Goal: Task Accomplishment & Management: Manage account settings

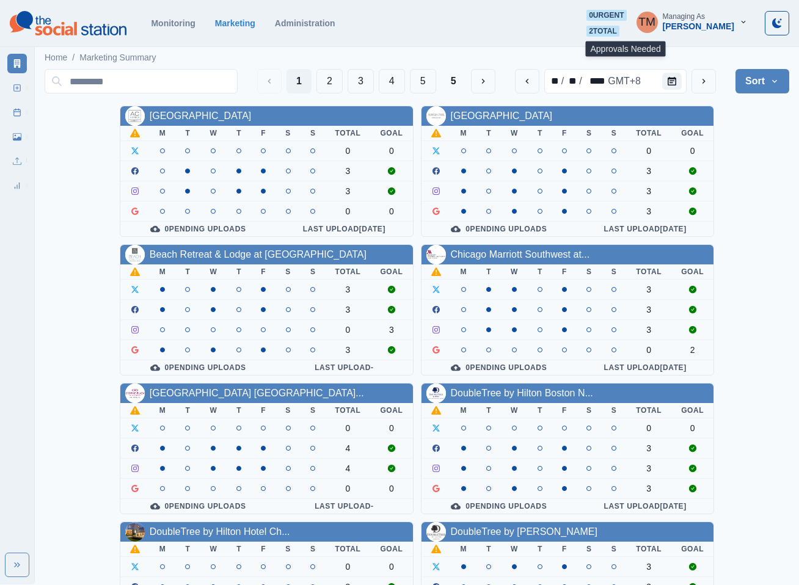
click at [619, 31] on span "2 total" at bounding box center [602, 31] width 33 height 11
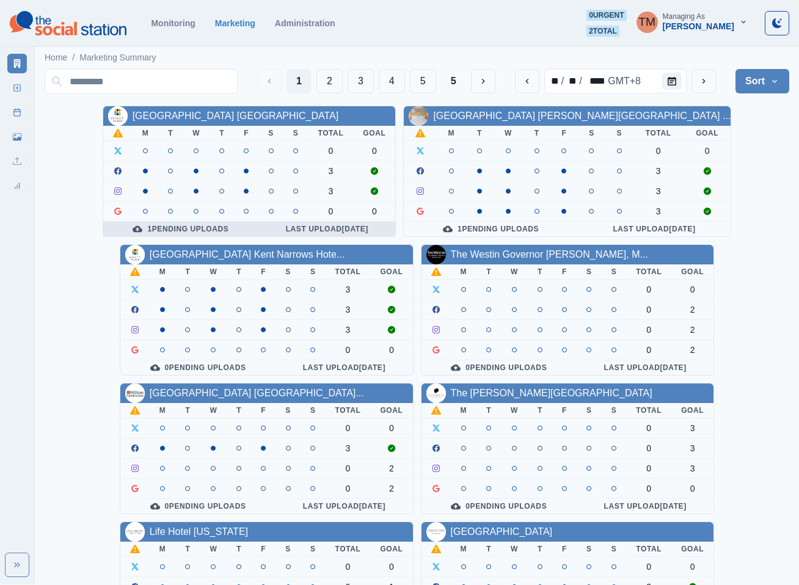
click at [225, 229] on div "1 Pending Uploads" at bounding box center [181, 229] width 136 height 10
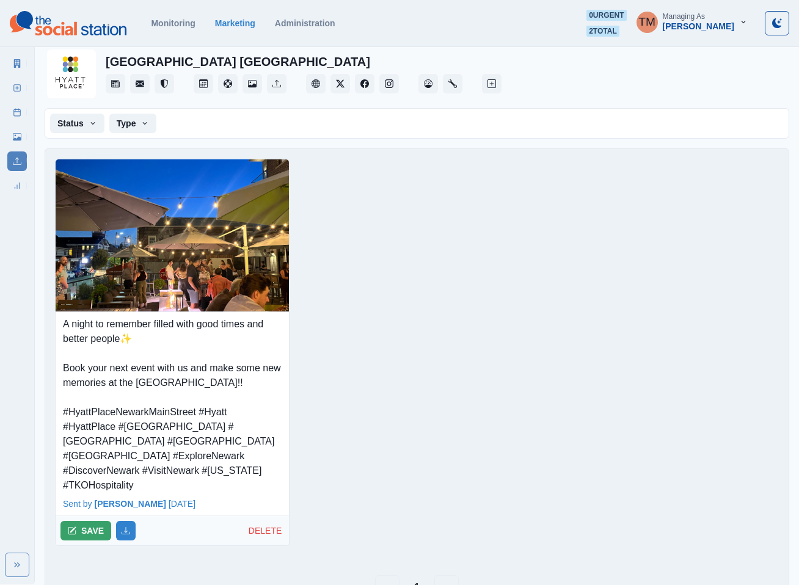
scroll to position [34, 0]
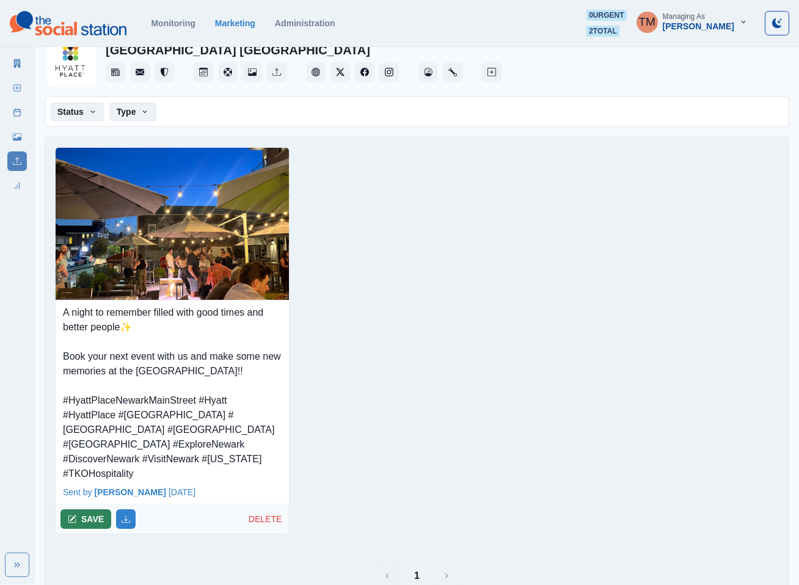
click at [95, 509] on button "SAVE" at bounding box center [85, 519] width 51 height 20
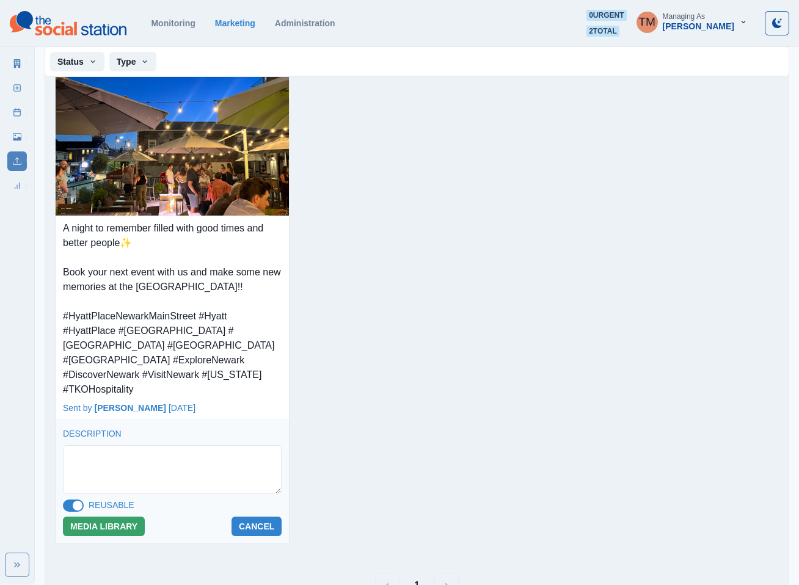
scroll to position [128, 0]
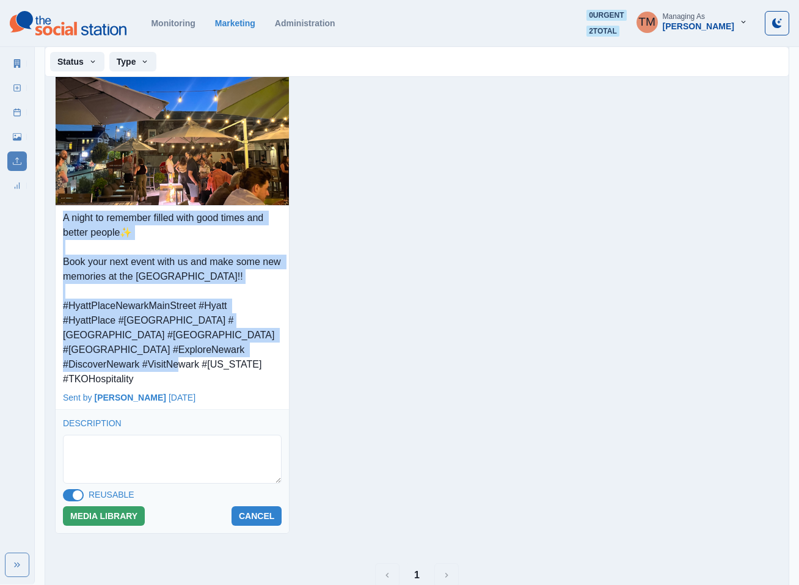
drag, startPoint x: 250, startPoint y: 352, endPoint x: 59, endPoint y: 217, distance: 233.9
click at [59, 217] on div "A night to remember filled with good times and better people✨ Book your next ev…" at bounding box center [172, 296] width 233 height 181
copy p "A night to remember filled with good times and better people✨ Book your next ev…"
click at [111, 506] on button "MEDIA LIBRARY" at bounding box center [104, 516] width 82 height 20
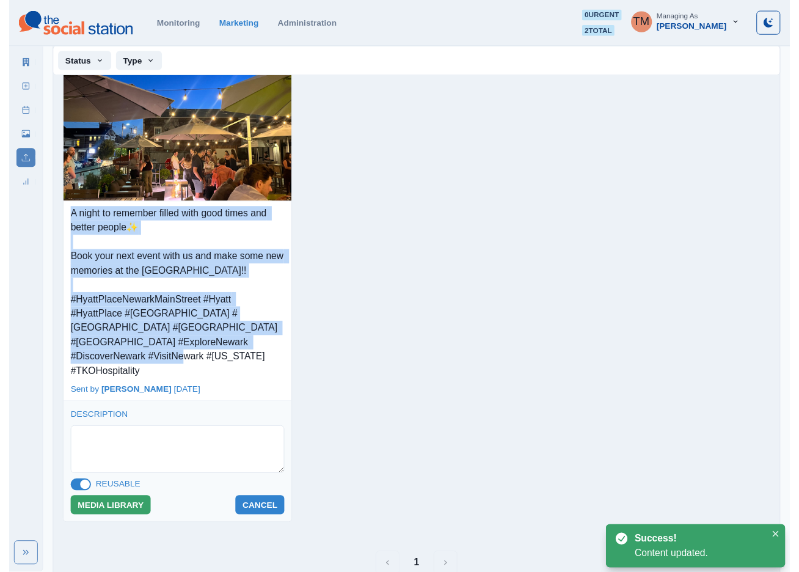
scroll to position [0, 0]
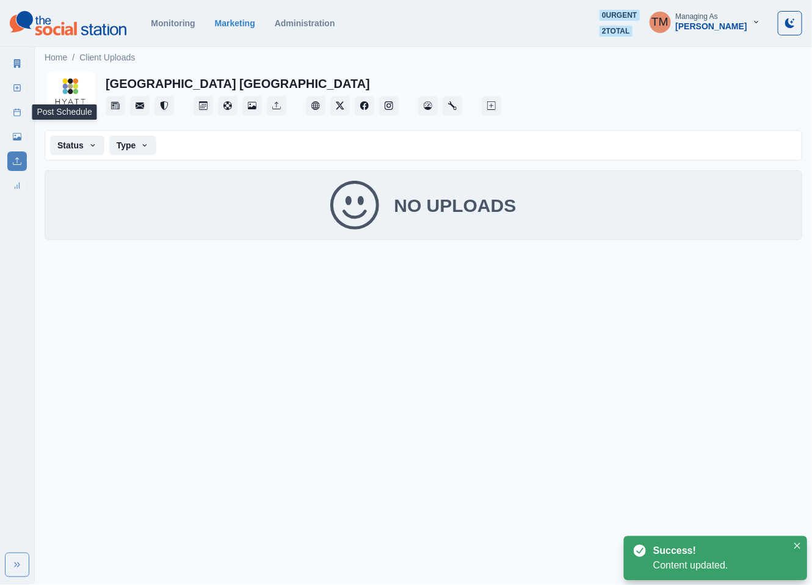
click at [14, 114] on rect at bounding box center [17, 112] width 7 height 7
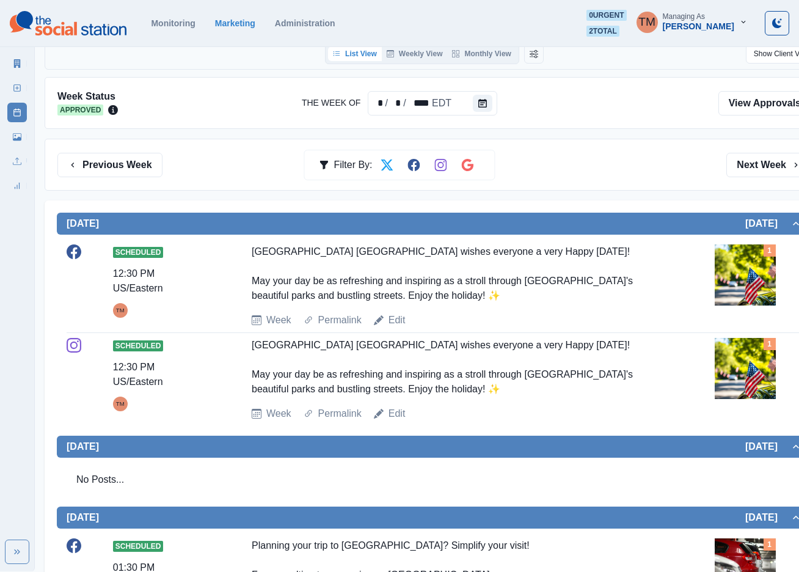
scroll to position [92, 0]
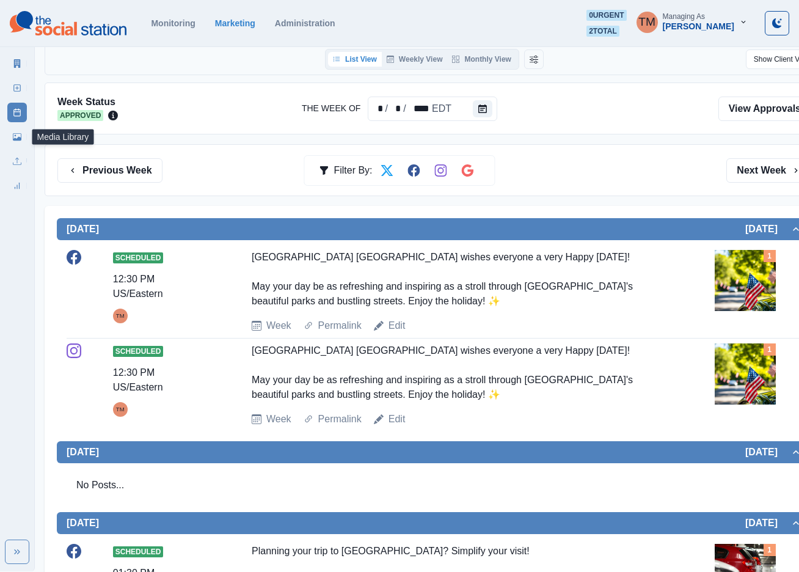
click at [21, 136] on icon at bounding box center [17, 136] width 9 height 7
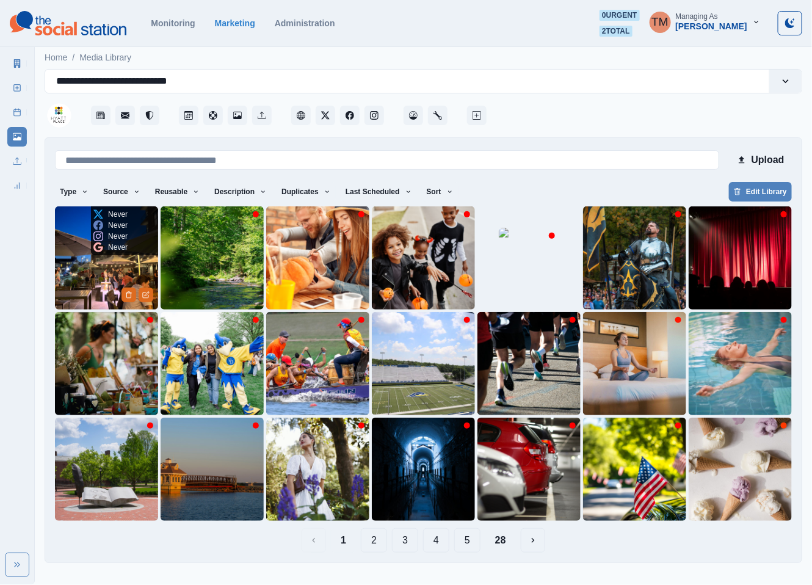
click at [82, 281] on img at bounding box center [106, 257] width 103 height 103
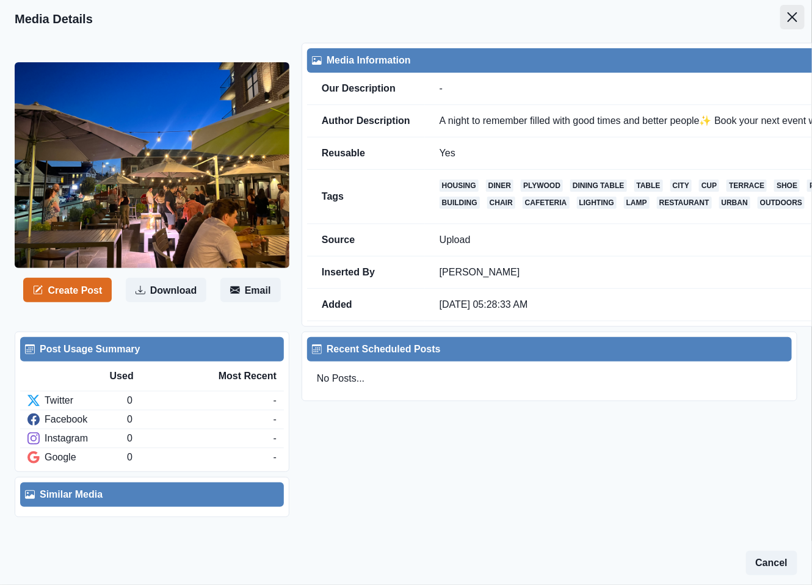
click at [788, 16] on icon "Close" at bounding box center [793, 17] width 10 height 10
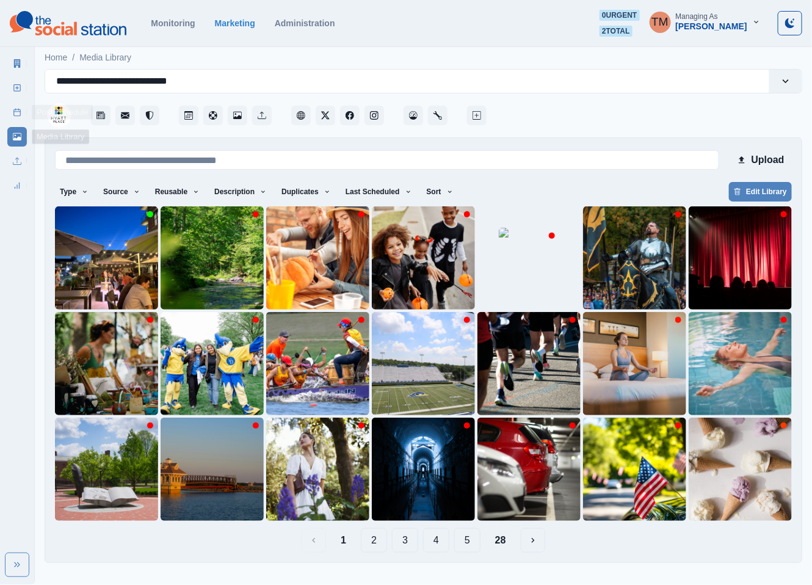
click at [15, 111] on icon at bounding box center [17, 112] width 9 height 9
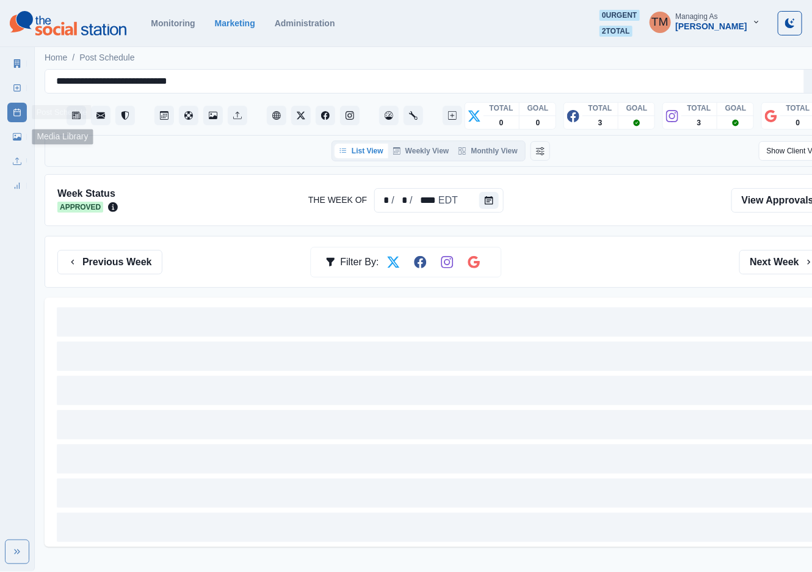
click at [12, 129] on link "Media Library" at bounding box center [17, 137] width 20 height 20
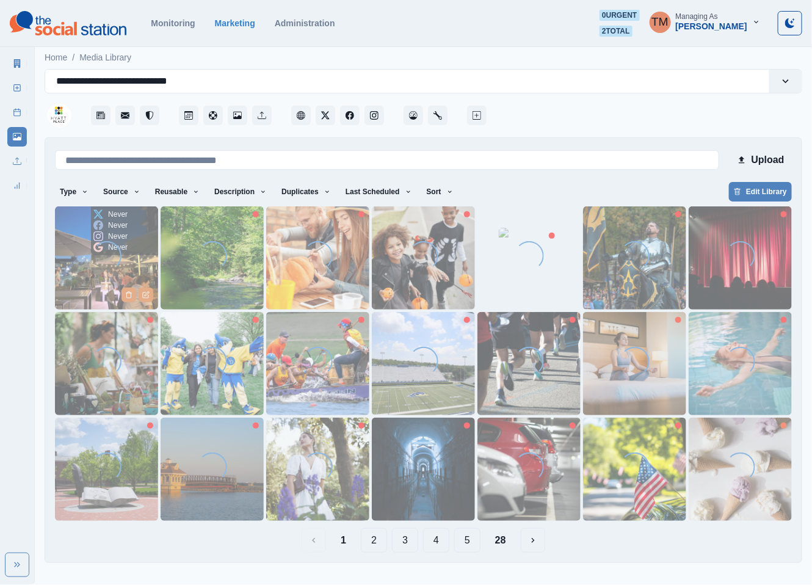
click at [84, 270] on img at bounding box center [106, 257] width 103 height 103
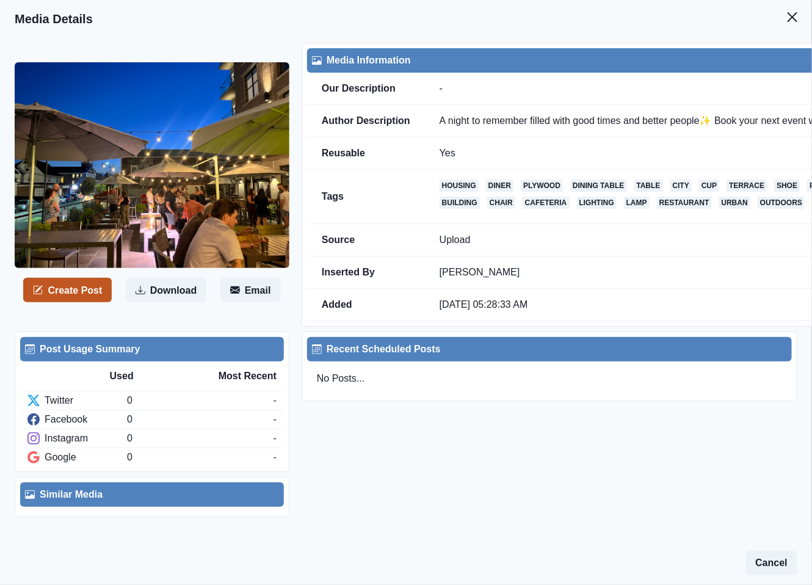
click at [81, 297] on button "Create Post" at bounding box center [67, 290] width 89 height 24
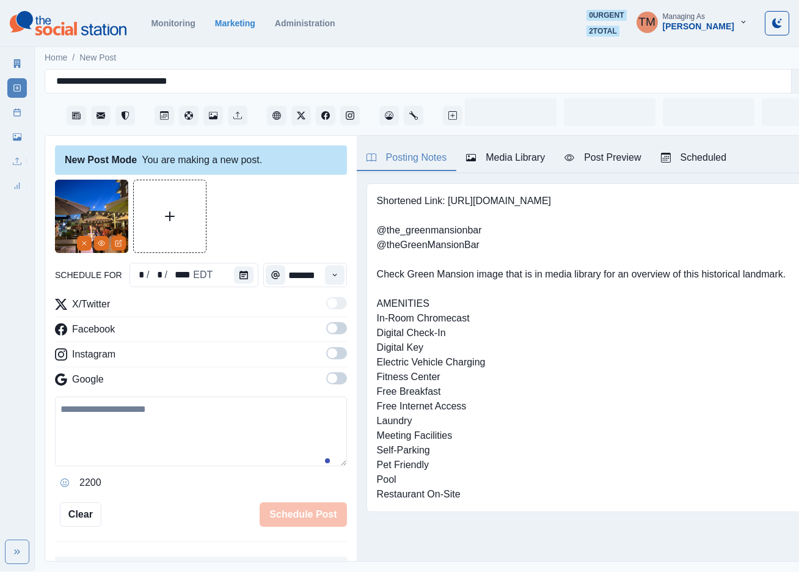
click at [607, 150] on div "Post Preview" at bounding box center [602, 157] width 76 height 15
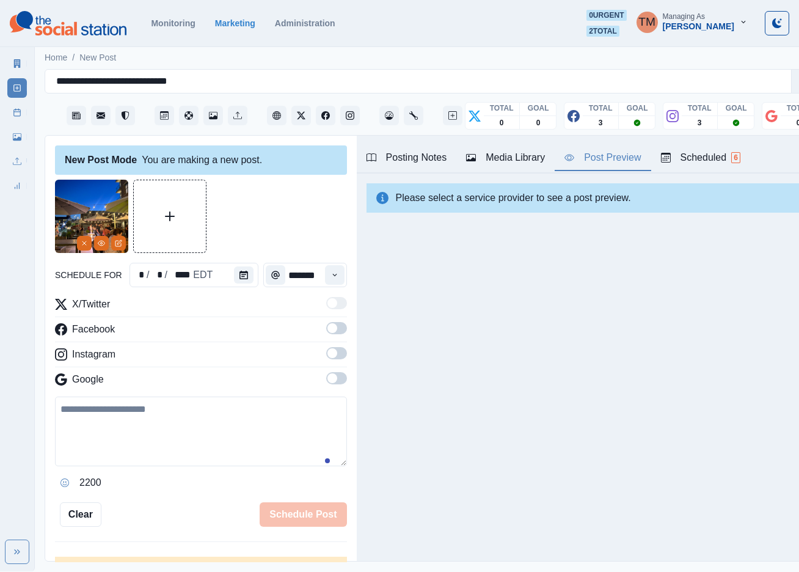
click at [326, 332] on span at bounding box center [336, 328] width 21 height 12
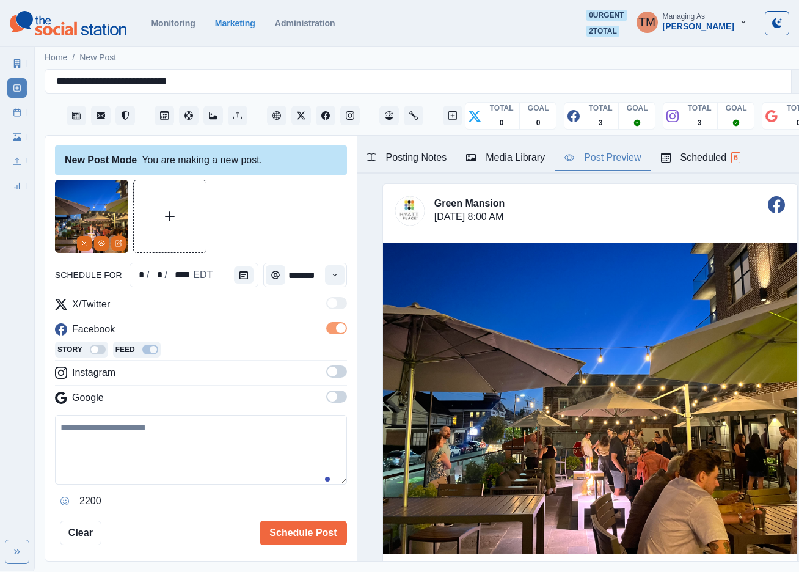
click at [326, 376] on span at bounding box center [336, 371] width 21 height 12
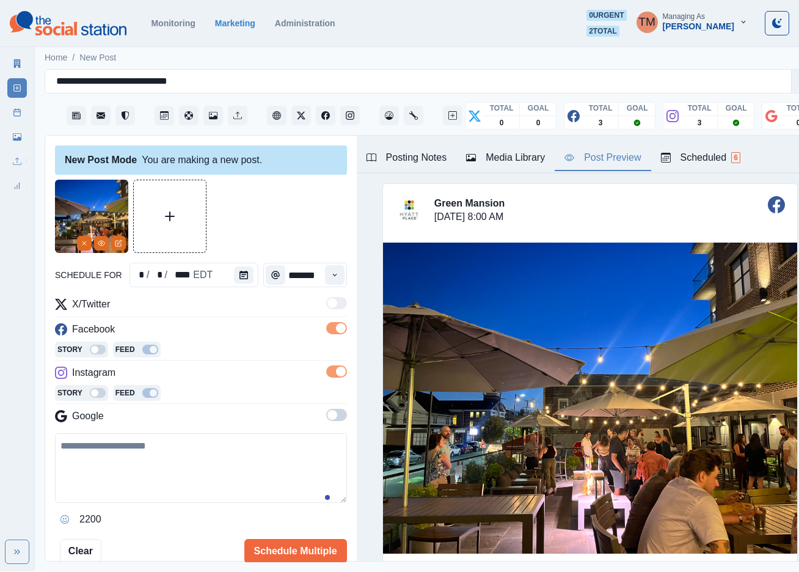
click at [112, 460] on textarea at bounding box center [201, 468] width 292 height 70
paste textarea "**********"
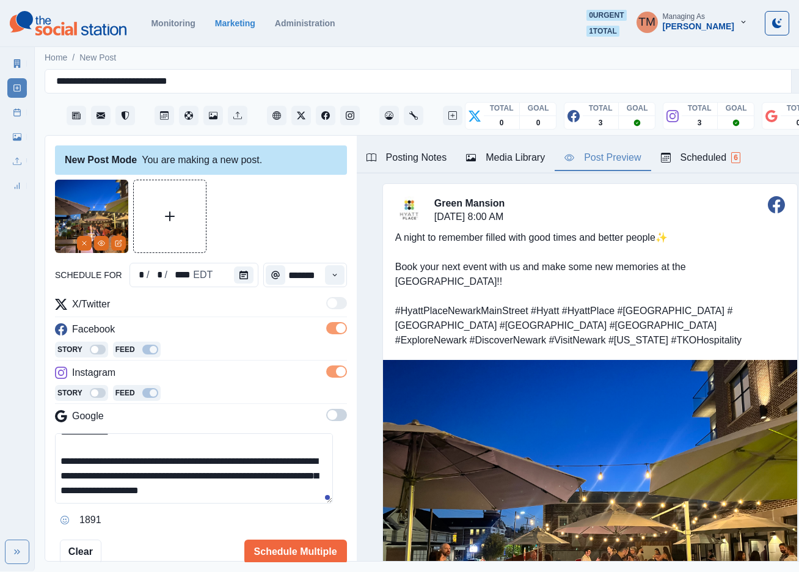
scroll to position [83, 0]
type textarea "**********"
click at [330, 273] on icon "Time" at bounding box center [334, 275] width 9 height 9
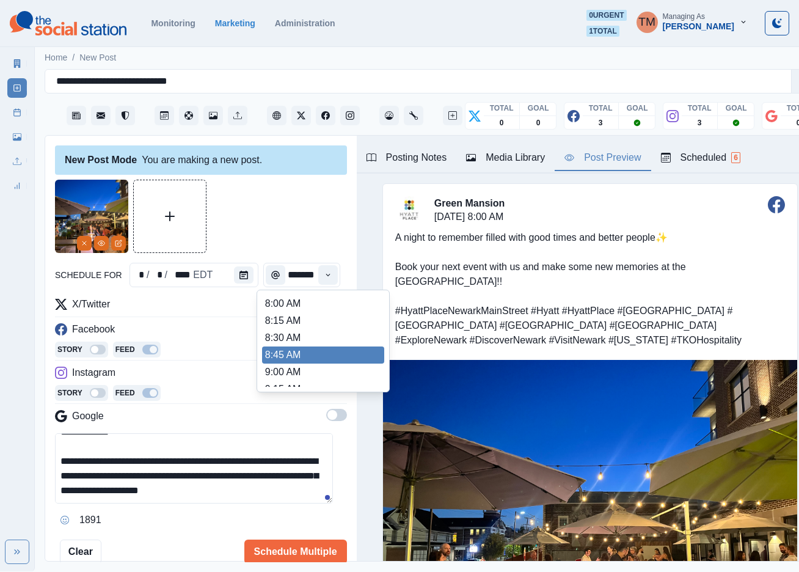
scroll to position [366, 0]
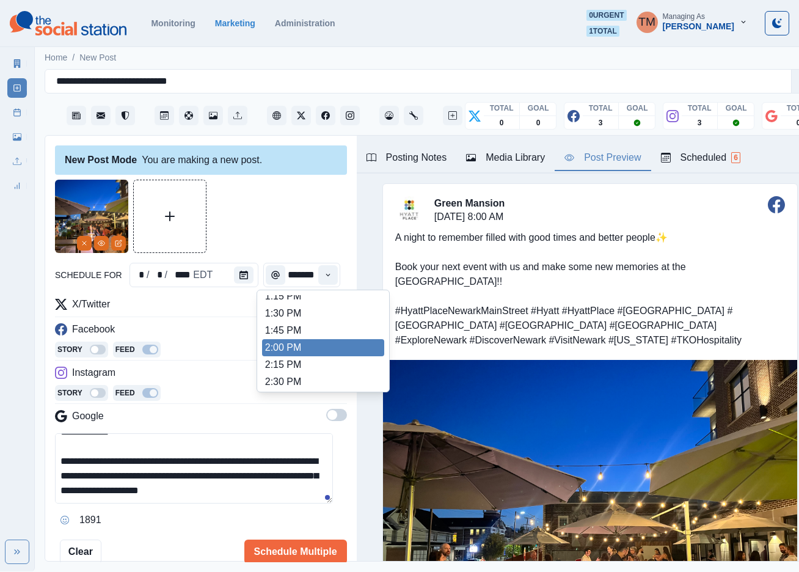
click at [314, 346] on li "2:00 PM" at bounding box center [323, 347] width 122 height 17
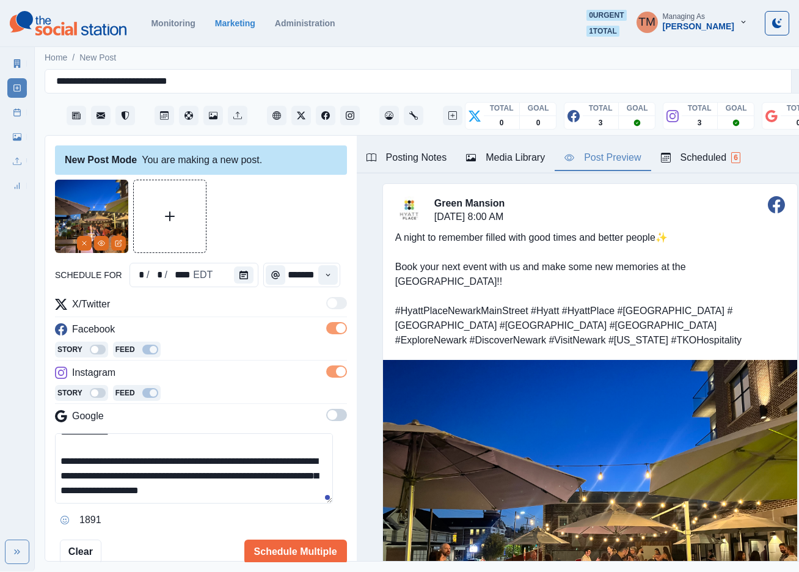
type input "*******"
click at [289, 215] on div at bounding box center [201, 216] width 292 height 73
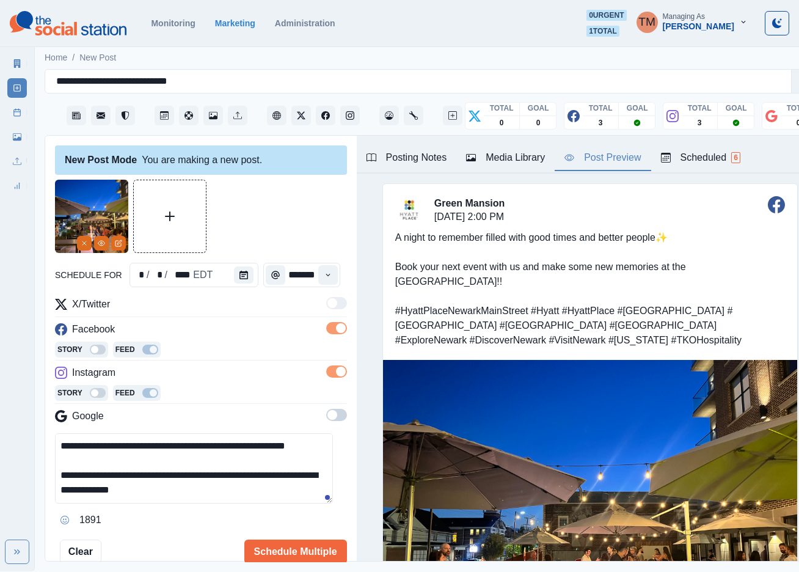
click at [174, 448] on textarea "**********" at bounding box center [194, 468] width 278 height 70
click at [151, 448] on textarea "**********" at bounding box center [194, 468] width 278 height 70
drag, startPoint x: 90, startPoint y: 462, endPoint x: 108, endPoint y: 464, distance: 18.4
click at [92, 462] on textarea "**********" at bounding box center [194, 468] width 278 height 70
click at [241, 466] on textarea "**********" at bounding box center [194, 468] width 278 height 70
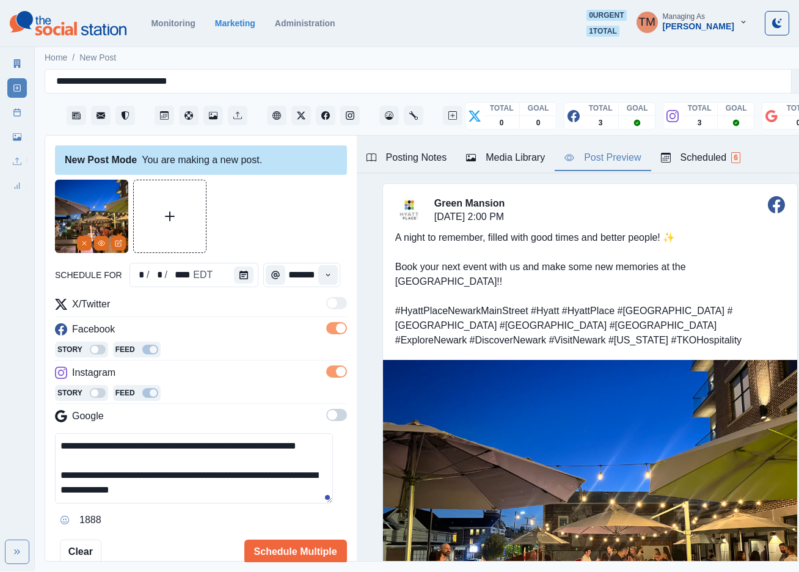
click at [93, 457] on textarea "**********" at bounding box center [194, 468] width 278 height 70
drag, startPoint x: 302, startPoint y: 497, endPoint x: 295, endPoint y: 471, distance: 26.1
click at [302, 493] on textarea "**********" at bounding box center [194, 468] width 278 height 70
click at [92, 465] on textarea "**********" at bounding box center [194, 468] width 278 height 70
drag, startPoint x: 153, startPoint y: 453, endPoint x: 163, endPoint y: 453, distance: 10.4
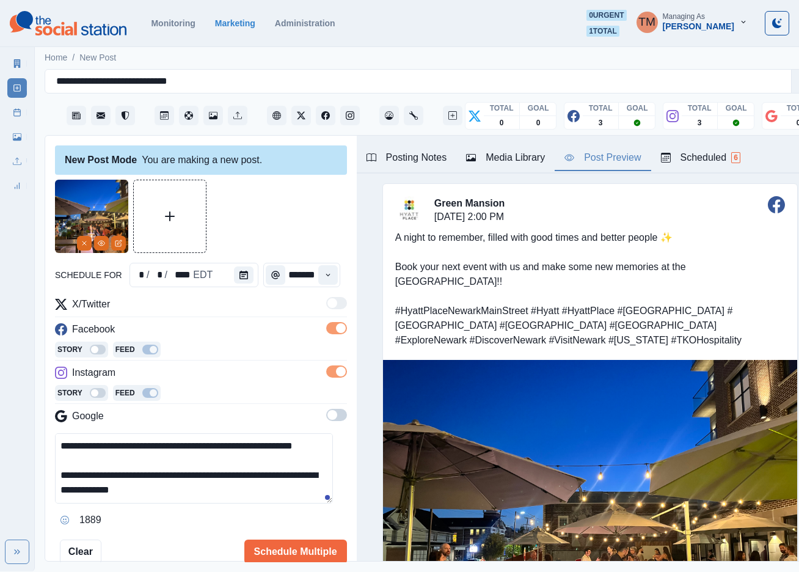
click at [159, 453] on textarea "**********" at bounding box center [194, 468] width 278 height 70
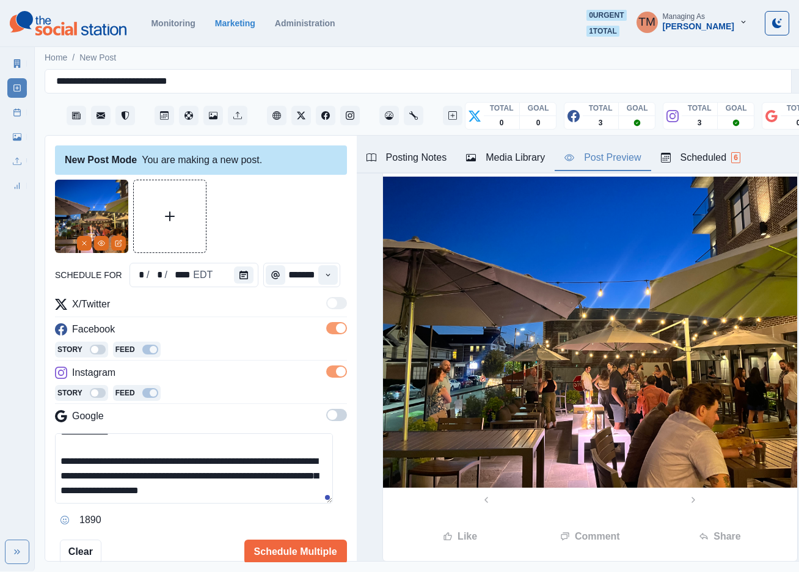
scroll to position [71, 0]
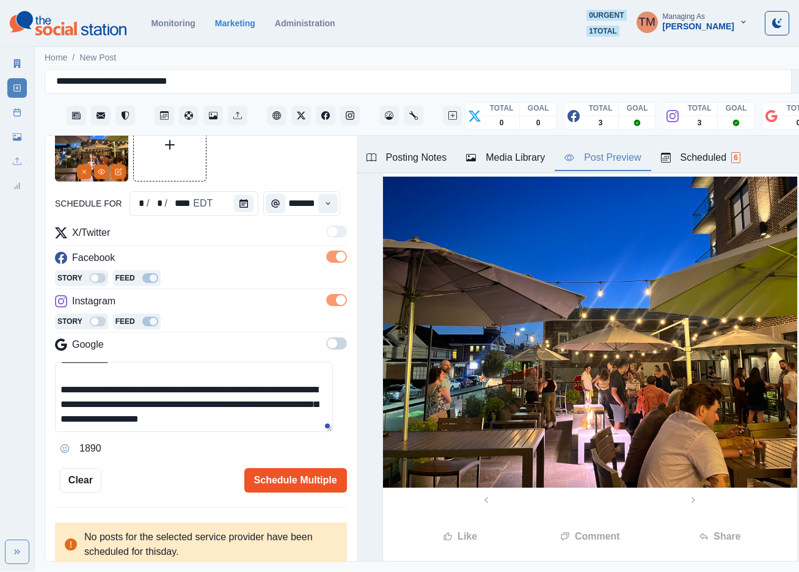
type textarea "**********"
click at [296, 478] on button "Schedule Multiple" at bounding box center [295, 480] width 103 height 24
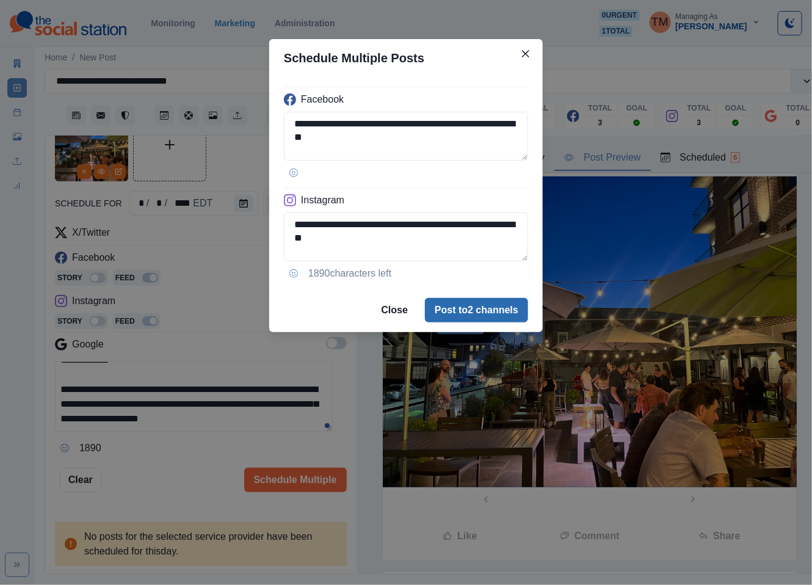
click at [504, 317] on button "Post to 2 channels" at bounding box center [476, 310] width 103 height 24
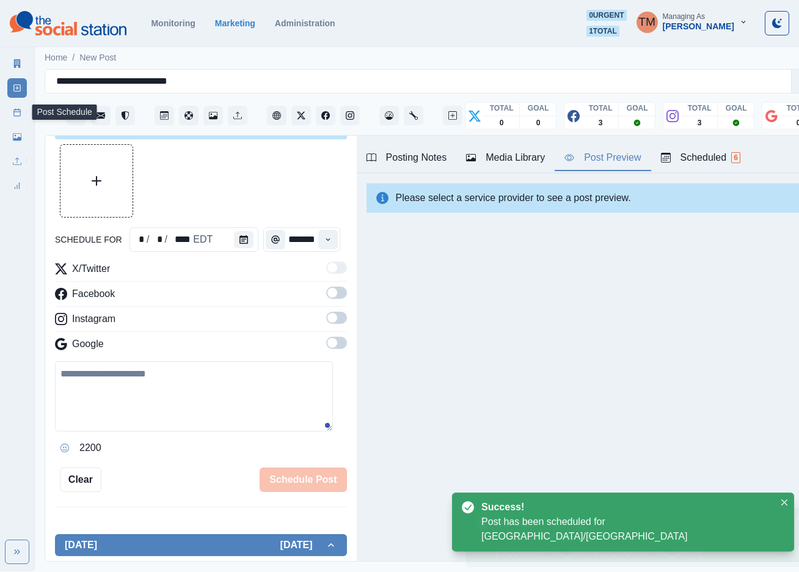
scroll to position [0, 0]
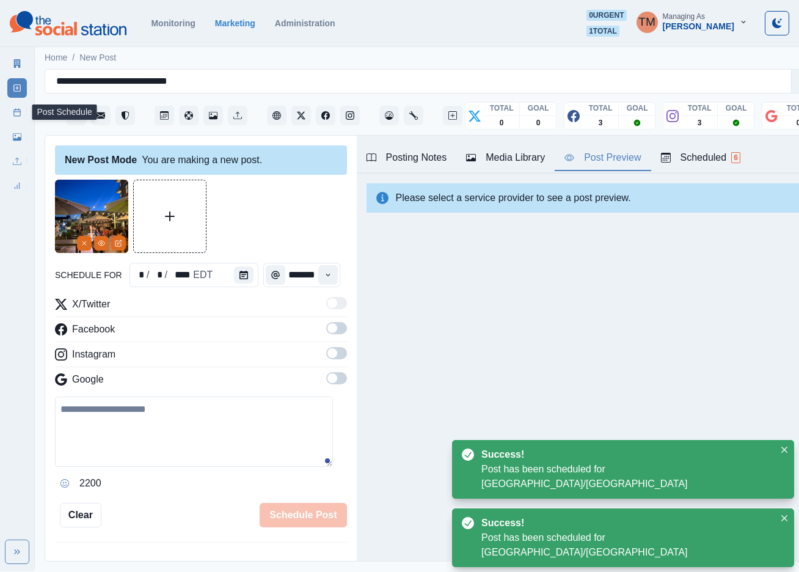
click at [12, 117] on link "Post Schedule" at bounding box center [17, 113] width 20 height 20
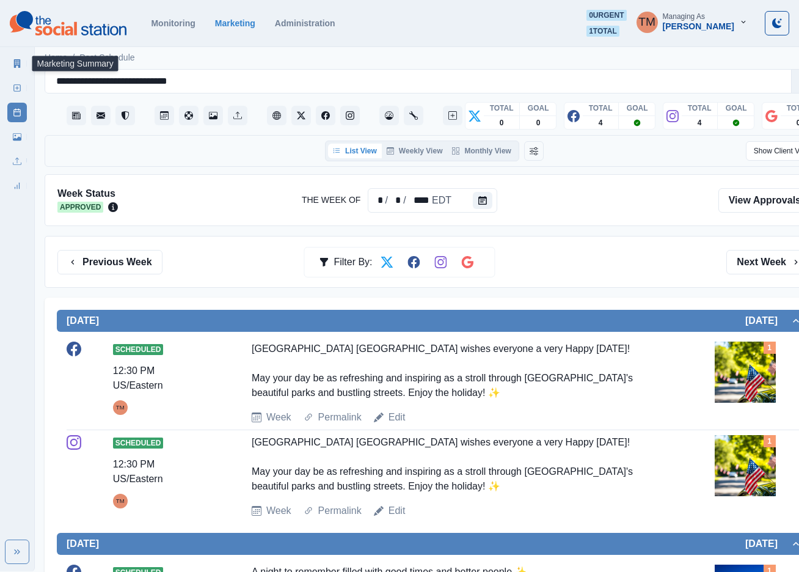
click at [15, 68] on link "Marketing Summary" at bounding box center [17, 64] width 20 height 20
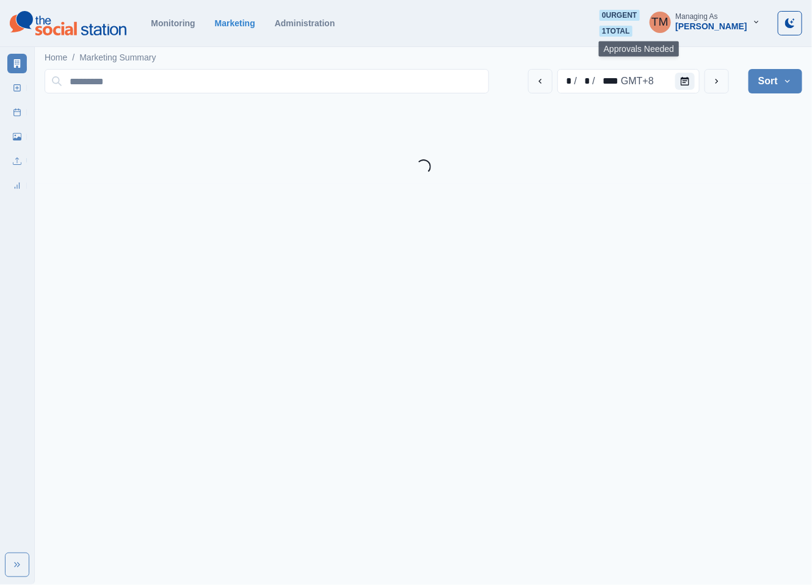
click at [623, 30] on span "1 total" at bounding box center [616, 31] width 33 height 11
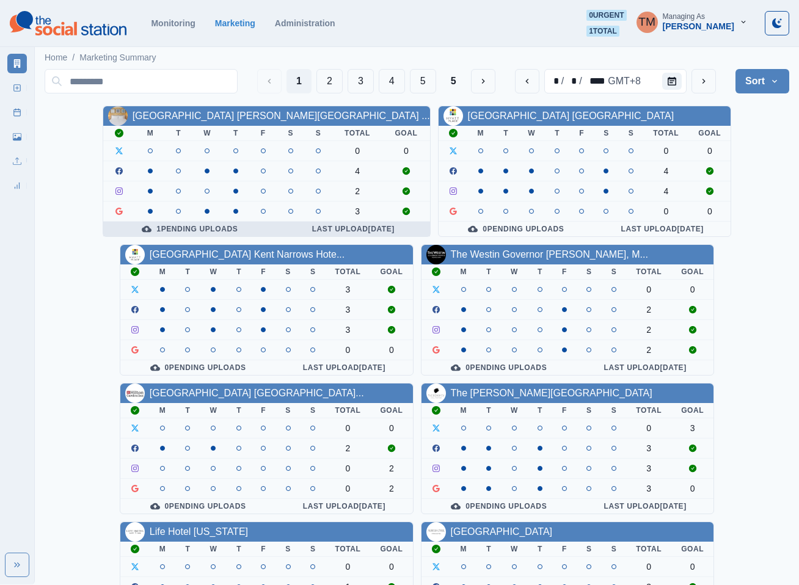
click at [217, 229] on div "1 Pending Uploads" at bounding box center [190, 229] width 154 height 10
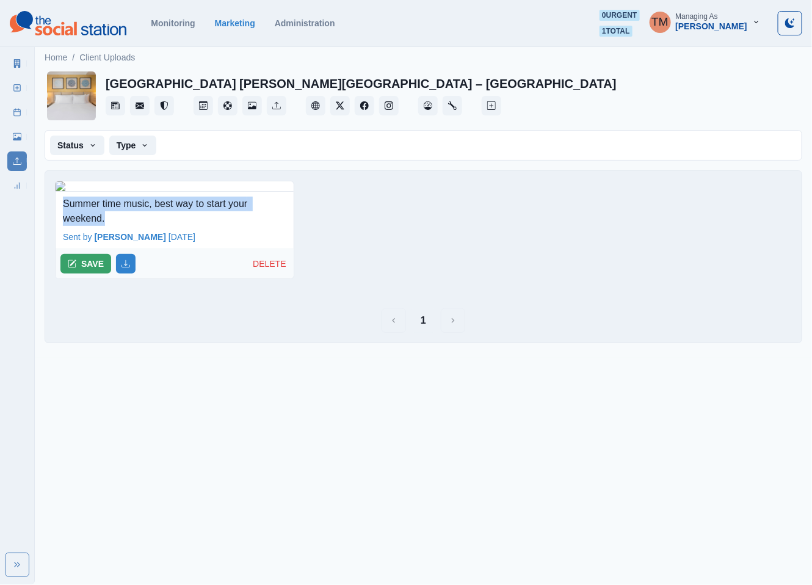
drag, startPoint x: 110, startPoint y: 365, endPoint x: 52, endPoint y: 344, distance: 61.6
click at [52, 299] on div "Summer time music, best way to start your weekend. Sent by Daniel Ader 2 days a…" at bounding box center [423, 235] width 757 height 128
copy p "Summer time music, best way to start your weekend."
click at [92, 274] on button "SAVE" at bounding box center [85, 264] width 51 height 20
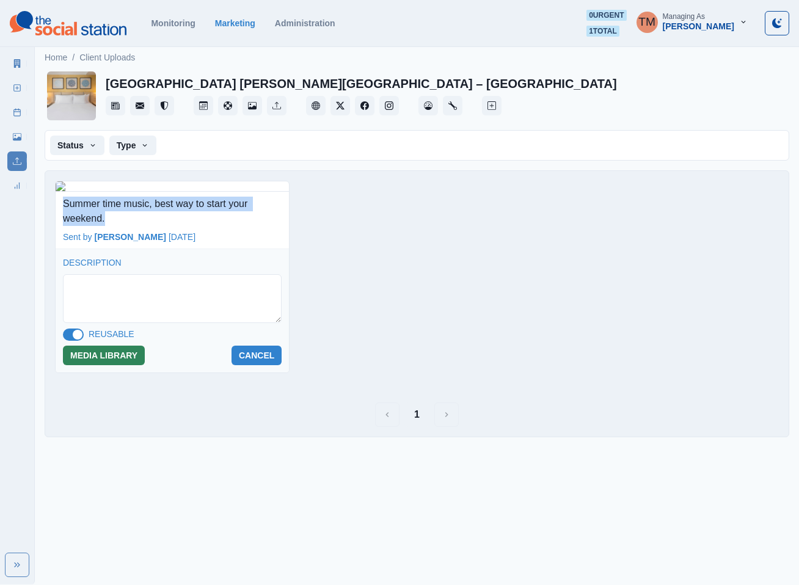
click at [112, 365] on button "MEDIA LIBRARY" at bounding box center [104, 356] width 82 height 20
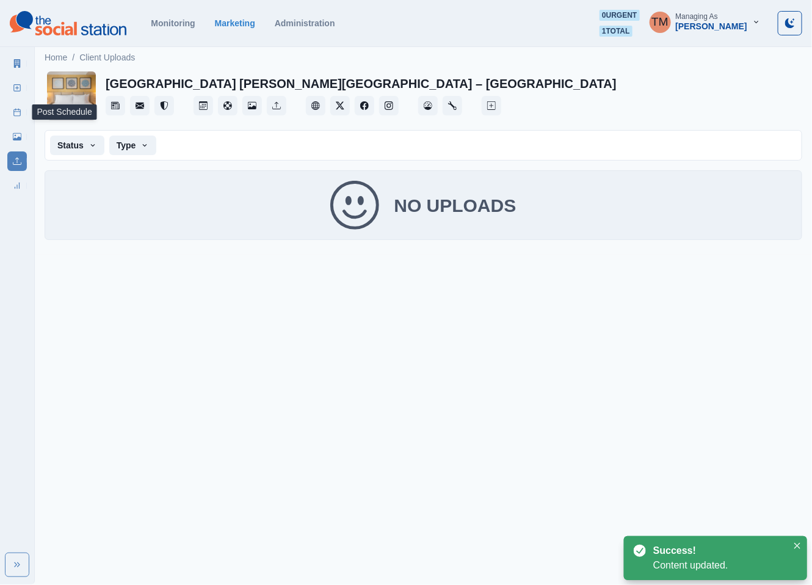
click at [15, 114] on icon at bounding box center [17, 112] width 9 height 9
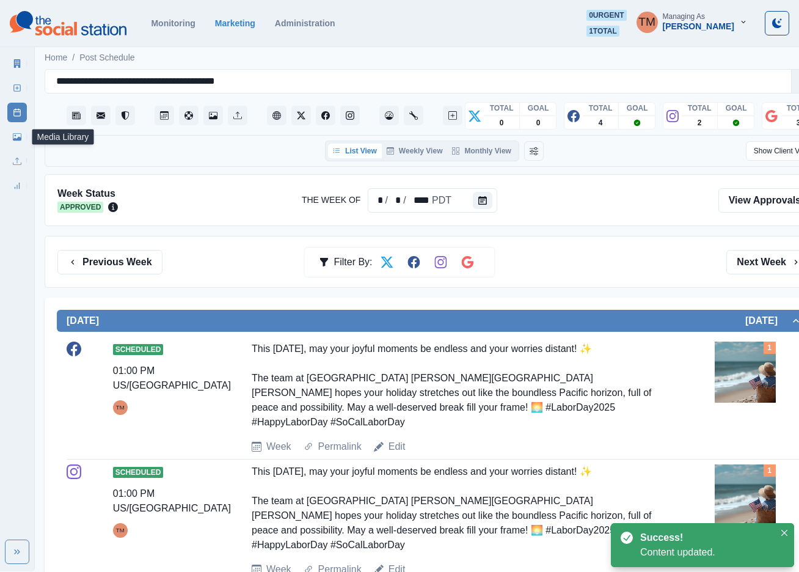
click at [9, 138] on link "Media Library" at bounding box center [17, 137] width 20 height 20
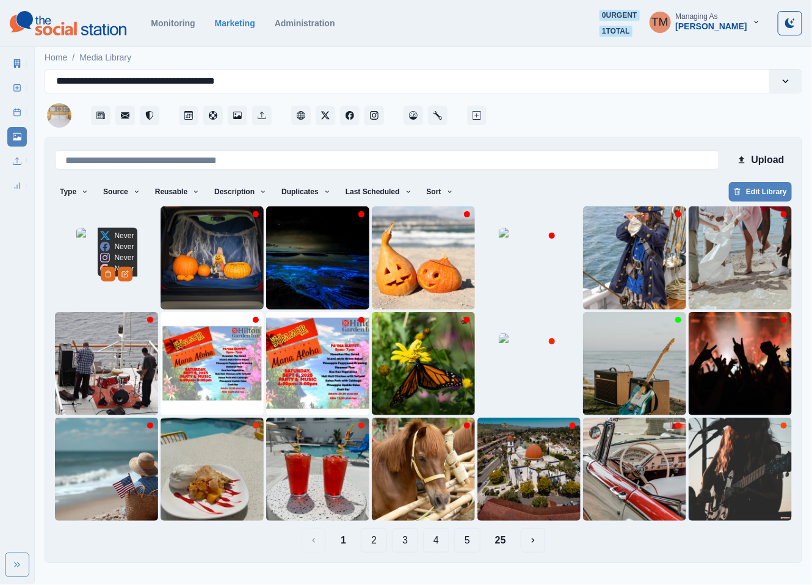
click at [81, 289] on img at bounding box center [106, 258] width 61 height 61
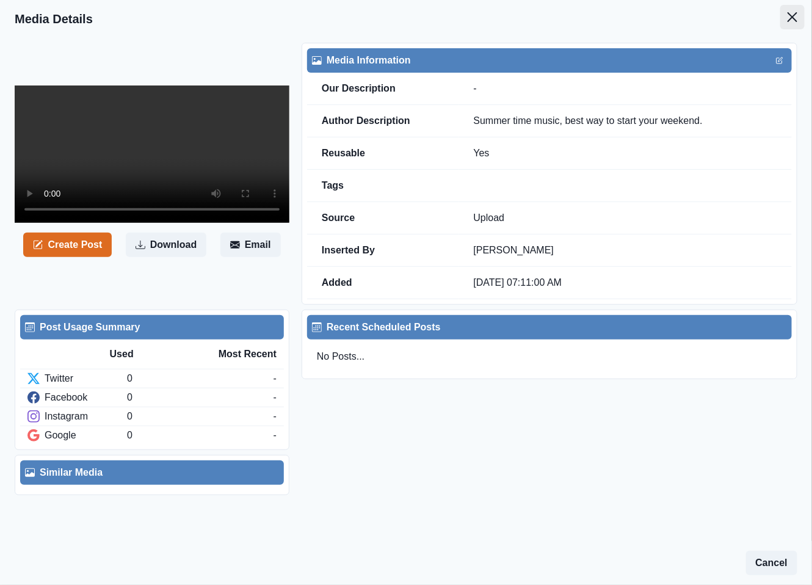
click at [791, 16] on icon "Close" at bounding box center [793, 17] width 10 height 10
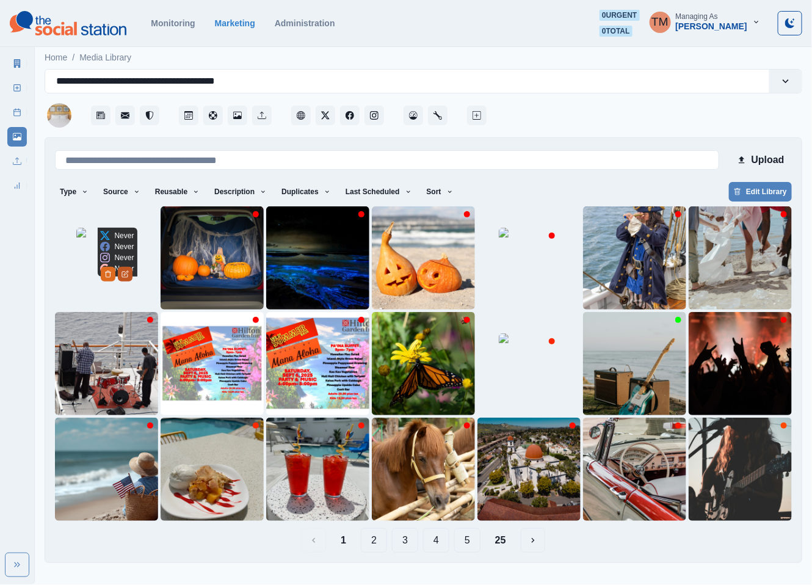
click at [133, 282] on button "Edit Media" at bounding box center [125, 274] width 15 height 15
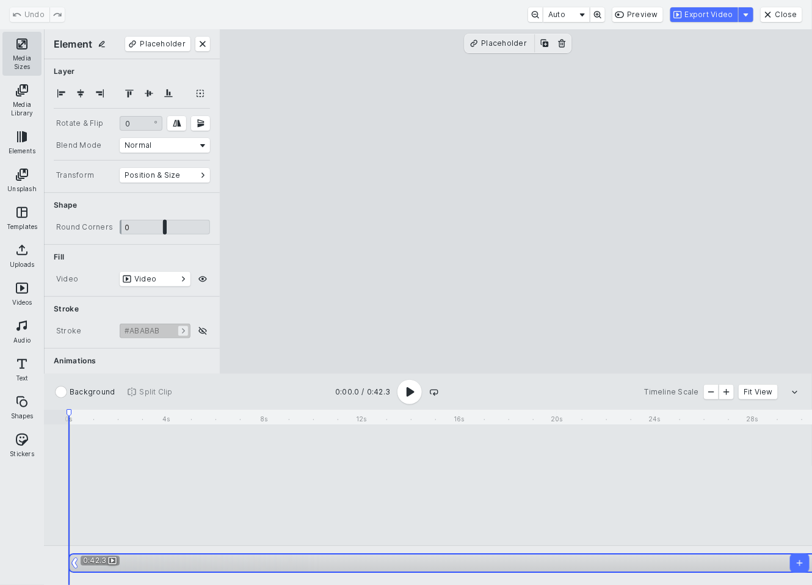
click at [24, 50] on button "Media Sizes" at bounding box center [21, 54] width 39 height 44
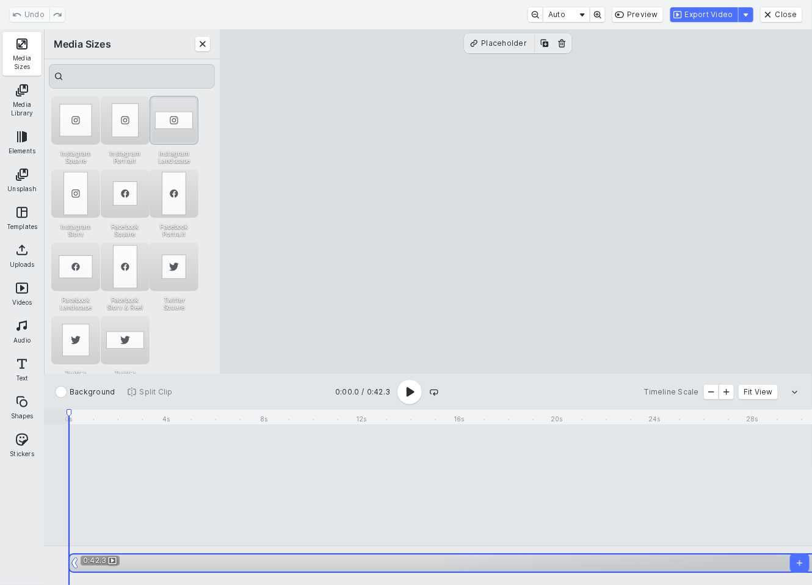
click at [167, 118] on div "Instagram Landscape" at bounding box center [174, 120] width 49 height 49
click at [407, 398] on icon "Play complete video" at bounding box center [409, 392] width 15 height 15
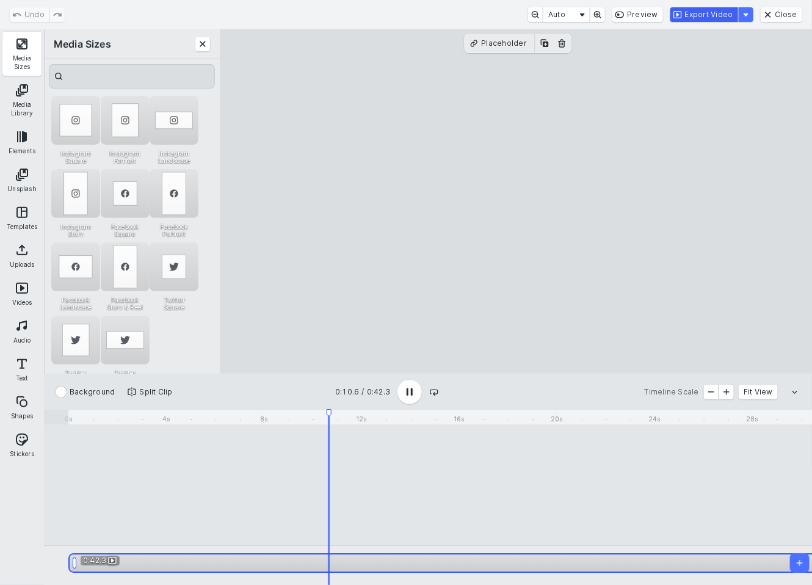
click at [710, 13] on button "Export Video" at bounding box center [705, 14] width 68 height 15
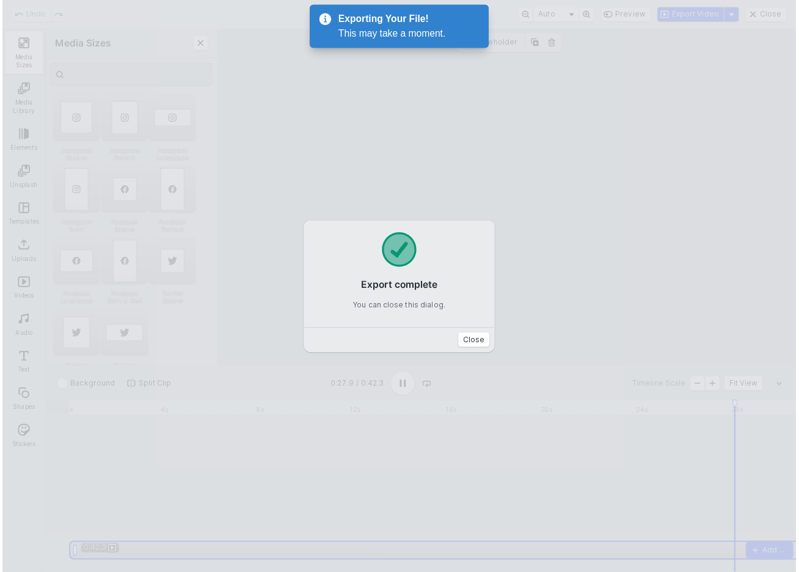
scroll to position [0, 376]
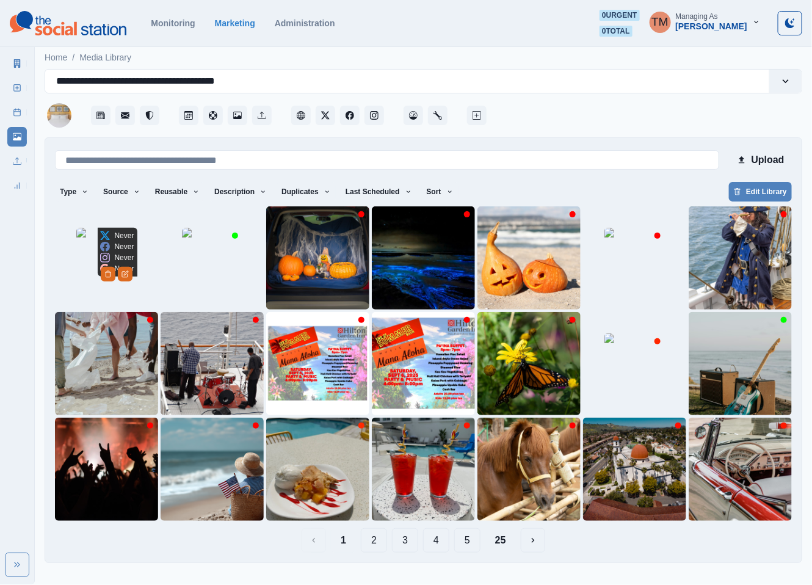
click at [87, 289] on img at bounding box center [106, 258] width 61 height 61
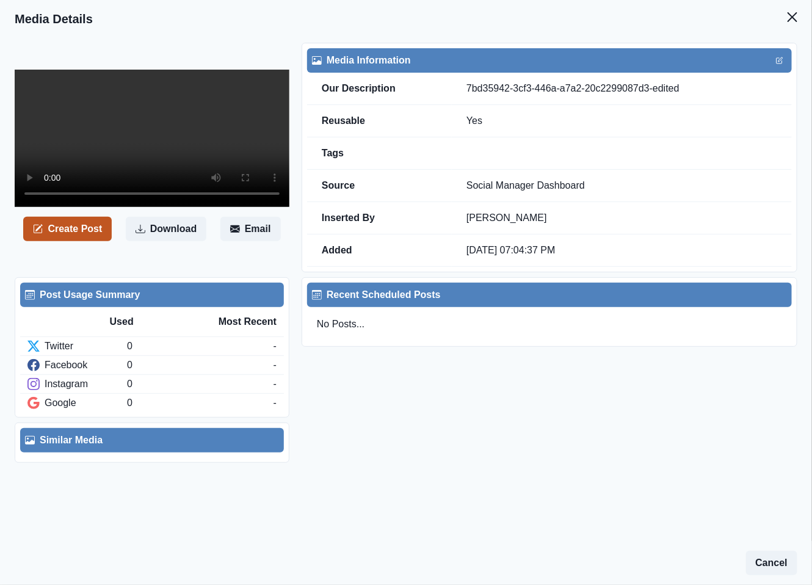
click at [74, 233] on button "Create Post" at bounding box center [67, 229] width 89 height 24
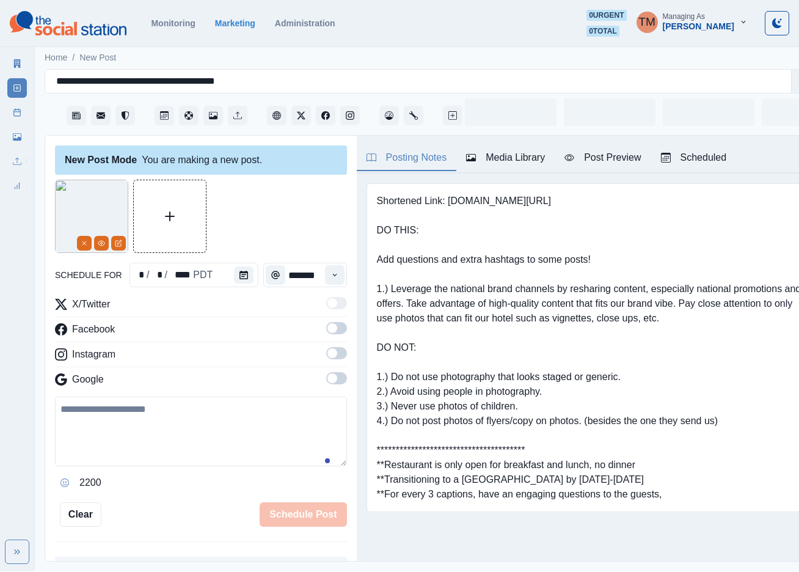
click at [96, 429] on textarea at bounding box center [201, 431] width 292 height 70
paste textarea "**********"
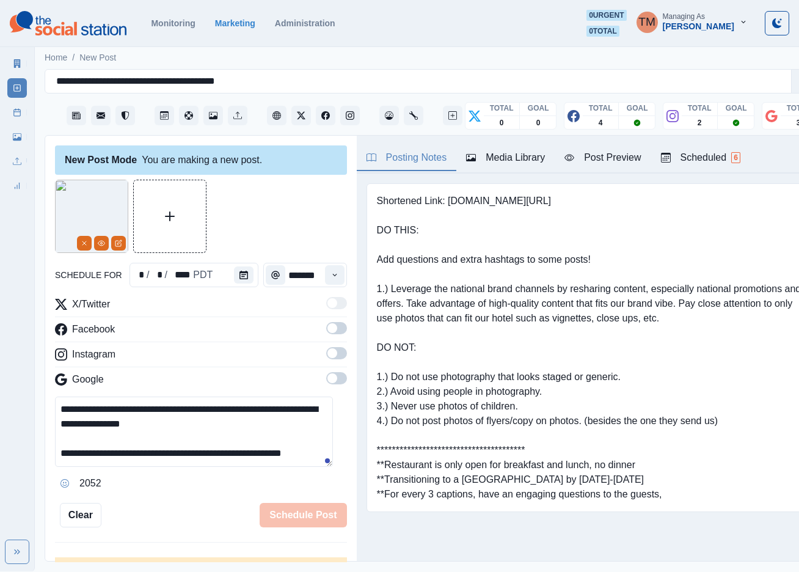
scroll to position [10, 0]
type textarea "**********"
click at [239, 274] on icon "Calendar" at bounding box center [243, 275] width 9 height 9
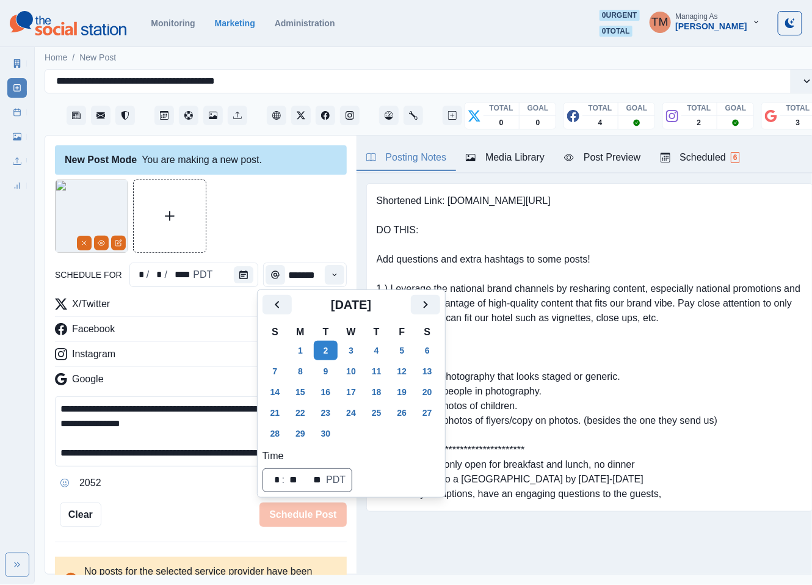
click at [293, 222] on div at bounding box center [201, 216] width 292 height 73
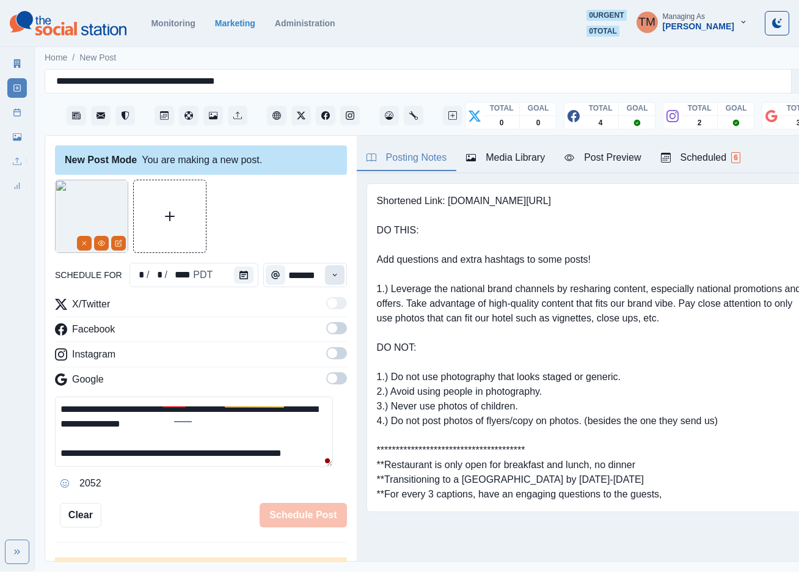
click at [330, 277] on icon "Time" at bounding box center [334, 275] width 9 height 9
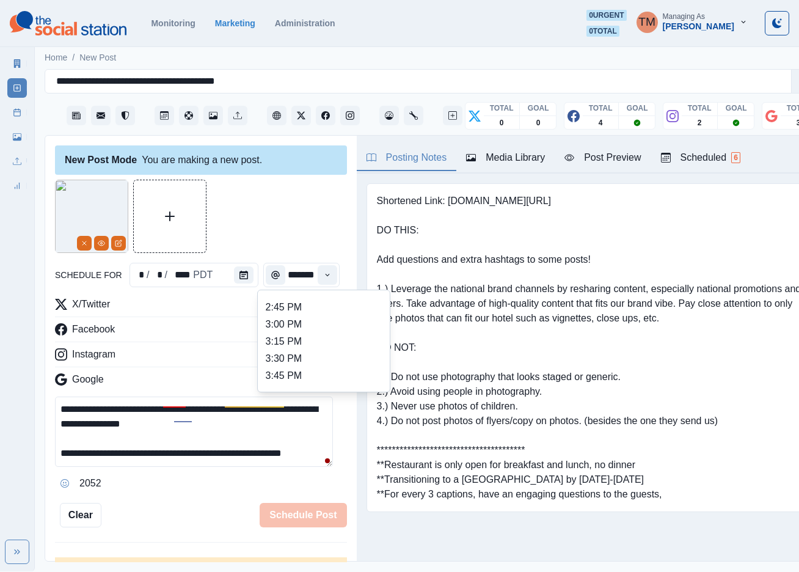
scroll to position [366, 0]
click at [343, 321] on li "1:30 PM" at bounding box center [324, 313] width 122 height 17
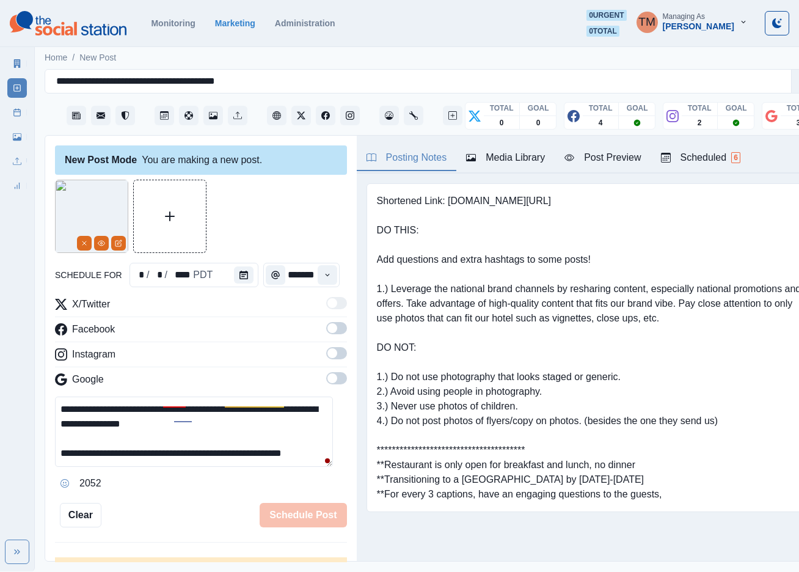
type input "*******"
click at [327, 330] on span at bounding box center [332, 328] width 10 height 10
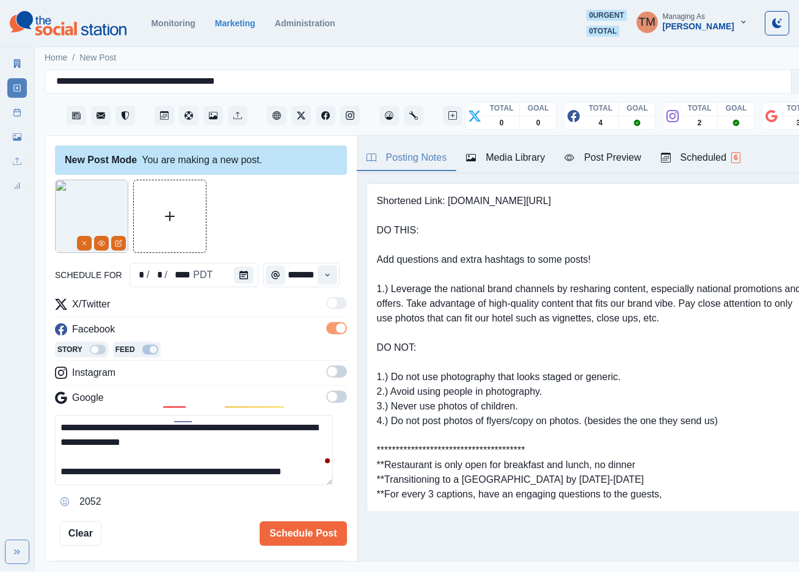
scroll to position [0, 0]
click at [326, 372] on span at bounding box center [336, 371] width 21 height 12
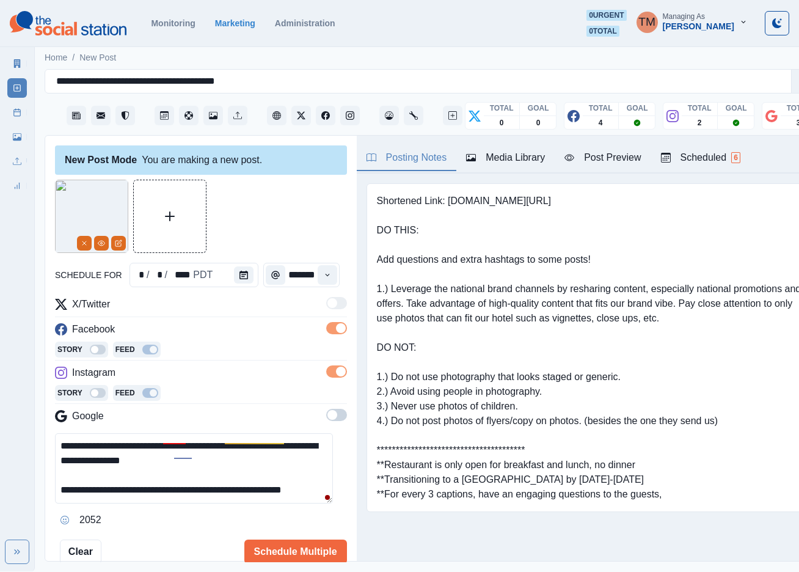
click at [326, 415] on span at bounding box center [336, 415] width 21 height 12
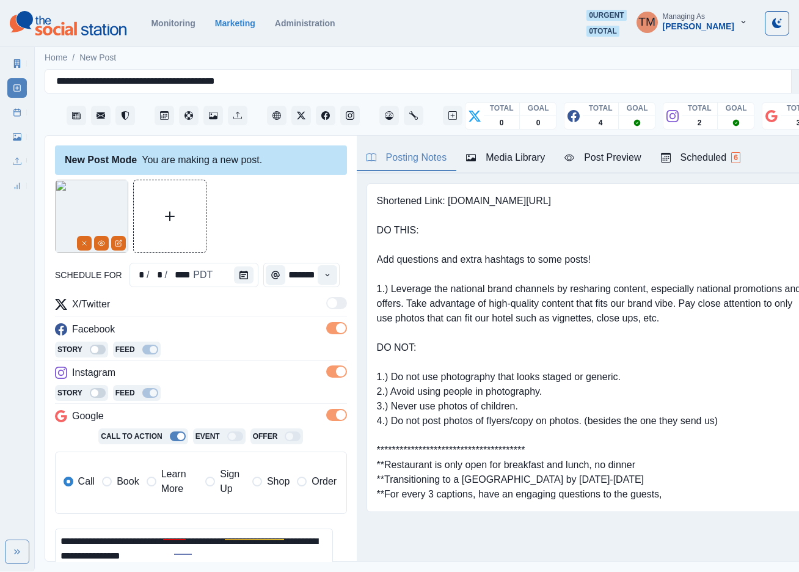
click at [131, 487] on label "Book" at bounding box center [120, 481] width 37 height 29
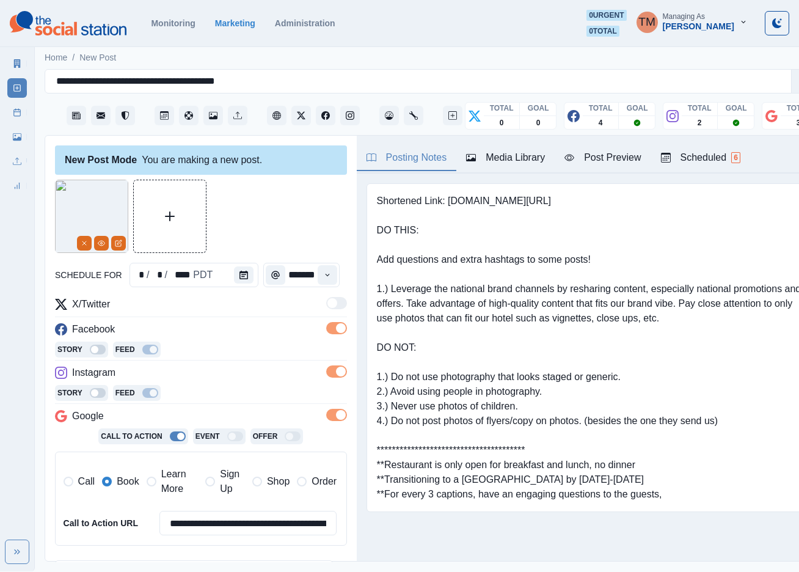
click at [624, 154] on div "Post Preview" at bounding box center [602, 157] width 76 height 15
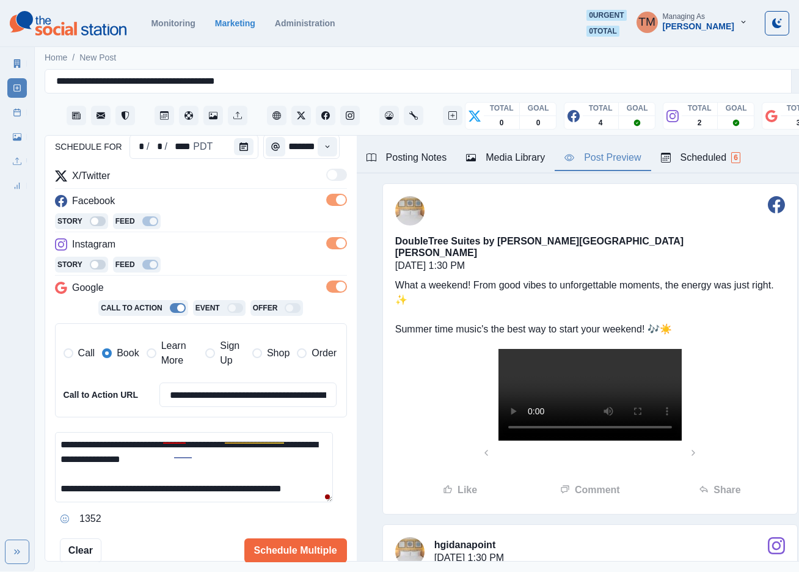
scroll to position [200, 0]
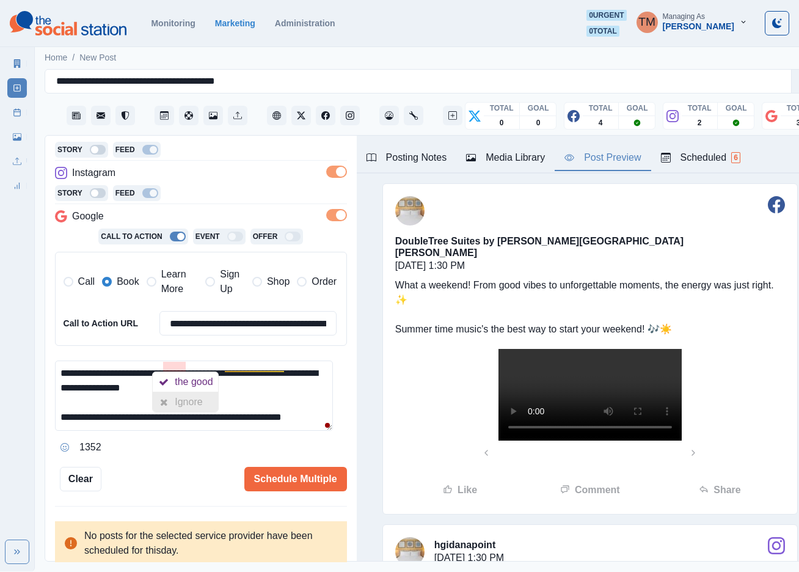
click at [178, 404] on div "Ignore" at bounding box center [191, 402] width 32 height 20
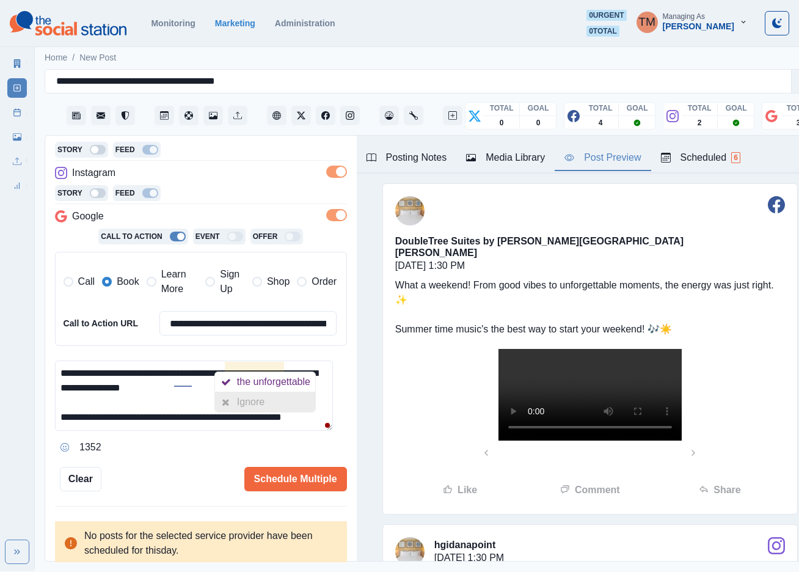
click at [262, 404] on div "Ignore" at bounding box center [253, 402] width 32 height 20
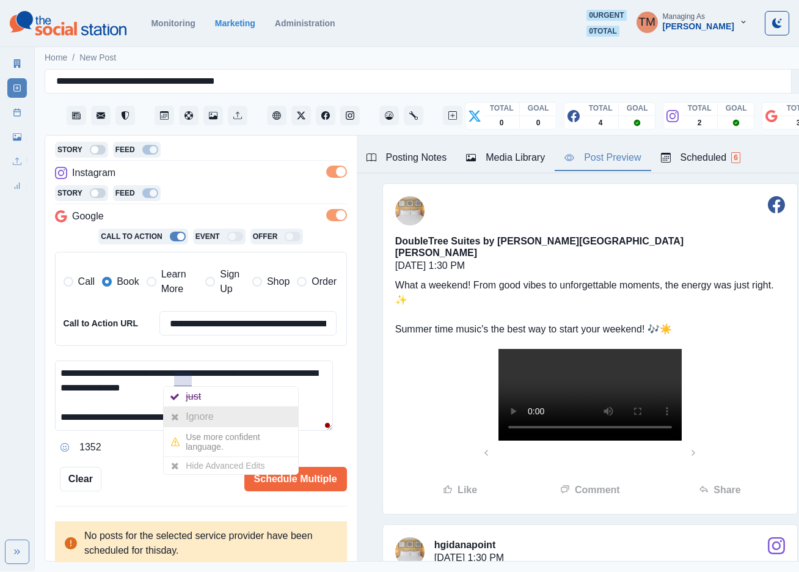
click at [193, 421] on div "Ignore" at bounding box center [202, 417] width 32 height 20
click at [155, 411] on textarea "**********" at bounding box center [194, 395] width 278 height 70
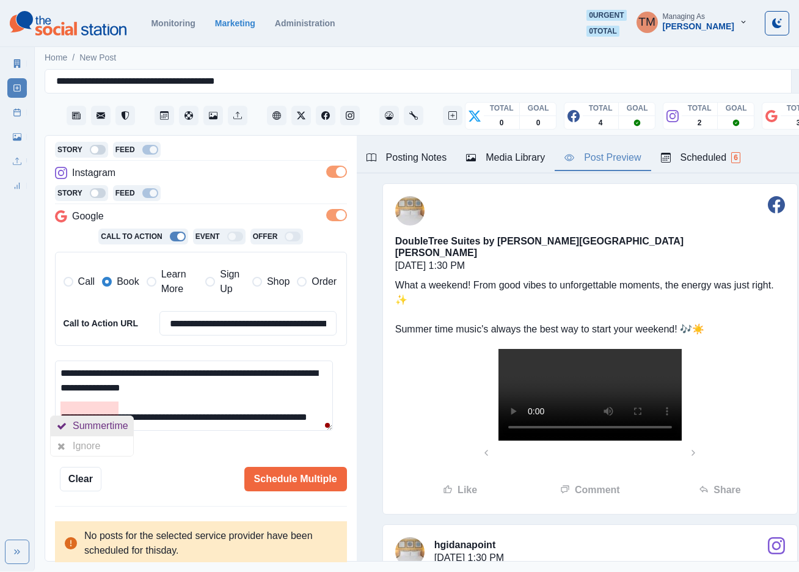
click at [123, 431] on div "Summertime" at bounding box center [103, 426] width 60 height 20
click at [272, 427] on textarea "**********" at bounding box center [194, 395] width 278 height 70
drag, startPoint x: 183, startPoint y: 411, endPoint x: 153, endPoint y: 410, distance: 30.5
click at [153, 410] on textarea "**********" at bounding box center [194, 395] width 278 height 70
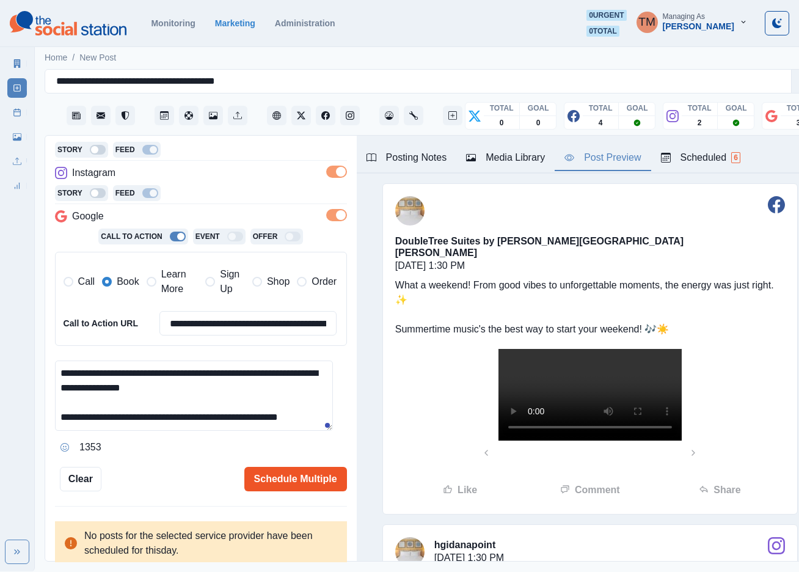
type textarea "**********"
drag, startPoint x: 289, startPoint y: 481, endPoint x: 160, endPoint y: 464, distance: 130.6
click at [147, 466] on div "**********" at bounding box center [201, 235] width 292 height 511
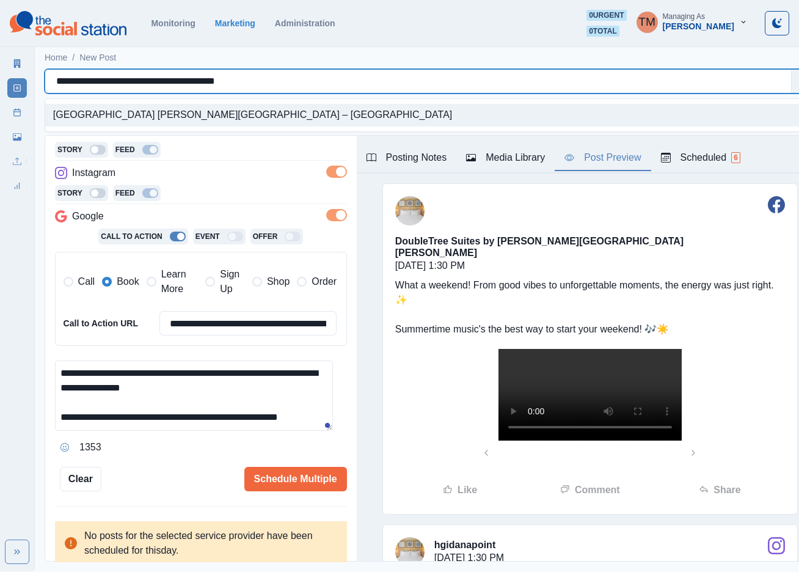
drag, startPoint x: 253, startPoint y: 79, endPoint x: 53, endPoint y: 86, distance: 200.4
click at [53, 86] on div "**********" at bounding box center [418, 81] width 746 height 20
click at [133, 377] on textarea "**********" at bounding box center [194, 395] width 278 height 70
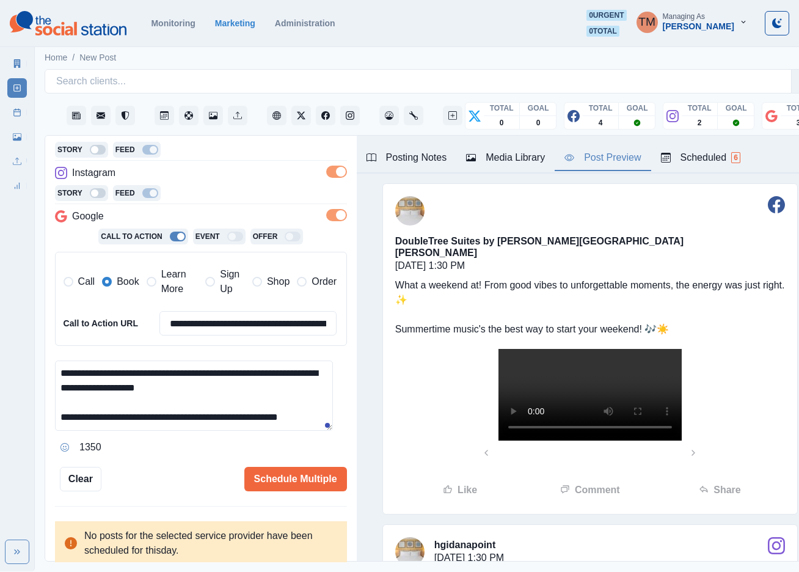
paste textarea "**********"
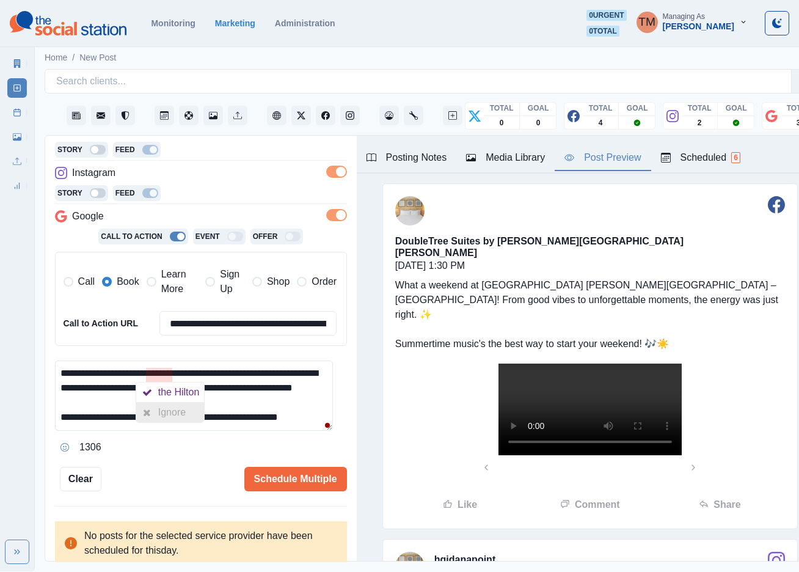
click at [169, 407] on div "Ignore" at bounding box center [174, 412] width 32 height 20
click at [285, 409] on textarea "**********" at bounding box center [194, 395] width 278 height 70
type textarea "**********"
click at [286, 480] on button "Schedule Multiple" at bounding box center [295, 479] width 103 height 24
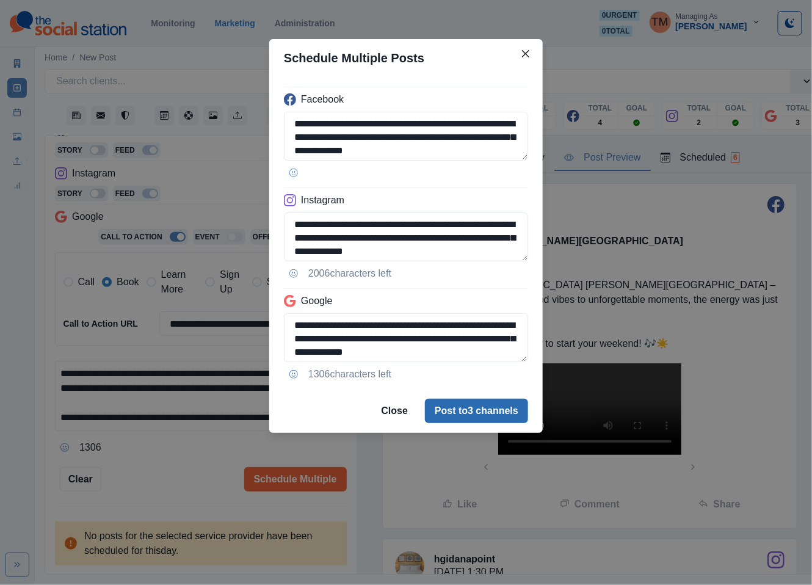
click at [508, 420] on button "Post to 3 channels" at bounding box center [476, 411] width 103 height 24
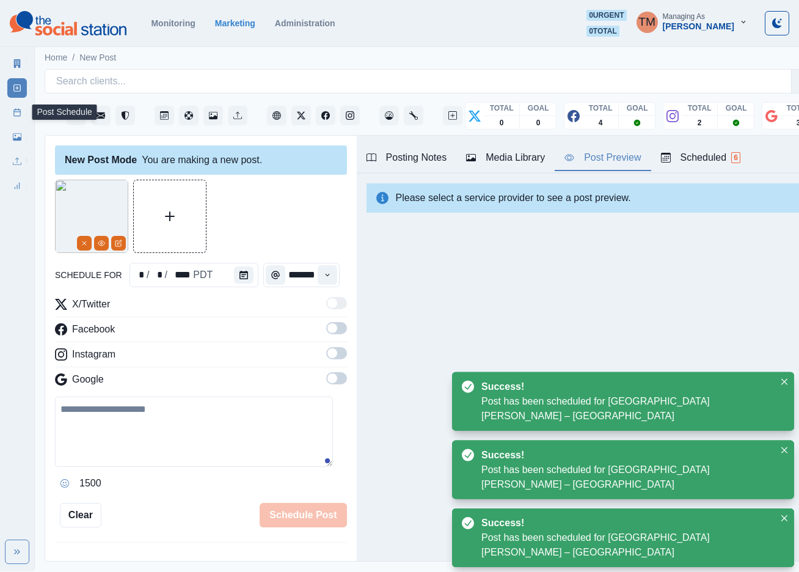
click at [14, 111] on rect at bounding box center [17, 112] width 7 height 7
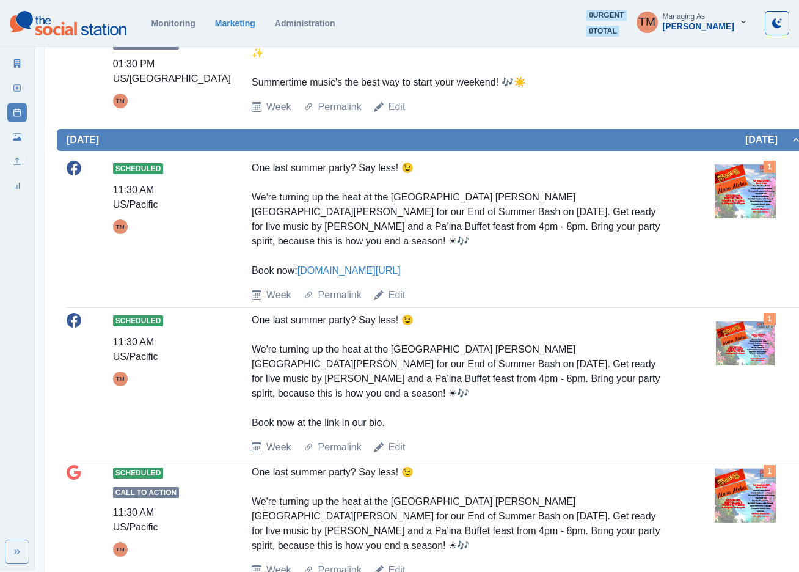
scroll to position [916, 0]
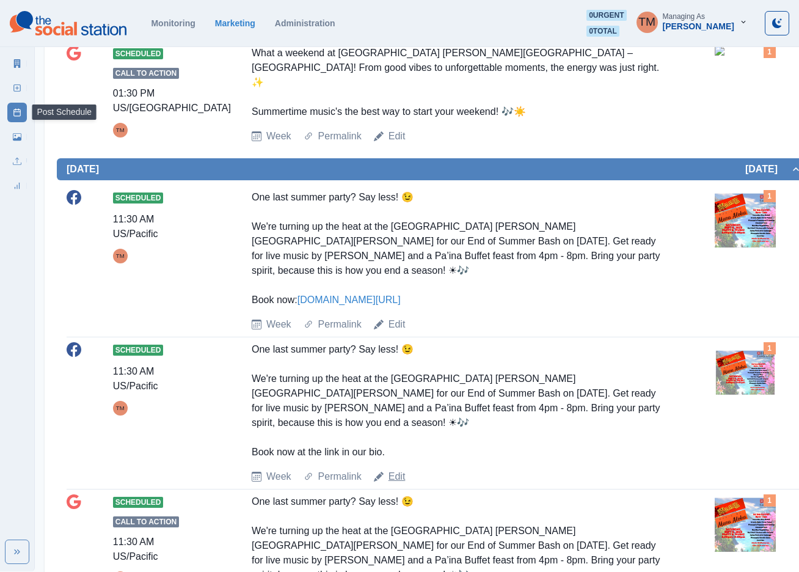
click at [398, 469] on link "Edit" at bounding box center [396, 476] width 17 height 15
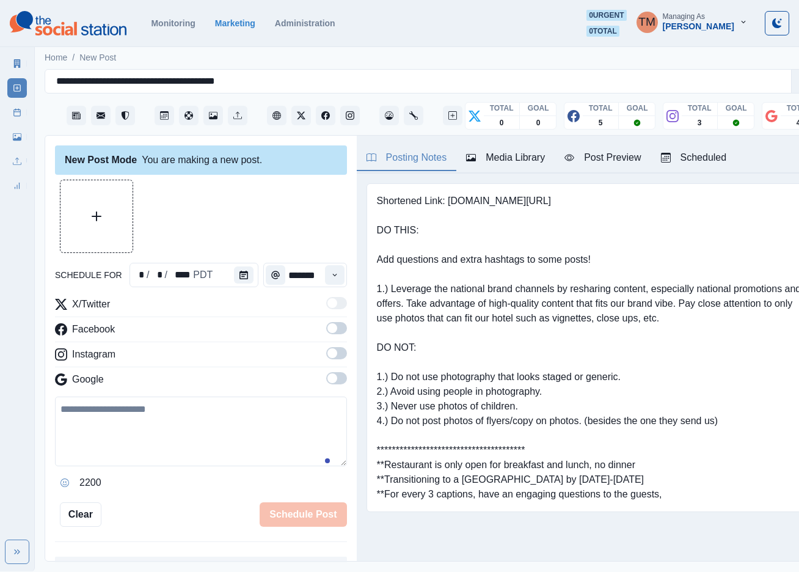
scroll to position [13, 0]
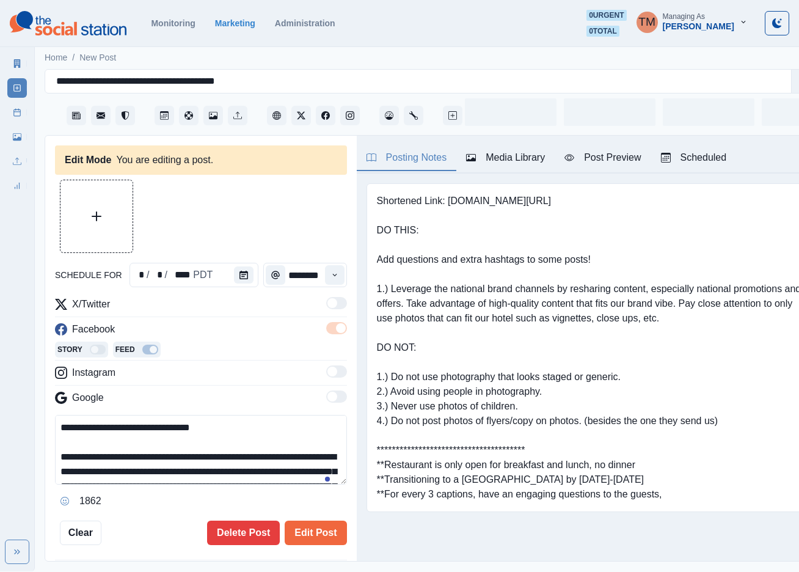
type input "********"
type textarea "**********"
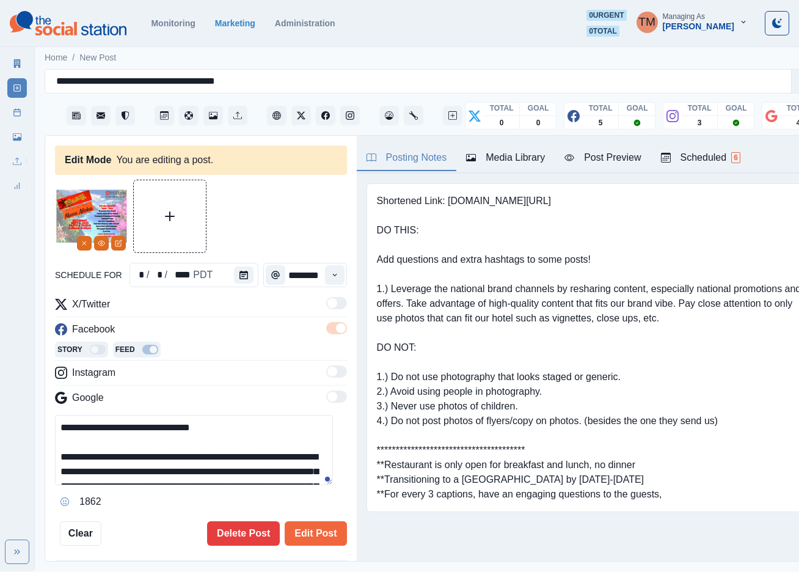
drag, startPoint x: 226, startPoint y: 464, endPoint x: 33, endPoint y: 393, distance: 205.8
click at [33, 393] on div "**********" at bounding box center [399, 285] width 799 height 571
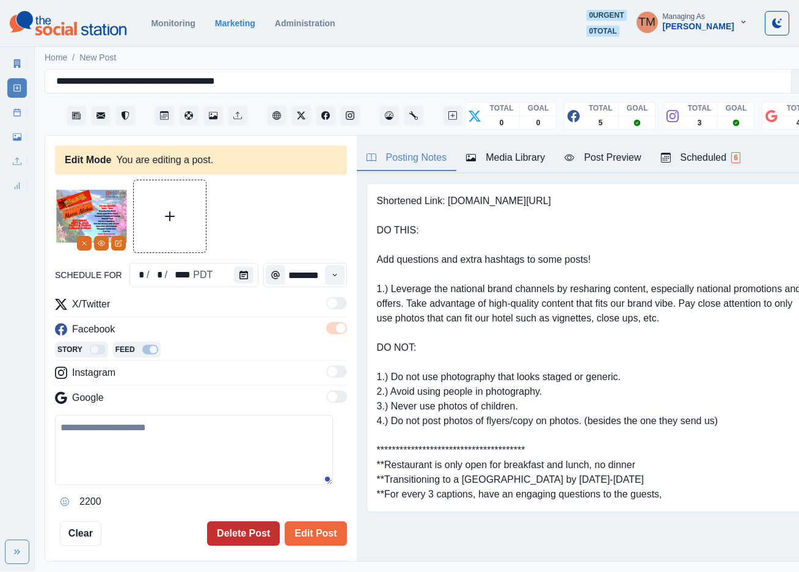
click at [231, 524] on button "Delete Post" at bounding box center [243, 533] width 73 height 24
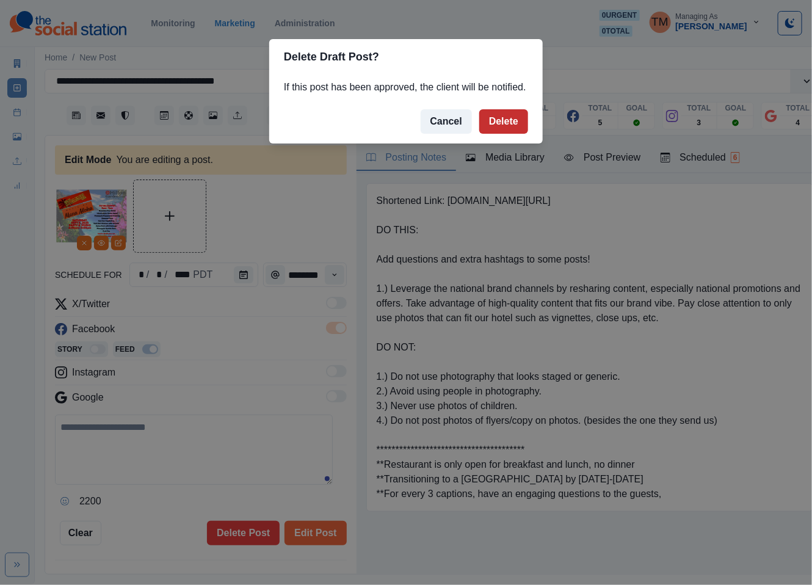
click at [506, 118] on button "Delete" at bounding box center [503, 121] width 49 height 24
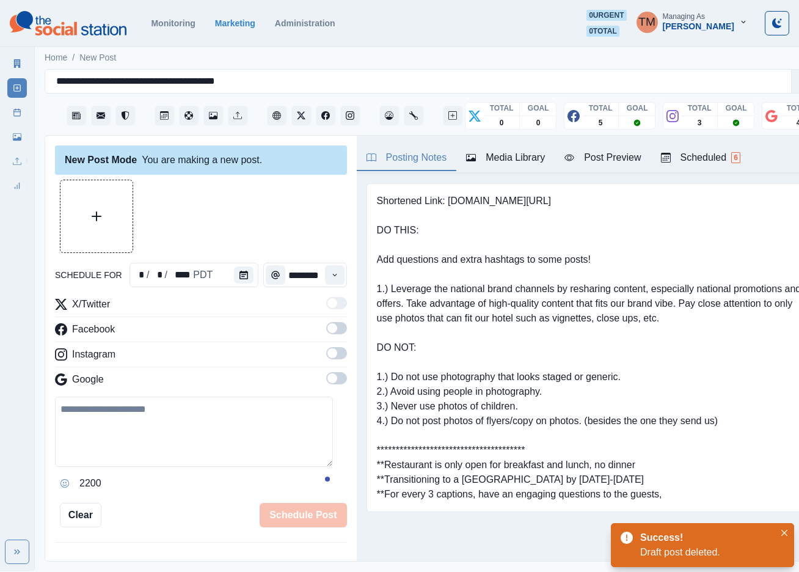
click at [144, 440] on textarea at bounding box center [194, 431] width 278 height 70
paste textarea "**********"
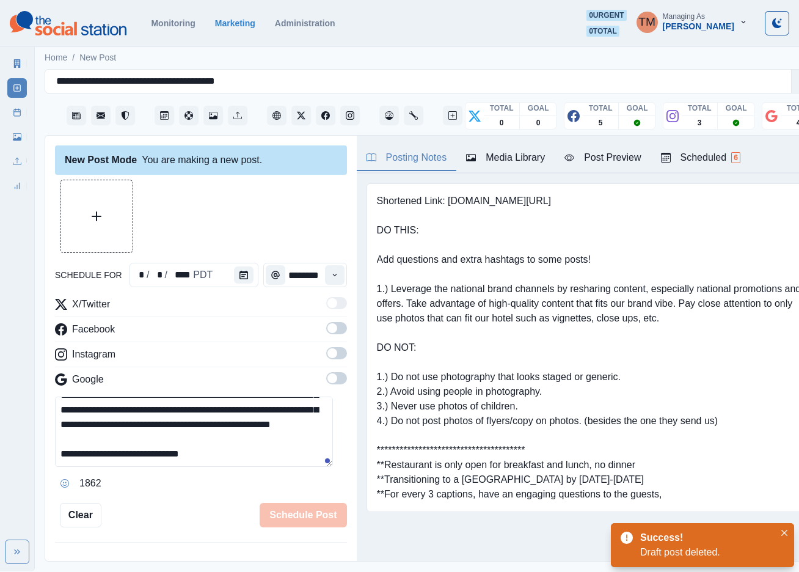
scroll to position [68, 0]
type textarea "**********"
click at [326, 354] on span at bounding box center [336, 353] width 21 height 12
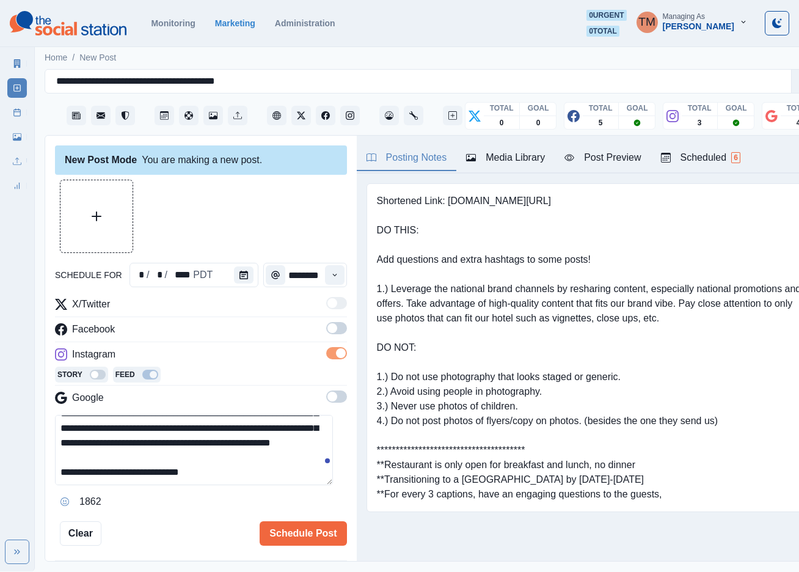
click at [513, 161] on div "Media Library" at bounding box center [505, 157] width 79 height 15
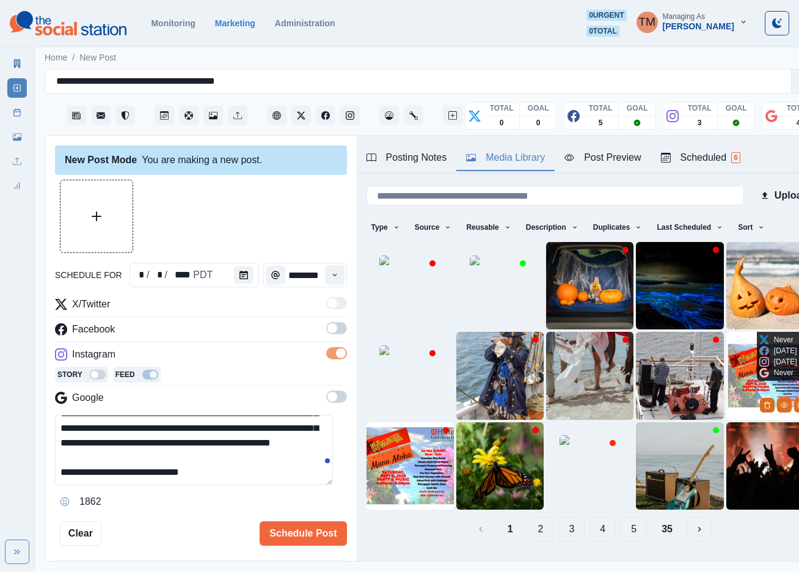
click at [726, 365] on img at bounding box center [769, 375] width 87 height 87
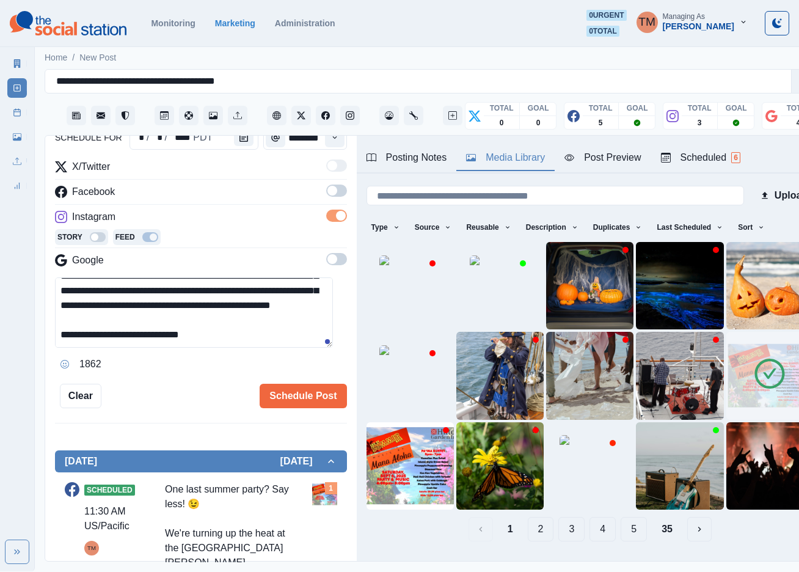
scroll to position [46, 0]
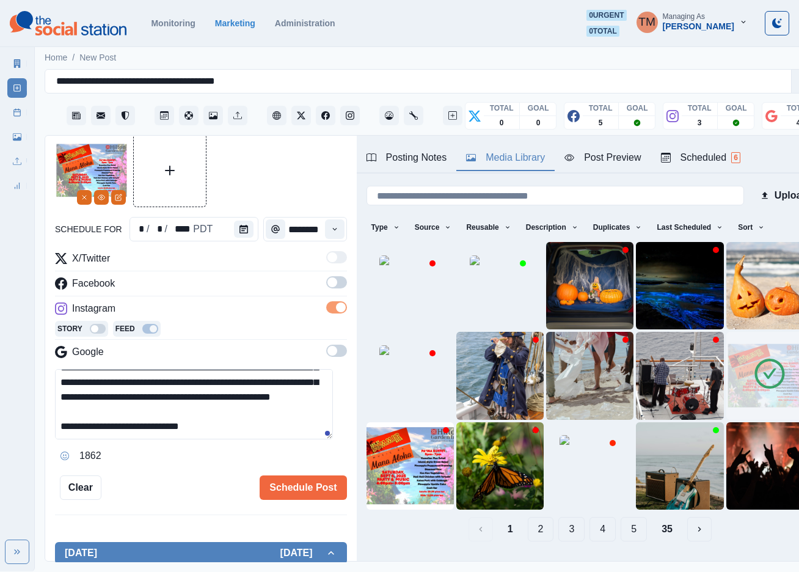
click at [616, 158] on div "Post Preview" at bounding box center [602, 157] width 76 height 15
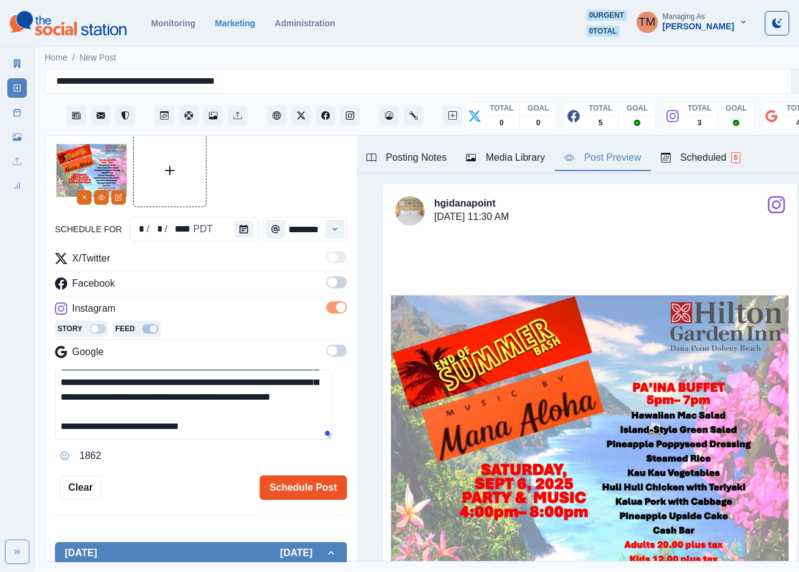
click at [297, 486] on button "Schedule Post" at bounding box center [303, 487] width 87 height 24
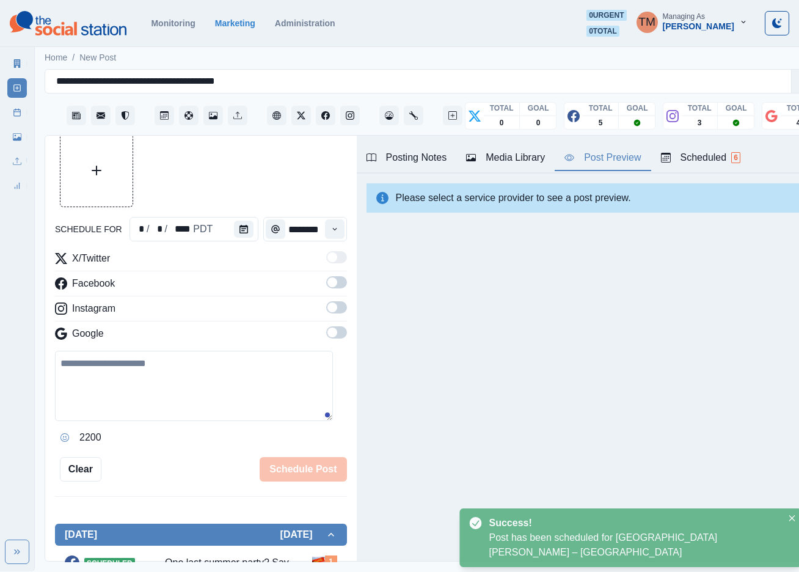
scroll to position [0, 0]
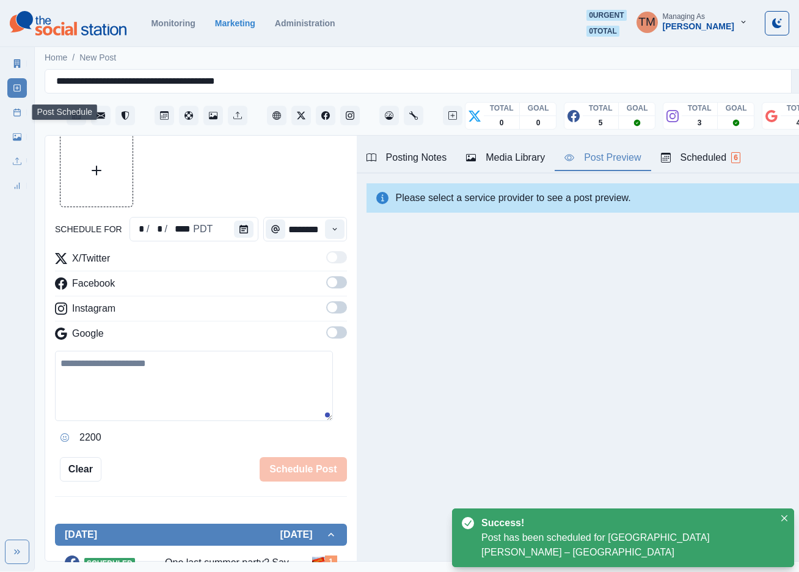
click at [14, 114] on rect at bounding box center [17, 112] width 7 height 7
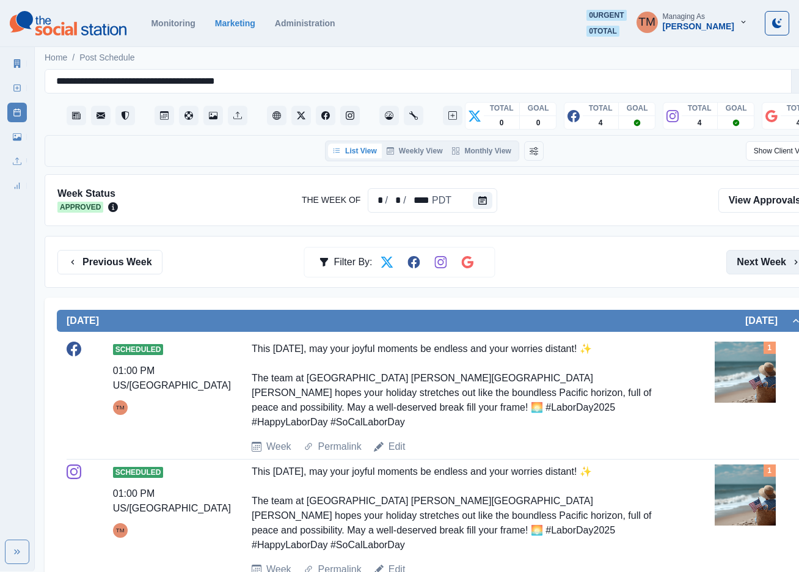
click at [775, 263] on button "Next Week" at bounding box center [768, 262] width 85 height 24
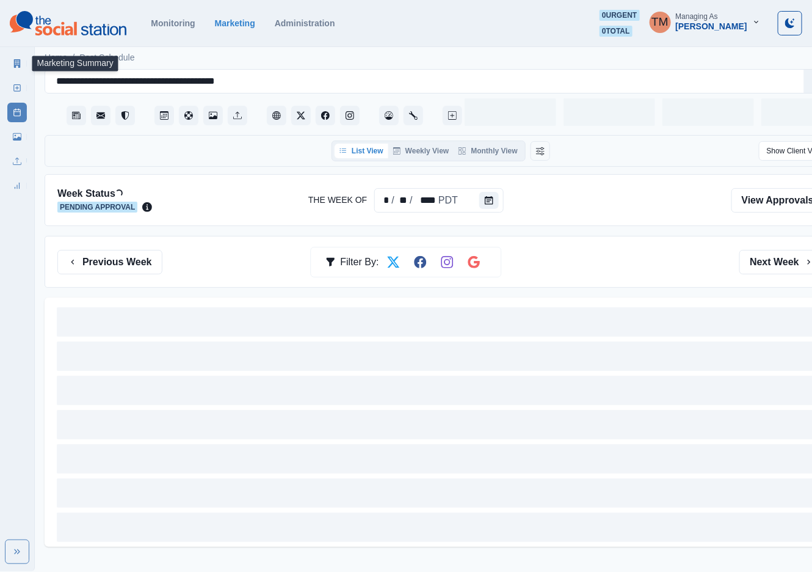
click at [15, 59] on icon at bounding box center [17, 63] width 9 height 9
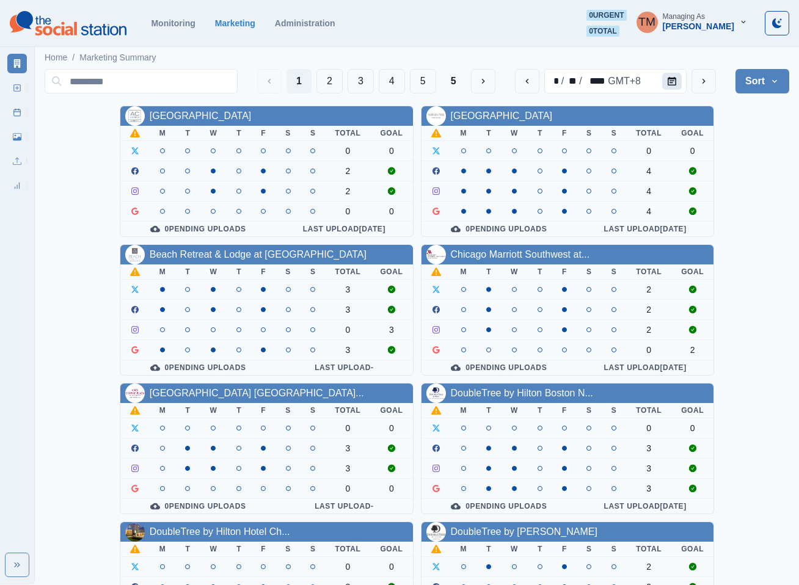
click at [672, 79] on icon "Calendar" at bounding box center [672, 81] width 9 height 9
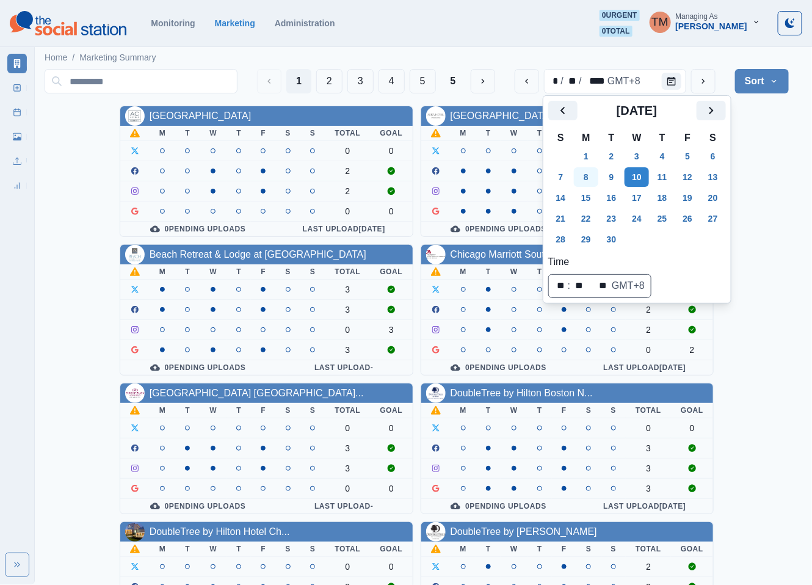
click at [589, 176] on button "8" at bounding box center [586, 177] width 24 height 20
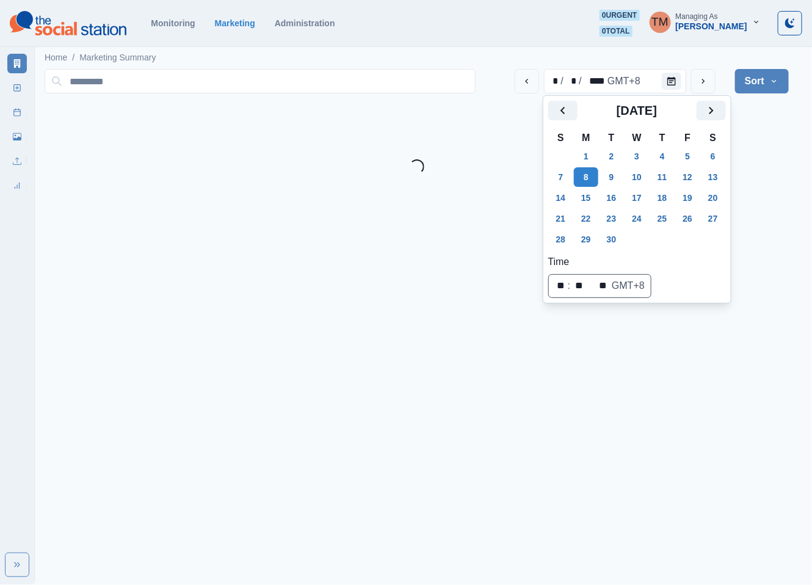
click at [785, 184] on html "Selected Date: Monday, September 8, 2025 Monitoring Marketing Administration 0 …" at bounding box center [406, 92] width 812 height 184
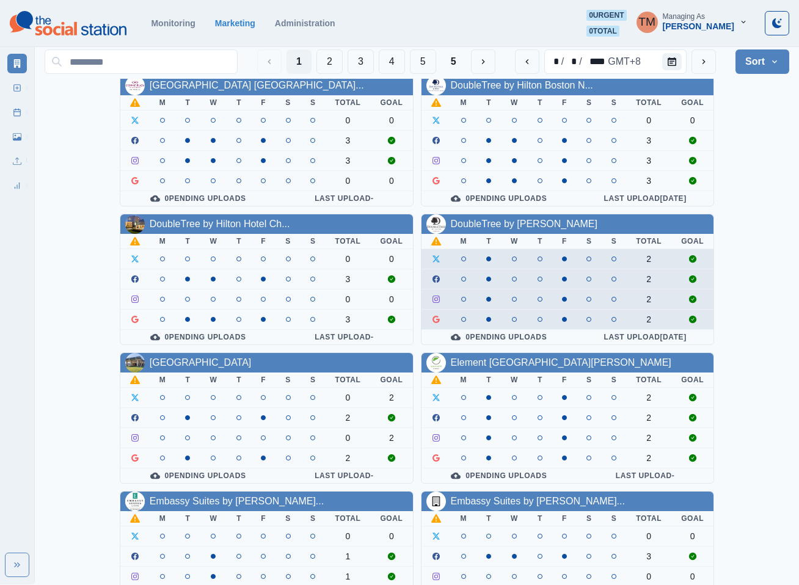
scroll to position [367, 0]
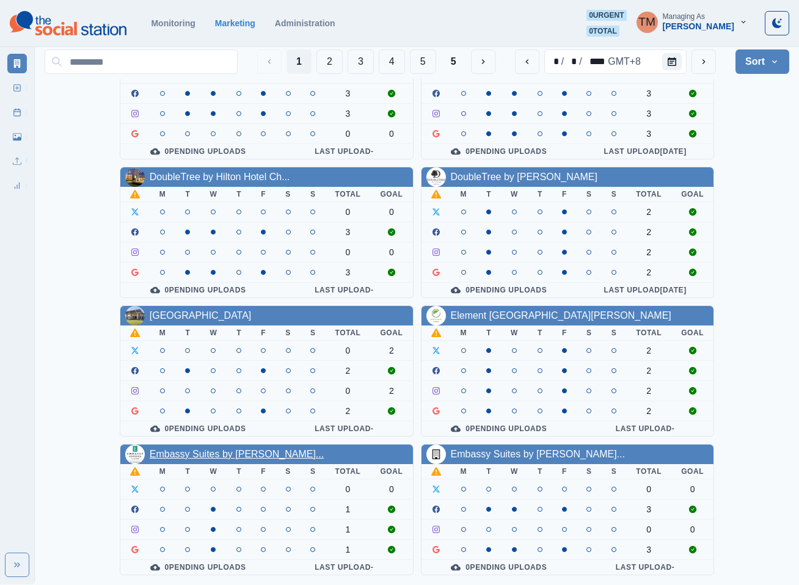
drag, startPoint x: 229, startPoint y: 438, endPoint x: 227, endPoint y: 453, distance: 14.8
click at [323, 59] on button "2" at bounding box center [329, 61] width 26 height 24
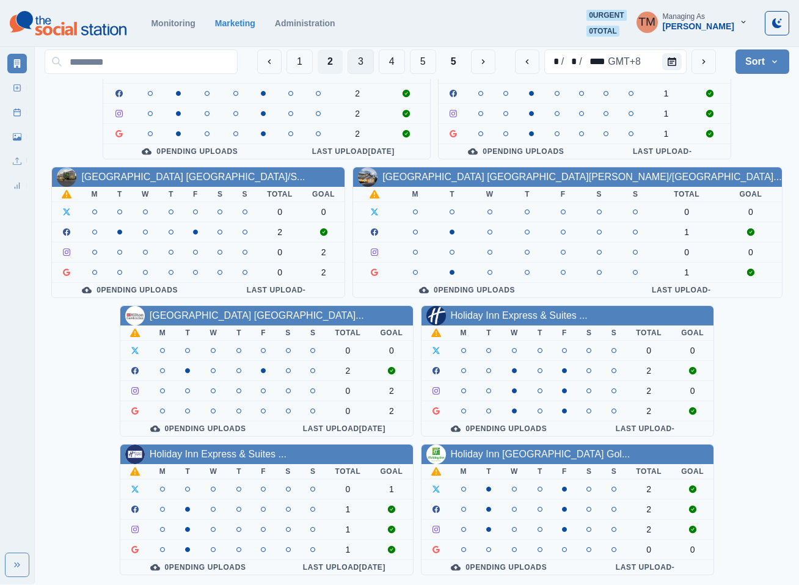
click at [358, 63] on button "3" at bounding box center [360, 61] width 26 height 24
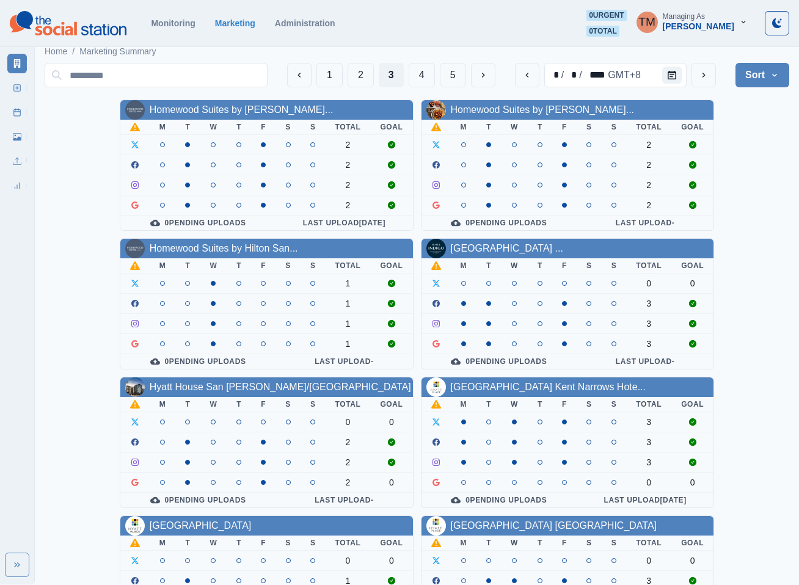
scroll to position [1, 0]
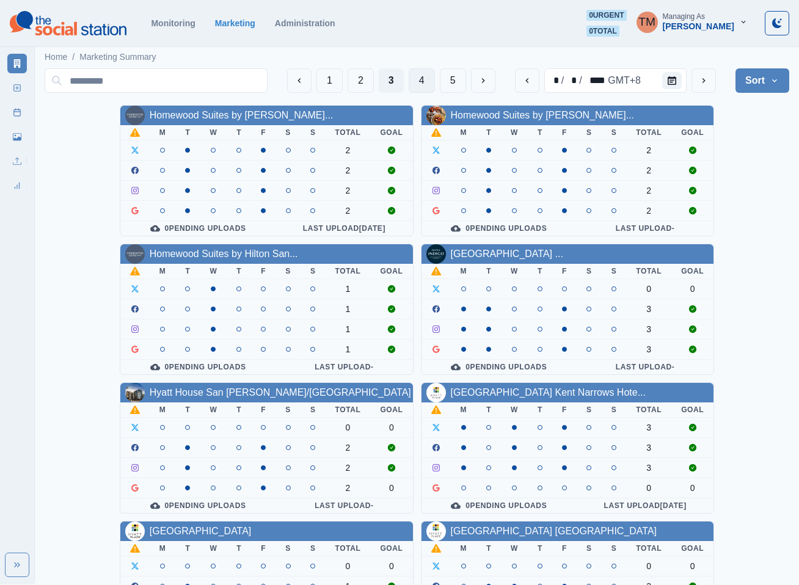
click at [418, 79] on button "4" at bounding box center [422, 80] width 26 height 24
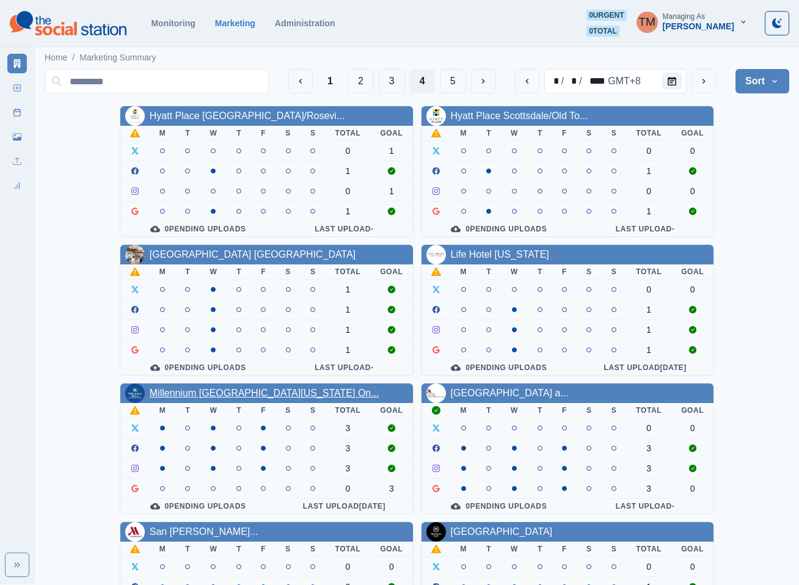
drag, startPoint x: 235, startPoint y: 404, endPoint x: 185, endPoint y: 395, distance: 50.3
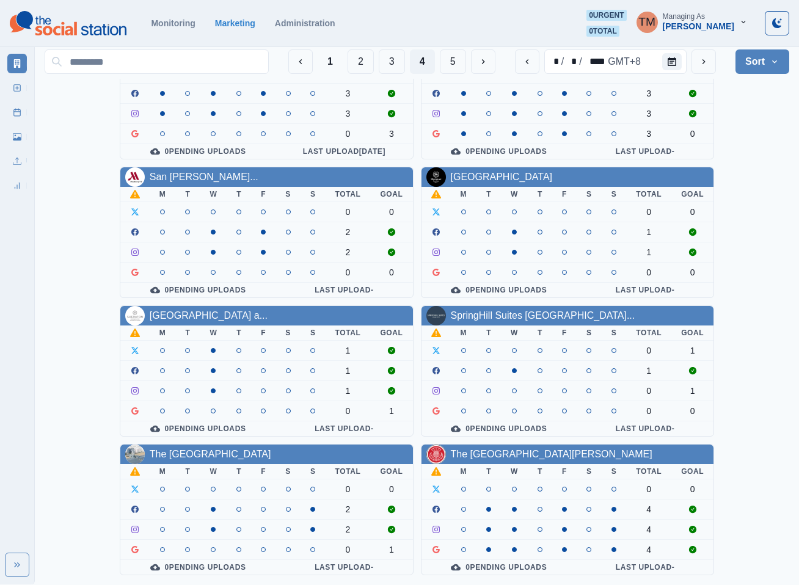
scroll to position [367, 0]
click at [451, 62] on button "5" at bounding box center [453, 61] width 26 height 24
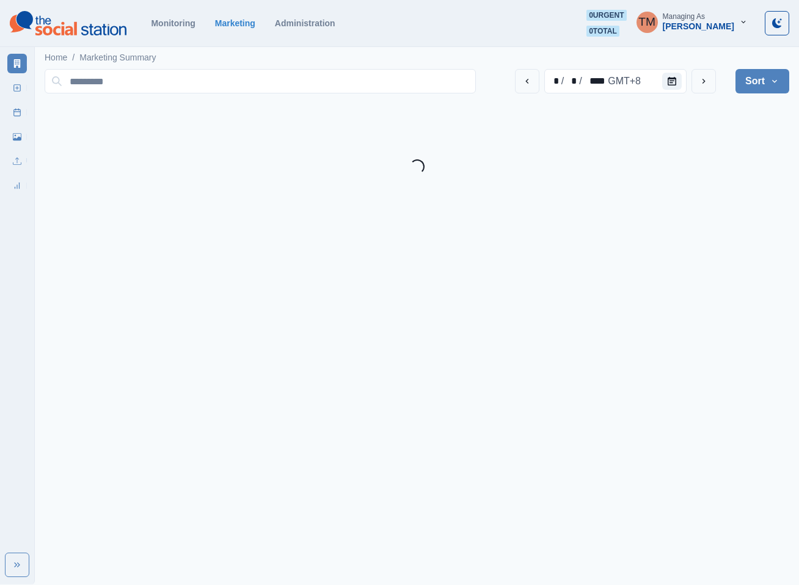
scroll to position [0, 0]
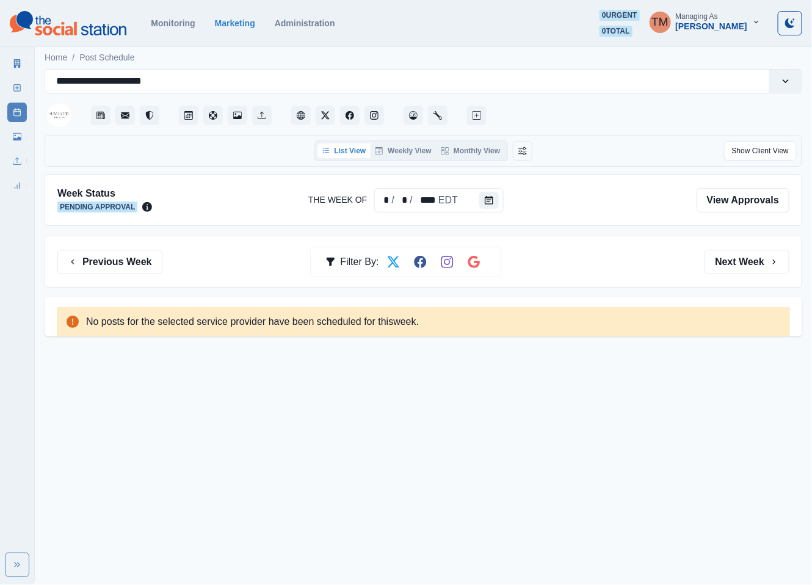
drag, startPoint x: 742, startPoint y: 264, endPoint x: 289, endPoint y: 274, distance: 452.6
click at [733, 264] on button "Next Week" at bounding box center [747, 262] width 85 height 24
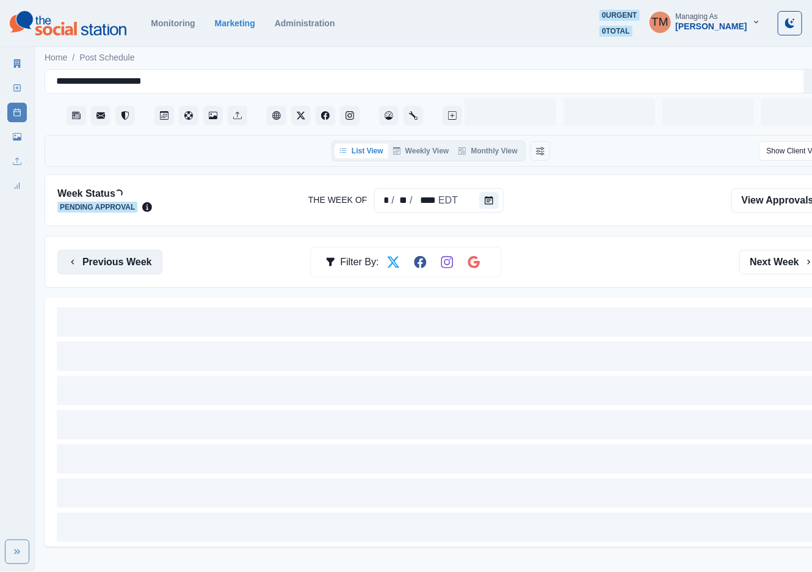
drag, startPoint x: 121, startPoint y: 263, endPoint x: 224, endPoint y: 164, distance: 143.0
click at [122, 264] on button "Previous Week" at bounding box center [109, 262] width 105 height 24
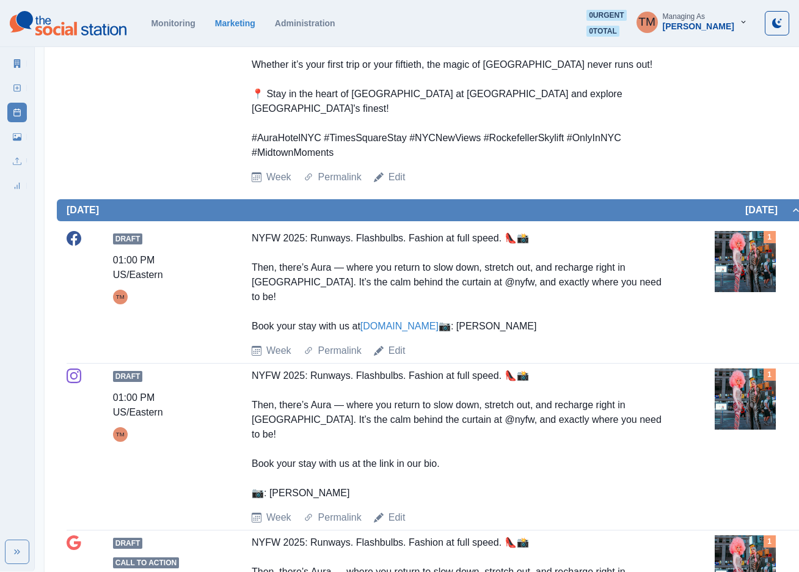
scroll to position [916, 0]
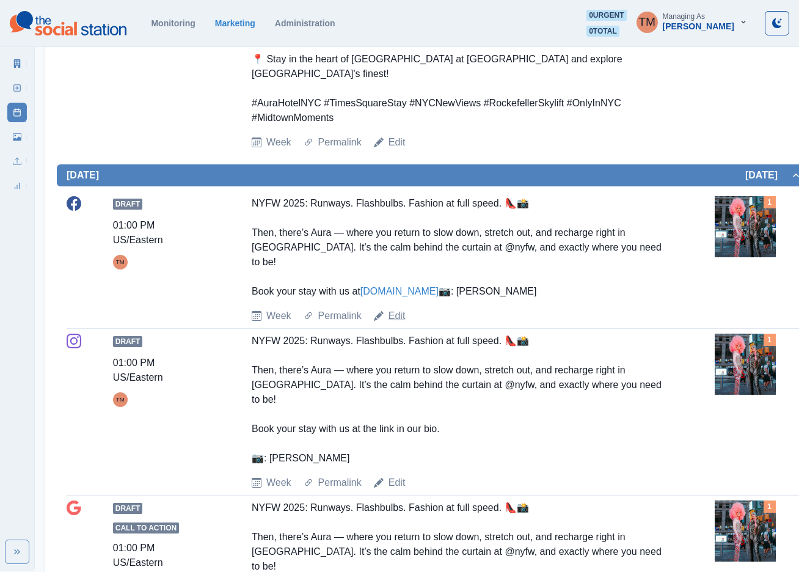
click at [398, 323] on link "Edit" at bounding box center [396, 315] width 17 height 15
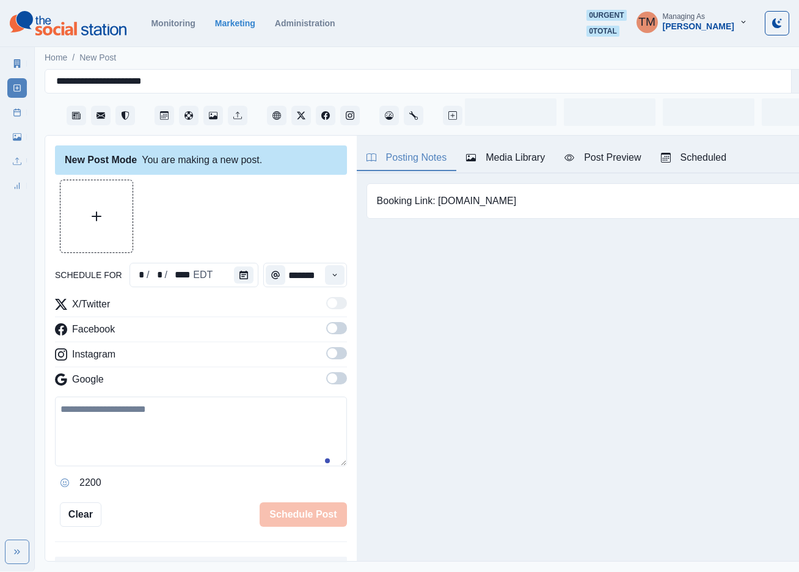
scroll to position [13, 0]
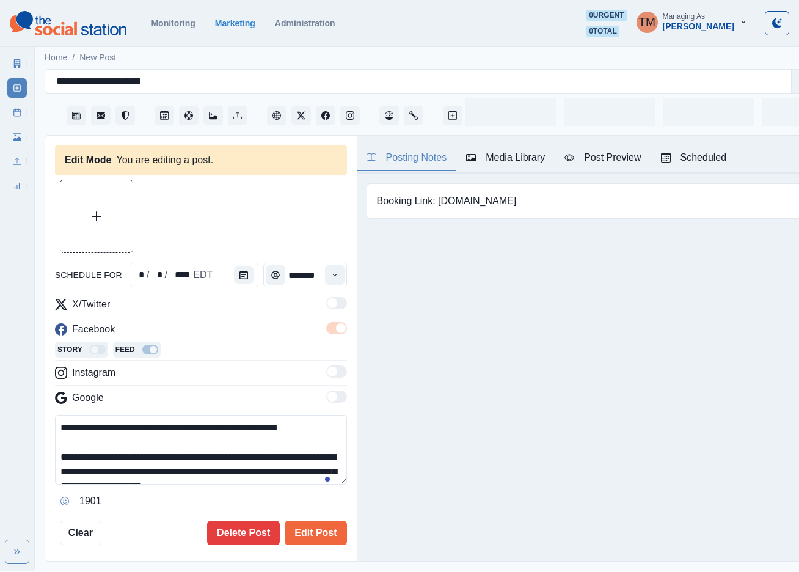
type input "*******"
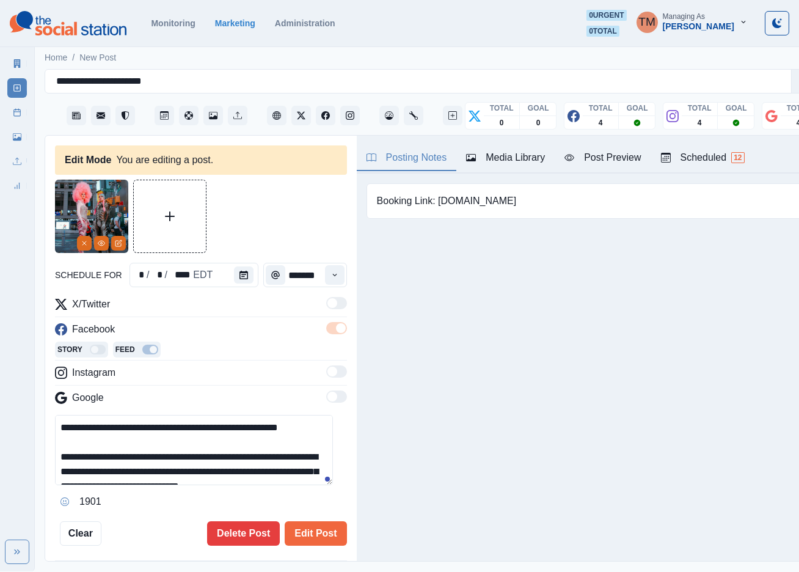
click at [81, 239] on icon "Remove" at bounding box center [84, 242] width 7 height 7
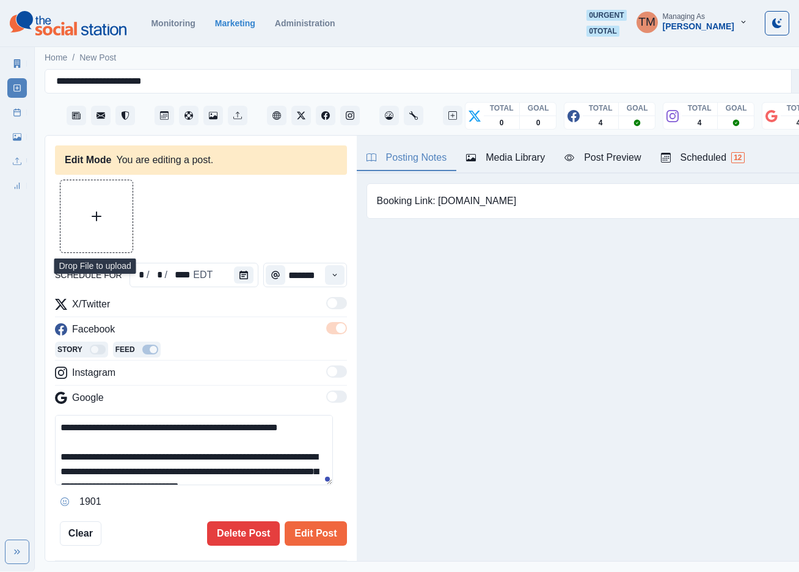
click at [79, 202] on button "Upload Media" at bounding box center [96, 216] width 72 height 72
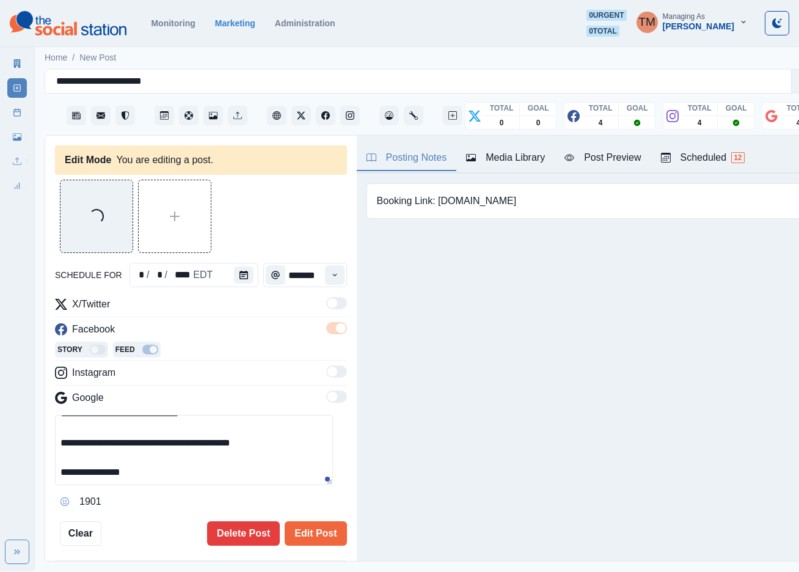
scroll to position [103, 0]
drag, startPoint x: 79, startPoint y: 460, endPoint x: 178, endPoint y: 462, distance: 99.0
click at [178, 462] on textarea "**********" at bounding box center [194, 450] width 278 height 70
paste textarea
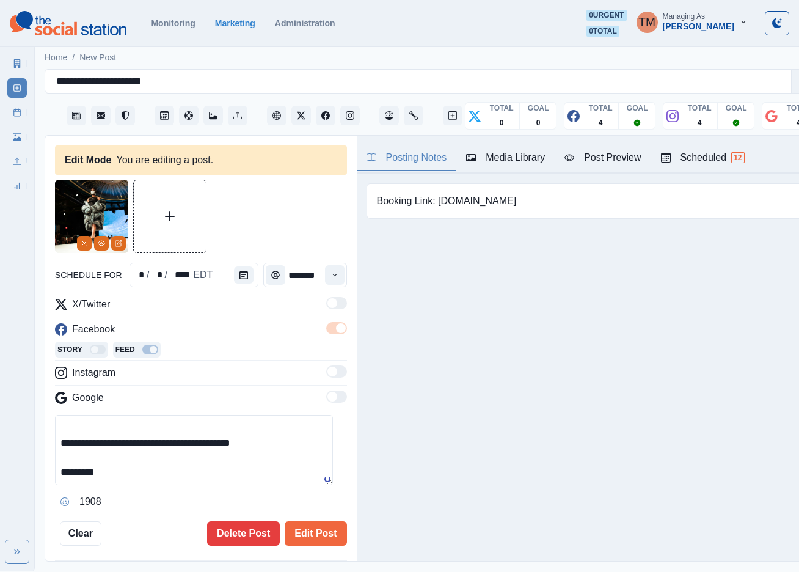
type textarea "**********"
click at [606, 150] on div "Post Preview" at bounding box center [602, 157] width 76 height 15
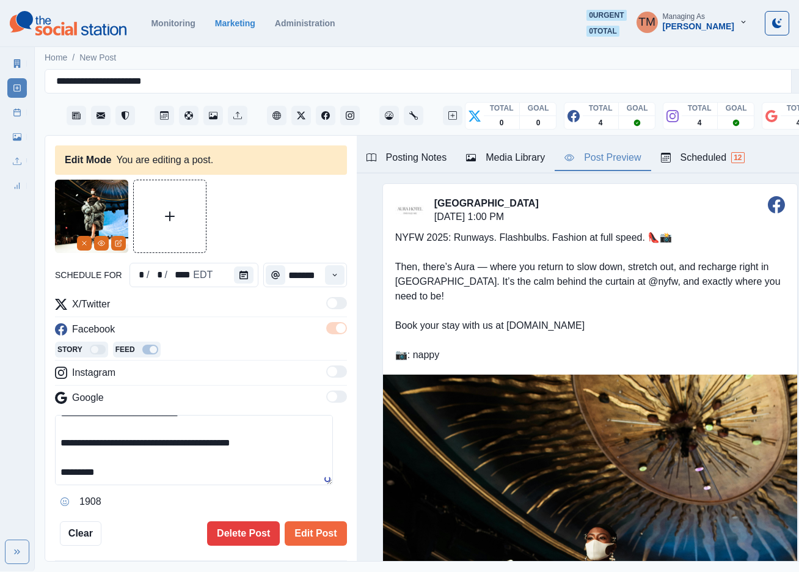
click at [520, 150] on div "Media Library" at bounding box center [505, 157] width 79 height 15
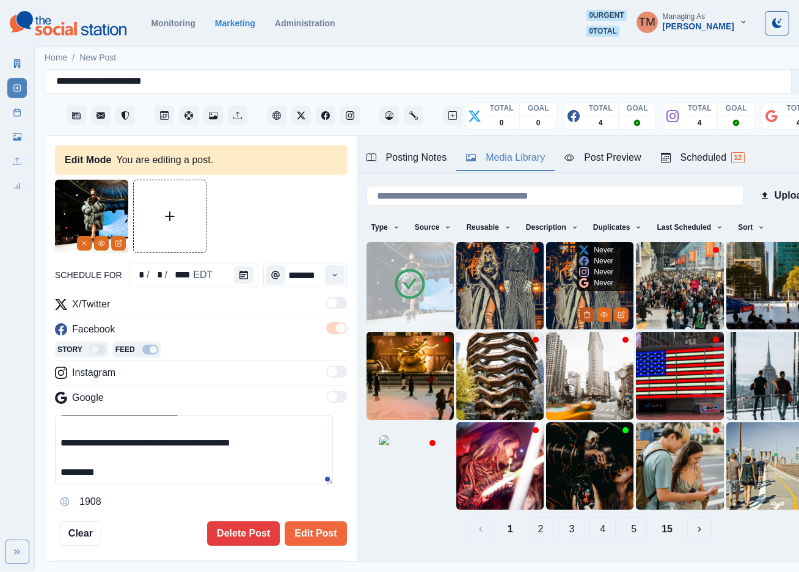
click at [585, 311] on icon "Delete Media" at bounding box center [587, 314] width 4 height 6
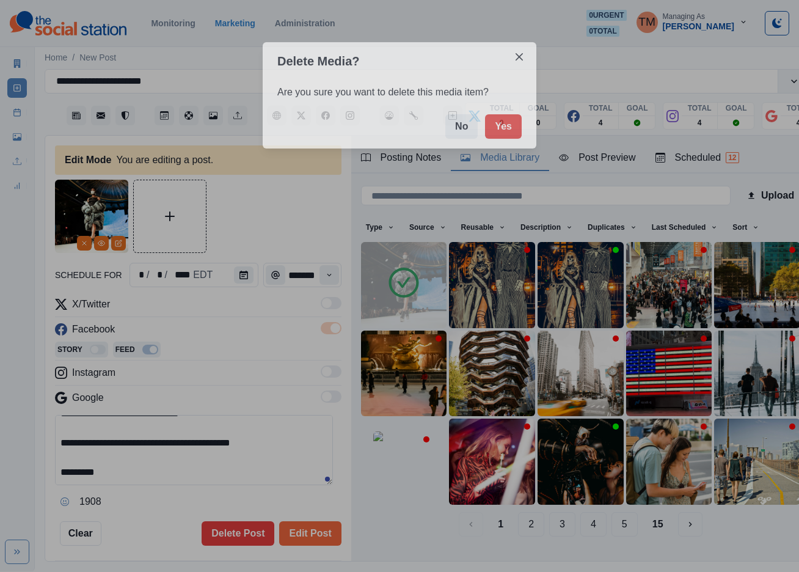
scroll to position [0, 0]
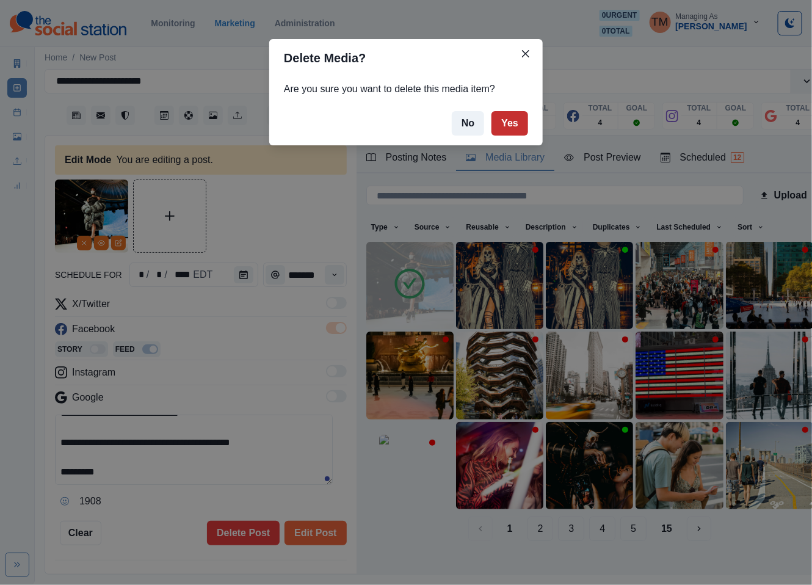
click at [510, 122] on button "Yes" at bounding box center [510, 123] width 37 height 24
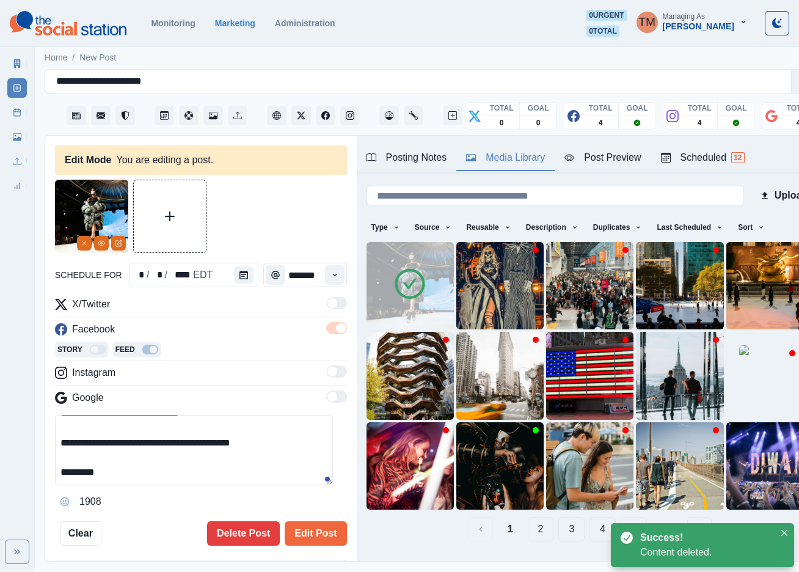
click at [528, 517] on button "2" at bounding box center [541, 529] width 26 height 24
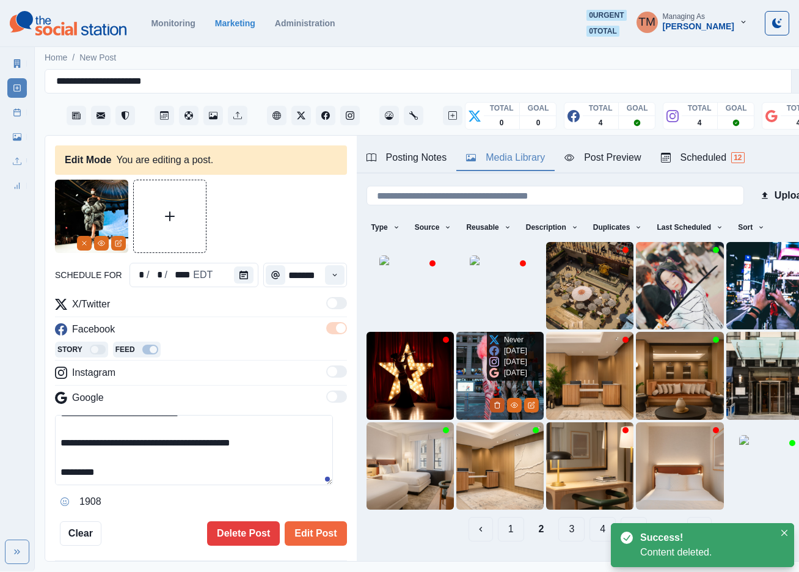
click at [493, 401] on icon "Delete Media" at bounding box center [496, 404] width 7 height 7
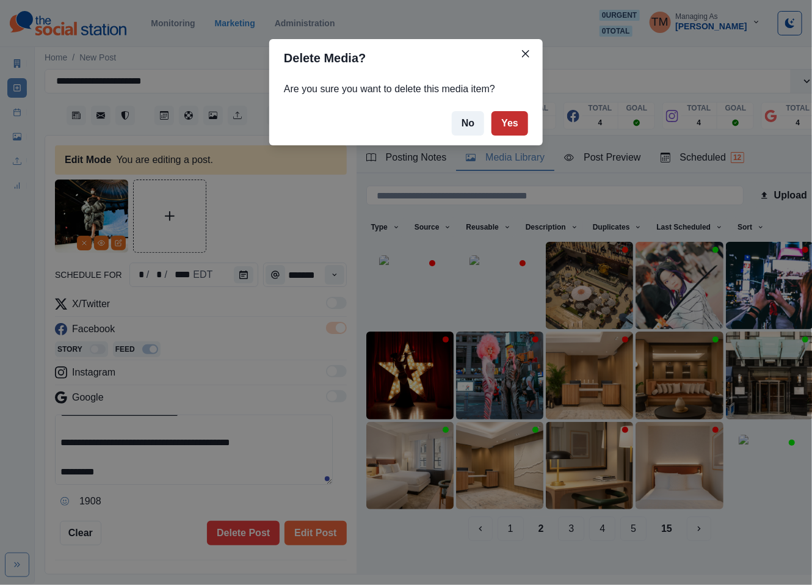
click at [506, 120] on button "Yes" at bounding box center [510, 123] width 37 height 24
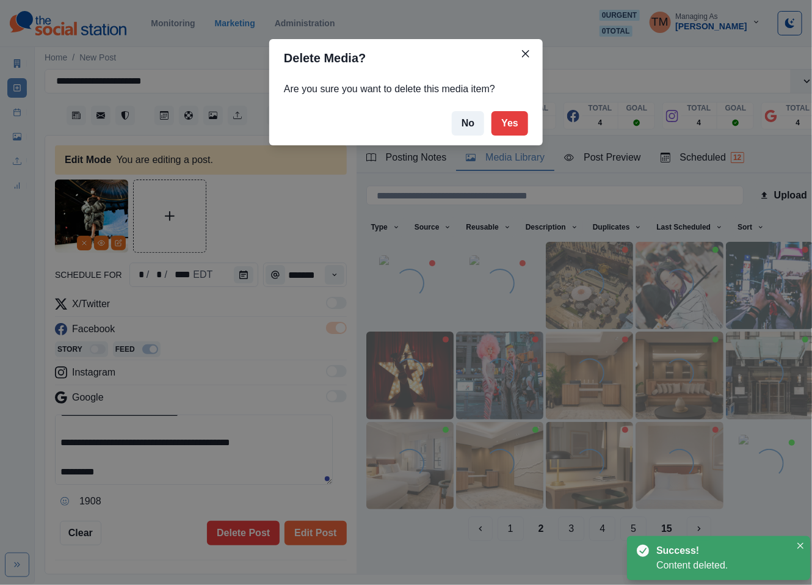
click at [264, 220] on div "Delete Media? Are you sure you want to delete this media item? No Yes" at bounding box center [406, 292] width 812 height 585
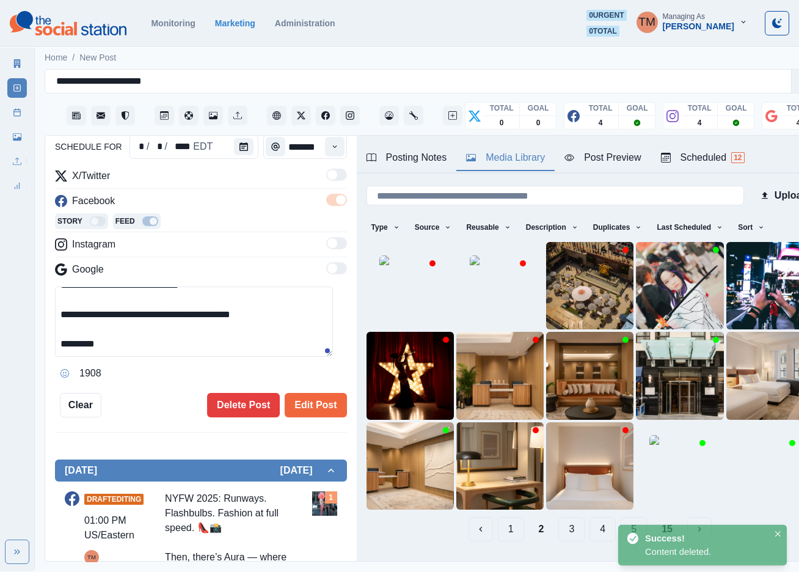
scroll to position [183, 0]
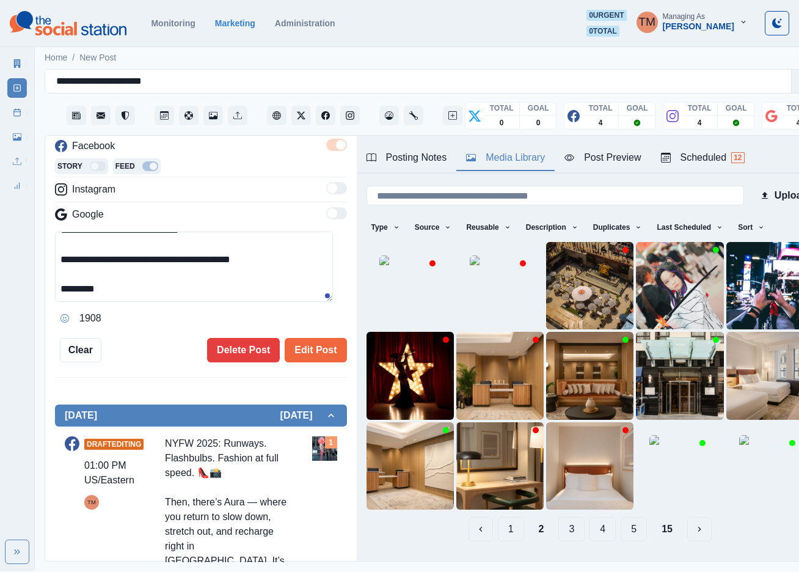
click at [498, 517] on button "1" at bounding box center [511, 529] width 26 height 24
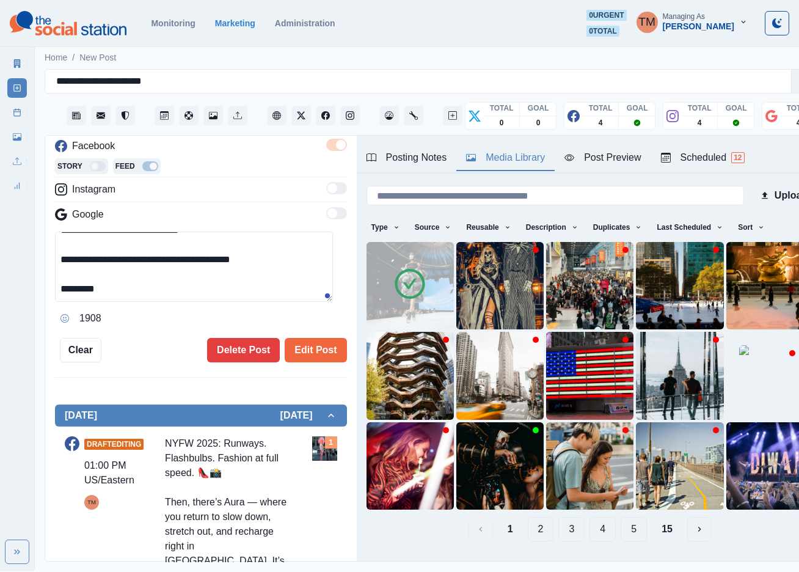
click at [534, 517] on button "2" at bounding box center [541, 529] width 26 height 24
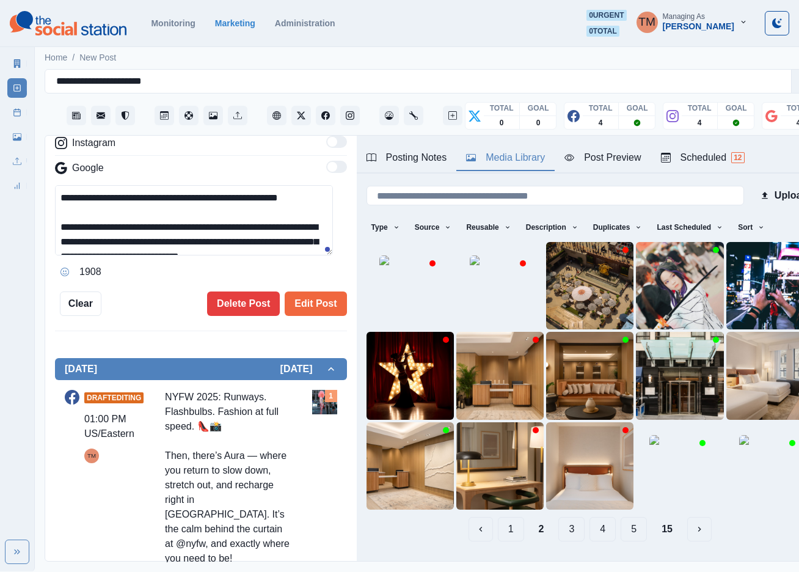
scroll to position [275, 0]
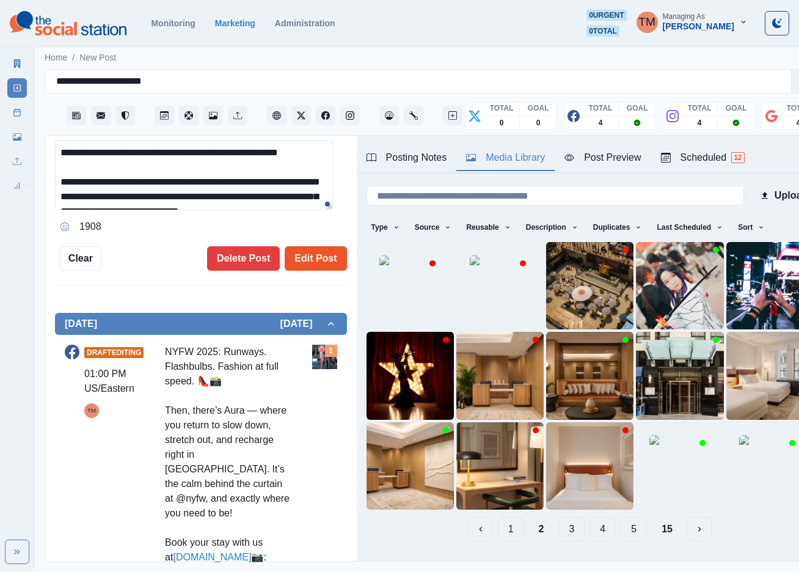
click at [308, 259] on button "Edit Post" at bounding box center [316, 258] width 62 height 24
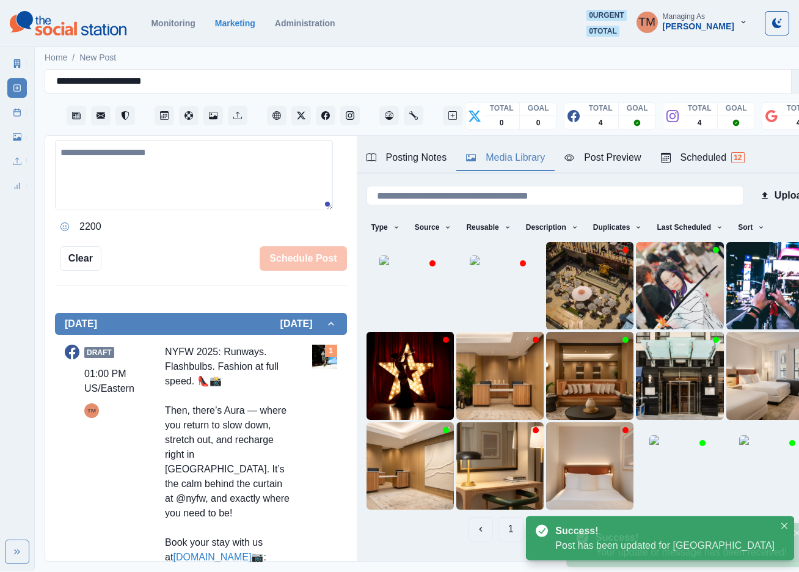
scroll to position [715, 0]
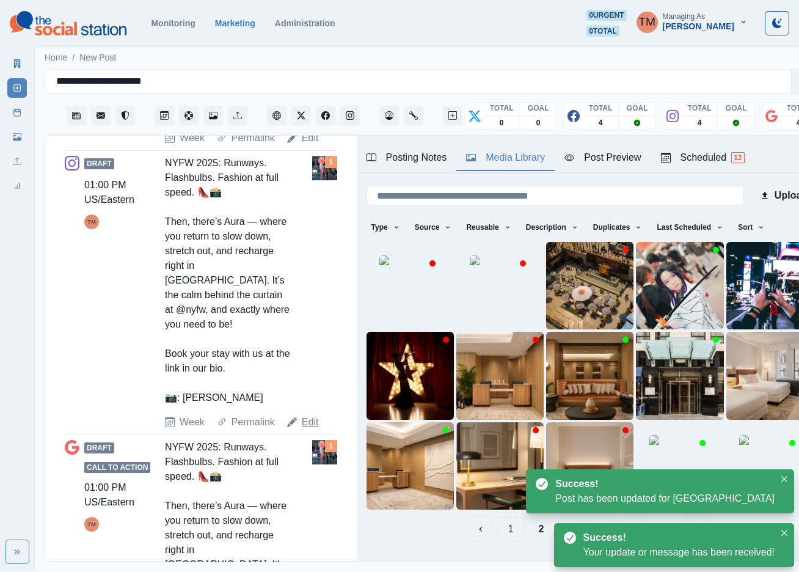
click at [306, 429] on link "Edit" at bounding box center [310, 422] width 17 height 15
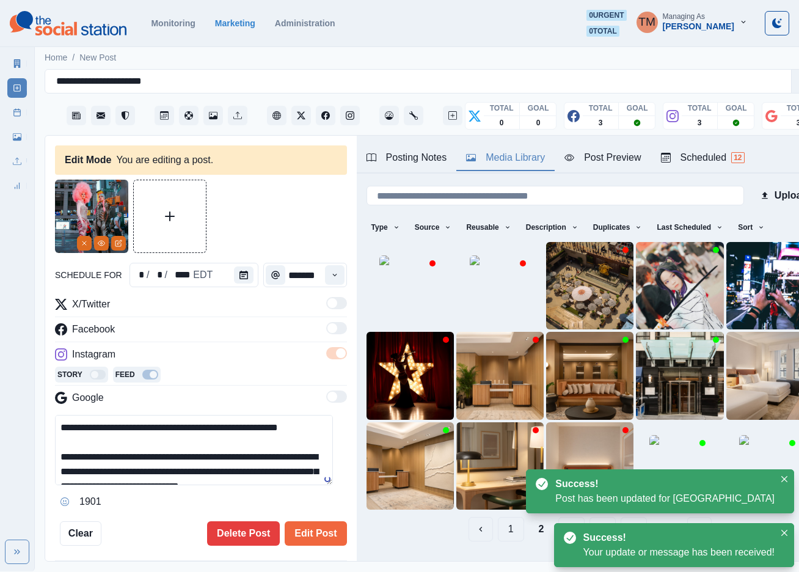
scroll to position [101, 0]
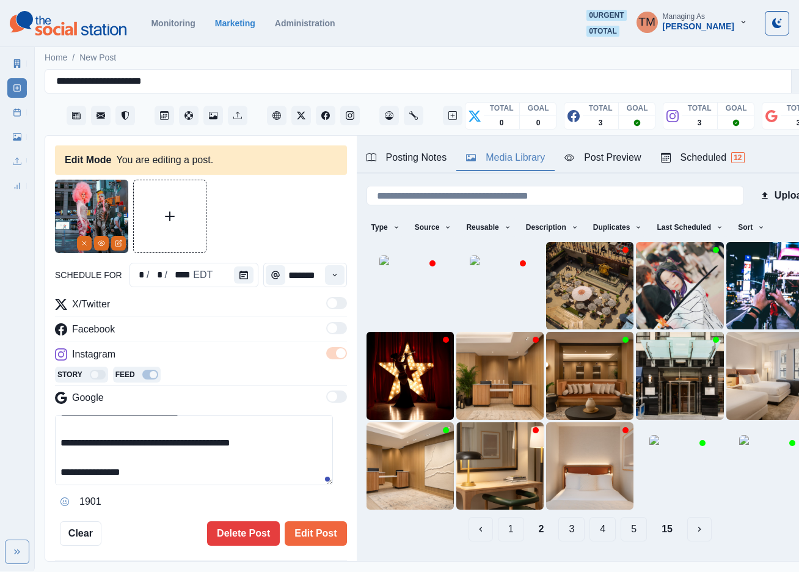
drag, startPoint x: 79, startPoint y: 473, endPoint x: 187, endPoint y: 476, distance: 108.2
click at [187, 478] on textarea "**********" at bounding box center [194, 450] width 278 height 70
paste textarea
type textarea "**********"
drag, startPoint x: 79, startPoint y: 242, endPoint x: 332, endPoint y: 257, distance: 253.9
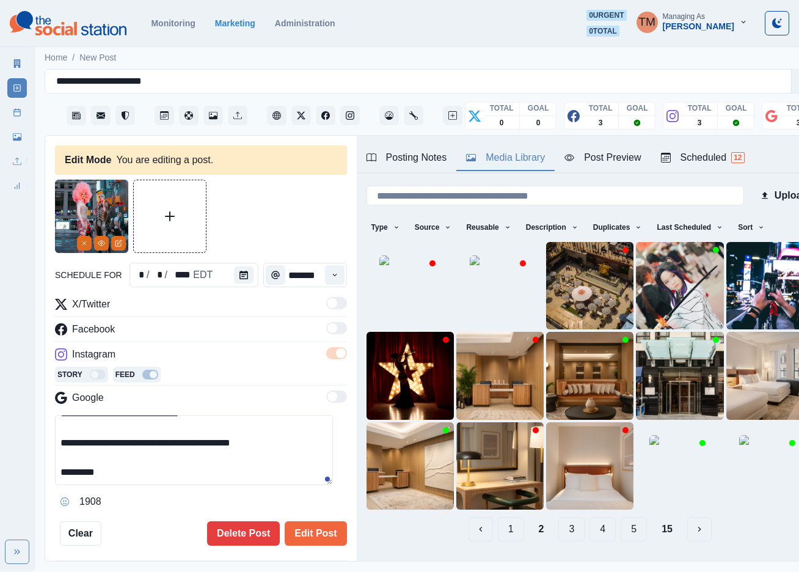
click at [81, 242] on button "Remove" at bounding box center [84, 243] width 15 height 15
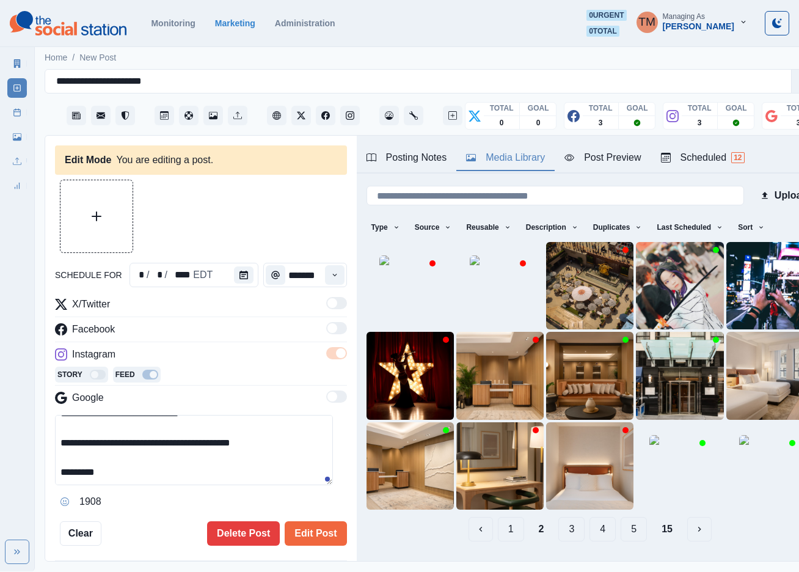
drag, startPoint x: 497, startPoint y: 506, endPoint x: 499, endPoint y: 519, distance: 13.0
click at [498, 517] on button "1" at bounding box center [511, 529] width 26 height 24
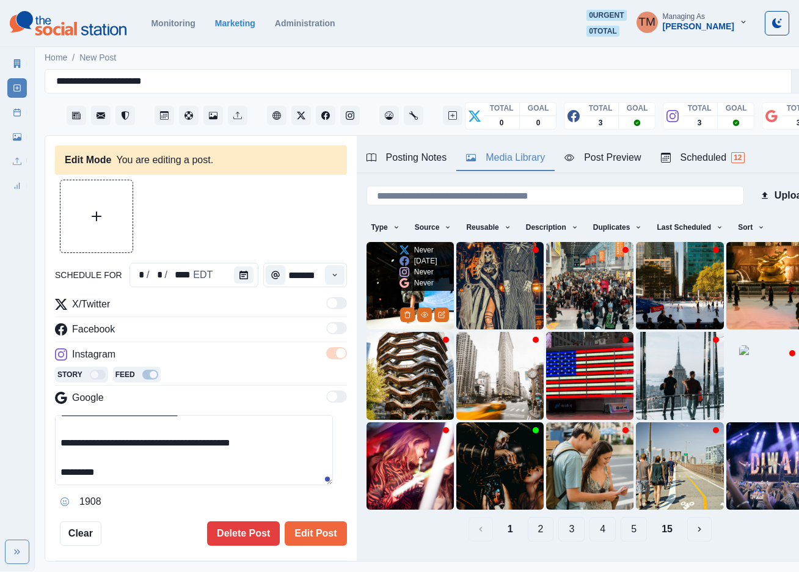
click at [387, 273] on img at bounding box center [409, 285] width 87 height 87
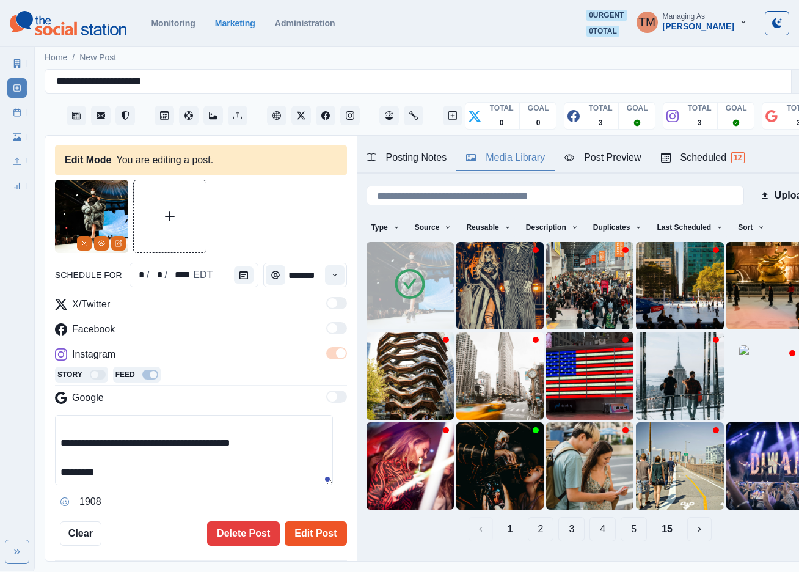
click at [301, 534] on button "Edit Post" at bounding box center [316, 533] width 62 height 24
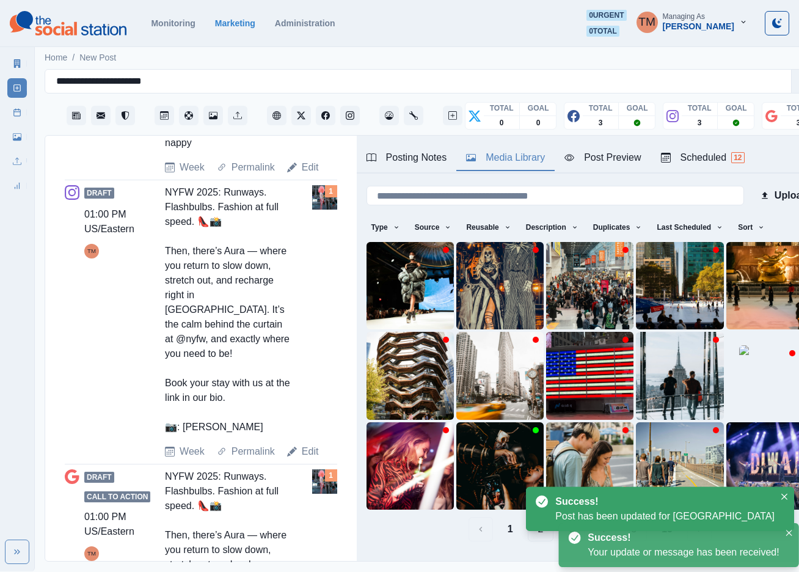
scroll to position [861, 0]
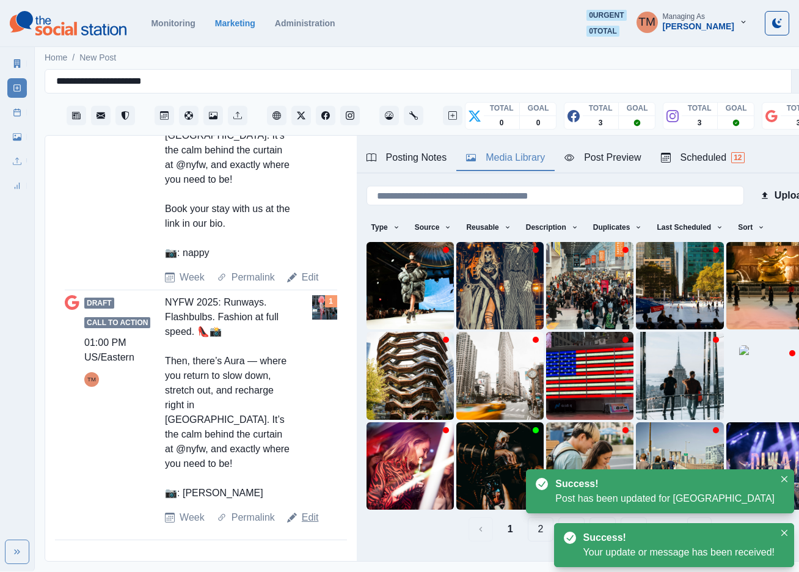
click at [310, 525] on link "Edit" at bounding box center [310, 517] width 17 height 15
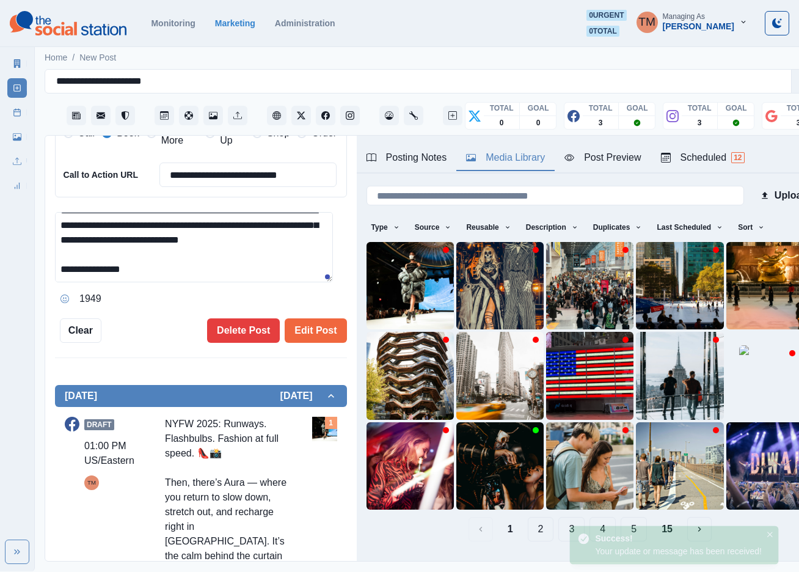
scroll to position [72, 0]
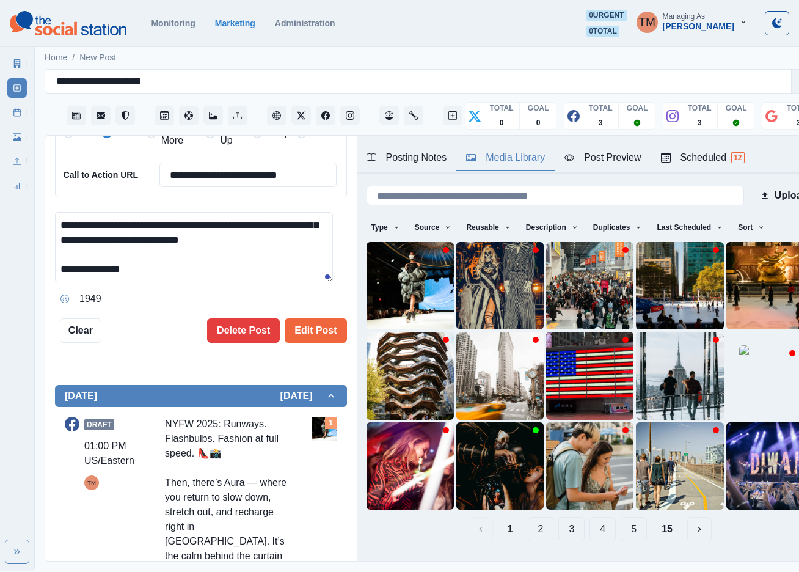
drag, startPoint x: 79, startPoint y: 270, endPoint x: 186, endPoint y: 285, distance: 107.9
click at [186, 285] on div "**********" at bounding box center [201, 260] width 292 height 96
paste textarea
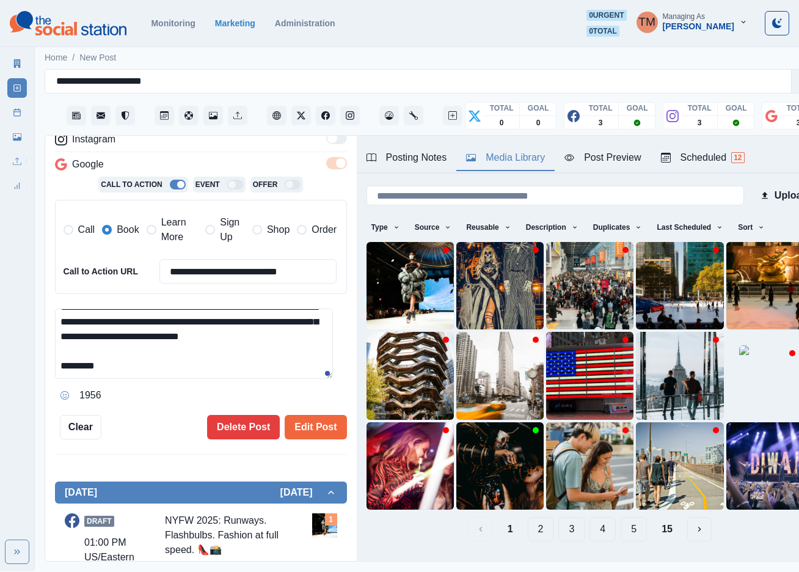
scroll to position [37, 0]
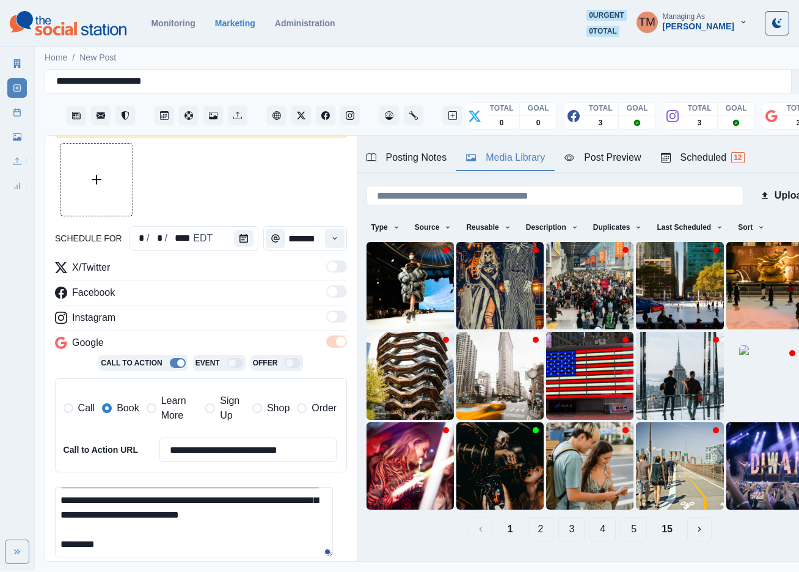
click at [169, 416] on span "Learn More" at bounding box center [179, 407] width 37 height 29
type textarea "**********"
click at [118, 409] on span "Book" at bounding box center [128, 408] width 22 height 15
click at [382, 289] on img at bounding box center [409, 285] width 87 height 87
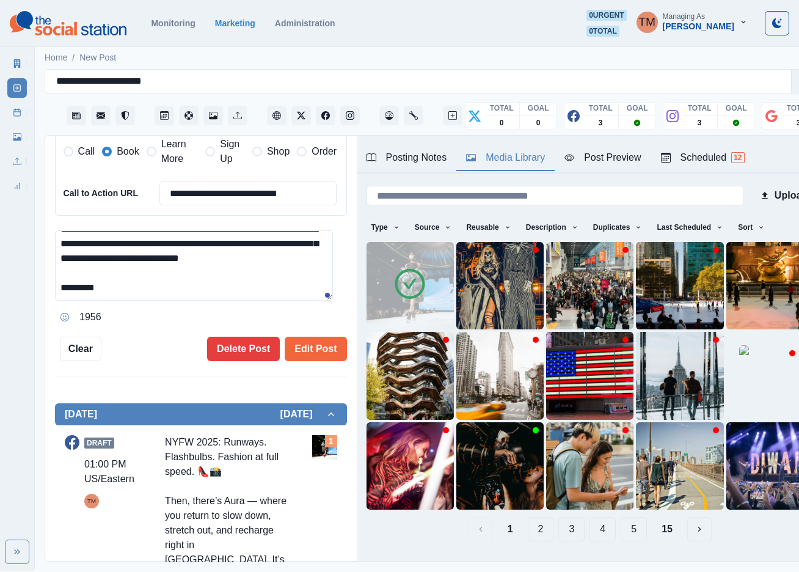
scroll to position [311, 0]
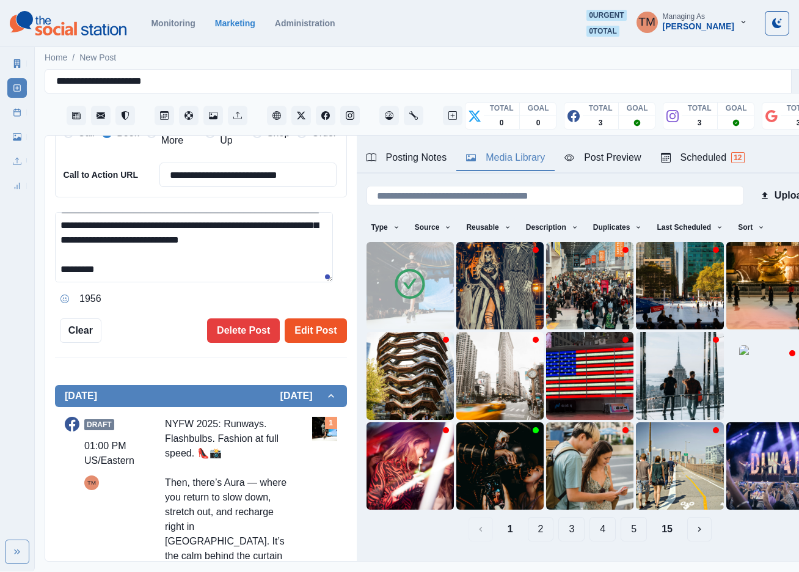
click at [310, 330] on button "Edit Post" at bounding box center [316, 330] width 62 height 24
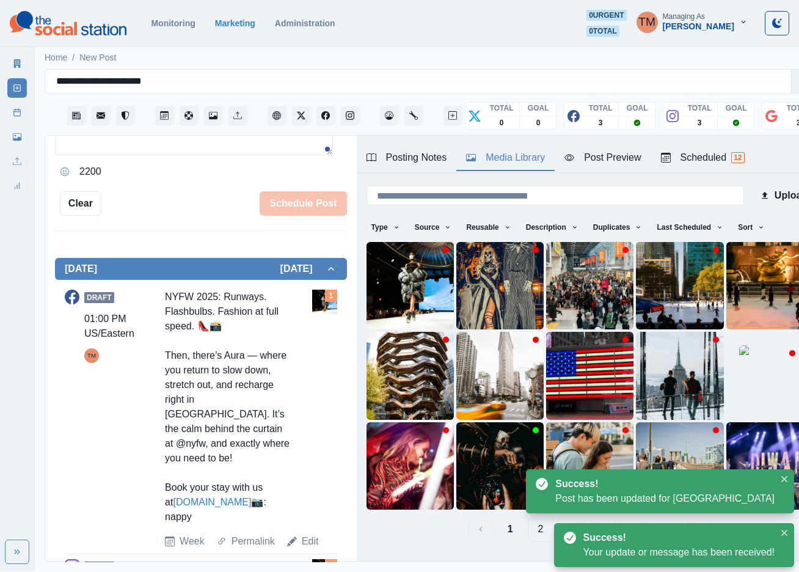
click at [6, 112] on div "Marketing Summary New Post Post Schedule Media Library Uploads Review Summary" at bounding box center [17, 122] width 34 height 147
click at [15, 112] on line at bounding box center [17, 112] width 7 height 0
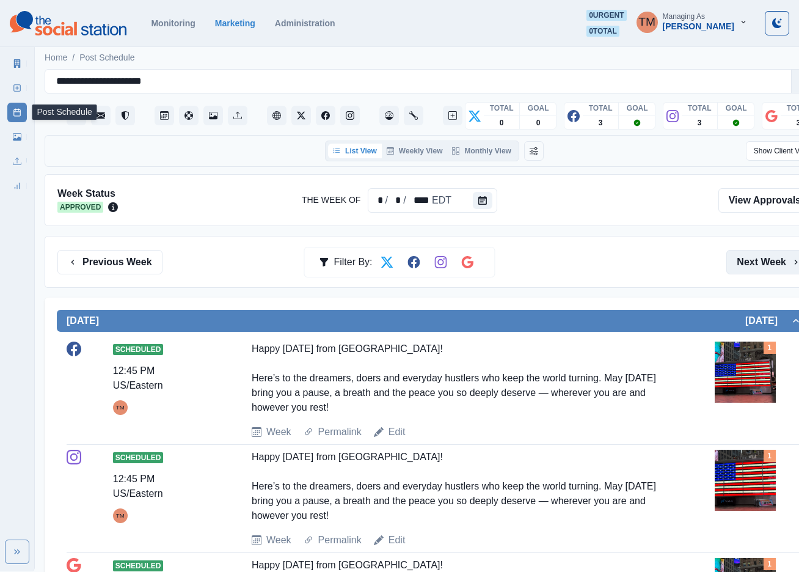
click at [755, 264] on button "Next Week" at bounding box center [768, 262] width 85 height 24
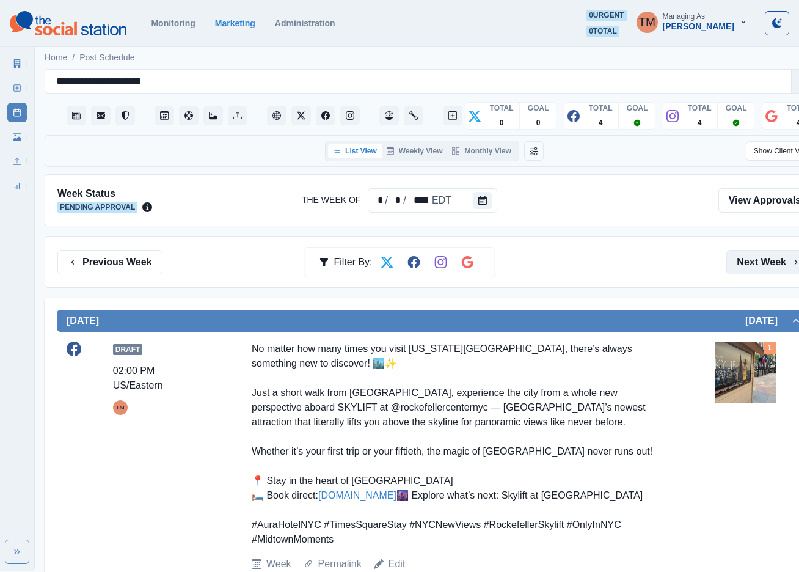
click at [764, 259] on button "Next Week" at bounding box center [768, 262] width 85 height 24
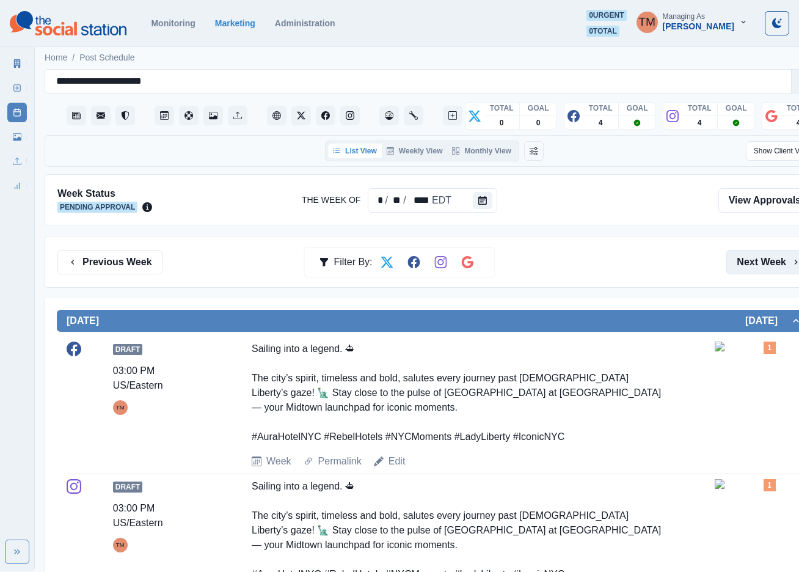
click at [764, 264] on button "Next Week" at bounding box center [768, 262] width 85 height 24
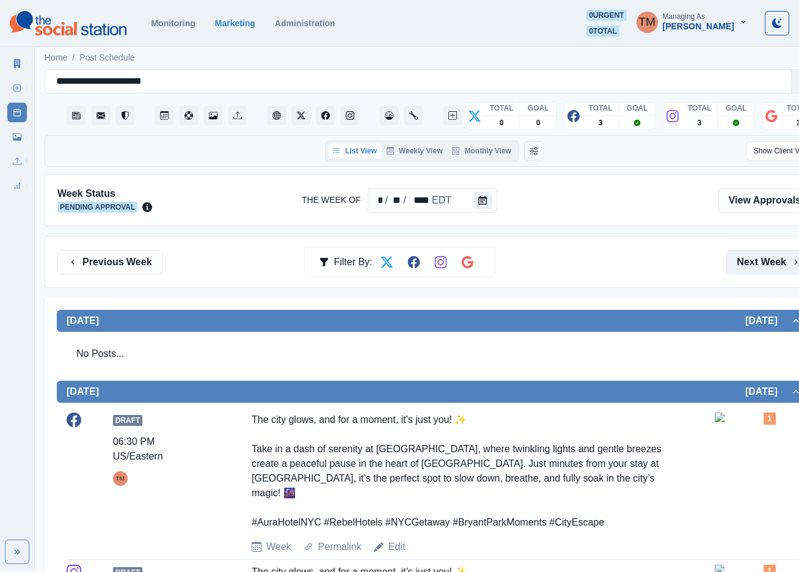
click at [768, 263] on button "Next Week" at bounding box center [768, 262] width 85 height 24
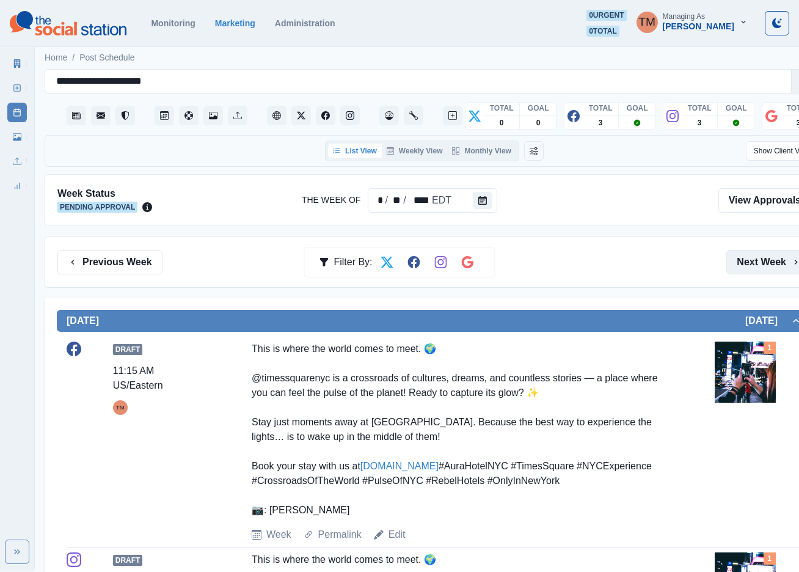
click at [772, 264] on button "Next Week" at bounding box center [768, 262] width 85 height 24
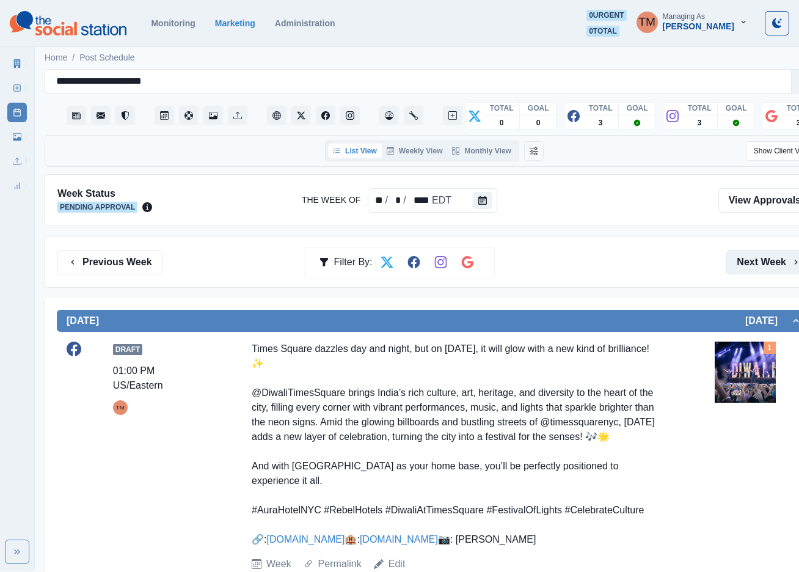
click at [763, 264] on button "Next Week" at bounding box center [768, 262] width 85 height 24
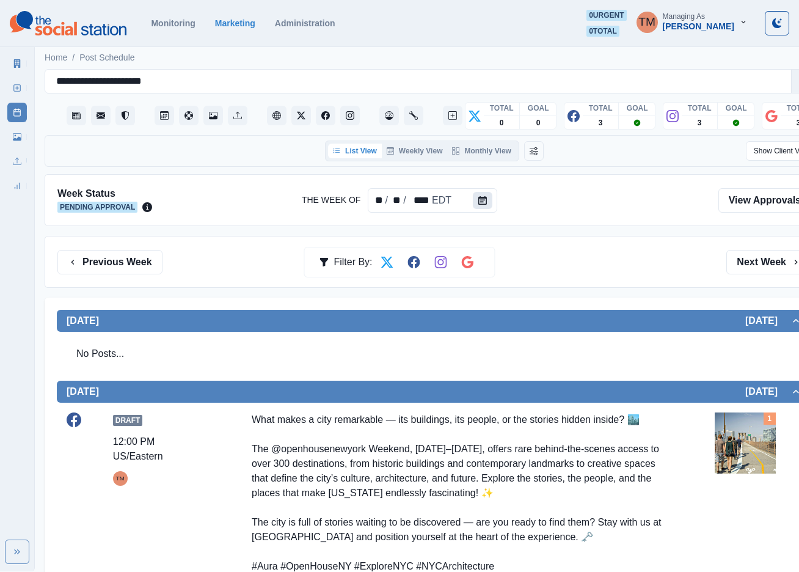
click at [478, 202] on icon "Calendar" at bounding box center [482, 200] width 9 height 9
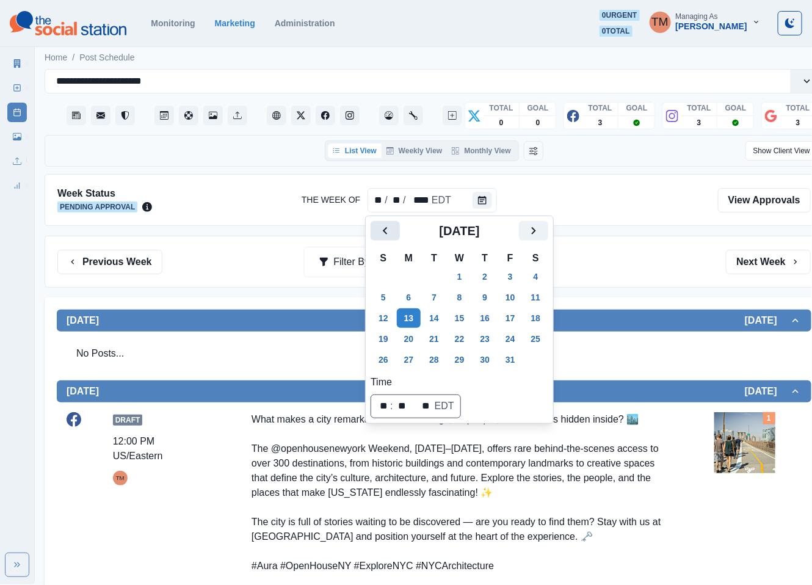
click at [393, 228] on icon "Previous" at bounding box center [385, 231] width 15 height 15
click at [407, 299] on button "8" at bounding box center [409, 298] width 24 height 20
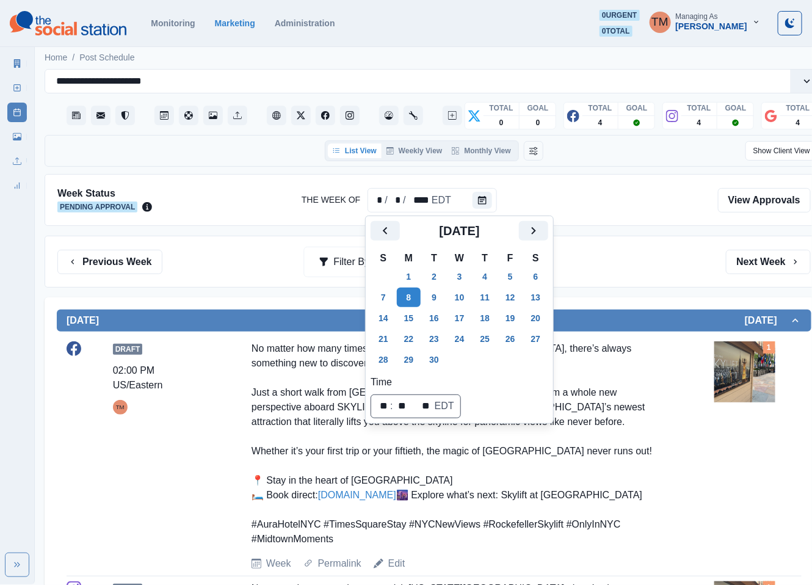
click at [639, 262] on div "Previous Week Filter By: Next Week" at bounding box center [434, 262] width 754 height 24
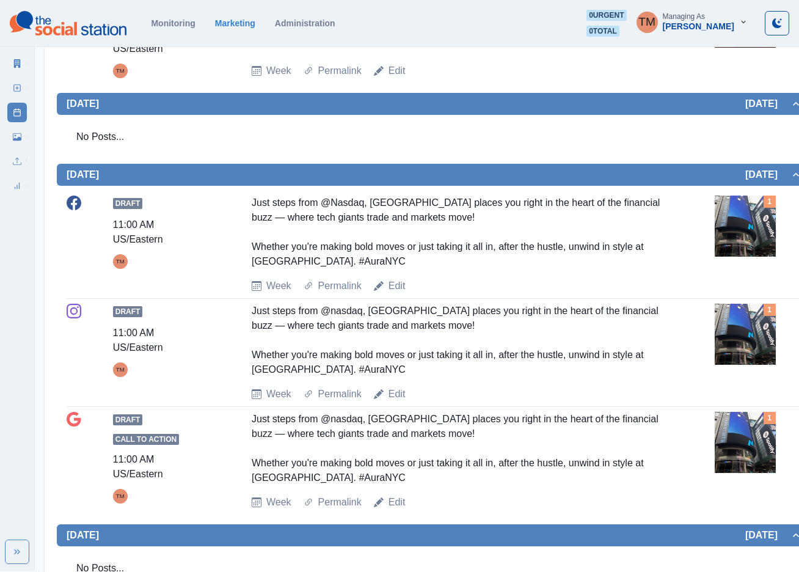
scroll to position [1832, 0]
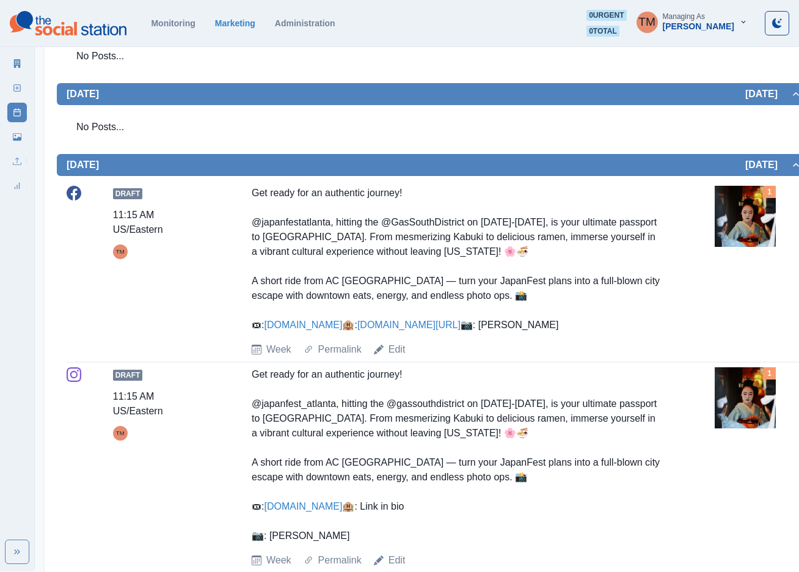
scroll to position [366, 0]
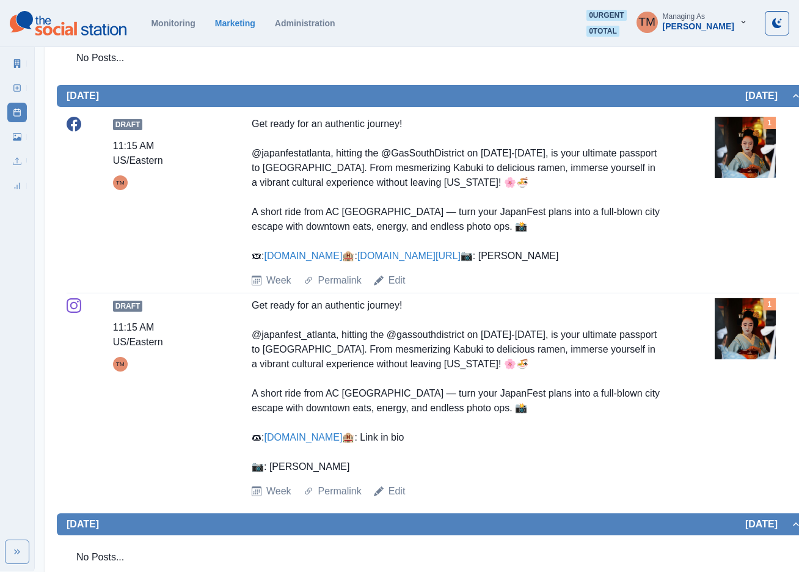
click at [743, 147] on img at bounding box center [745, 147] width 61 height 61
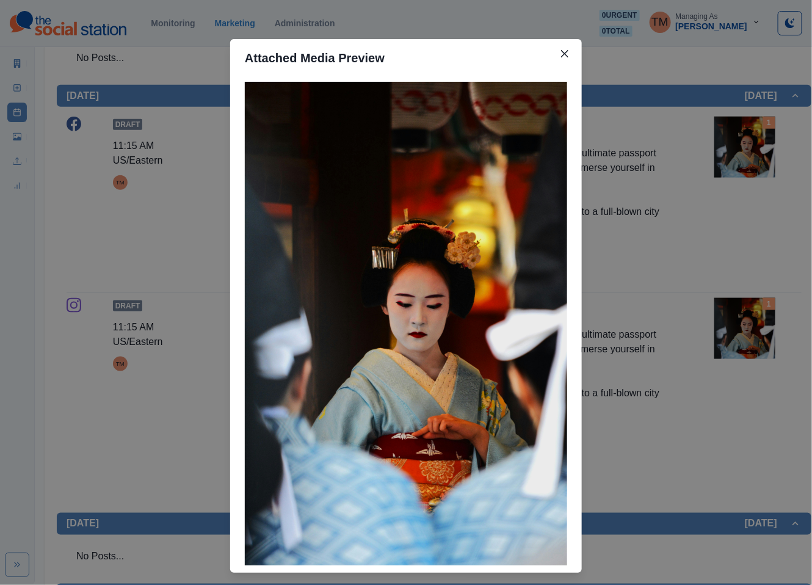
click at [744, 147] on div "Attached Media Preview" at bounding box center [406, 292] width 812 height 585
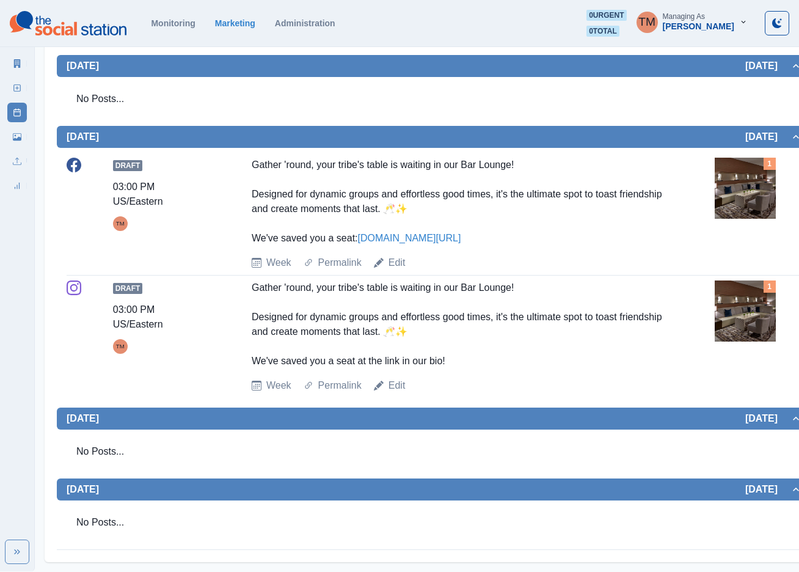
scroll to position [885, 0]
click at [749, 198] on img at bounding box center [745, 188] width 61 height 61
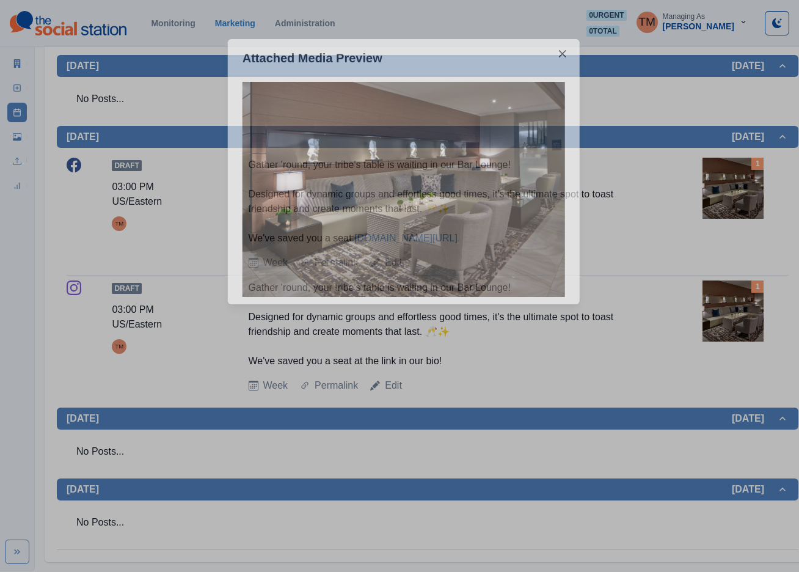
scroll to position [871, 0]
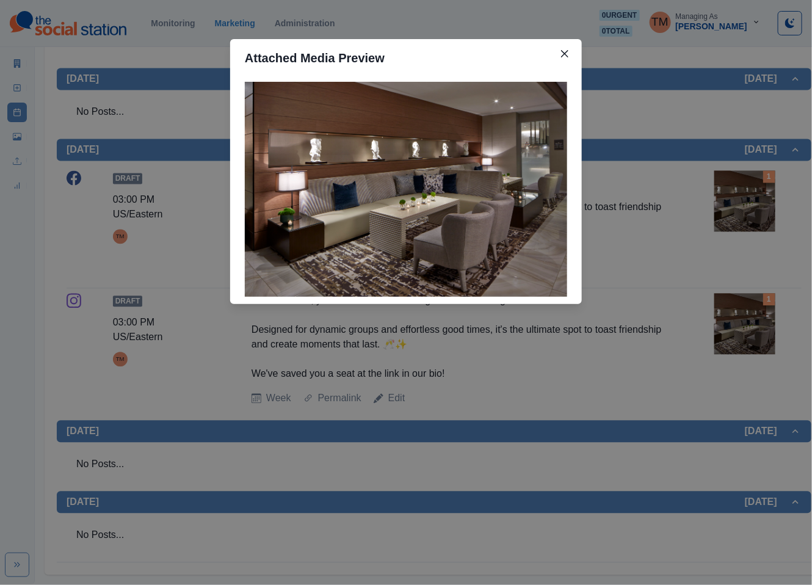
click at [749, 198] on div "Attached Media Preview" at bounding box center [406, 292] width 812 height 585
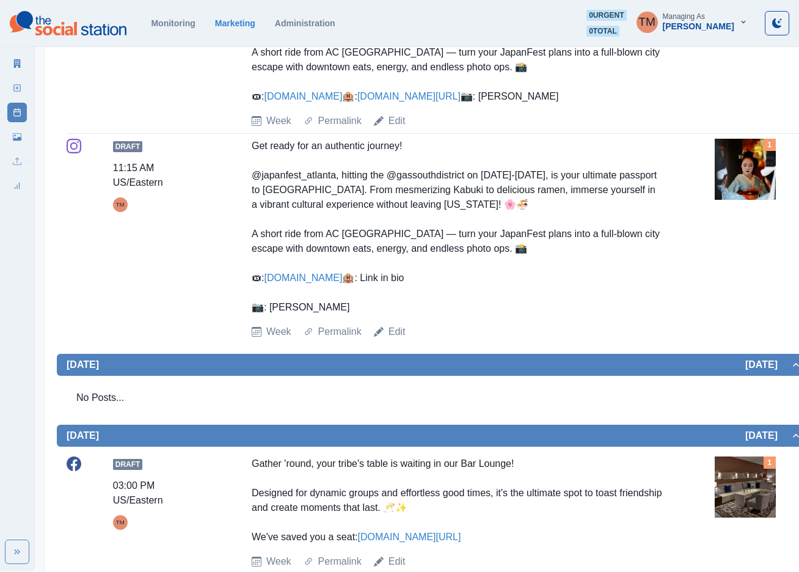
scroll to position [504, 0]
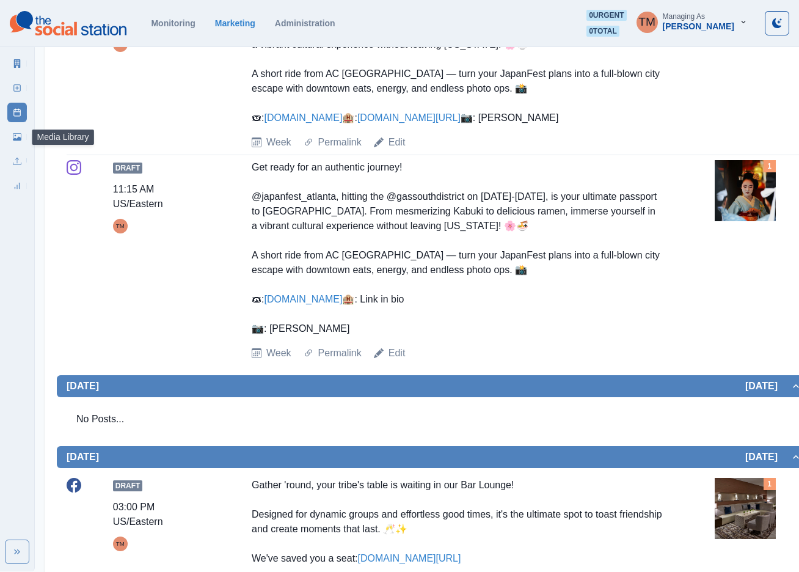
click at [13, 145] on link "Media Library" at bounding box center [17, 137] width 20 height 20
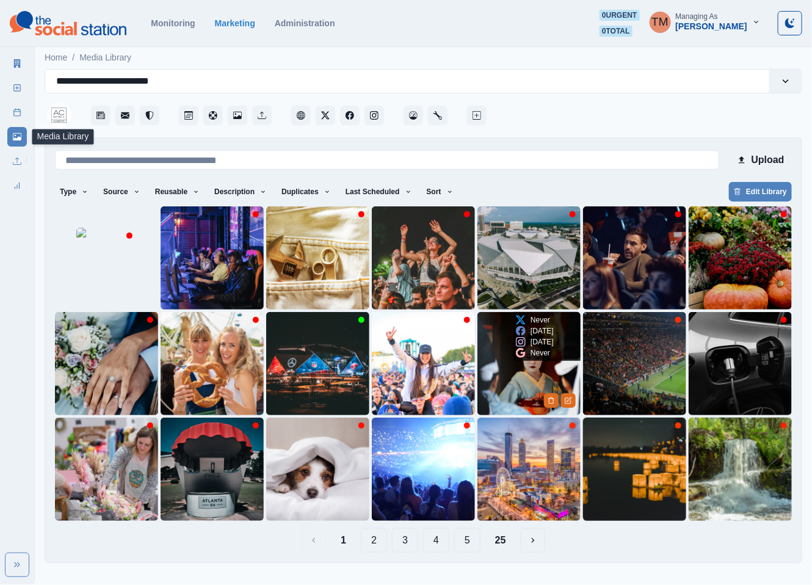
click at [493, 390] on img at bounding box center [529, 363] width 103 height 103
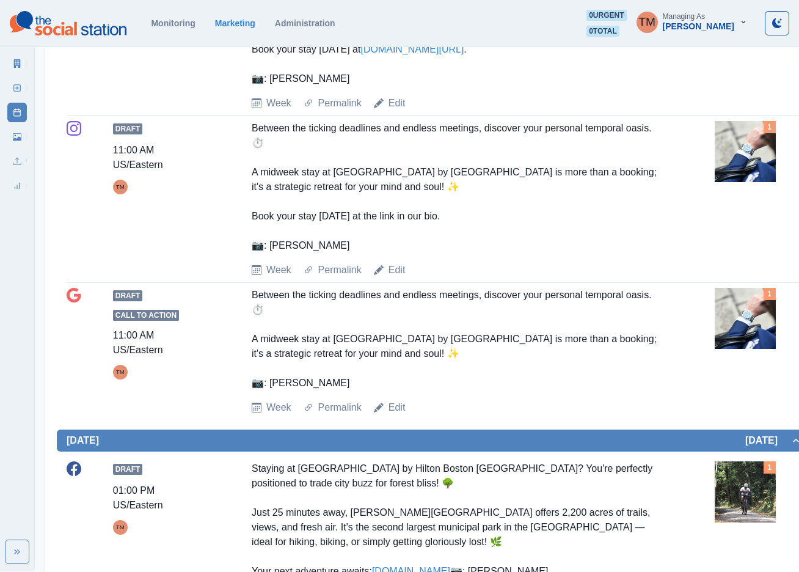
scroll to position [824, 0]
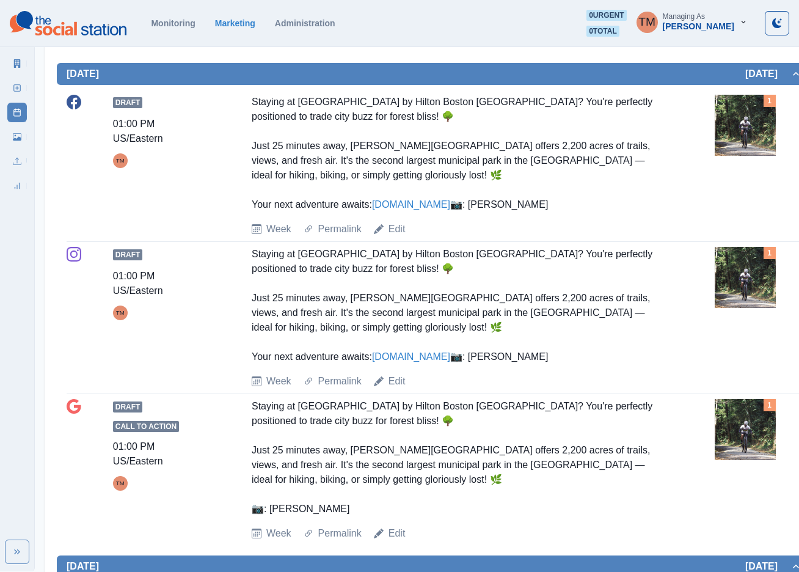
click at [738, 262] on img at bounding box center [745, 277] width 61 height 61
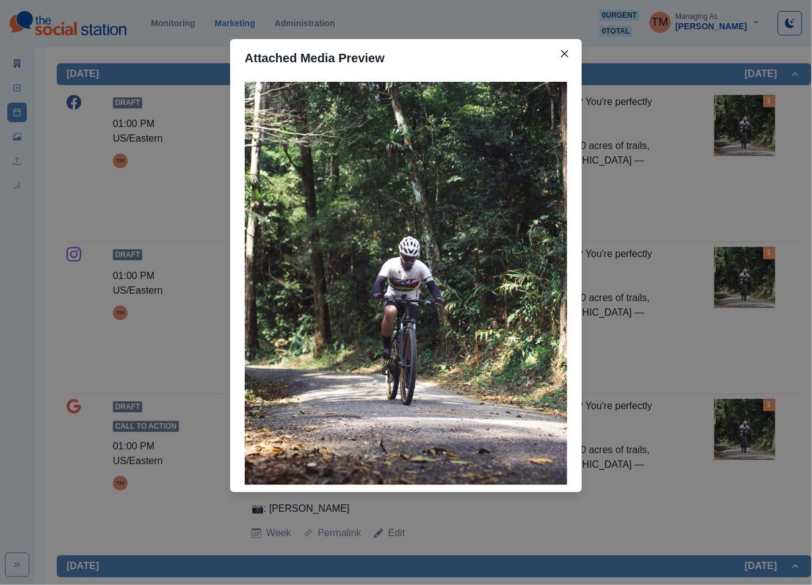
click at [743, 261] on div "Attached Media Preview" at bounding box center [406, 292] width 812 height 585
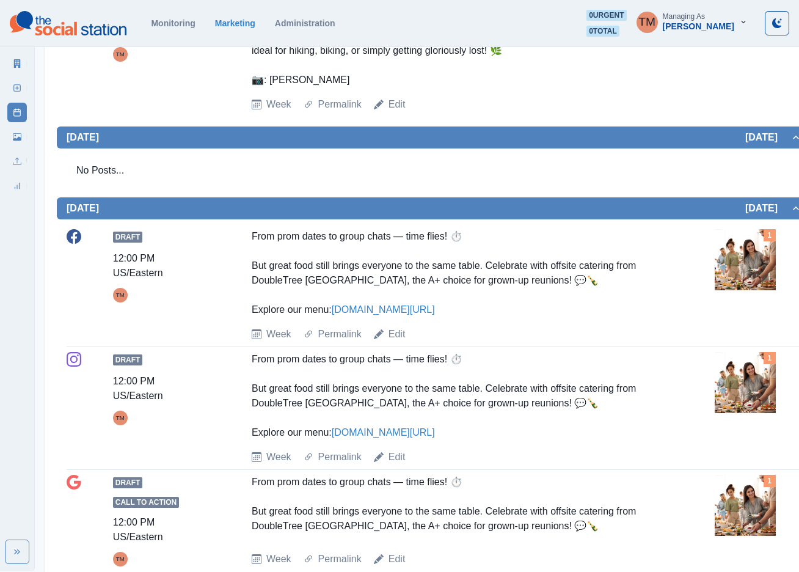
scroll to position [1261, 0]
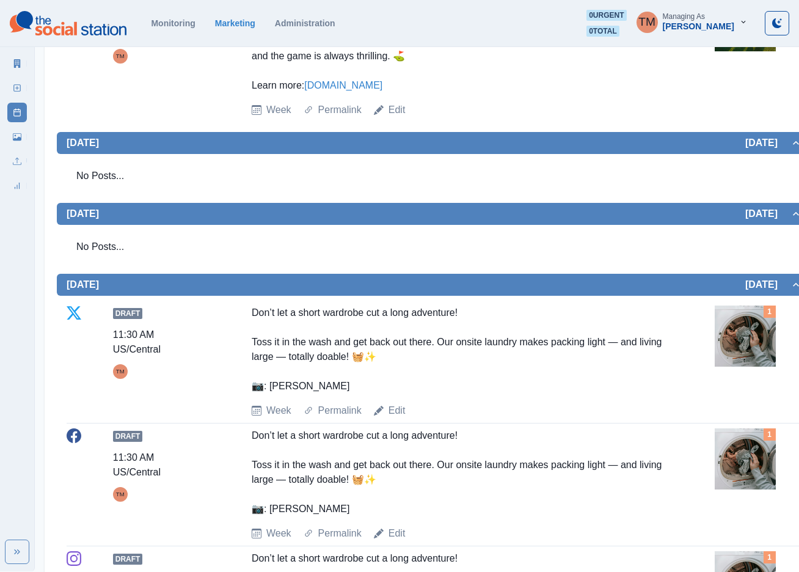
scroll to position [511, 0]
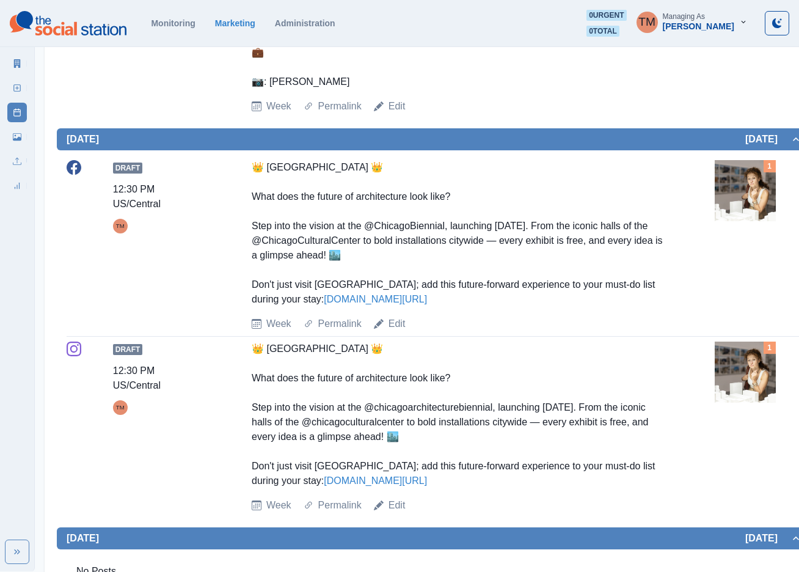
scroll to position [641, 0]
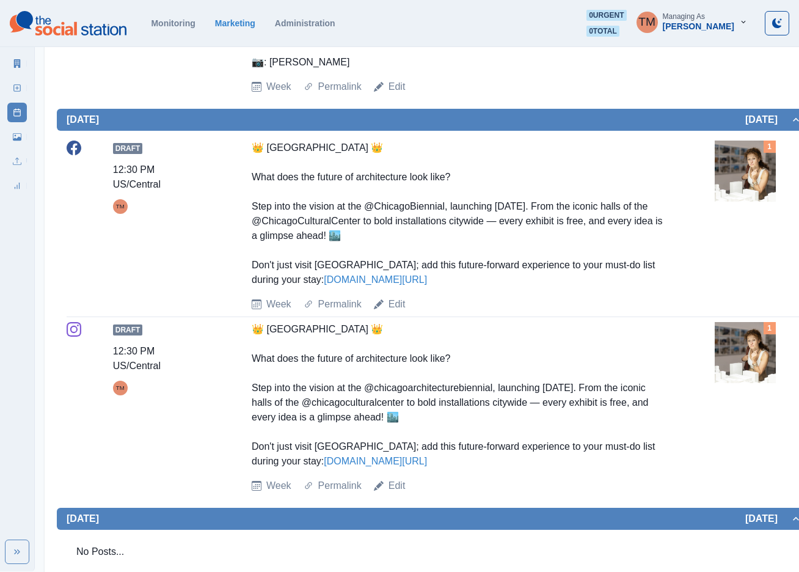
click at [744, 143] on img at bounding box center [745, 170] width 61 height 61
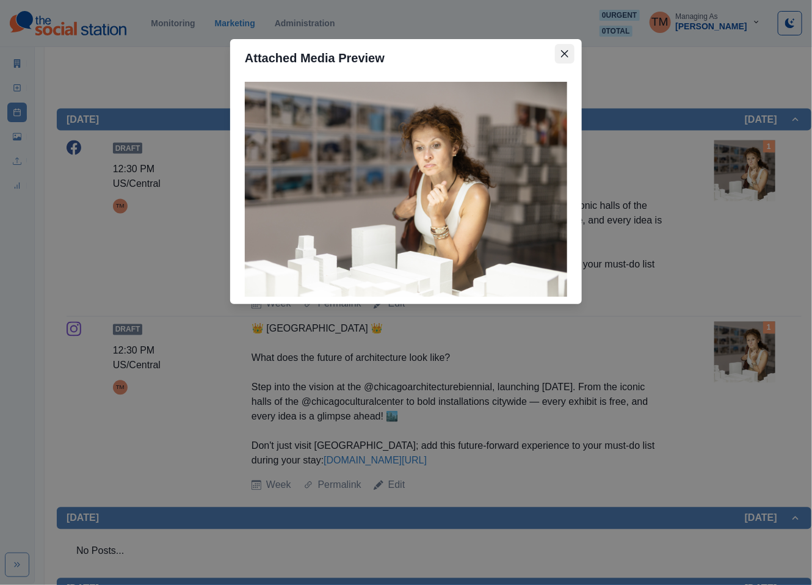
click at [566, 51] on icon "Close" at bounding box center [564, 53] width 7 height 7
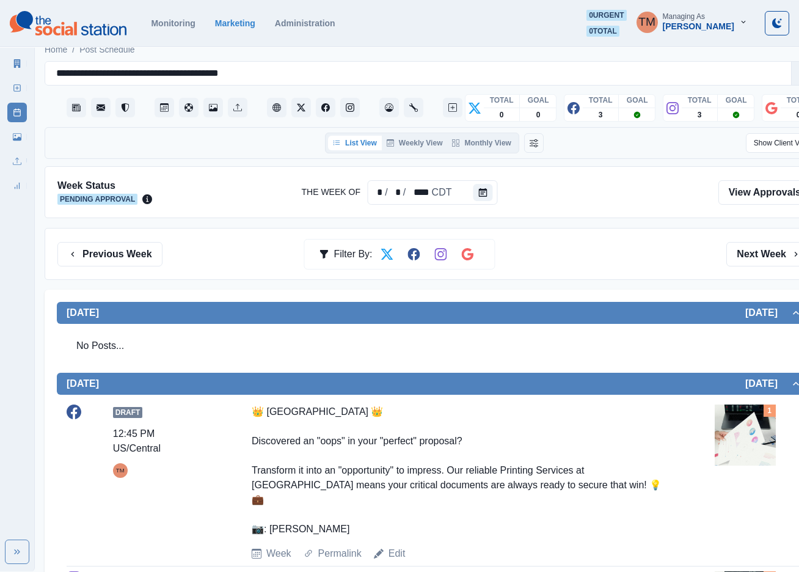
scroll to position [0, 0]
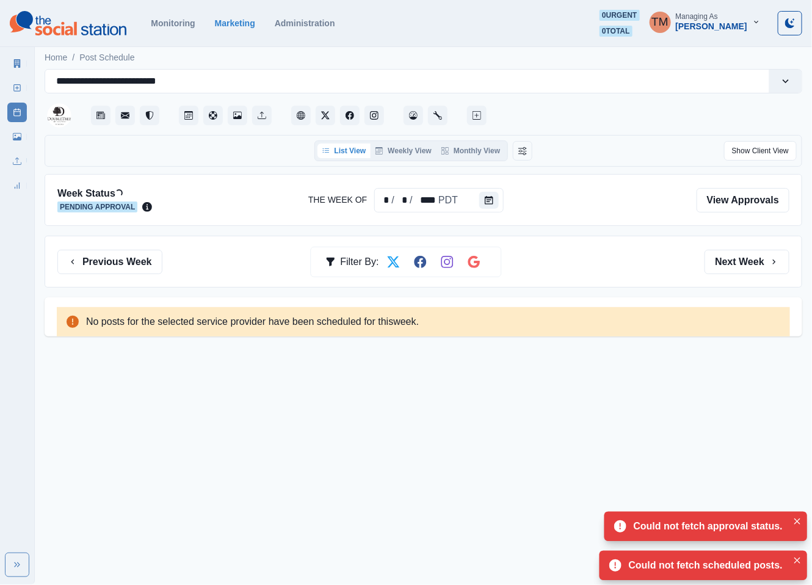
drag, startPoint x: 738, startPoint y: 263, endPoint x: 233, endPoint y: 260, distance: 505.7
click at [737, 264] on button "Next Week" at bounding box center [747, 262] width 85 height 24
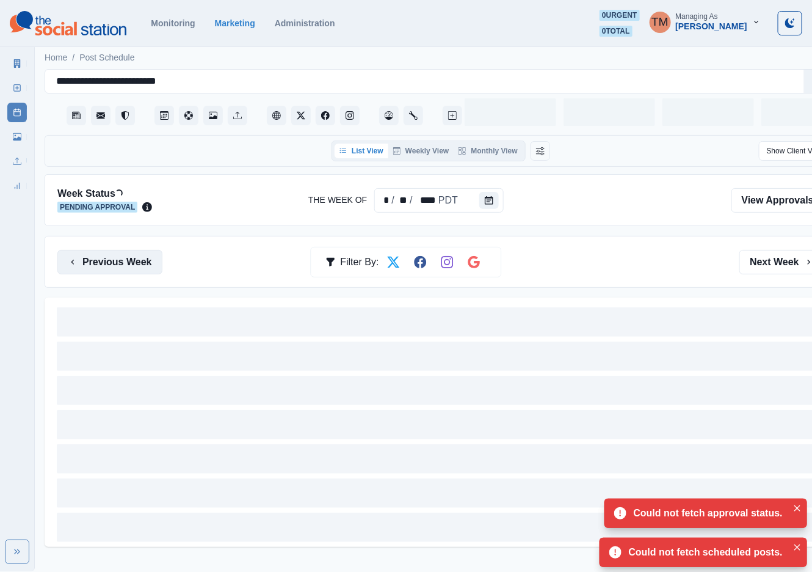
click at [151, 266] on button "Previous Week" at bounding box center [109, 262] width 105 height 24
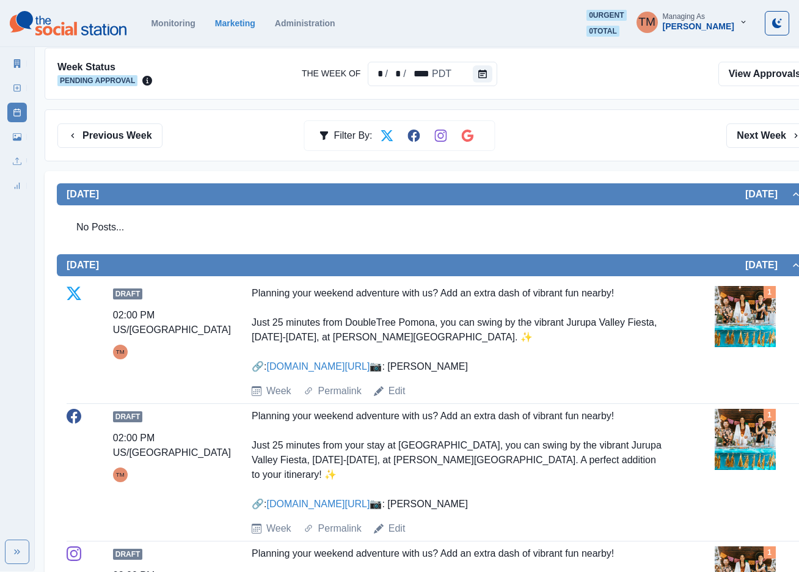
scroll to position [183, 0]
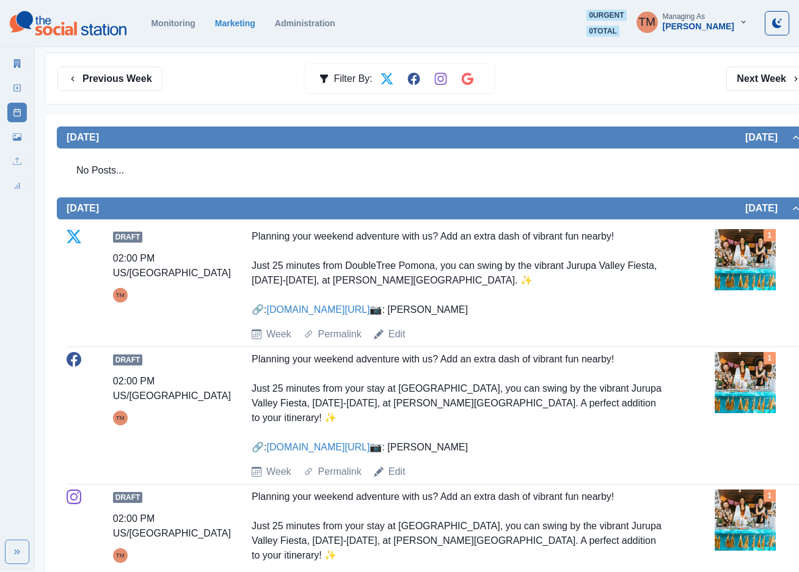
click at [742, 262] on img at bounding box center [745, 259] width 61 height 61
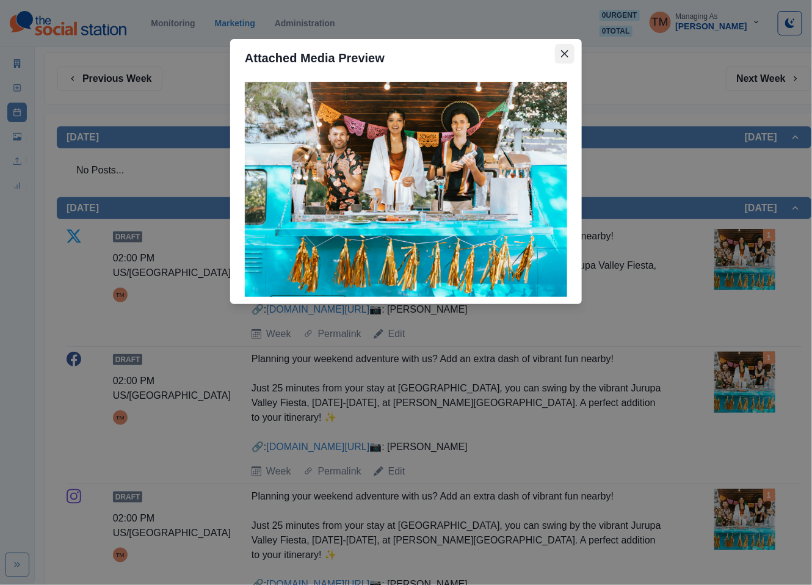
click at [572, 57] on button "Close" at bounding box center [565, 54] width 20 height 20
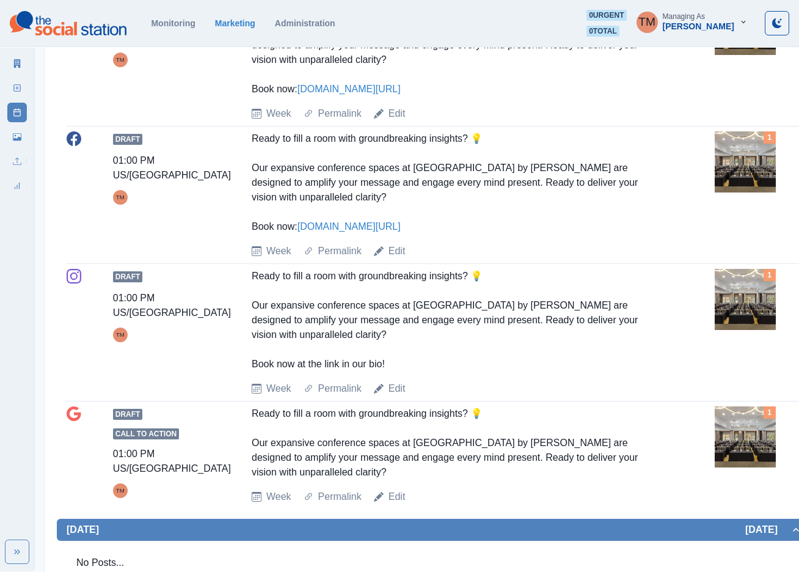
scroll to position [1099, 0]
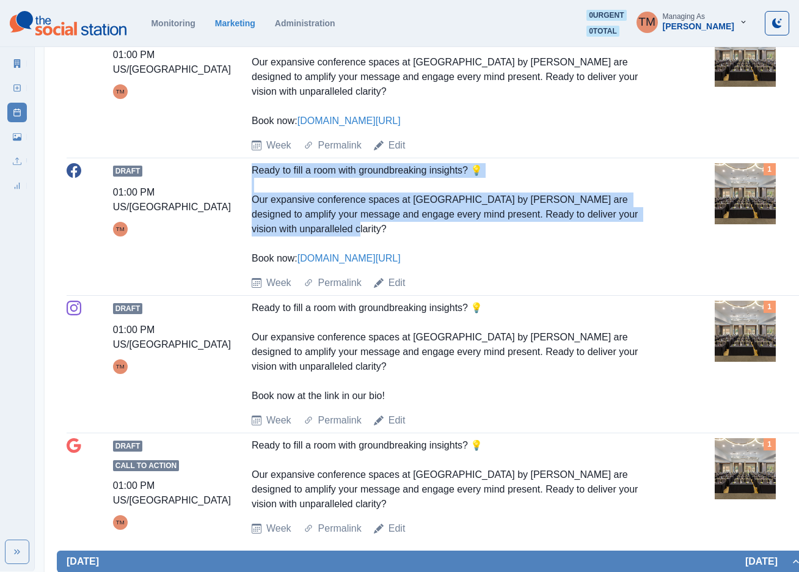
drag, startPoint x: 248, startPoint y: 215, endPoint x: 294, endPoint y: 271, distance: 72.5
click at [294, 271] on div "Draft 01:00 PM US/Pacific TM Ready to fill a room with groundbreaking insights?…" at bounding box center [434, 226] width 735 height 127
copy div "Ready to fill a room with groundbreaking insights? 💡 Our expansive conference s…"
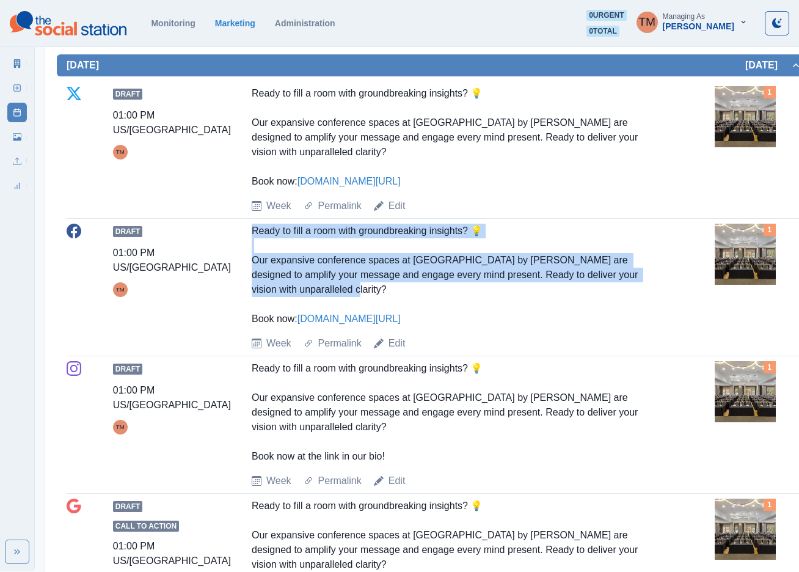
scroll to position [1008, 0]
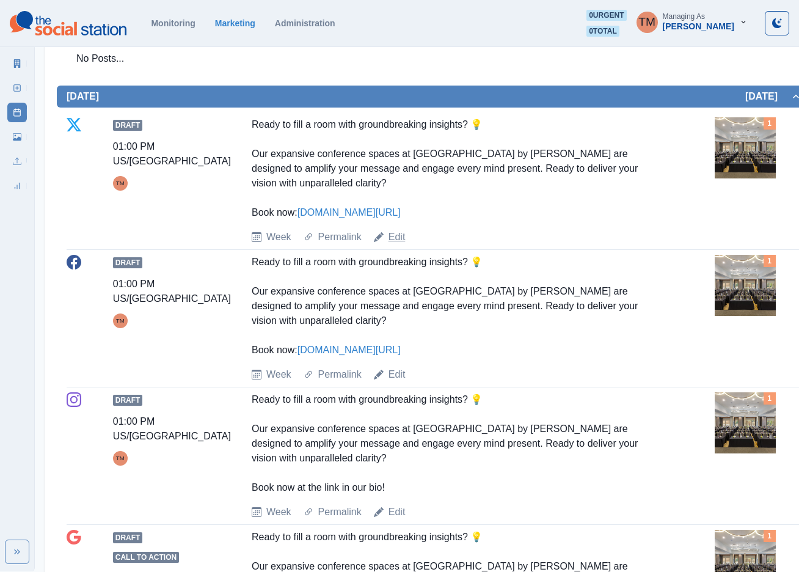
click at [398, 244] on link "Edit" at bounding box center [396, 237] width 17 height 15
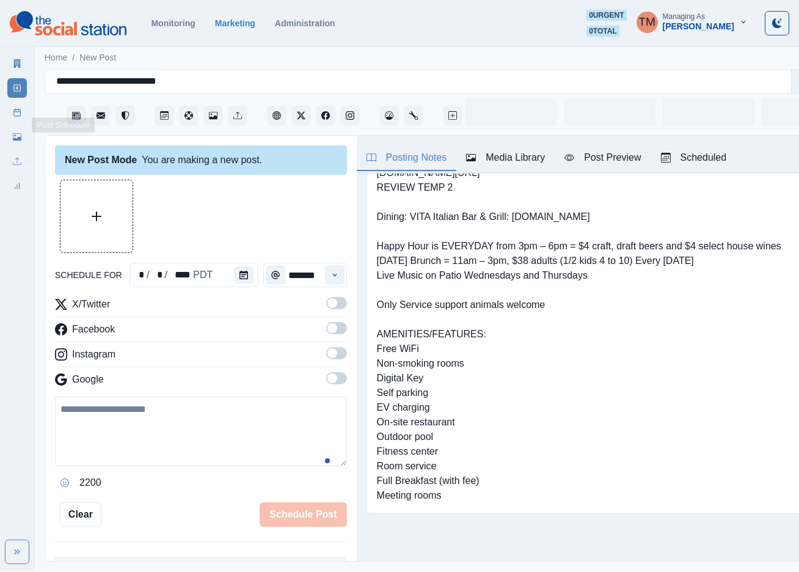
click at [12, 115] on link "Post Schedule" at bounding box center [17, 113] width 20 height 20
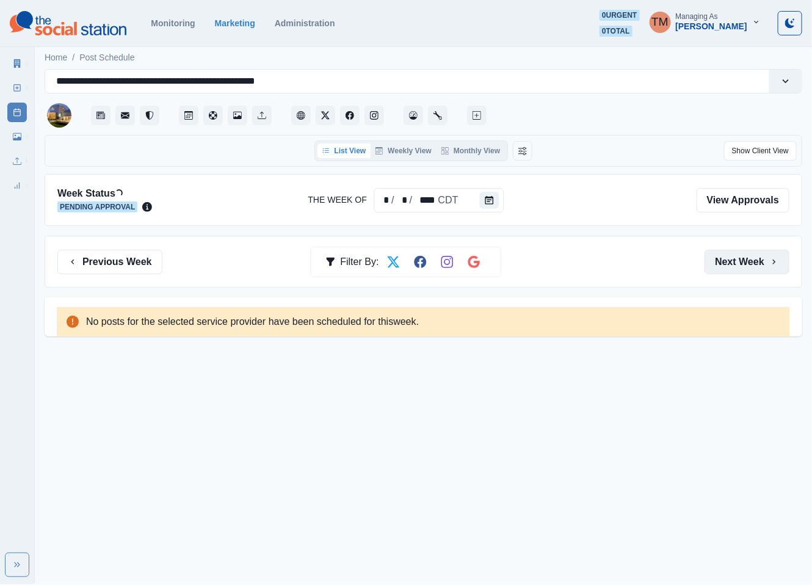
click at [760, 257] on button "Next Week" at bounding box center [747, 262] width 85 height 24
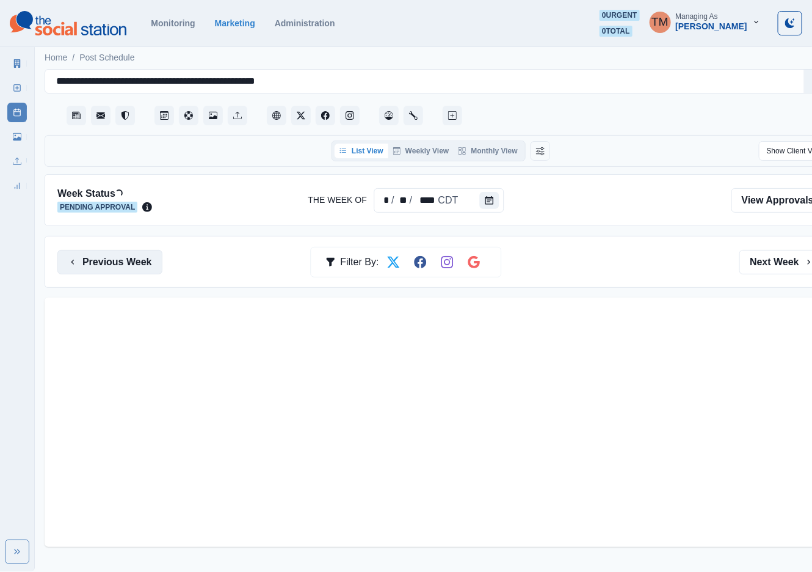
click at [98, 266] on button "Previous Week" at bounding box center [109, 262] width 105 height 24
drag, startPoint x: 105, startPoint y: 263, endPoint x: 114, endPoint y: 263, distance: 9.2
click at [114, 263] on button "Previous Week" at bounding box center [109, 262] width 105 height 24
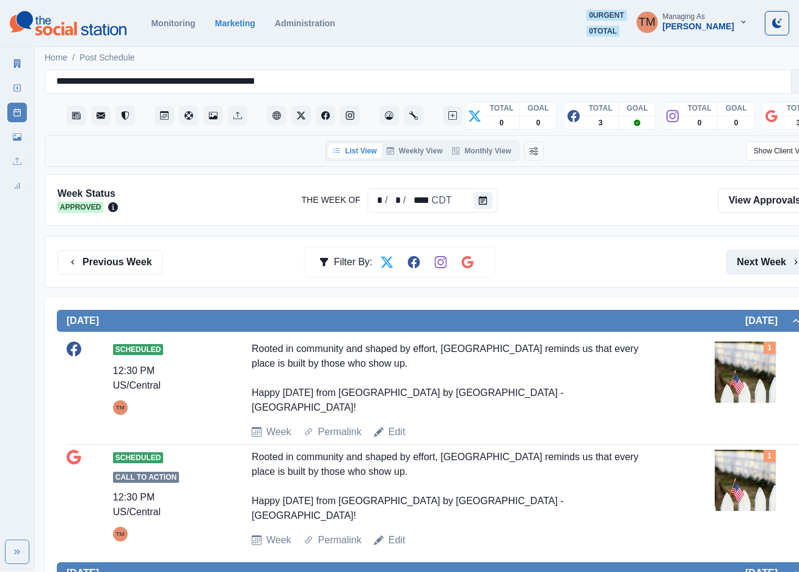
click at [771, 255] on button "Next Week" at bounding box center [768, 262] width 85 height 24
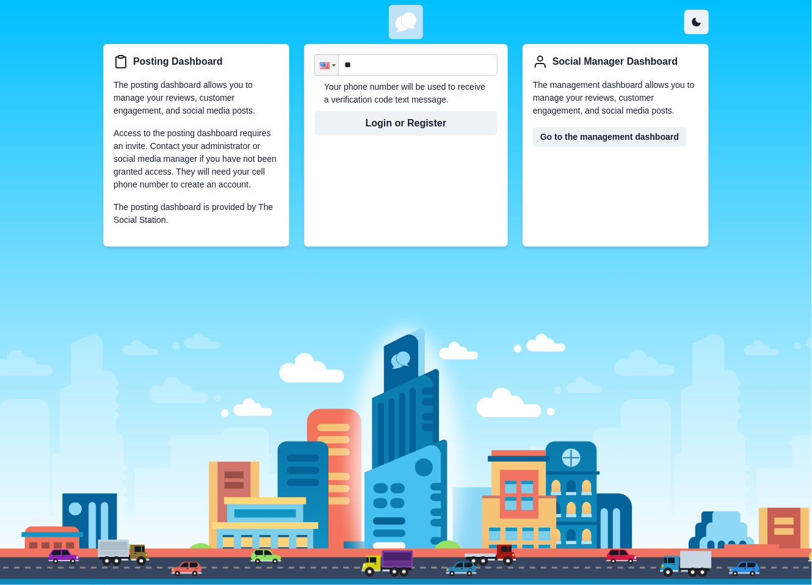
click at [393, 65] on input "**" at bounding box center [406, 64] width 183 height 21
paste input "**********"
type input "**********"
click at [445, 130] on button "Login or Register" at bounding box center [406, 123] width 183 height 24
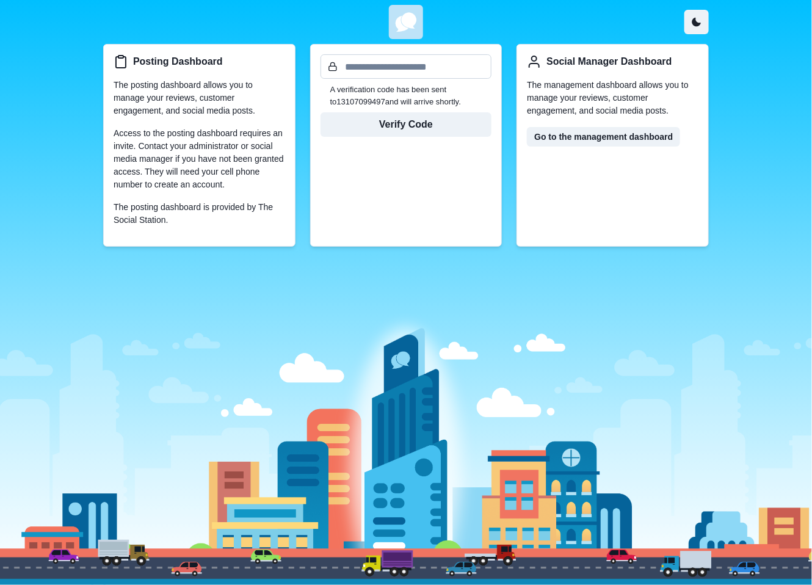
click at [398, 70] on input "text" at bounding box center [407, 66] width 172 height 24
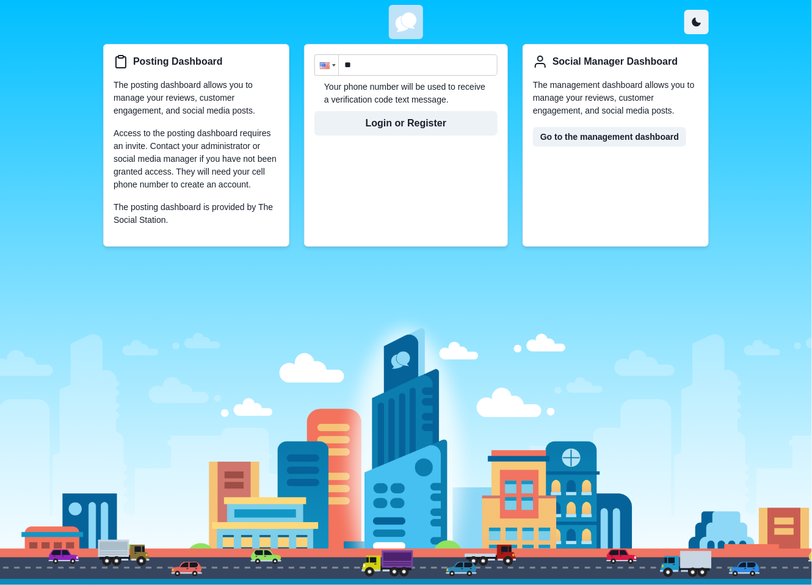
click at [332, 68] on div at bounding box center [326, 65] width 23 height 20
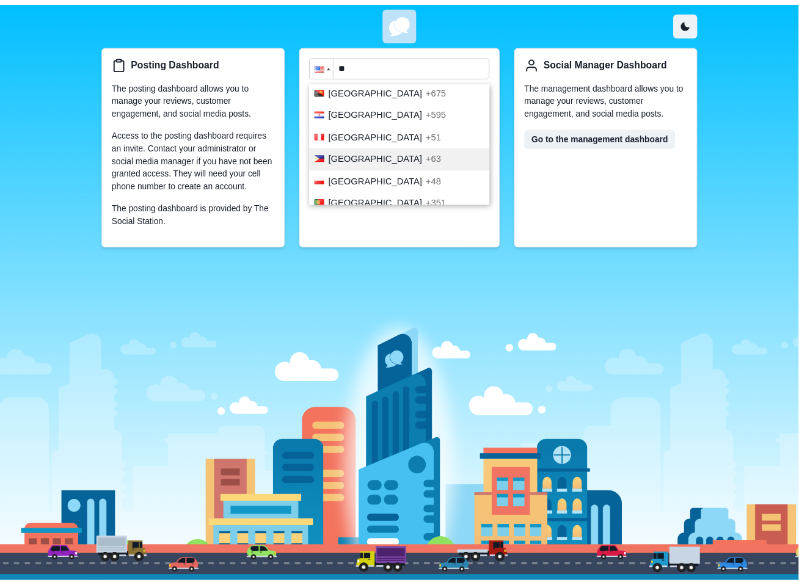
scroll to position [3272, 0]
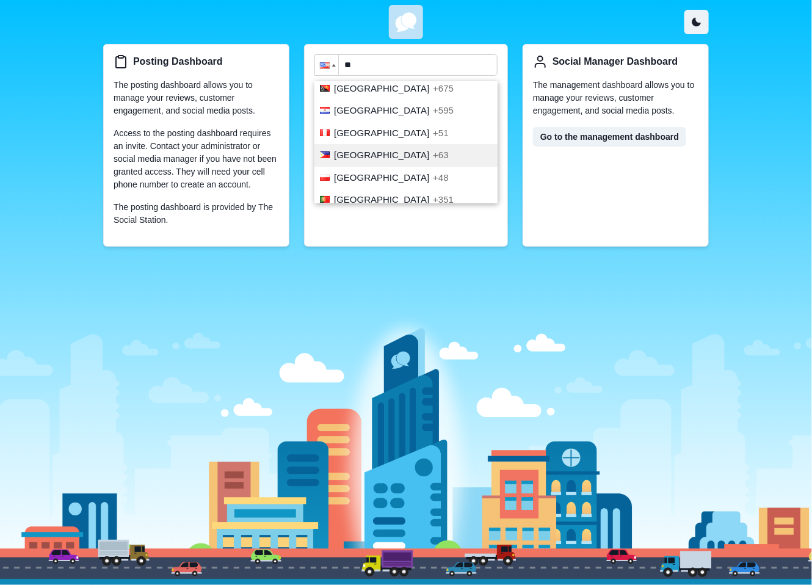
click at [411, 144] on li "Philippines +63" at bounding box center [406, 155] width 183 height 23
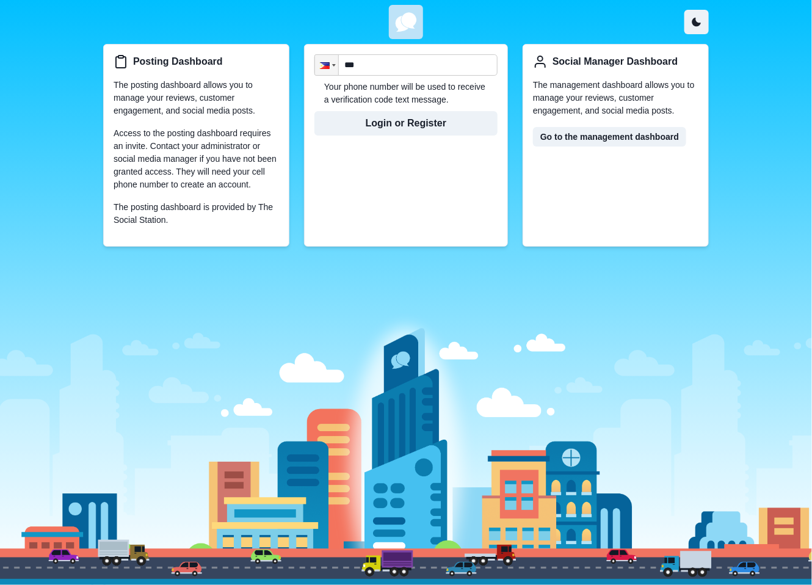
click at [406, 61] on input "***" at bounding box center [406, 64] width 183 height 21
paste input "**********"
click at [365, 65] on input "**********" at bounding box center [406, 64] width 183 height 21
type input "**********"
click at [449, 126] on button "Login or Register" at bounding box center [406, 123] width 183 height 24
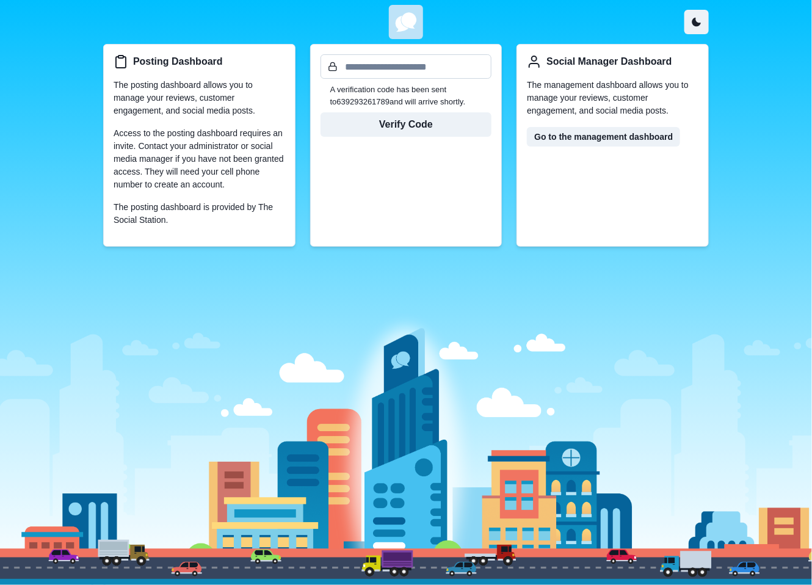
click at [425, 68] on input "text" at bounding box center [407, 66] width 172 height 24
paste input "******"
type input "******"
click at [435, 125] on button "Verify Code" at bounding box center [407, 124] width 172 height 24
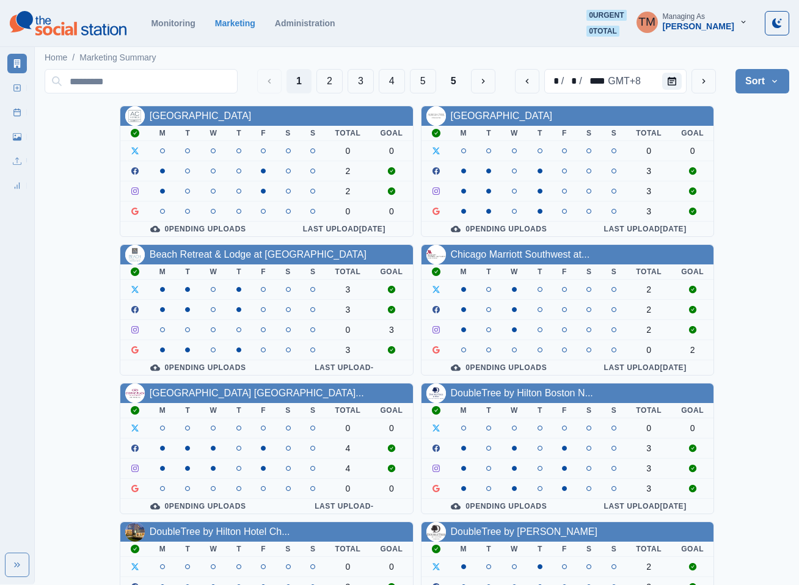
click at [759, 156] on div "AC Hotel Atlanta Downtown M T W T F S S Total Goal 0 0 2 2 0 0 0 Pending Upload…" at bounding box center [417, 518] width 744 height 824
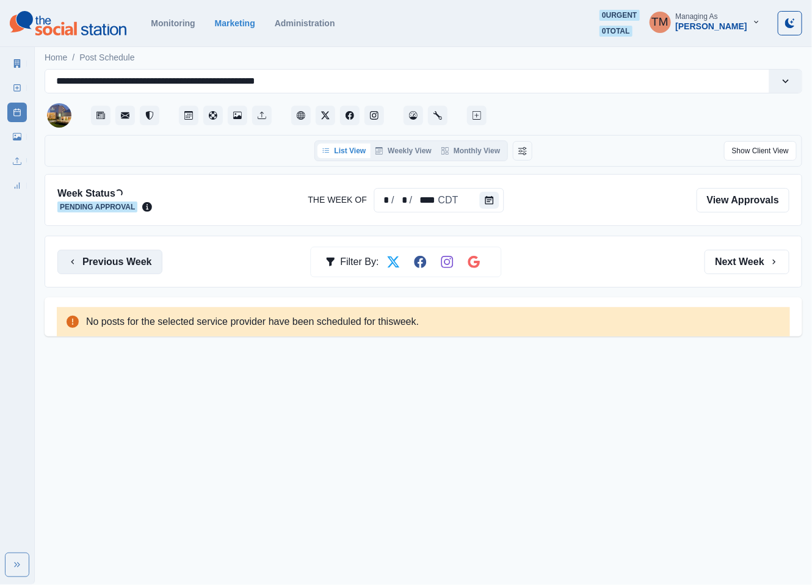
click at [117, 266] on button "Previous Week" at bounding box center [109, 262] width 105 height 24
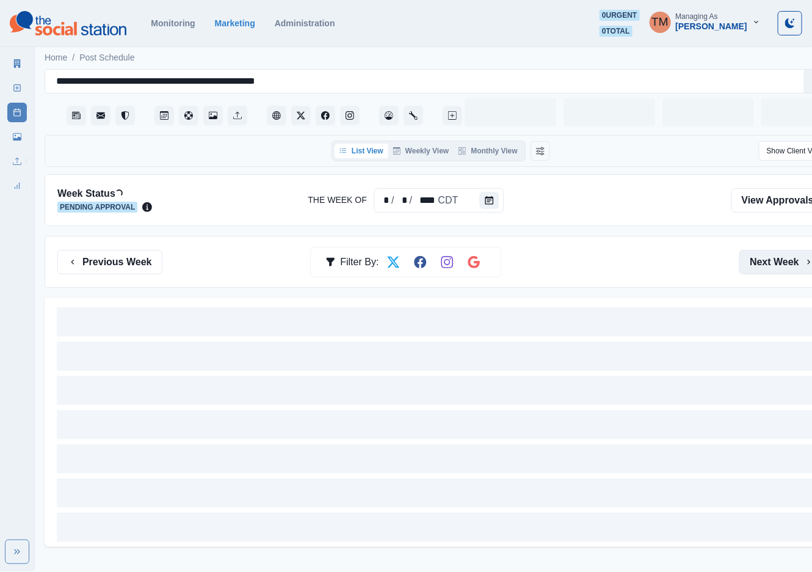
click at [752, 262] on button "Next Week" at bounding box center [782, 262] width 85 height 24
click at [757, 264] on button "Next Week" at bounding box center [782, 262] width 85 height 24
click at [111, 263] on button "Previous Week" at bounding box center [109, 262] width 105 height 24
click at [396, 20] on div "Monitoring Marketing Administration" at bounding box center [363, 23] width 424 height 10
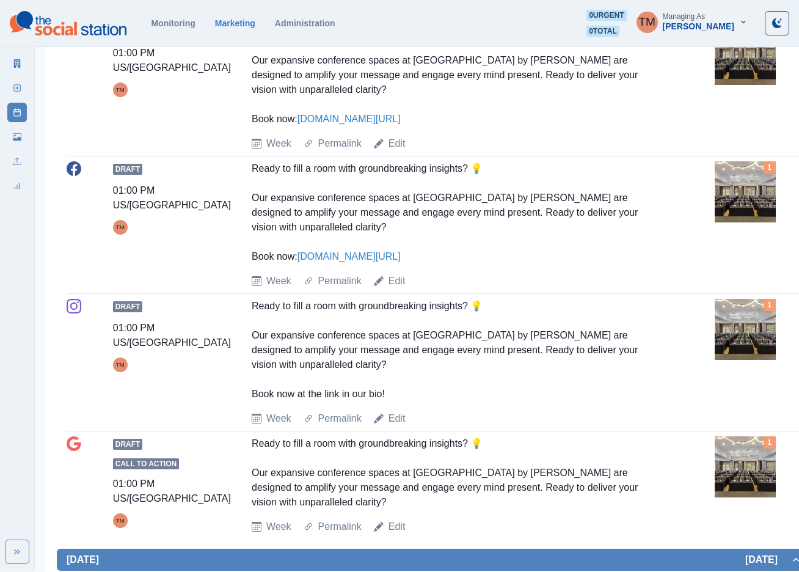
scroll to position [1099, 0]
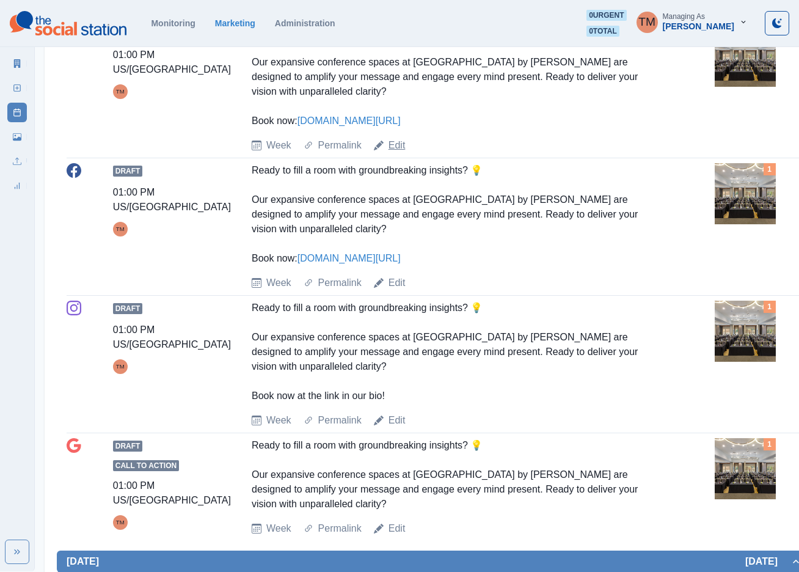
click at [398, 153] on link "Edit" at bounding box center [396, 145] width 17 height 15
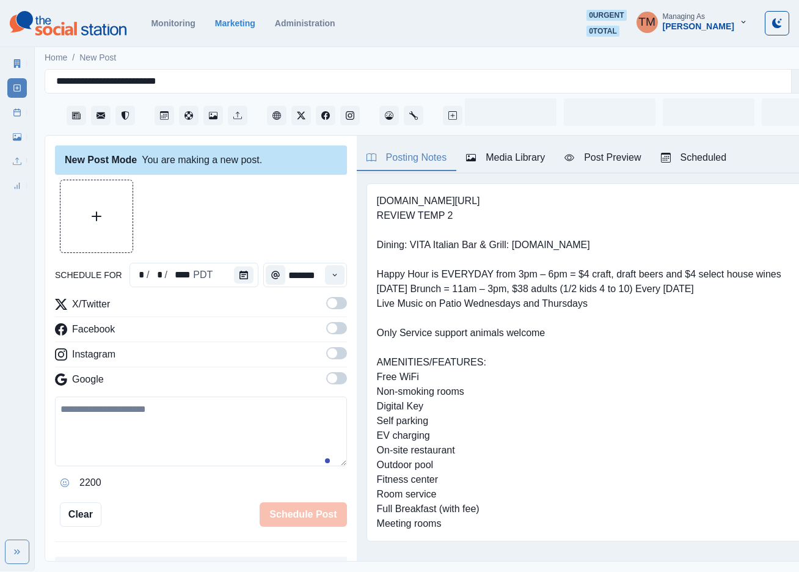
scroll to position [13, 0]
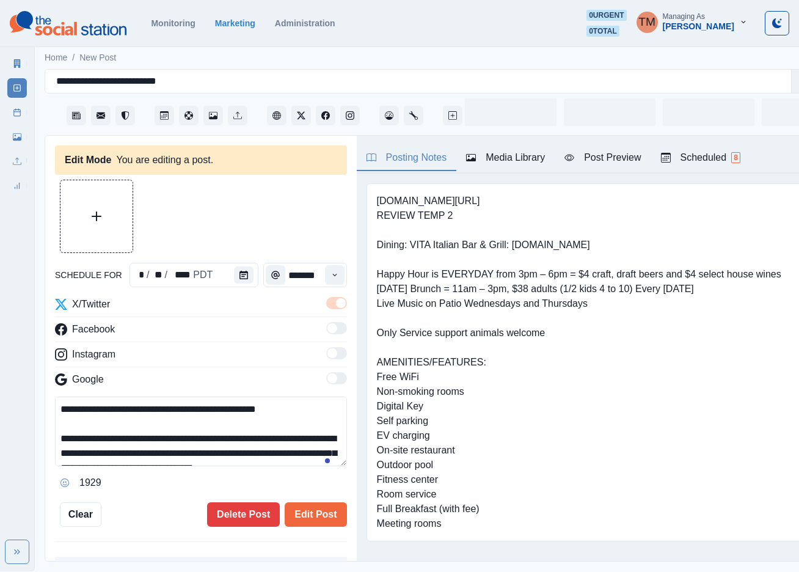
type input "*******"
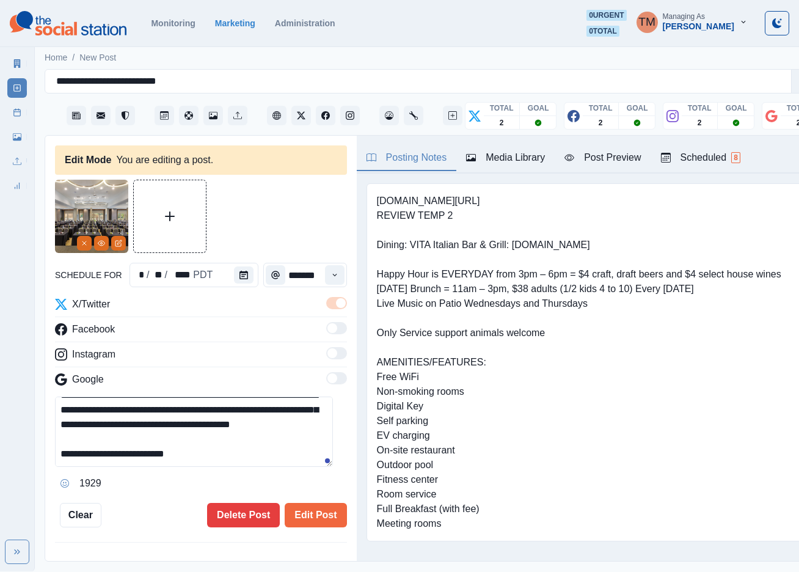
scroll to position [59, 0]
click at [182, 398] on textarea "**********" at bounding box center [194, 431] width 278 height 70
paste textarea "**********"
click at [609, 150] on div "Post Preview" at bounding box center [602, 157] width 76 height 15
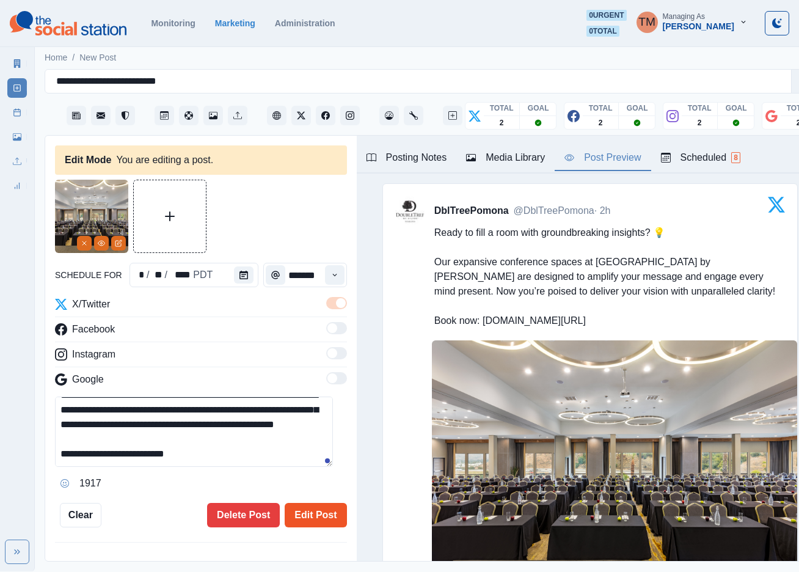
click at [314, 506] on button "Edit Post" at bounding box center [316, 515] width 62 height 24
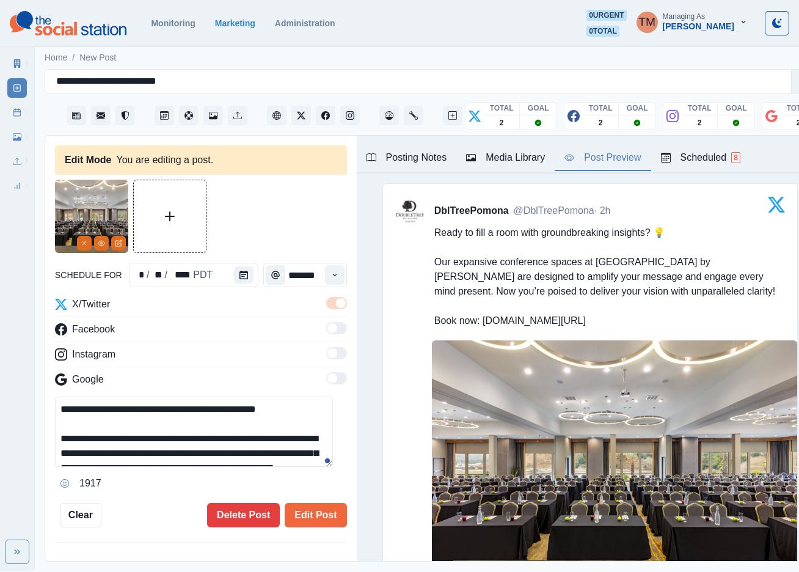
scroll to position [0, 0]
drag, startPoint x: 283, startPoint y: 400, endPoint x: 226, endPoint y: 403, distance: 56.9
click at [233, 400] on textarea "**********" at bounding box center [194, 431] width 278 height 70
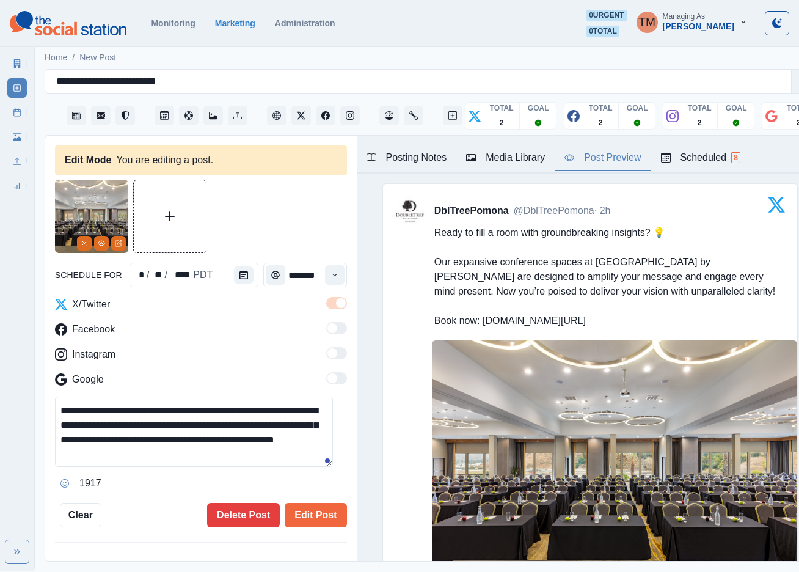
scroll to position [37, 0]
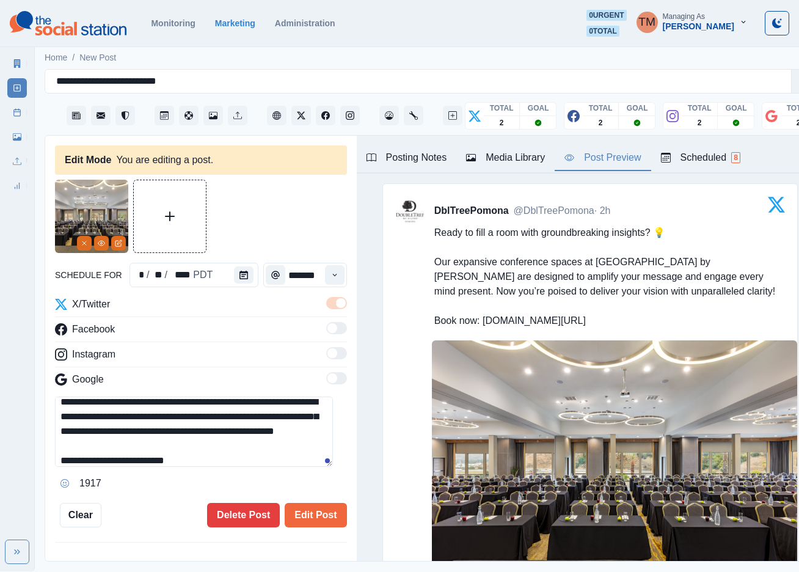
click at [282, 424] on textarea "**********" at bounding box center [194, 431] width 278 height 70
drag, startPoint x: 284, startPoint y: 420, endPoint x: 187, endPoint y: 420, distance: 97.1
click at [187, 420] on textarea "**********" at bounding box center [194, 431] width 278 height 70
type textarea "**********"
click at [310, 503] on button "Edit Post" at bounding box center [316, 515] width 62 height 24
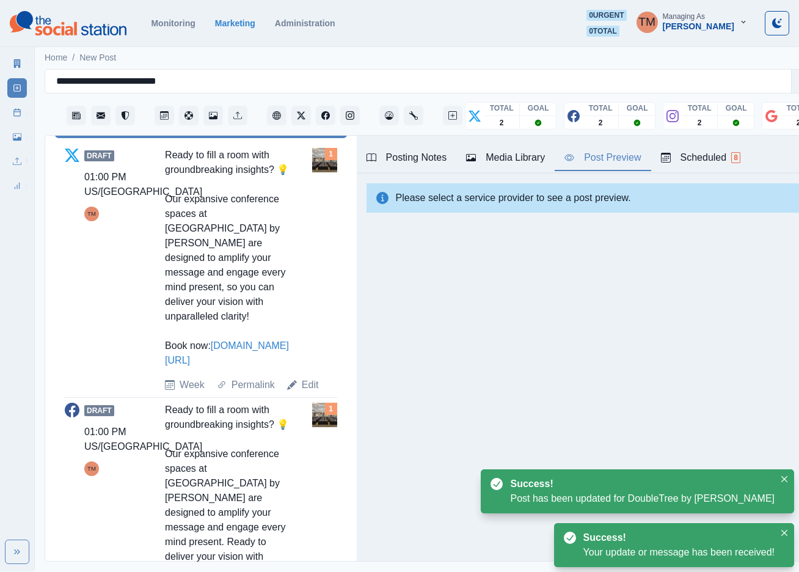
scroll to position [458, 0]
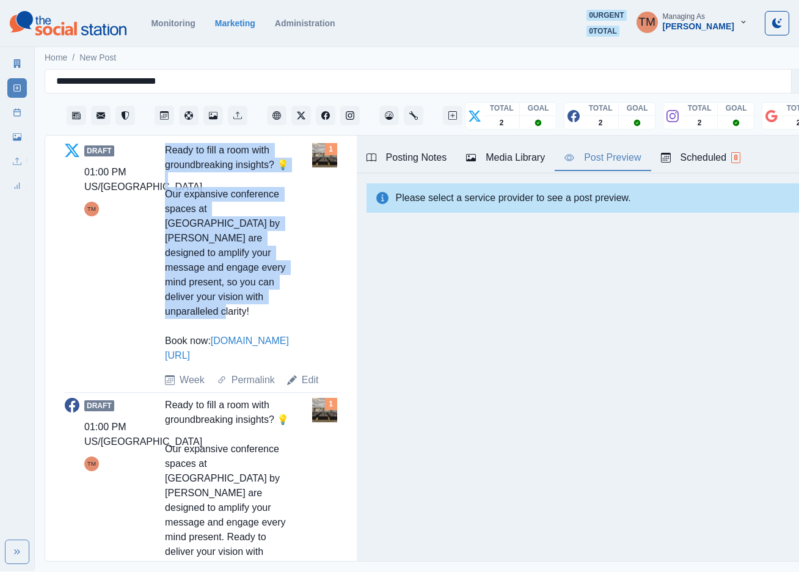
drag, startPoint x: 269, startPoint y: 303, endPoint x: 167, endPoint y: 144, distance: 189.6
click at [167, 144] on div "Ready to fill a room with groundbreaking insights? 💡 Our expansive conference s…" at bounding box center [229, 253] width 128 height 220
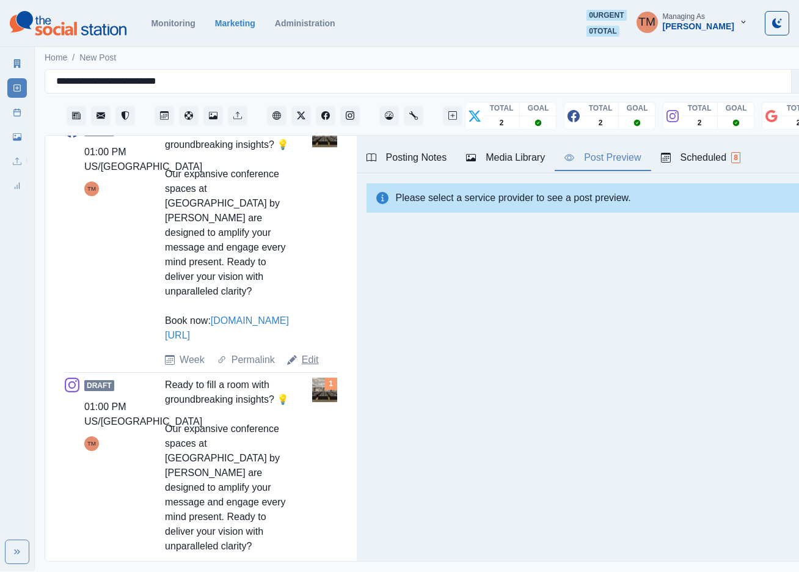
click at [308, 352] on link "Edit" at bounding box center [310, 359] width 17 height 15
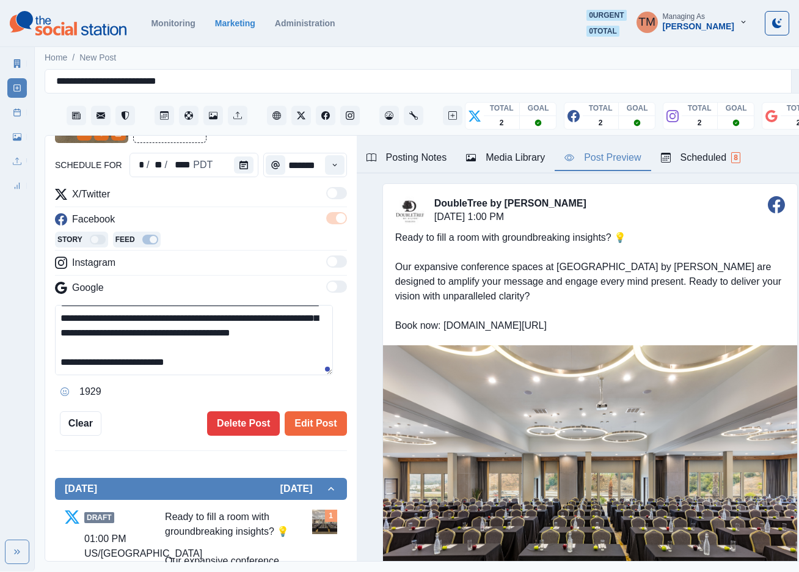
scroll to position [57, 0]
click at [183, 310] on textarea "**********" at bounding box center [194, 340] width 278 height 70
paste textarea "**********"
type textarea "**********"
click at [295, 411] on button "Edit Post" at bounding box center [316, 423] width 62 height 24
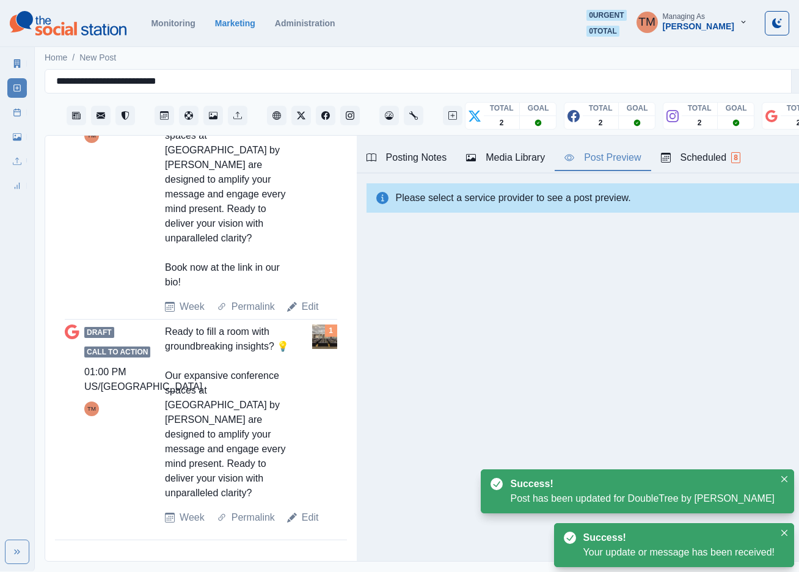
scroll to position [951, 0]
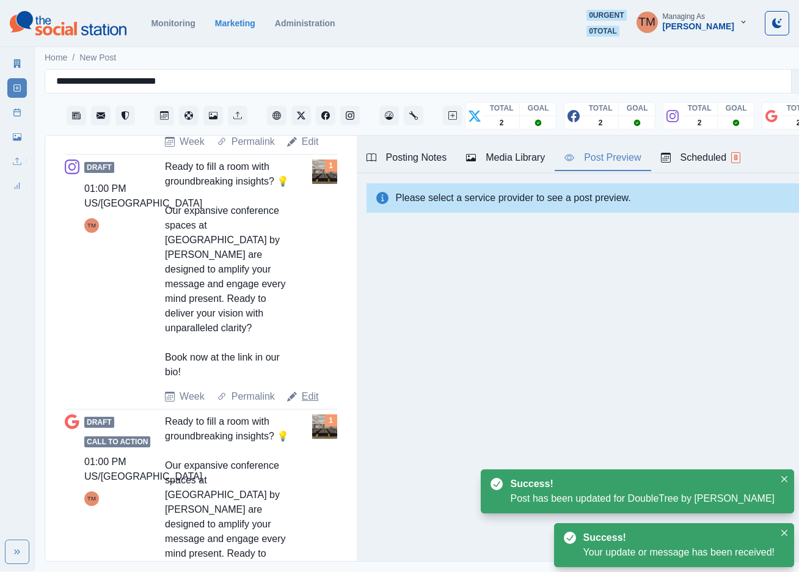
click at [307, 401] on link "Edit" at bounding box center [310, 396] width 17 height 15
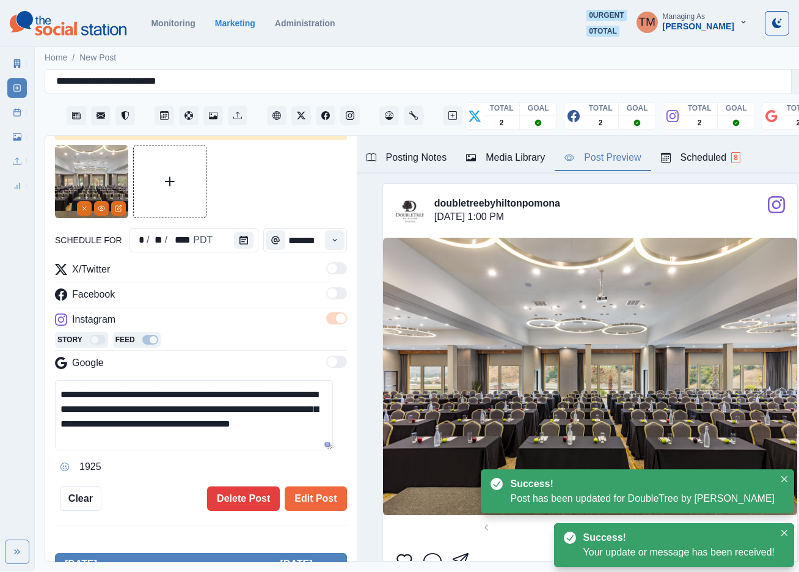
scroll to position [57, 0]
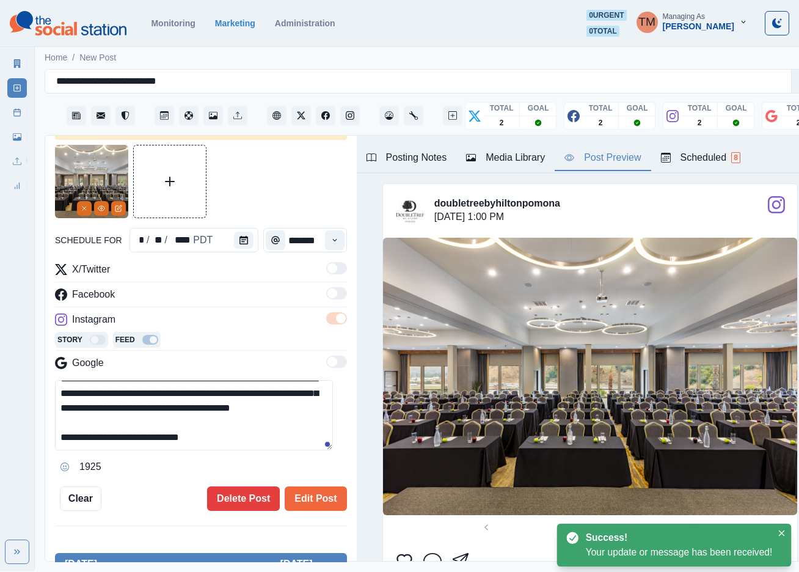
click at [183, 385] on textarea "**********" at bounding box center [194, 415] width 278 height 70
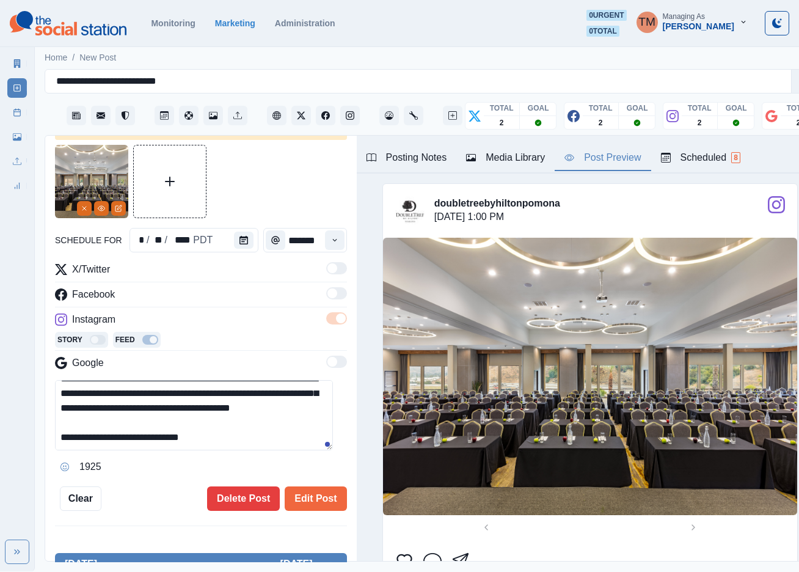
paste textarea "**********"
type textarea "**********"
click at [296, 486] on button "Edit Post" at bounding box center [316, 498] width 62 height 24
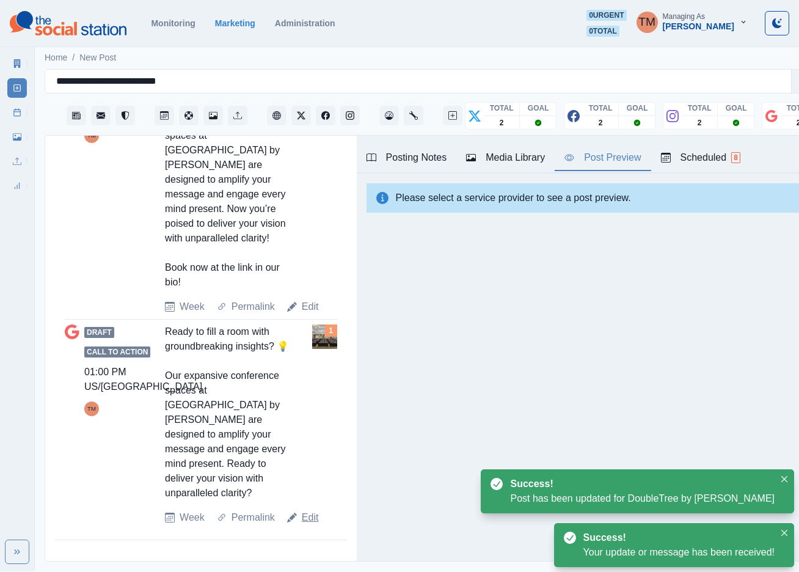
click at [307, 525] on link "Edit" at bounding box center [310, 517] width 17 height 15
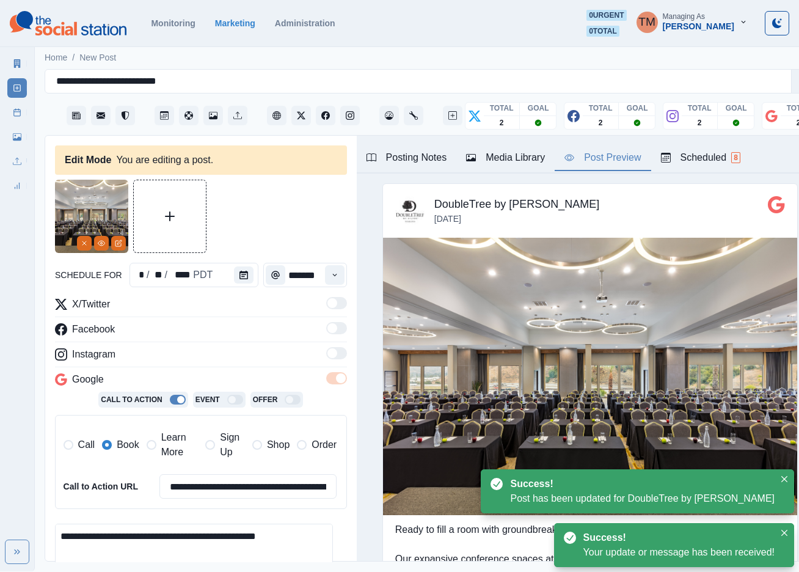
click at [180, 436] on span "Learn More" at bounding box center [179, 444] width 37 height 29
click at [103, 440] on span at bounding box center [107, 445] width 10 height 10
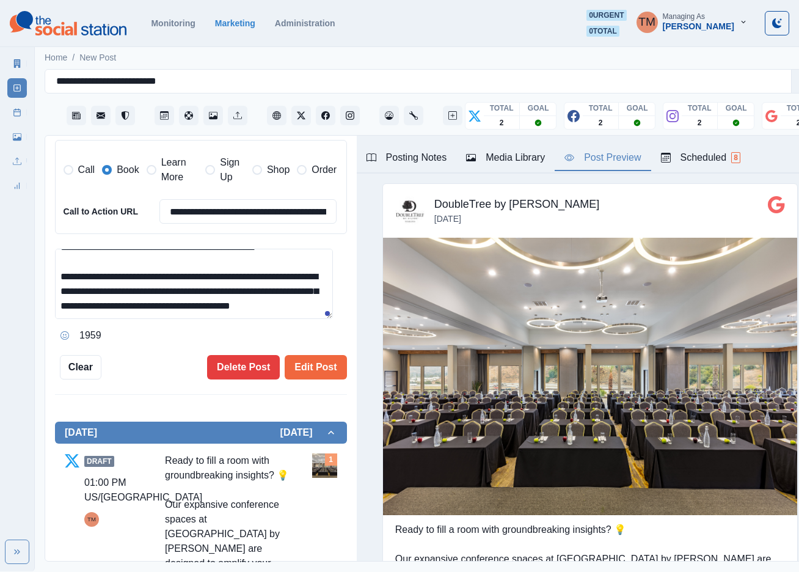
scroll to position [28, 0]
click at [189, 278] on textarea "**********" at bounding box center [194, 284] width 278 height 70
paste textarea "**********"
type textarea "**********"
click at [300, 355] on button "Edit Post" at bounding box center [316, 367] width 62 height 24
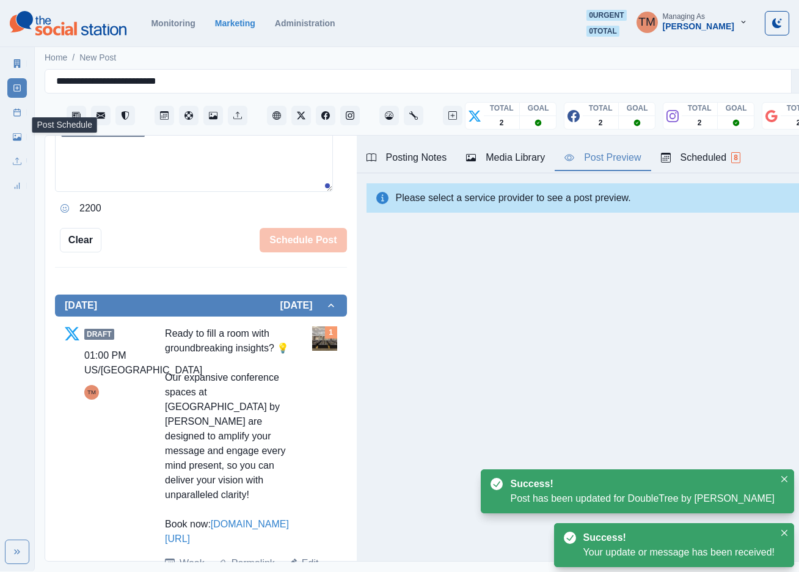
click at [19, 110] on icon at bounding box center [17, 112] width 9 height 9
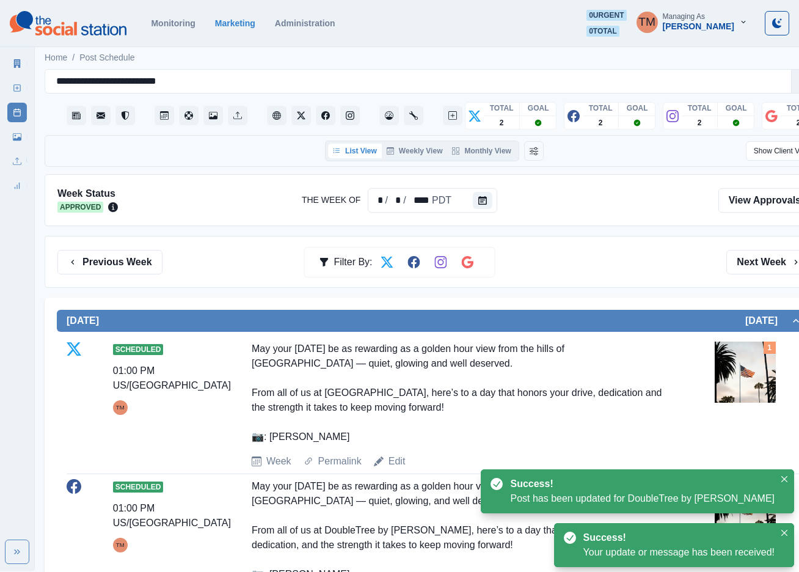
drag, startPoint x: 782, startPoint y: 262, endPoint x: 649, endPoint y: 279, distance: 134.8
click at [782, 261] on button "Next Week" at bounding box center [768, 262] width 85 height 24
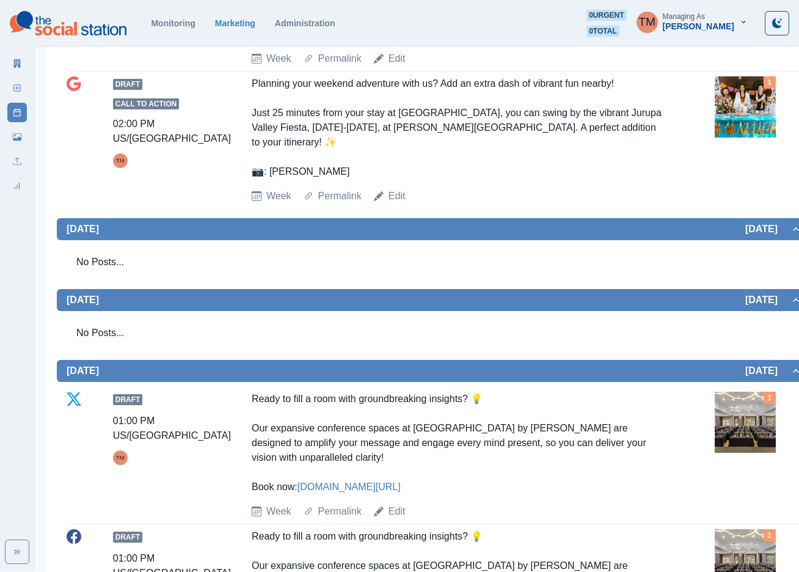
scroll to position [733, 0]
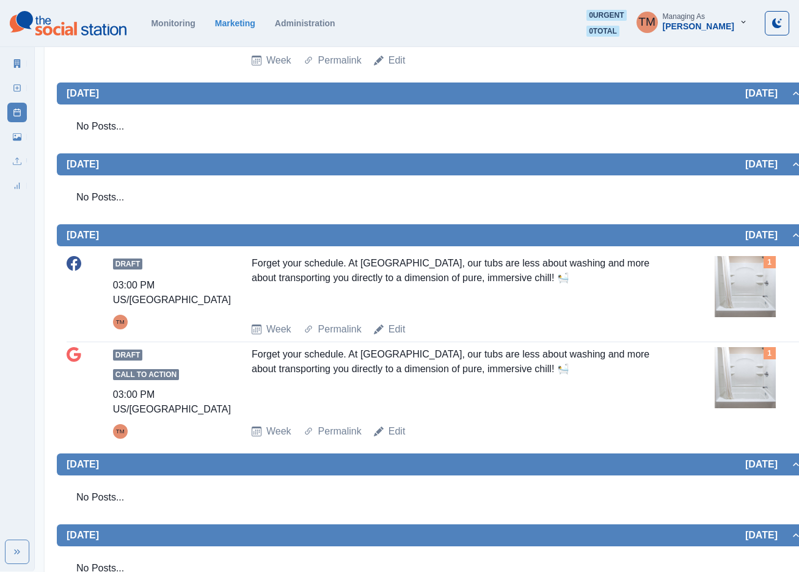
scroll to position [641, 0]
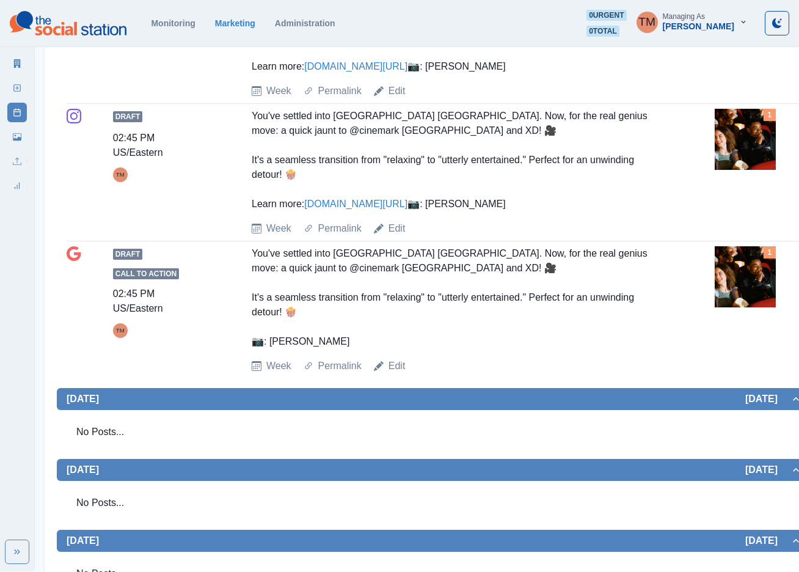
scroll to position [511, 0]
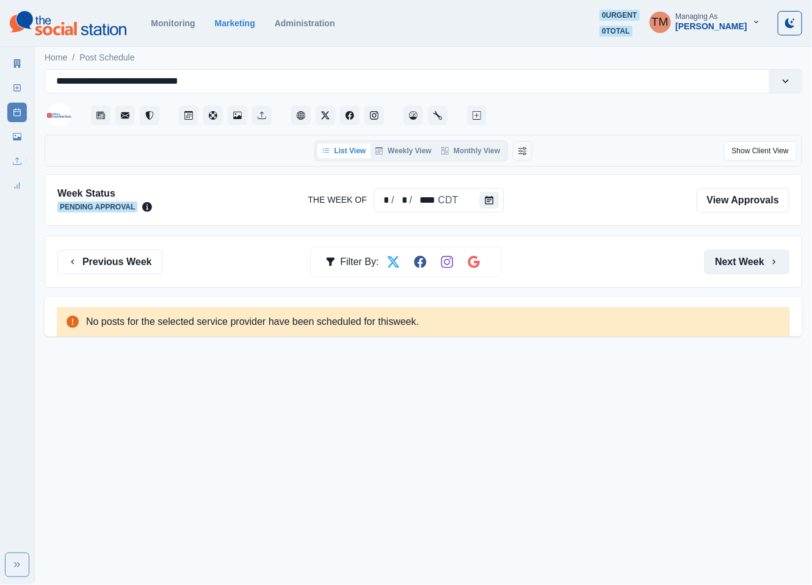
drag, startPoint x: 746, startPoint y: 268, endPoint x: 189, endPoint y: 255, distance: 557.7
click at [730, 267] on button "Next Week" at bounding box center [747, 262] width 85 height 24
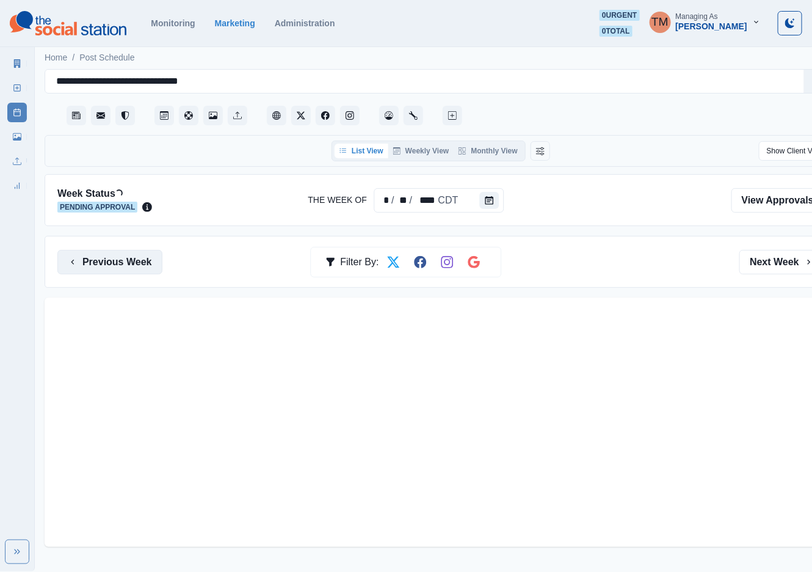
click at [142, 260] on button "Previous Week" at bounding box center [109, 262] width 105 height 24
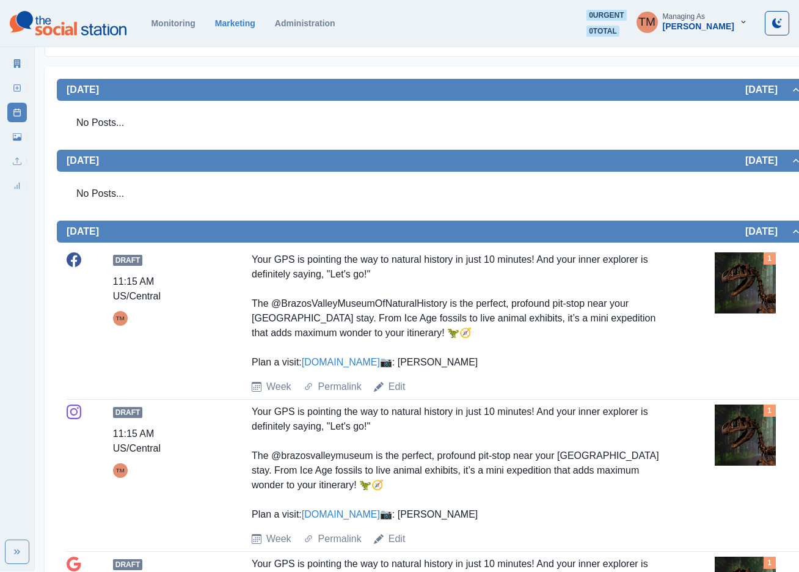
scroll to position [275, 0]
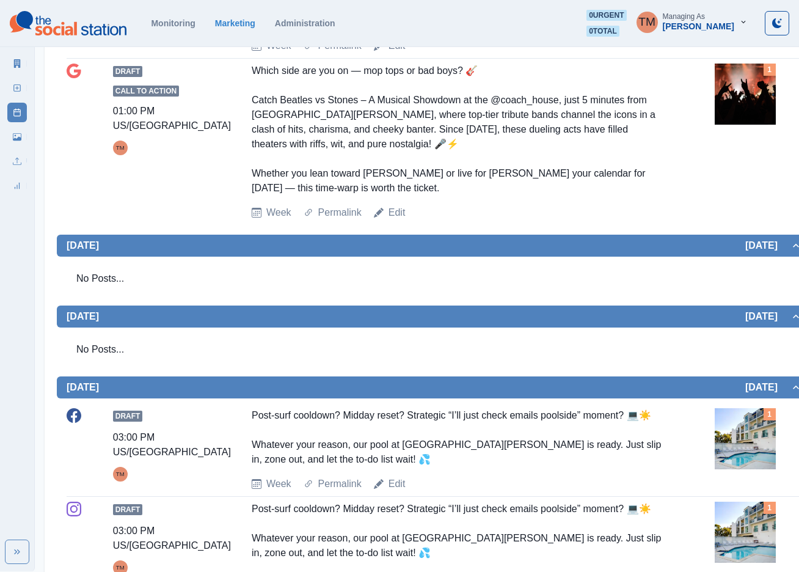
scroll to position [733, 0]
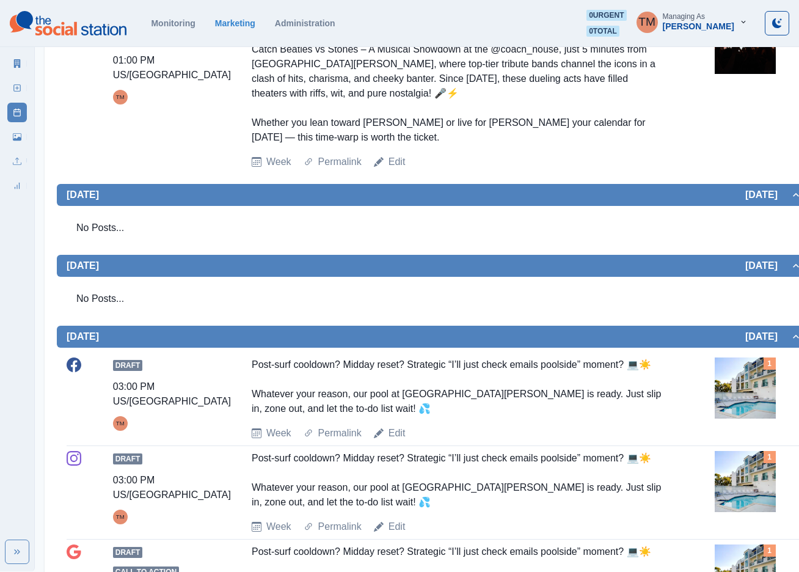
click at [743, 57] on img at bounding box center [745, 43] width 61 height 61
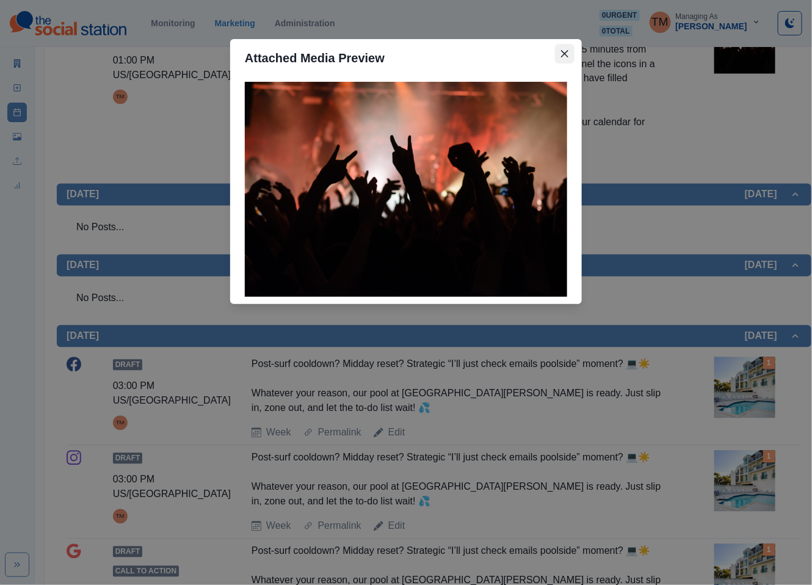
click at [563, 52] on icon "Close" at bounding box center [564, 53] width 7 height 7
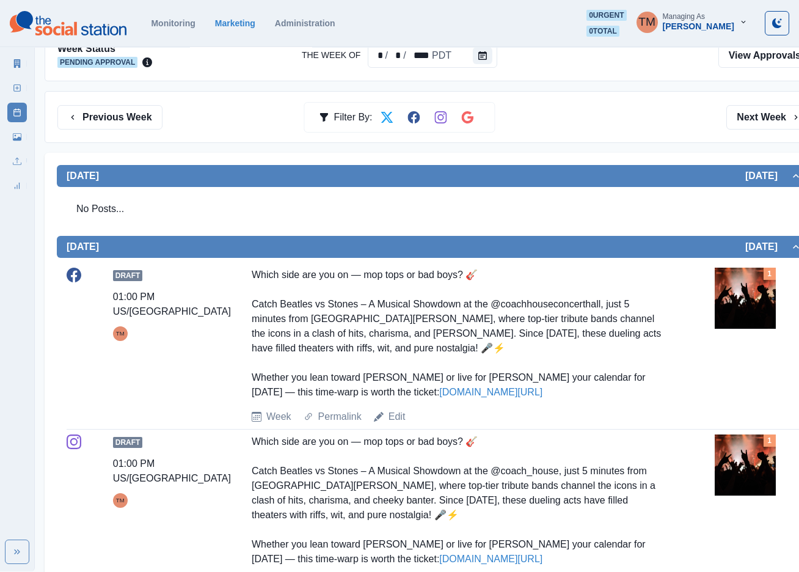
scroll to position [0, 0]
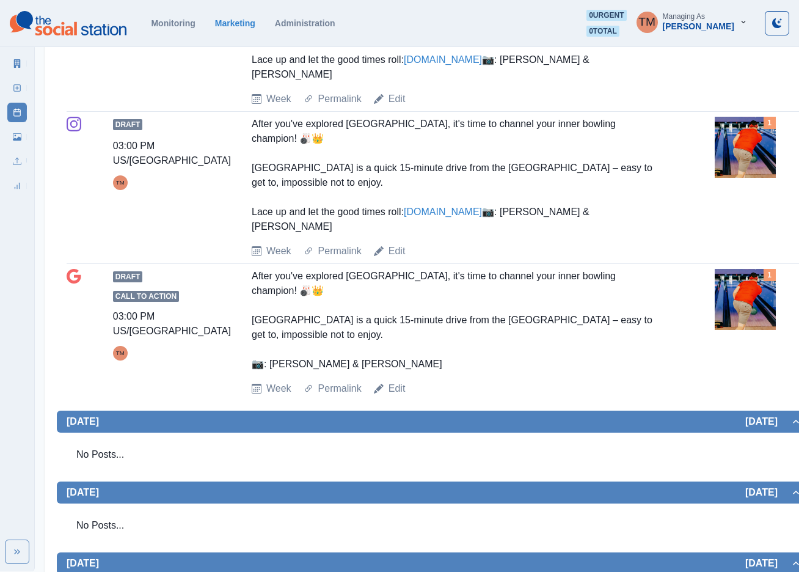
scroll to position [559, 0]
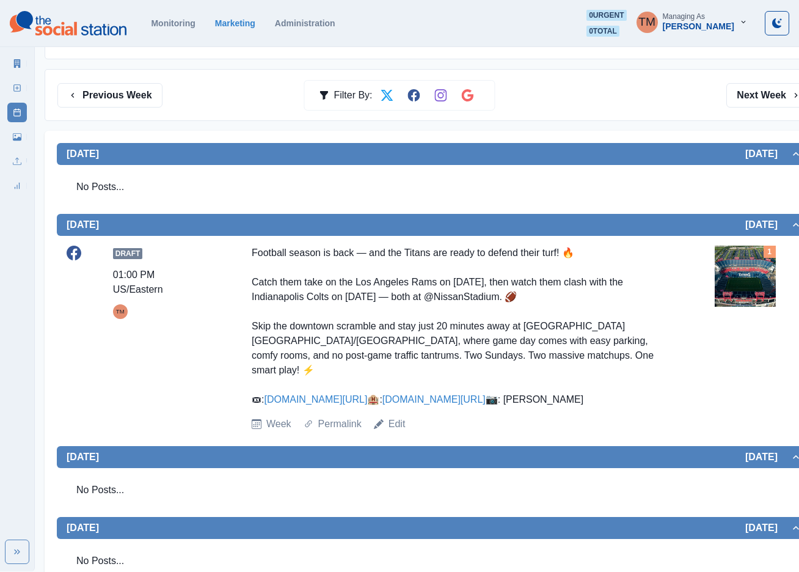
scroll to position [183, 0]
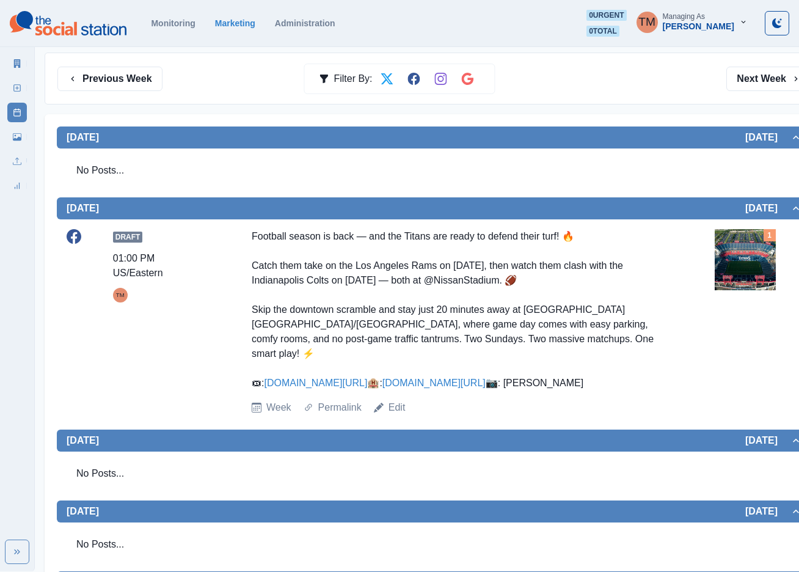
click at [748, 250] on img at bounding box center [745, 259] width 61 height 61
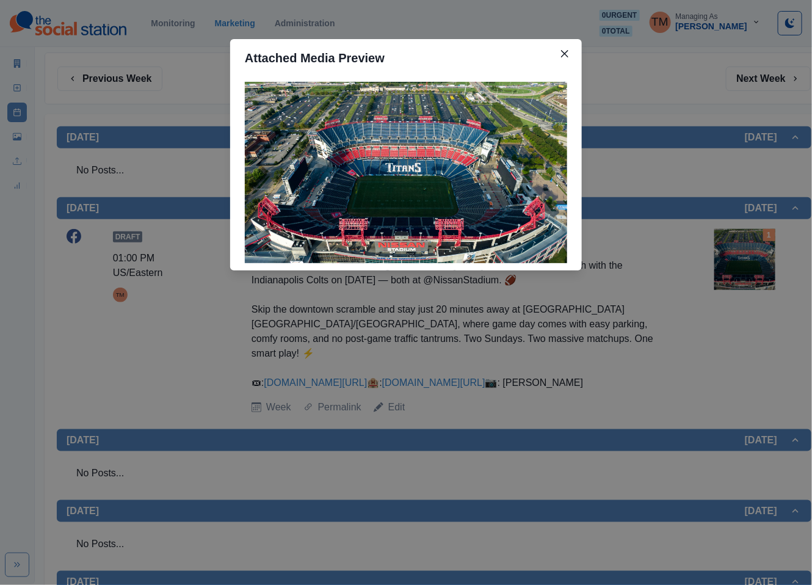
click at [749, 250] on div "Attached Media Preview" at bounding box center [406, 292] width 812 height 585
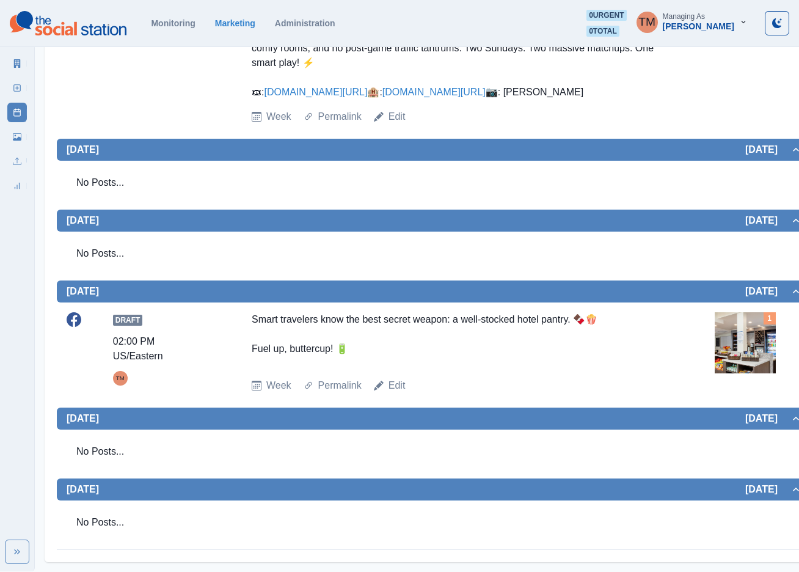
scroll to position [46, 0]
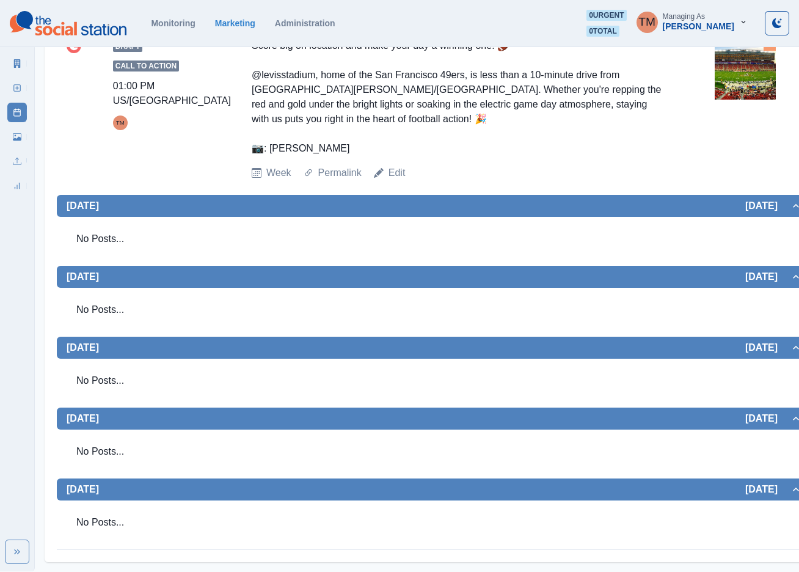
scroll to position [570, 0]
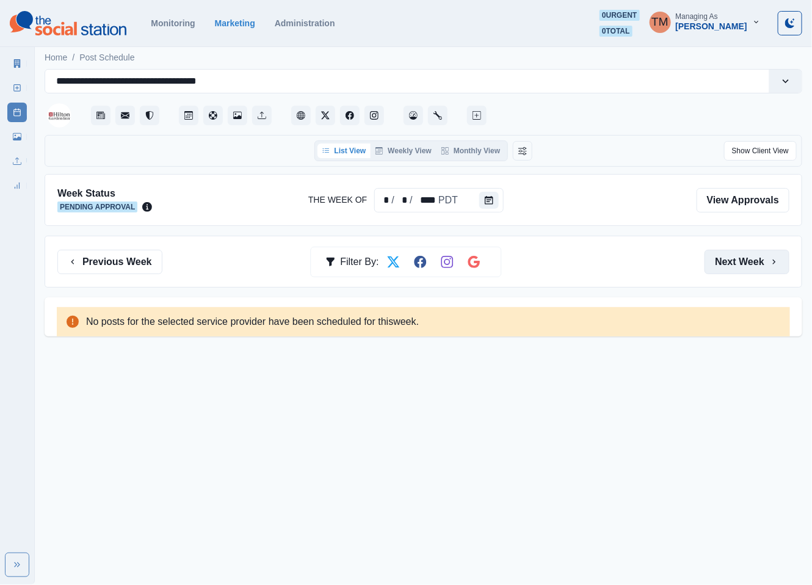
drag, startPoint x: 742, startPoint y: 262, endPoint x: 341, endPoint y: 260, distance: 401.2
click at [741, 262] on button "Next Week" at bounding box center [747, 262] width 85 height 24
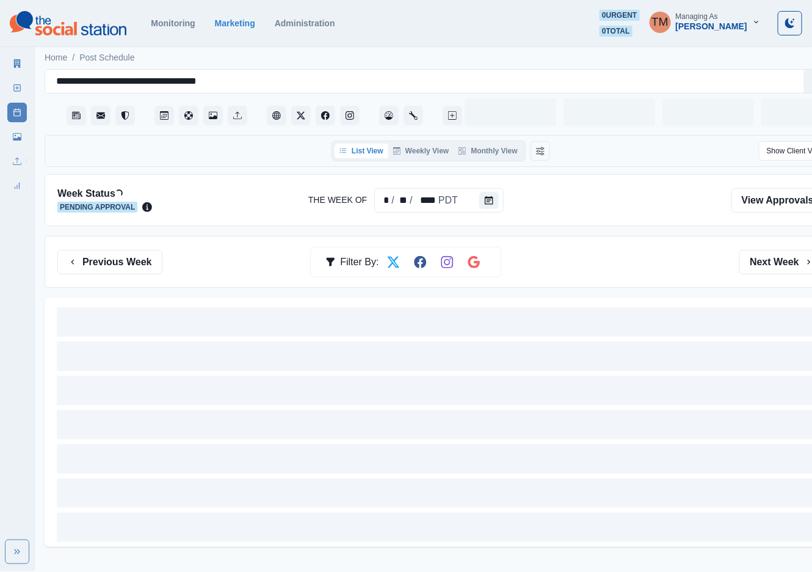
drag, startPoint x: 107, startPoint y: 255, endPoint x: 151, endPoint y: 228, distance: 51.9
click at [110, 257] on button "Previous Week" at bounding box center [109, 262] width 105 height 24
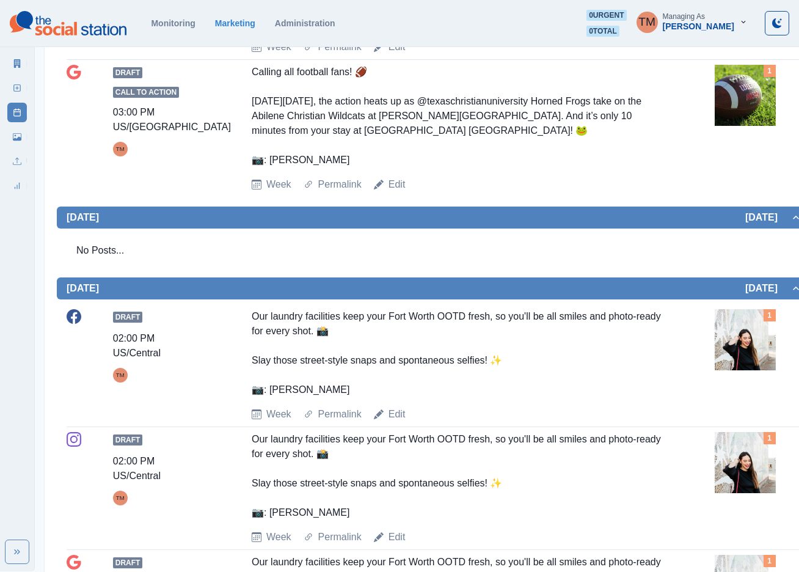
scroll to position [661, 0]
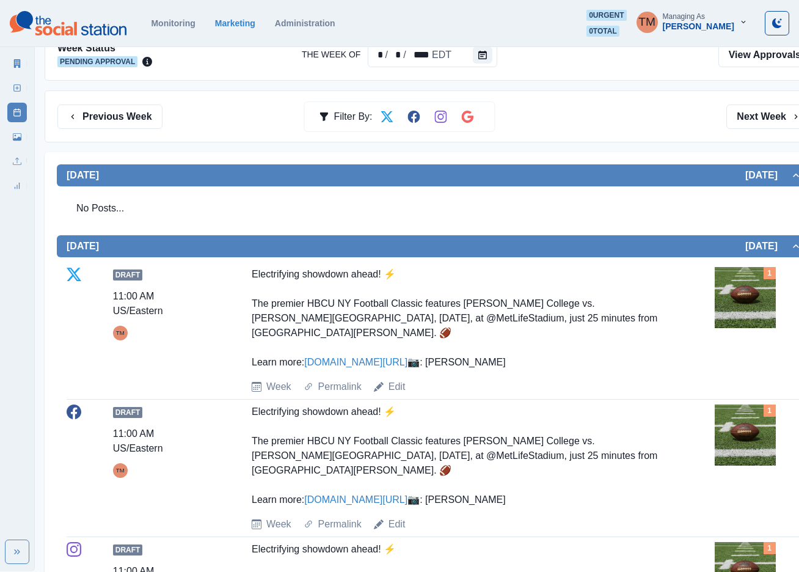
scroll to position [366, 0]
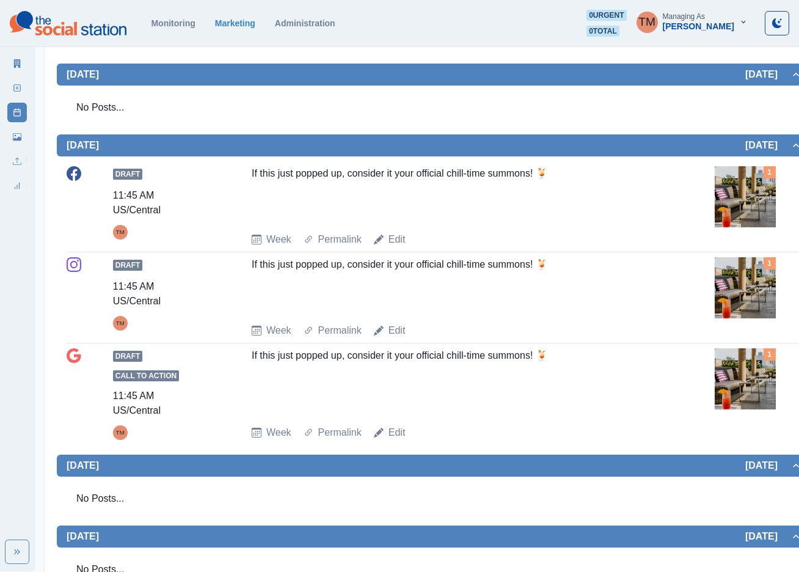
scroll to position [1190, 0]
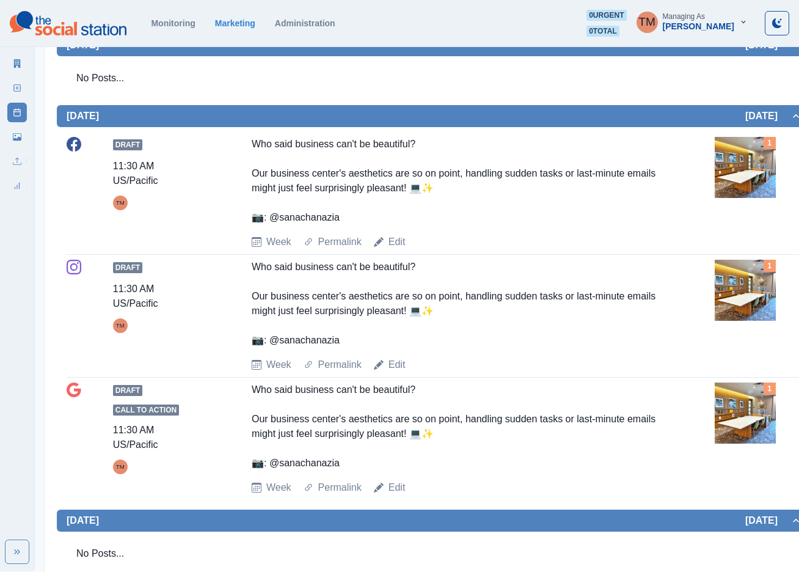
scroll to position [804, 0]
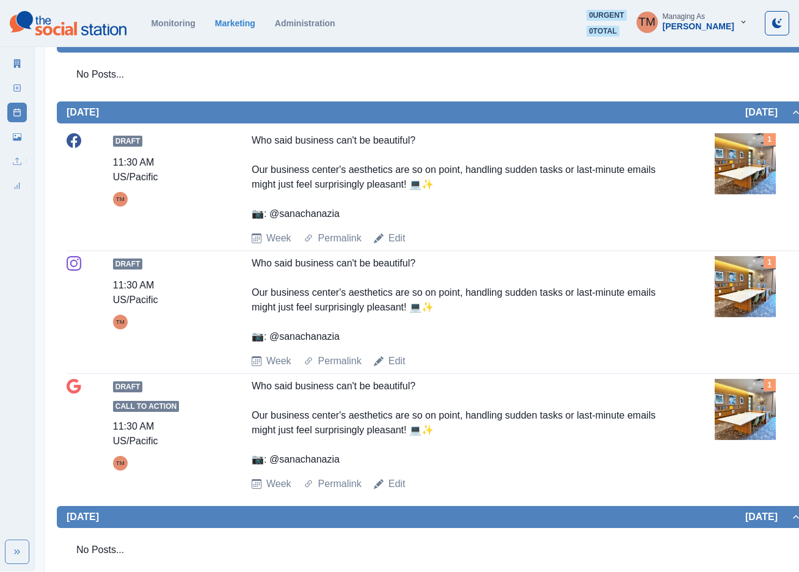
click at [743, 167] on img at bounding box center [745, 163] width 61 height 61
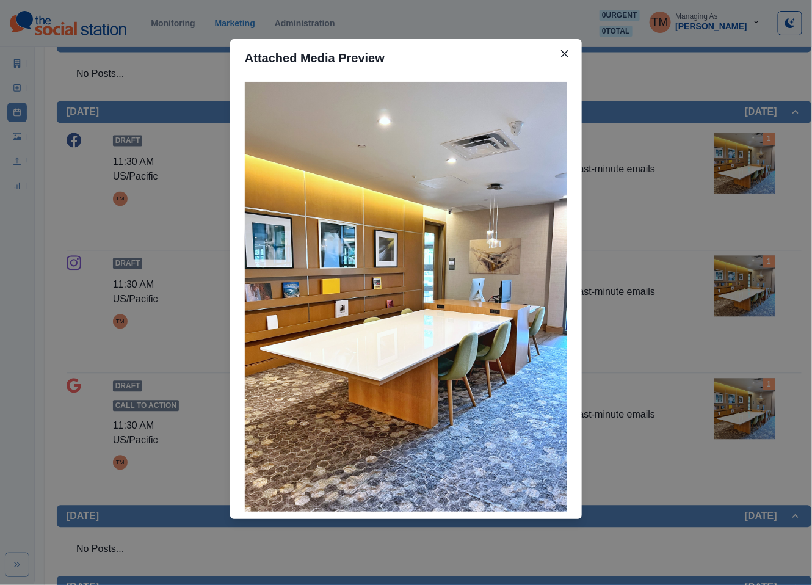
click at [743, 167] on div "Attached Media Preview" at bounding box center [406, 292] width 812 height 585
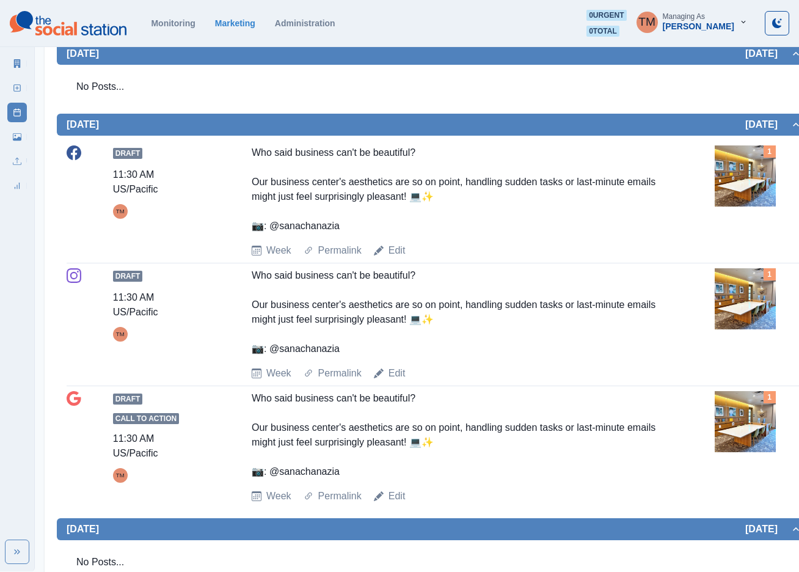
scroll to position [346, 0]
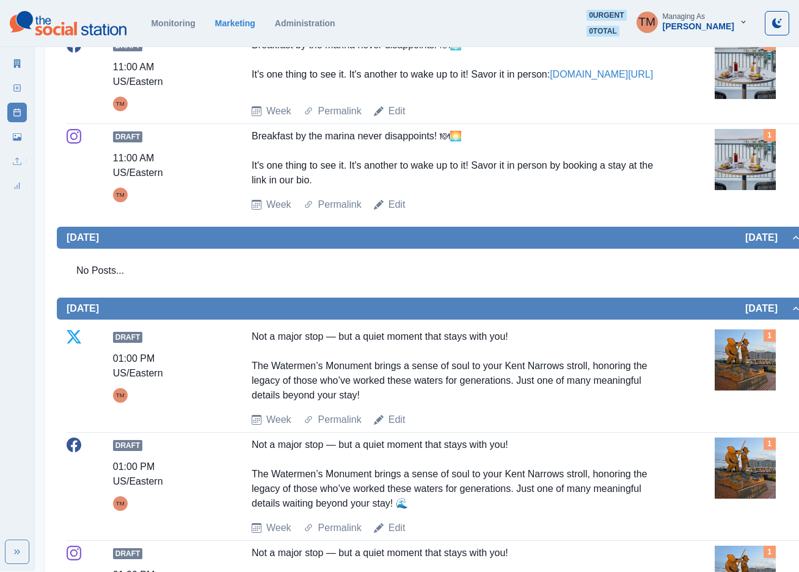
scroll to position [366, 0]
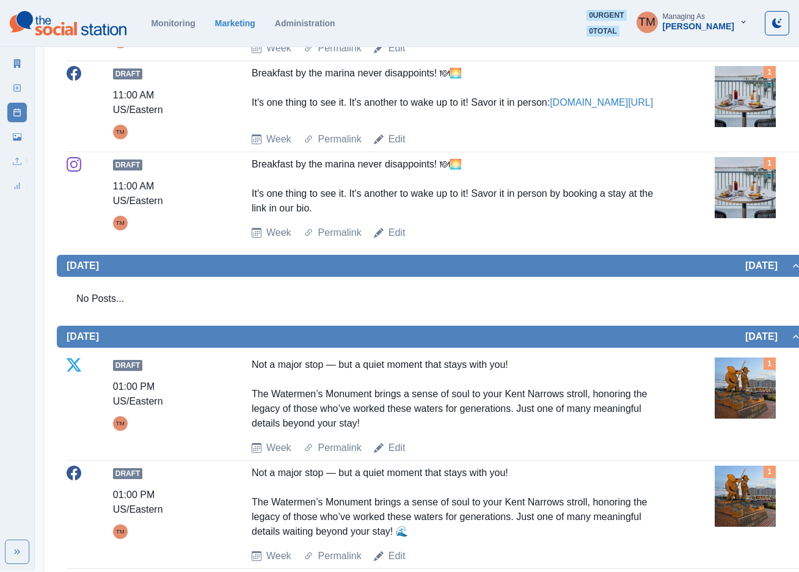
click at [757, 193] on img at bounding box center [745, 187] width 61 height 61
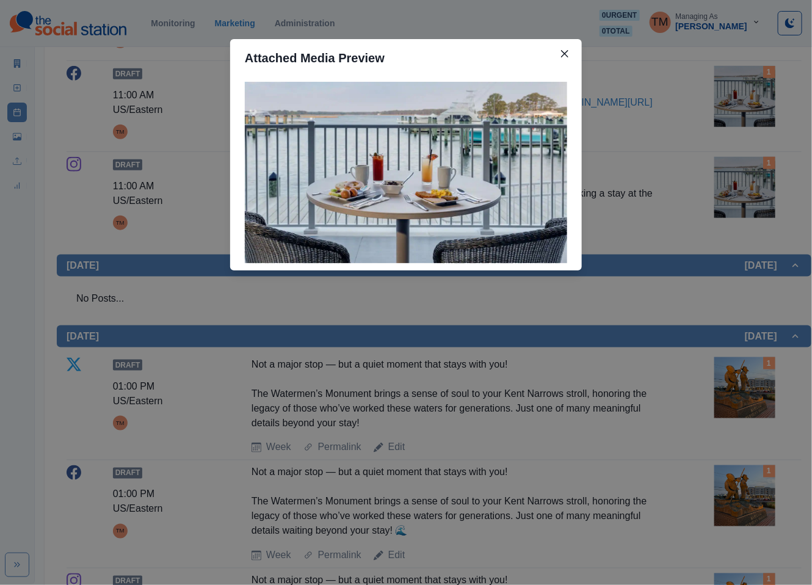
click at [757, 193] on div "Attached Media Preview" at bounding box center [406, 292] width 812 height 585
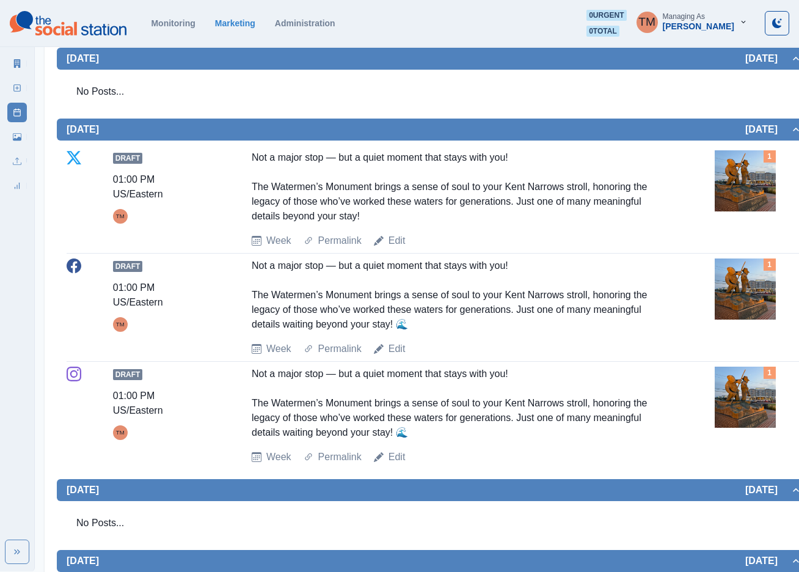
scroll to position [390, 0]
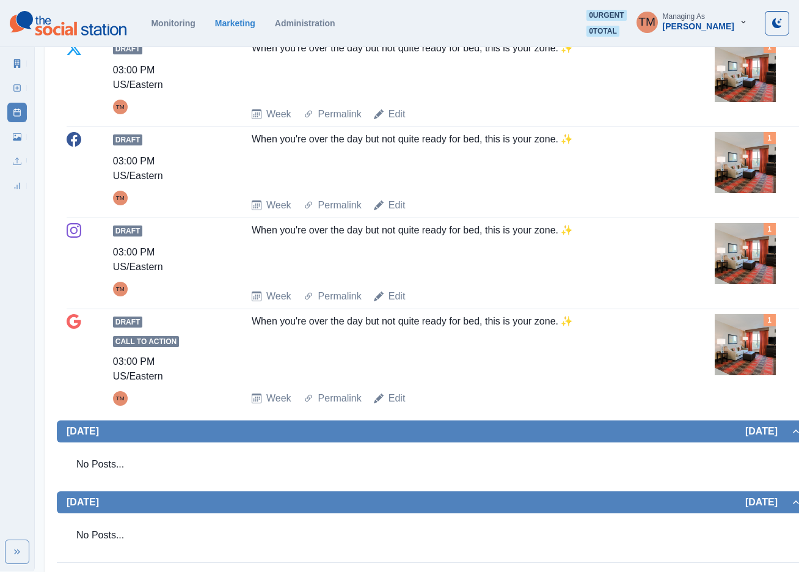
scroll to position [1021, 0]
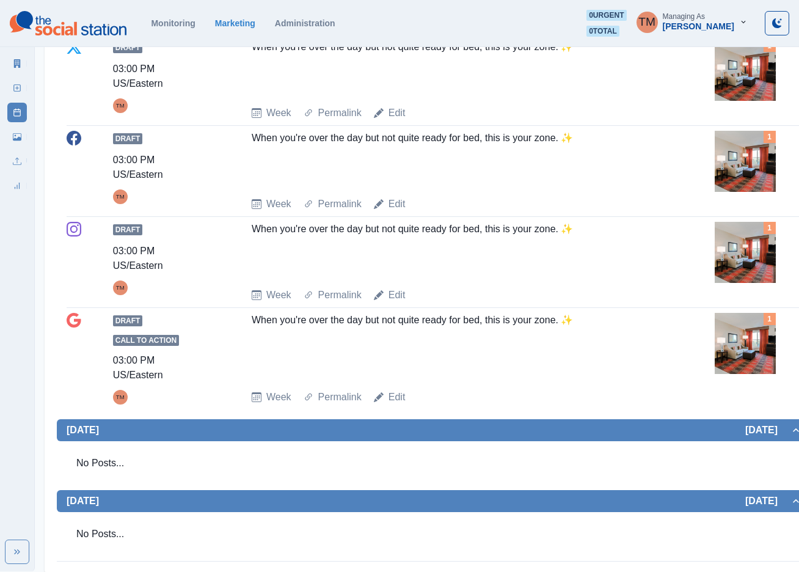
click at [744, 145] on img at bounding box center [745, 161] width 61 height 61
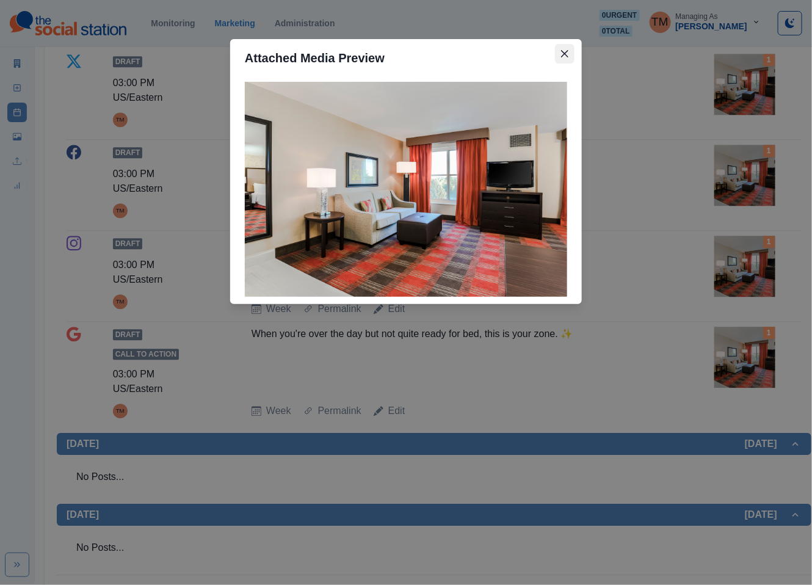
click at [567, 55] on icon "Close" at bounding box center [564, 53] width 7 height 7
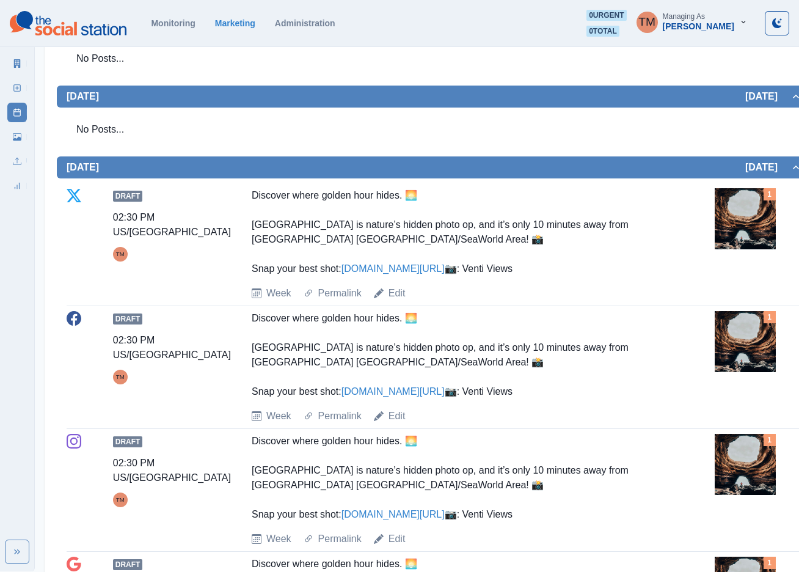
scroll to position [366, 0]
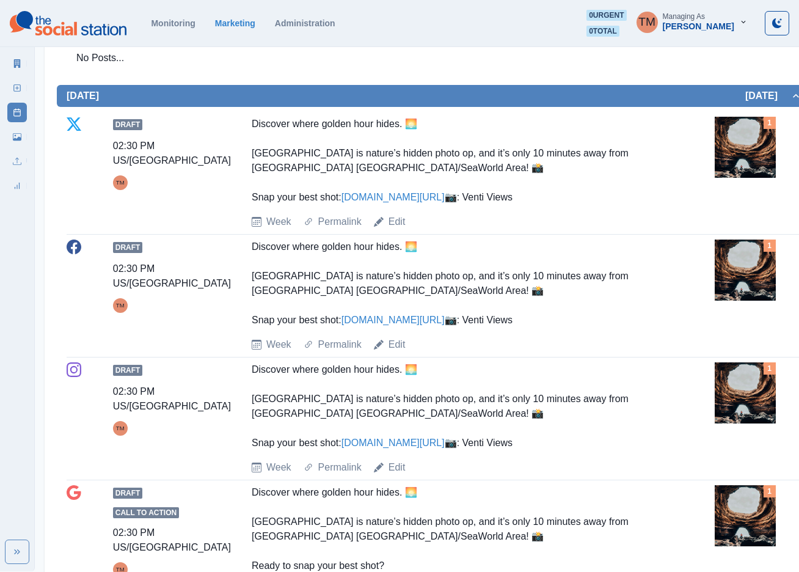
click at [746, 300] on img at bounding box center [745, 269] width 61 height 61
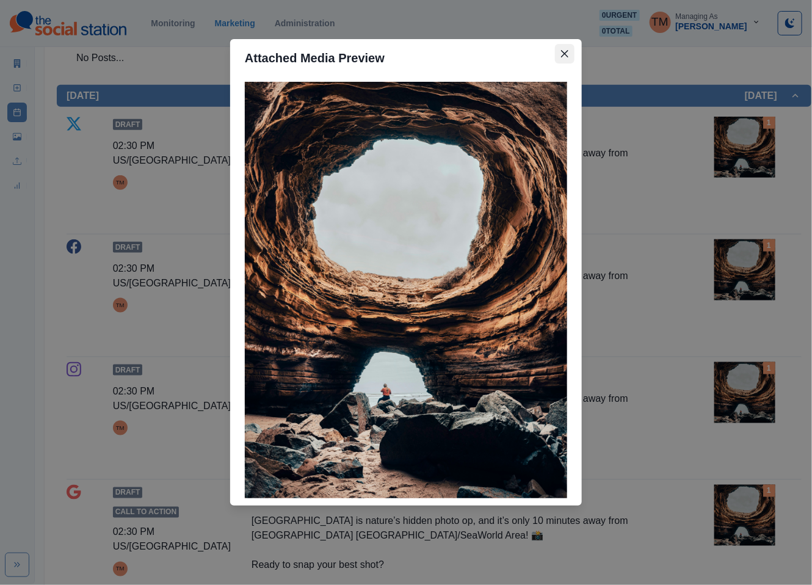
click at [561, 53] on icon "Close" at bounding box center [564, 53] width 7 height 7
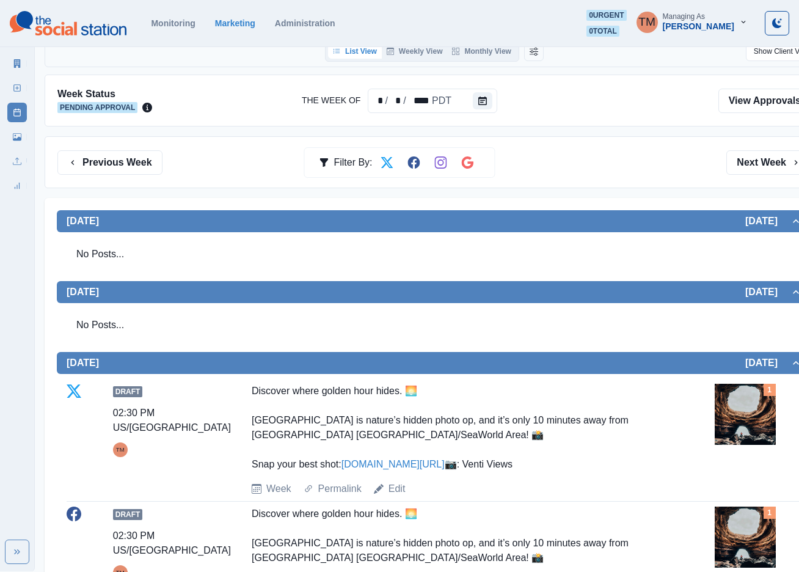
scroll to position [99, 0]
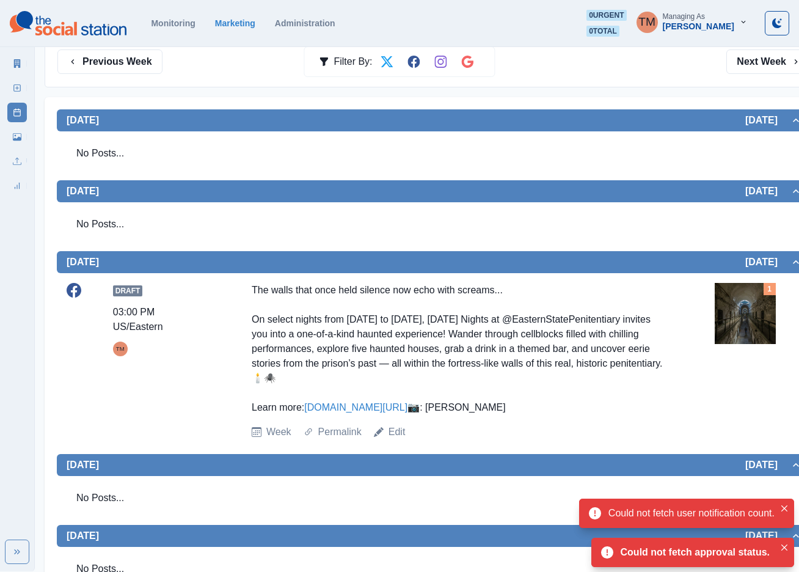
scroll to position [366, 0]
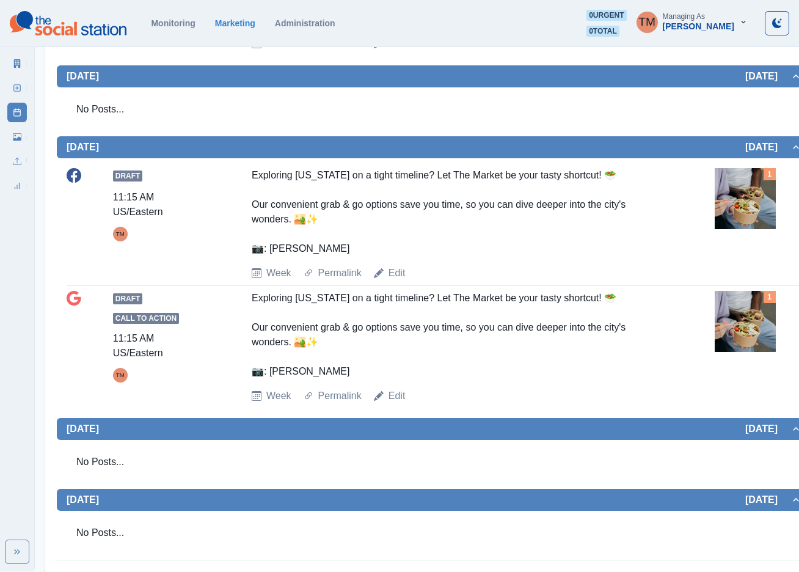
scroll to position [724, 0]
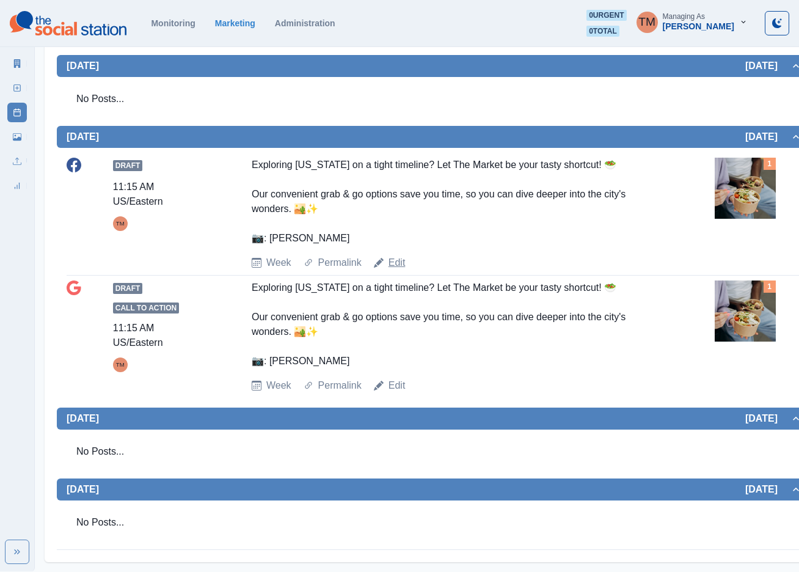
click at [391, 261] on link "Edit" at bounding box center [396, 262] width 17 height 15
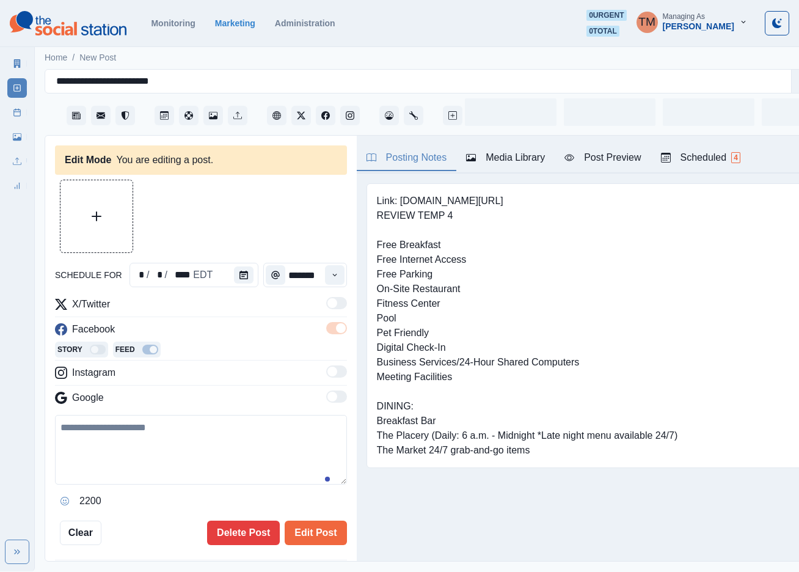
type input "********"
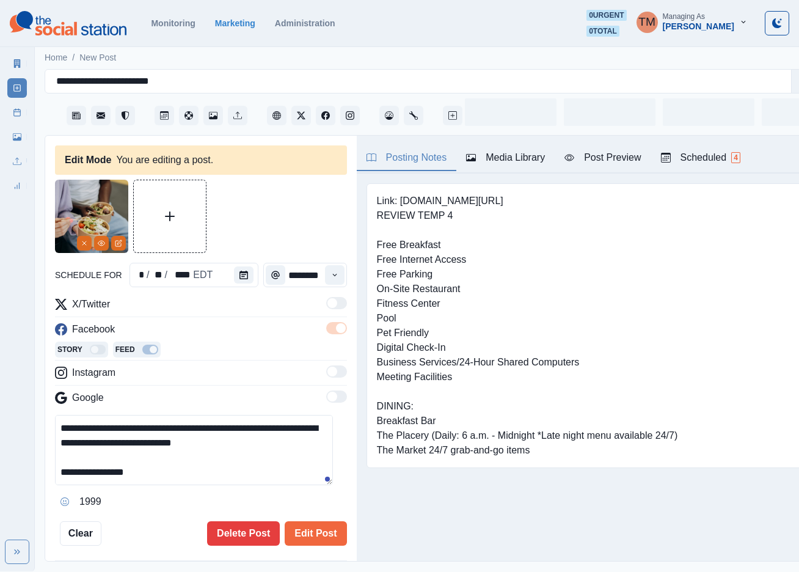
scroll to position [92, 0]
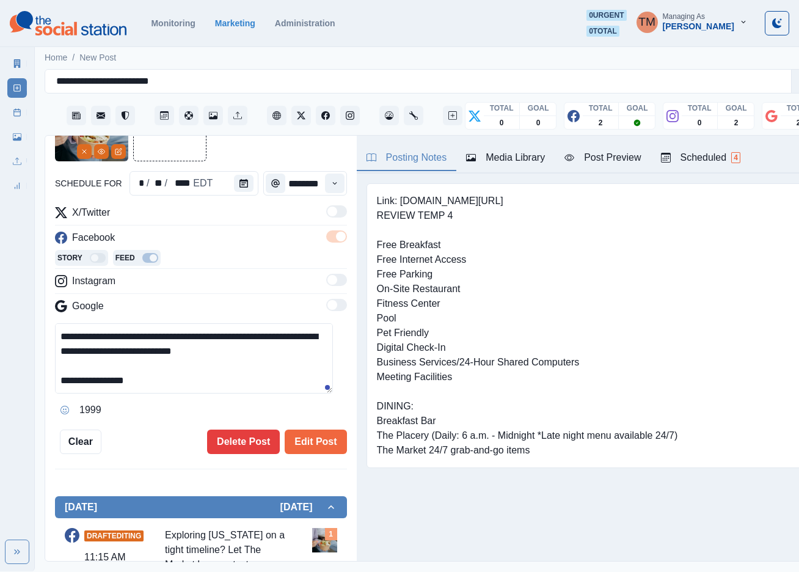
click at [156, 323] on textarea "**********" at bounding box center [194, 358] width 278 height 70
type textarea "**********"
click at [297, 431] on button "Edit Post" at bounding box center [316, 441] width 62 height 24
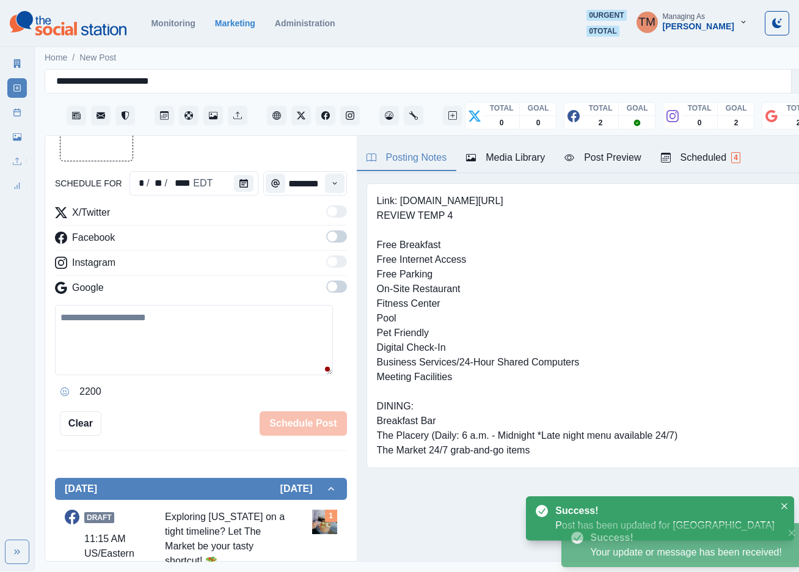
scroll to position [460, 0]
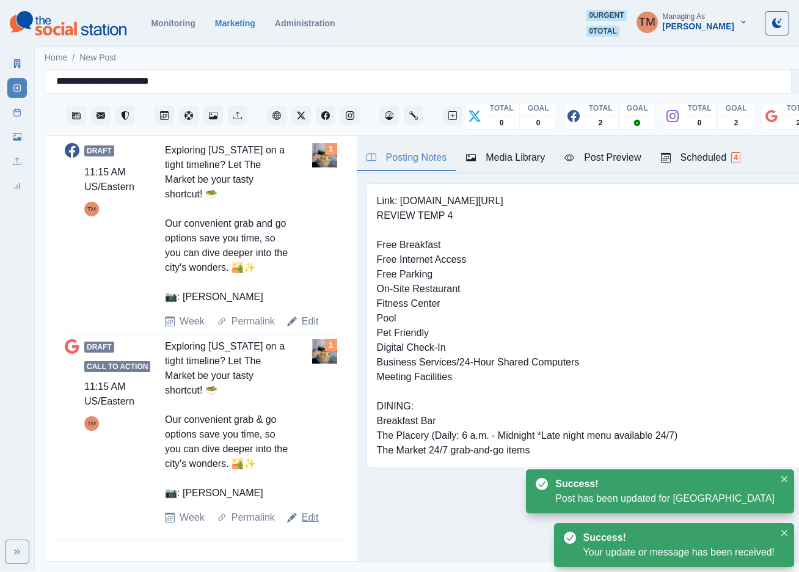
click at [311, 517] on link "Edit" at bounding box center [310, 517] width 17 height 15
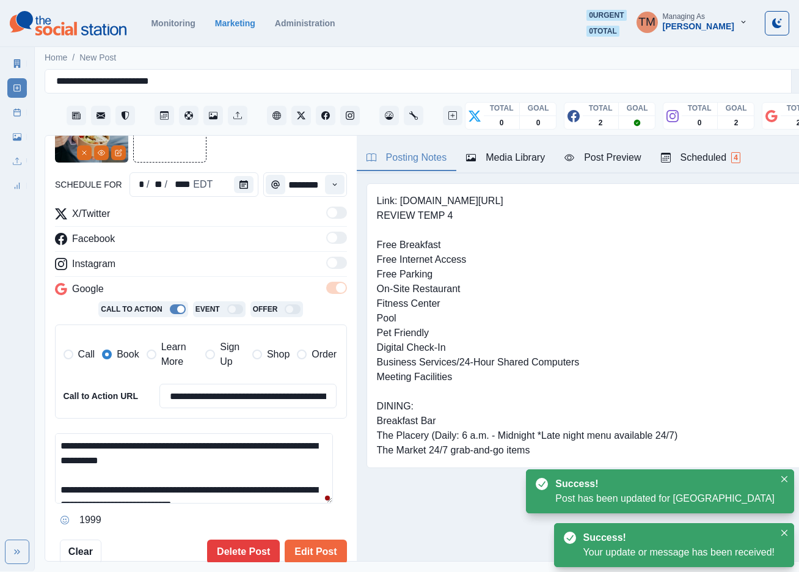
scroll to position [2, 0]
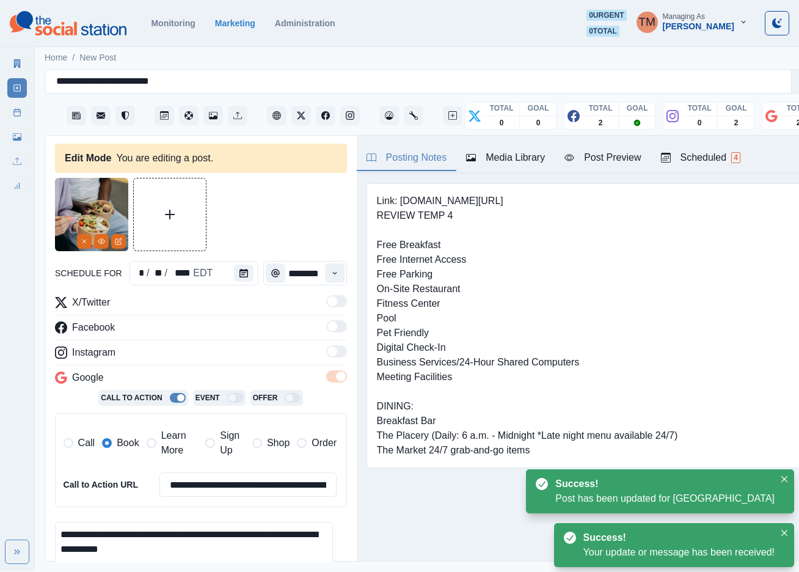
drag, startPoint x: 163, startPoint y: 434, endPoint x: 115, endPoint y: 428, distance: 48.1
click at [162, 434] on span "Learn More" at bounding box center [179, 442] width 37 height 29
click at [117, 435] on span "Book" at bounding box center [128, 442] width 22 height 15
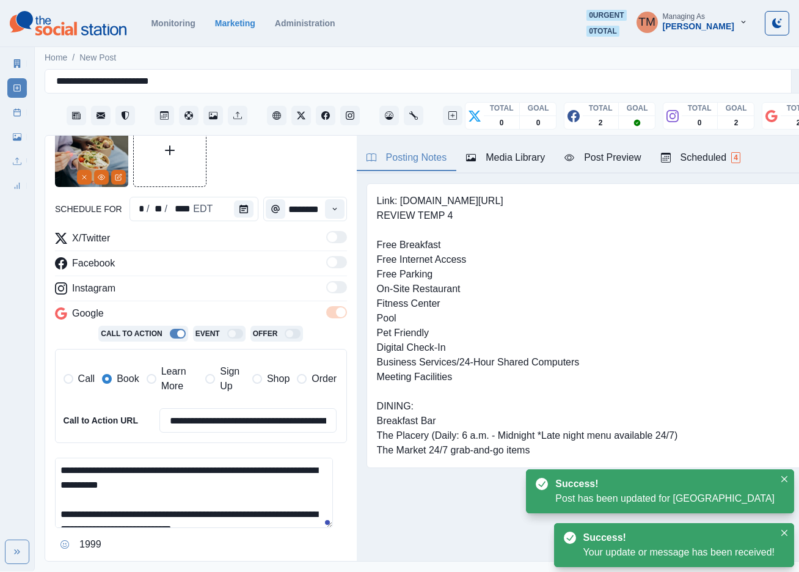
scroll to position [93, 0]
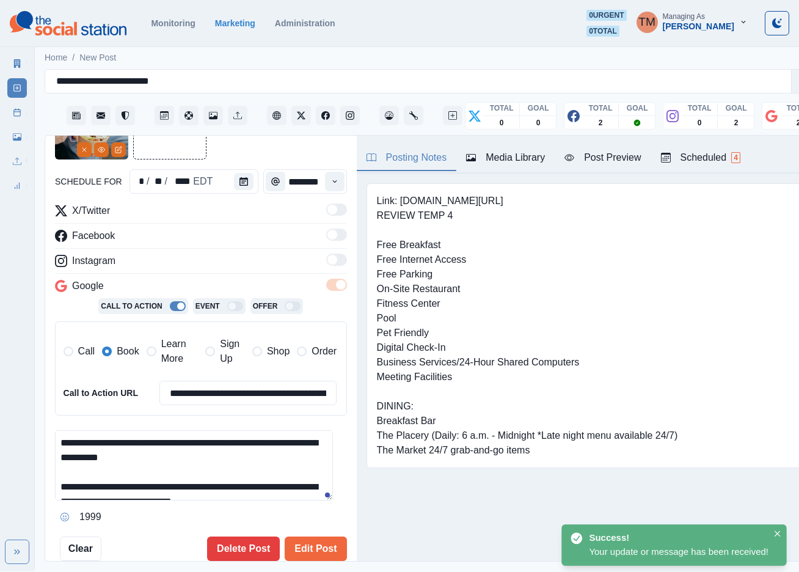
click at [155, 475] on textarea "**********" at bounding box center [194, 465] width 278 height 70
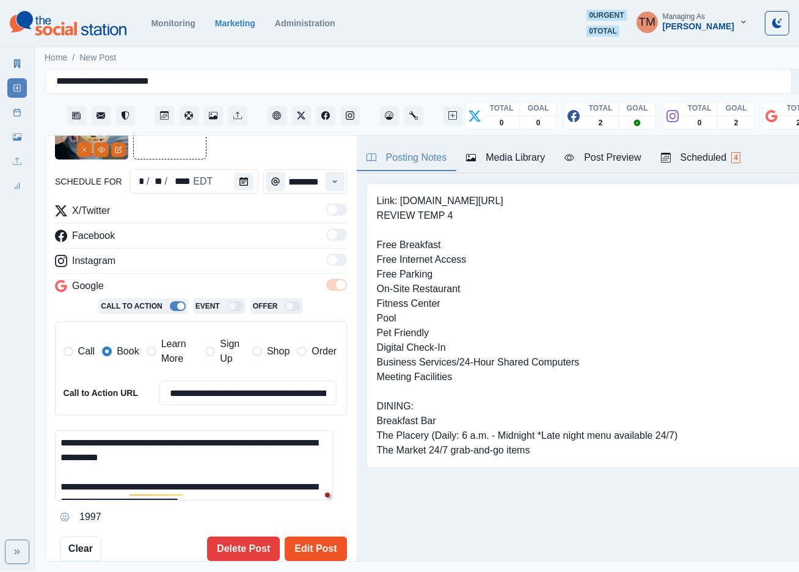
type textarea "**********"
click at [296, 539] on button "Edit Post" at bounding box center [316, 548] width 62 height 24
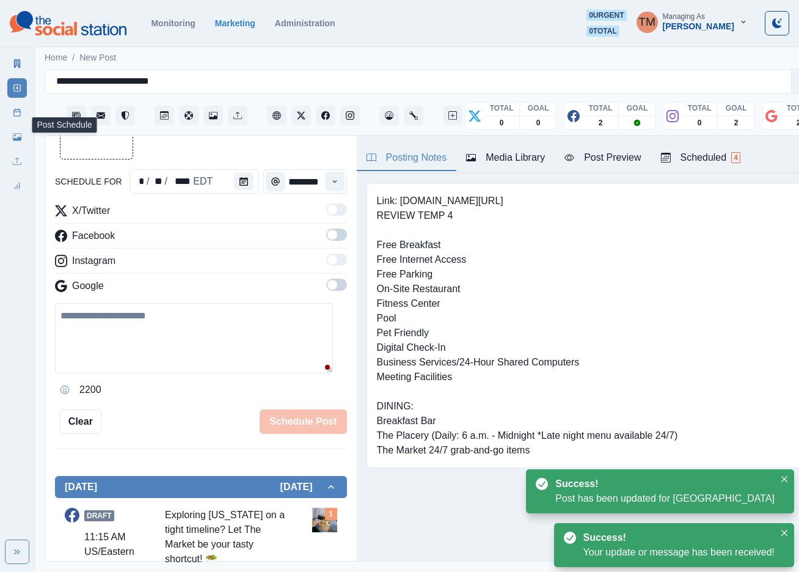
click at [17, 114] on icon at bounding box center [17, 112] width 9 height 9
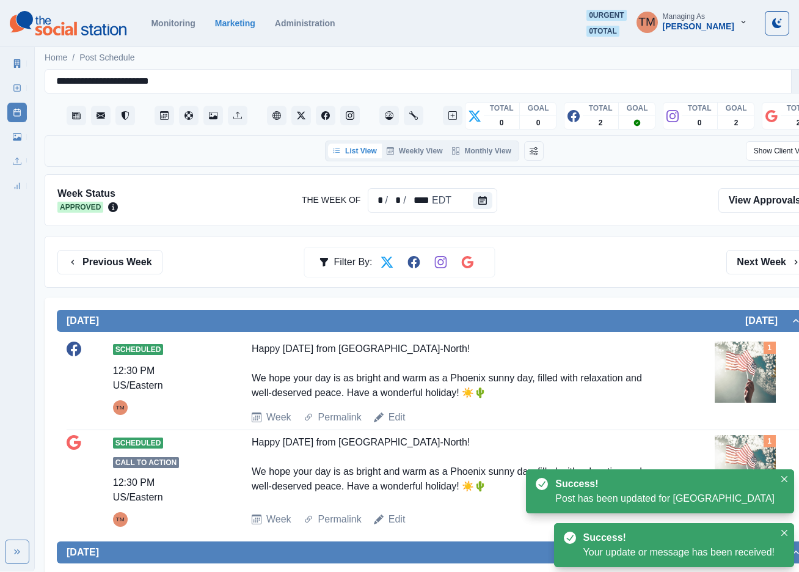
drag, startPoint x: 753, startPoint y: 257, endPoint x: 572, endPoint y: 241, distance: 182.1
click at [755, 257] on button "Next Week" at bounding box center [768, 262] width 85 height 24
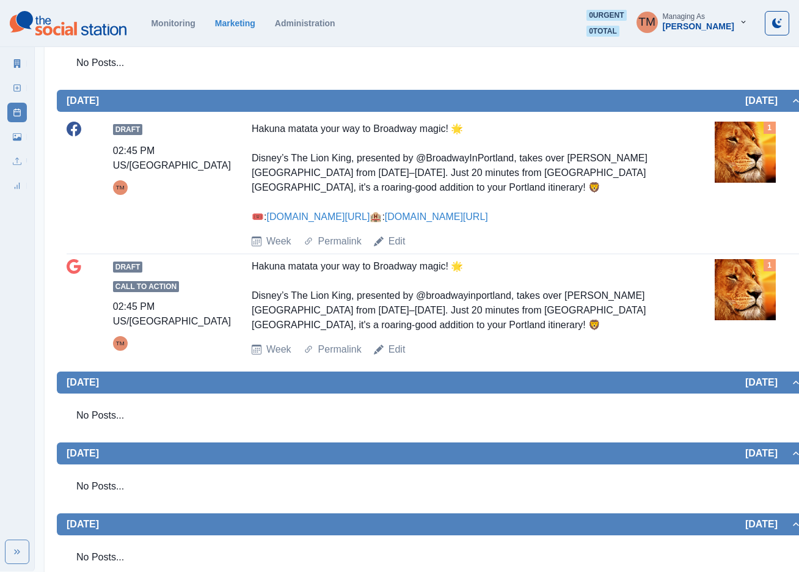
scroll to position [366, 0]
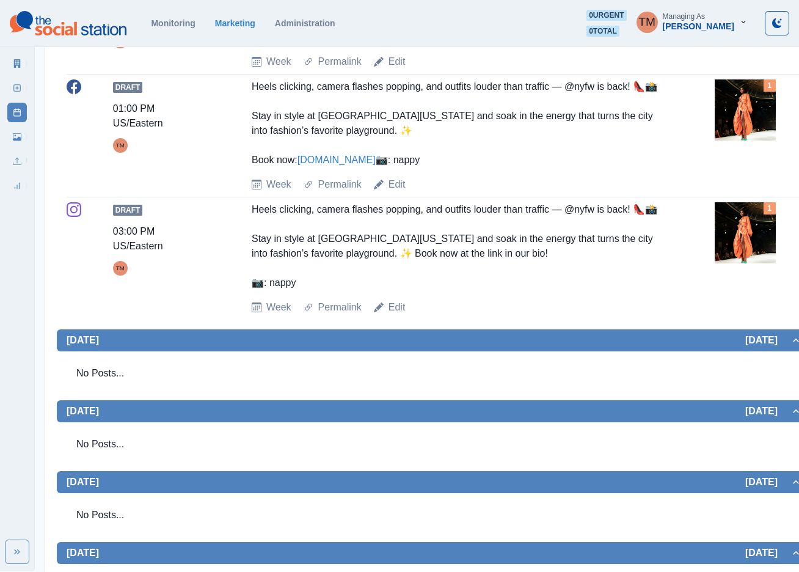
scroll to position [550, 0]
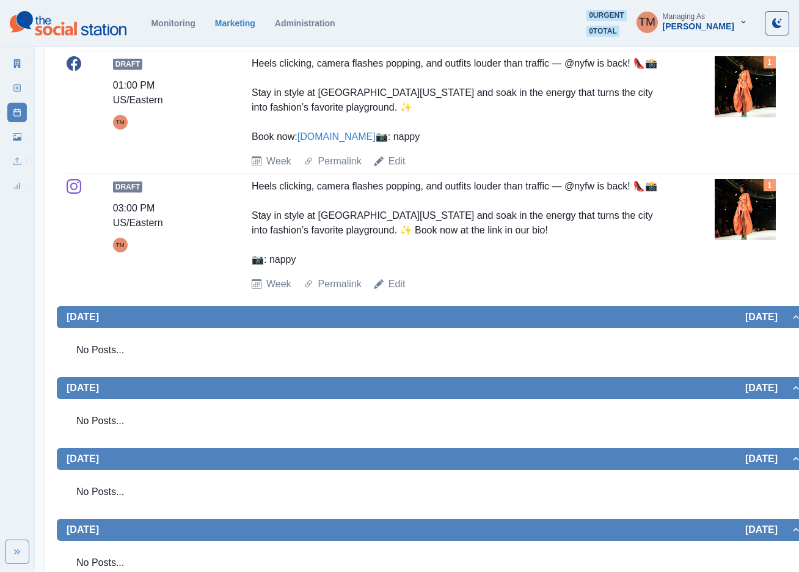
click at [755, 240] on img at bounding box center [745, 209] width 61 height 61
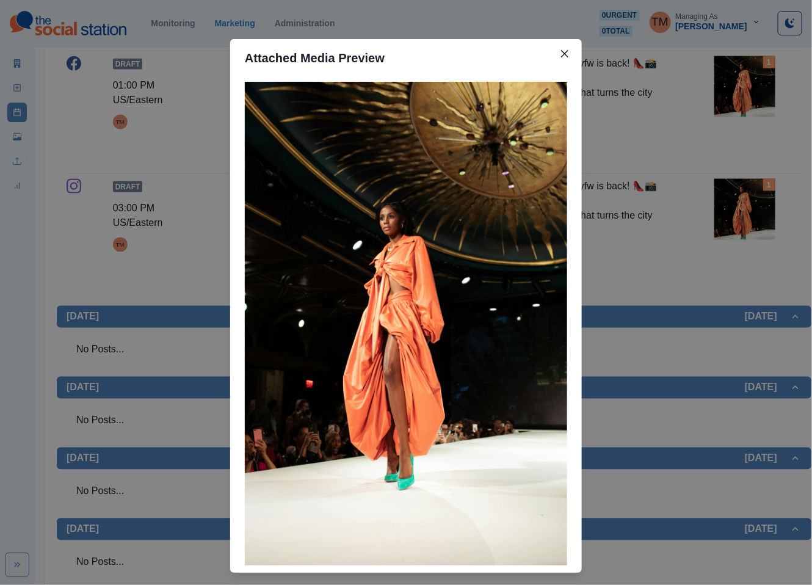
click at [755, 248] on div "Attached Media Preview" at bounding box center [406, 292] width 812 height 585
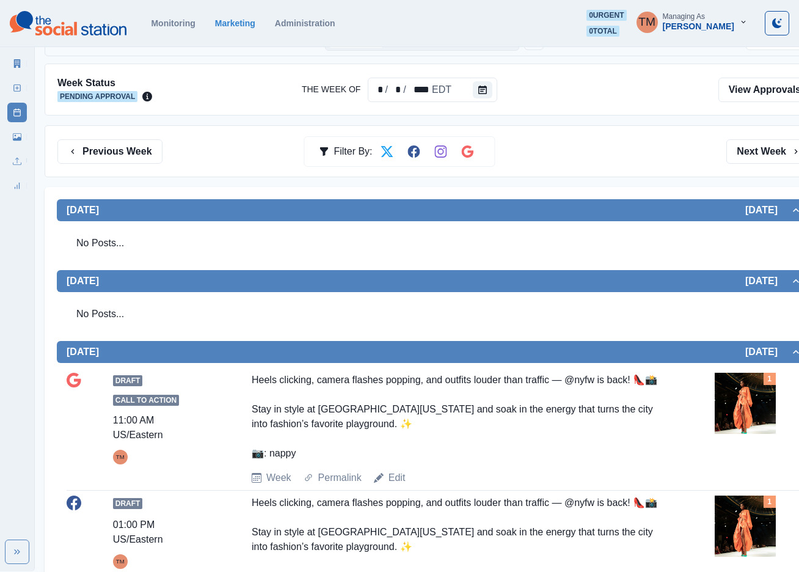
scroll to position [458, 0]
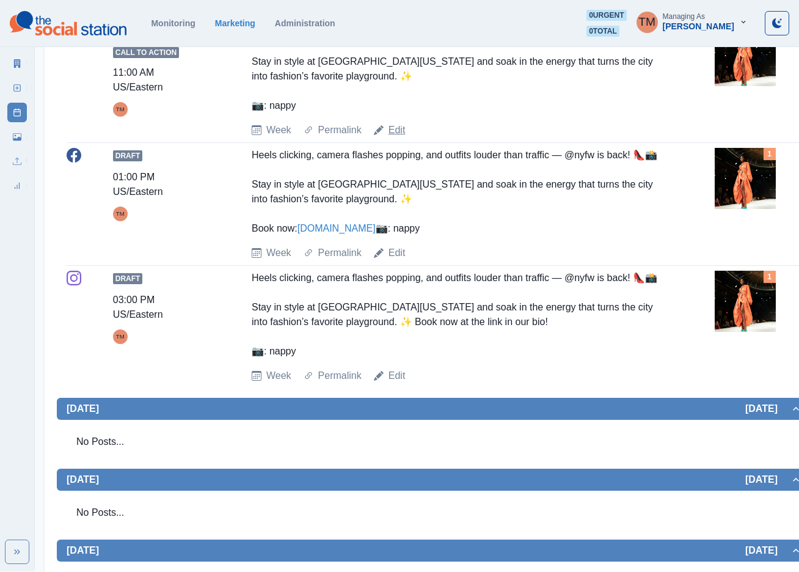
click at [394, 133] on link "Edit" at bounding box center [396, 130] width 17 height 15
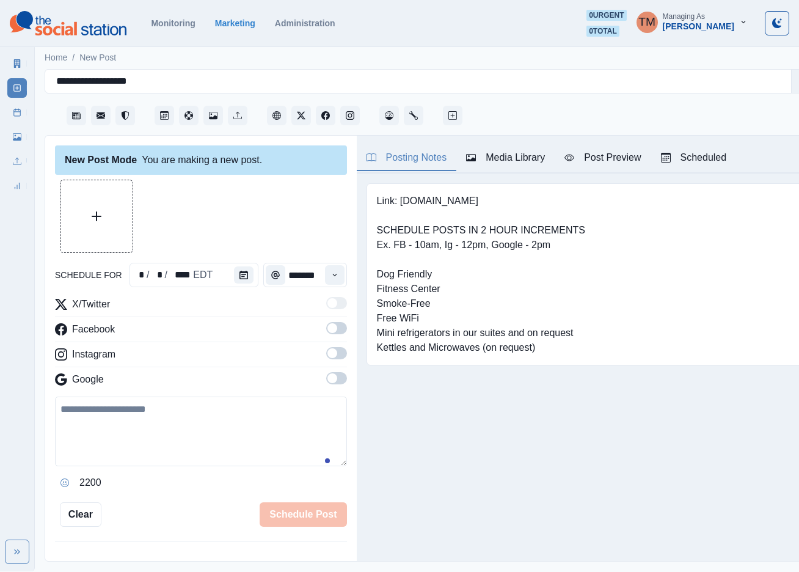
scroll to position [13, 0]
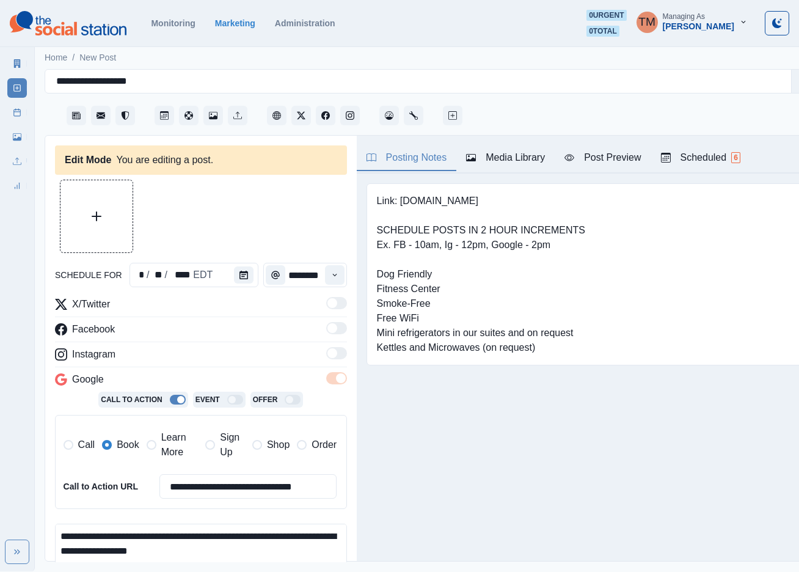
type input "********"
click at [517, 150] on div "Media Library" at bounding box center [505, 157] width 79 height 15
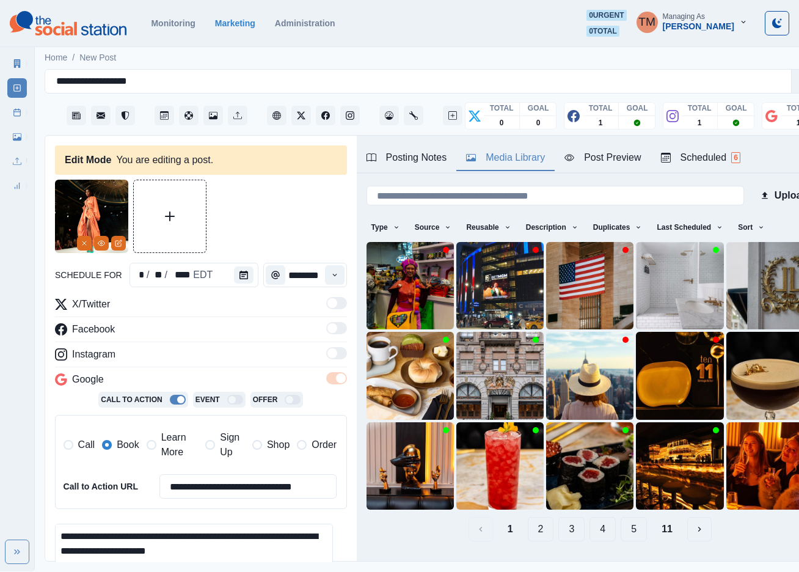
click at [528, 517] on button "2" at bounding box center [541, 529] width 26 height 24
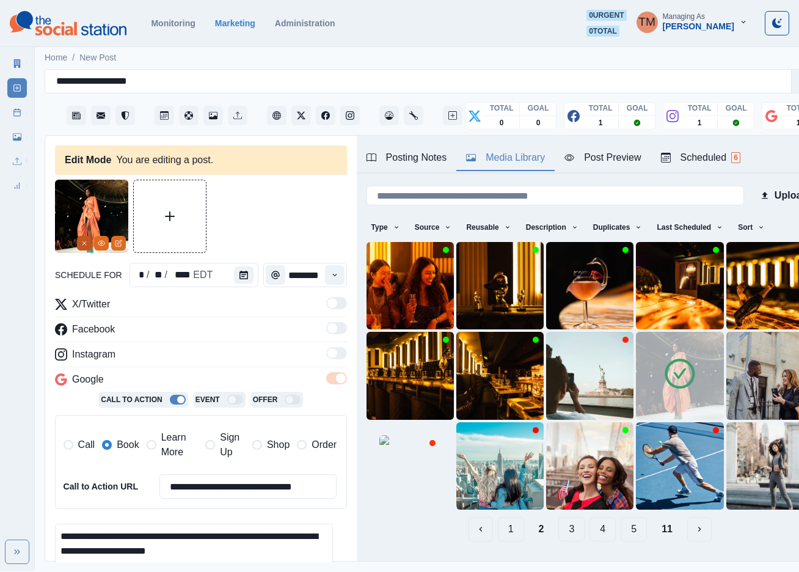
click at [79, 236] on button "Remove" at bounding box center [84, 243] width 15 height 15
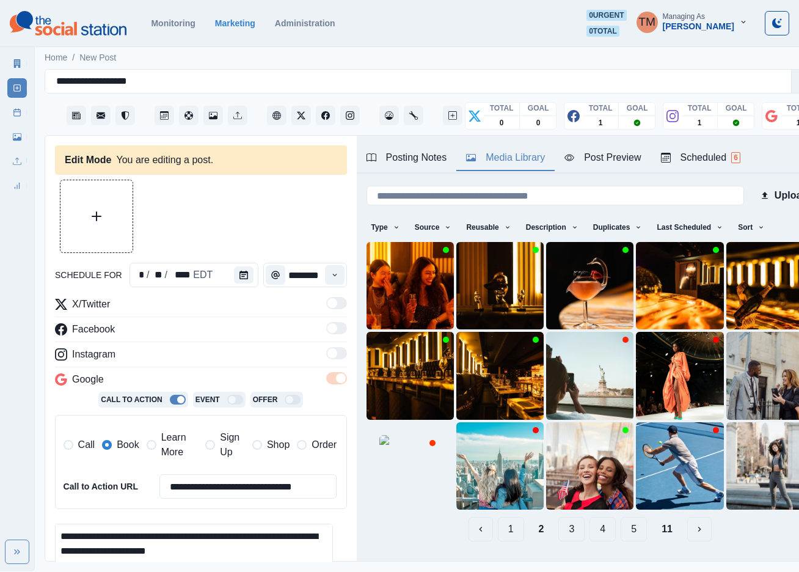
click at [111, 214] on button "Upload Media" at bounding box center [96, 216] width 72 height 72
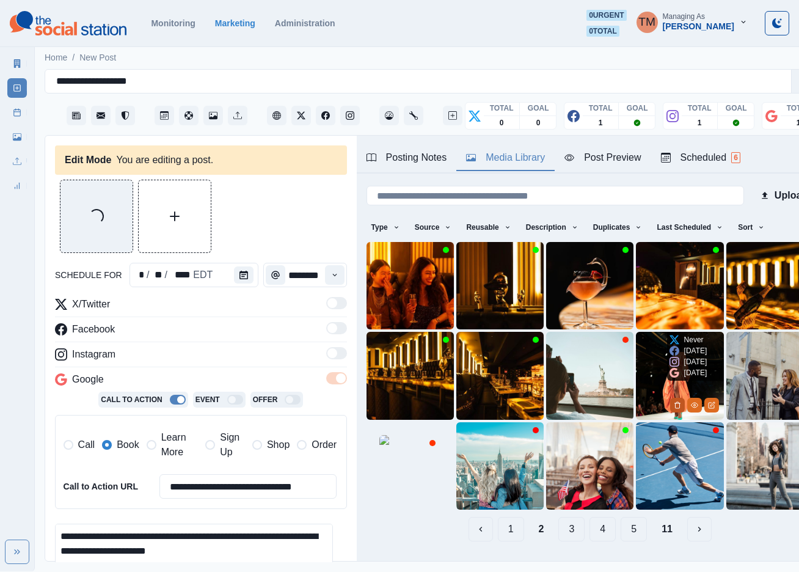
click at [675, 402] on icon "Delete Media" at bounding box center [677, 405] width 4 height 6
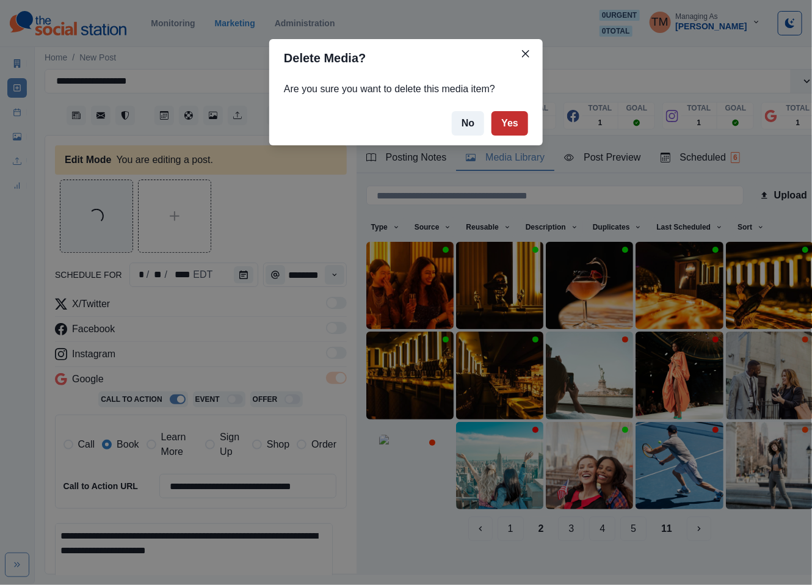
click at [517, 126] on button "Yes" at bounding box center [510, 123] width 37 height 24
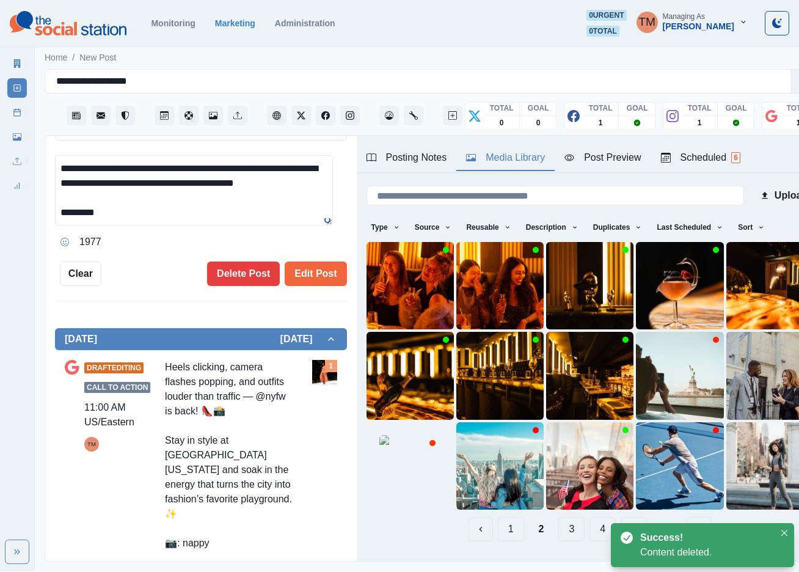
scroll to position [366, 0]
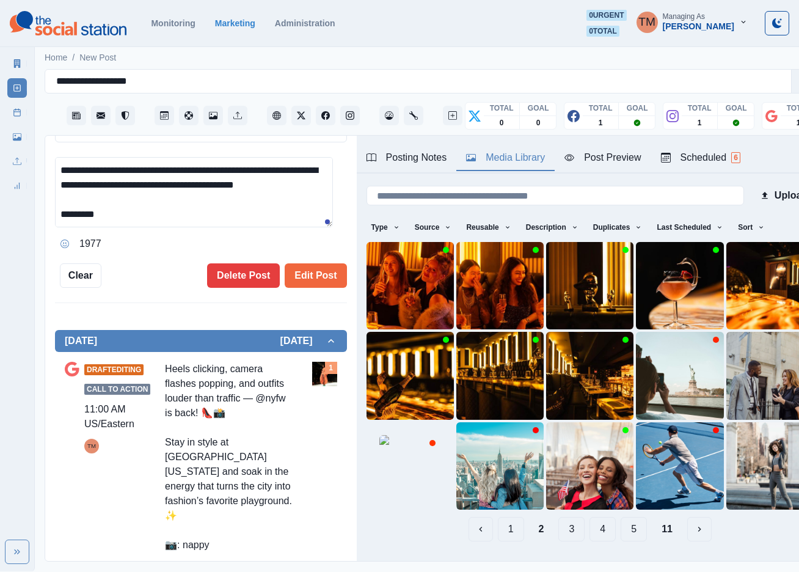
drag, startPoint x: 81, startPoint y: 215, endPoint x: 156, endPoint y: 222, distance: 75.5
click at [156, 222] on textarea "**********" at bounding box center [194, 192] width 278 height 70
paste textarea "**********"
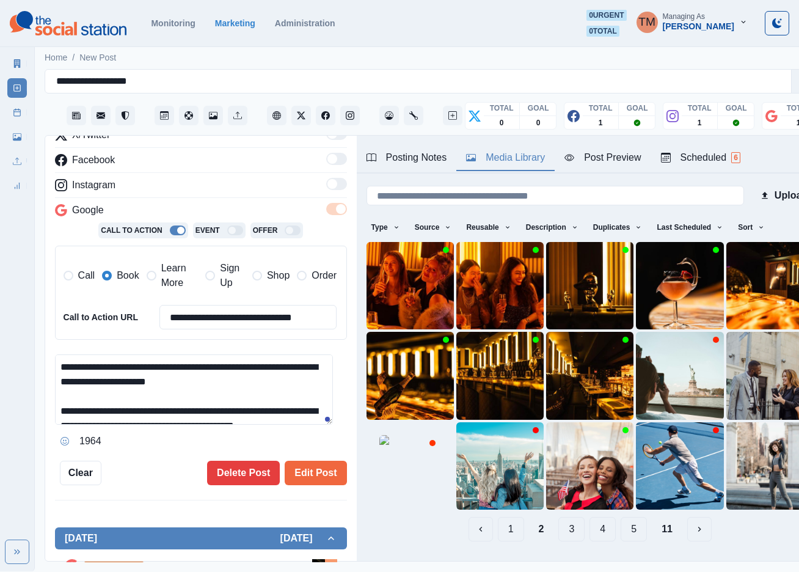
scroll to position [0, 0]
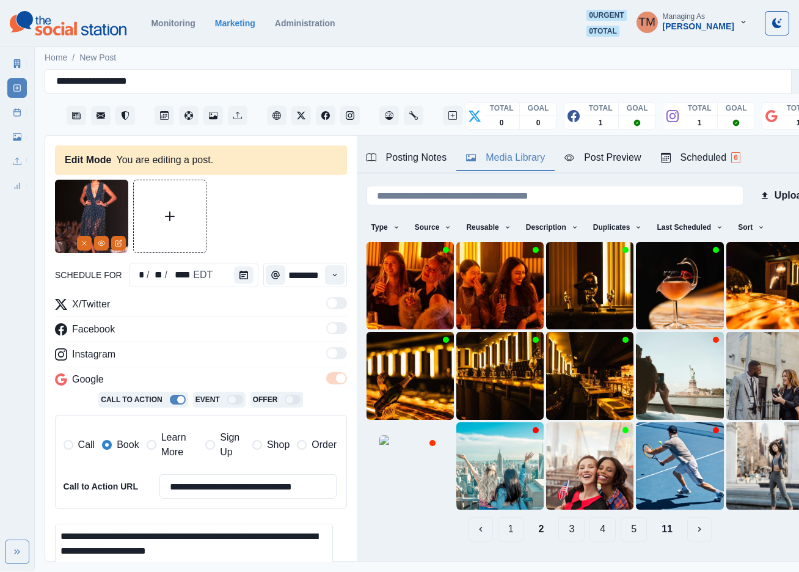
drag, startPoint x: 172, startPoint y: 445, endPoint x: 137, endPoint y: 442, distance: 35.0
click at [171, 444] on span "Learn More" at bounding box center [179, 444] width 37 height 29
type textarea "**********"
drag, startPoint x: 126, startPoint y: 444, endPoint x: 127, endPoint y: 382, distance: 62.3
click at [126, 443] on span "Book" at bounding box center [128, 444] width 22 height 15
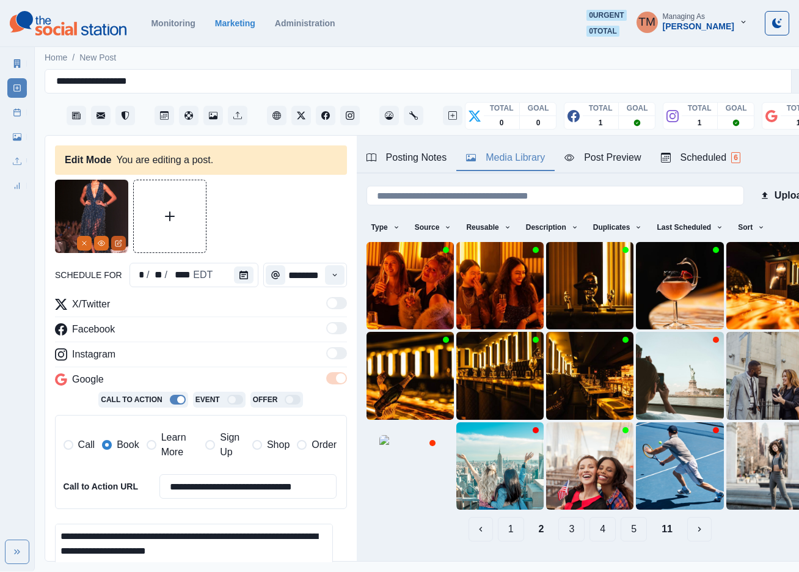
click at [117, 242] on icon "Edit Media" at bounding box center [118, 242] width 7 height 7
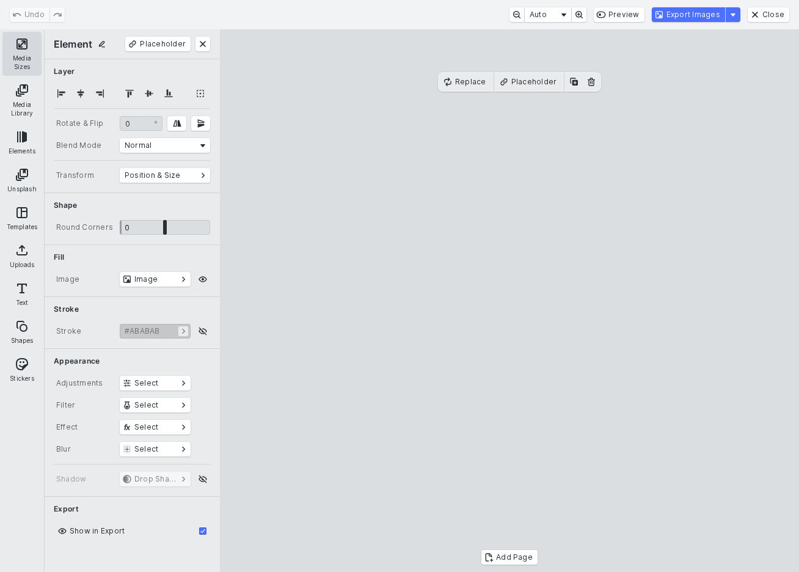
click at [24, 53] on button "Media Sizes" at bounding box center [21, 54] width 39 height 44
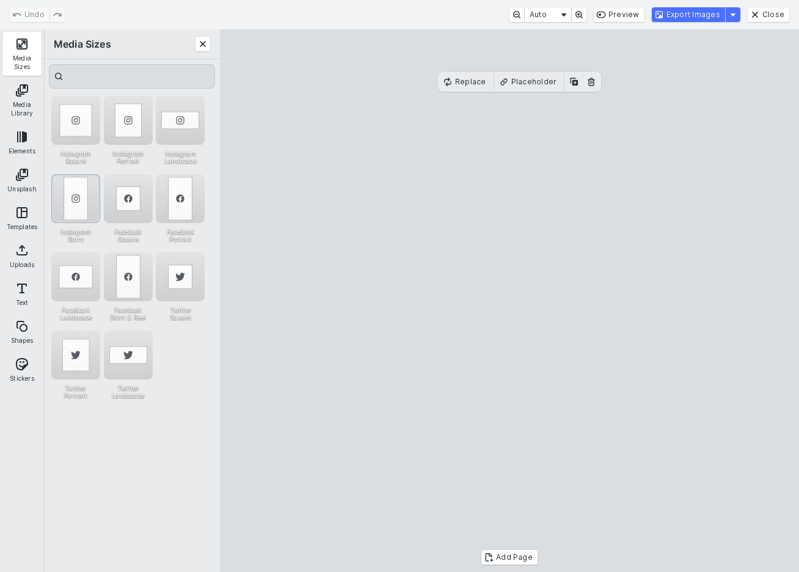
click at [77, 197] on div "Instagram Story" at bounding box center [75, 198] width 49 height 49
click at [715, 12] on button "Export Images" at bounding box center [688, 14] width 73 height 15
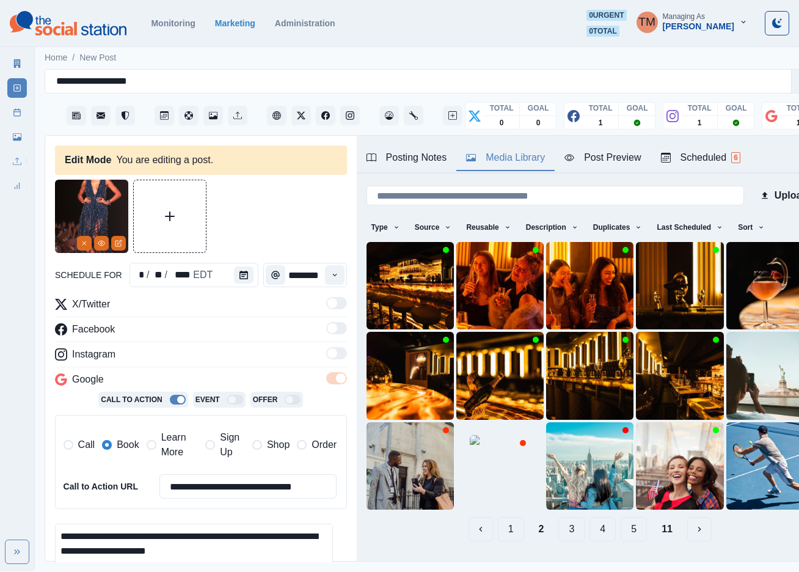
click at [614, 161] on div "Post Preview" at bounding box center [602, 157] width 76 height 15
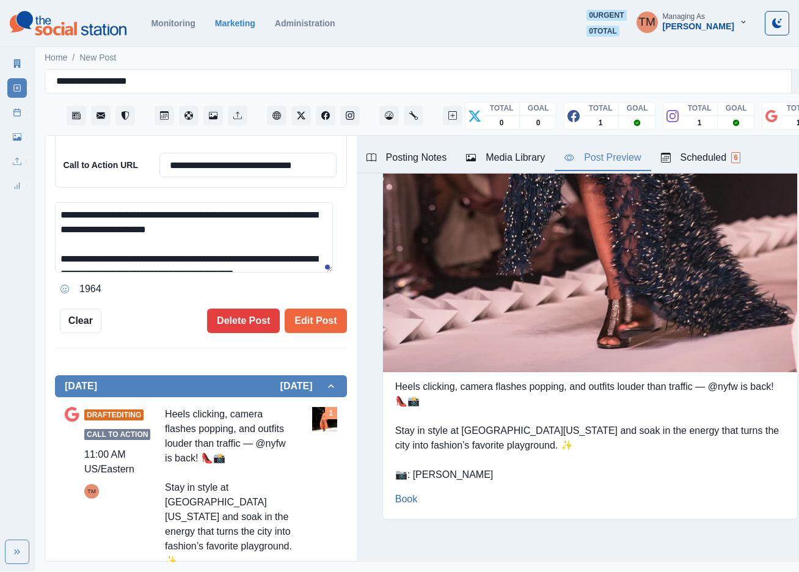
scroll to position [458, 0]
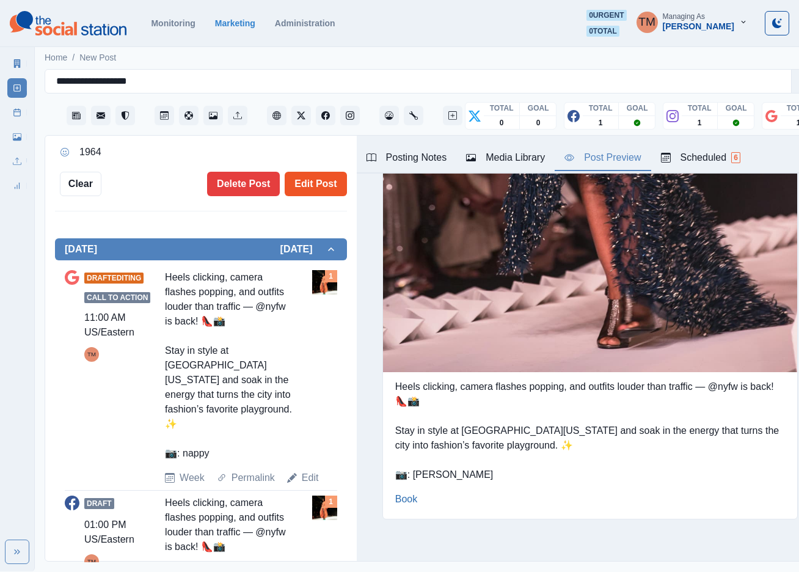
click at [314, 184] on button "Edit Post" at bounding box center [316, 184] width 62 height 24
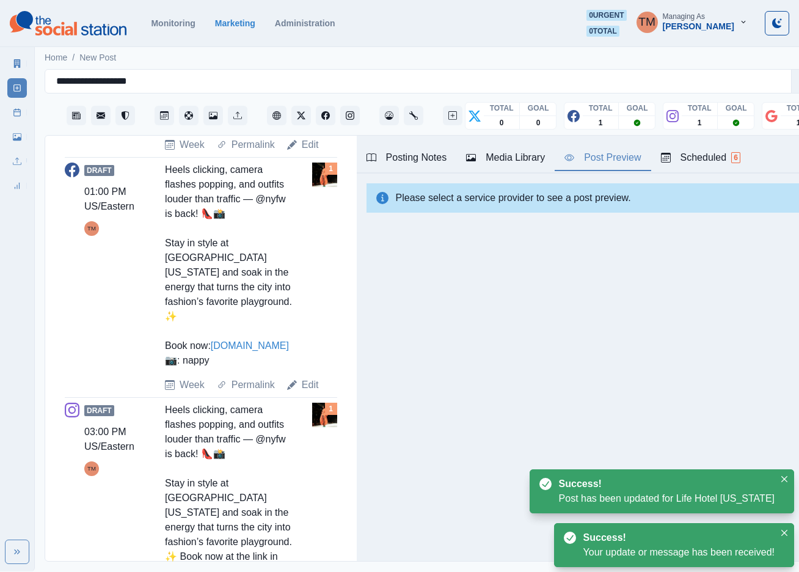
scroll to position [697, 0]
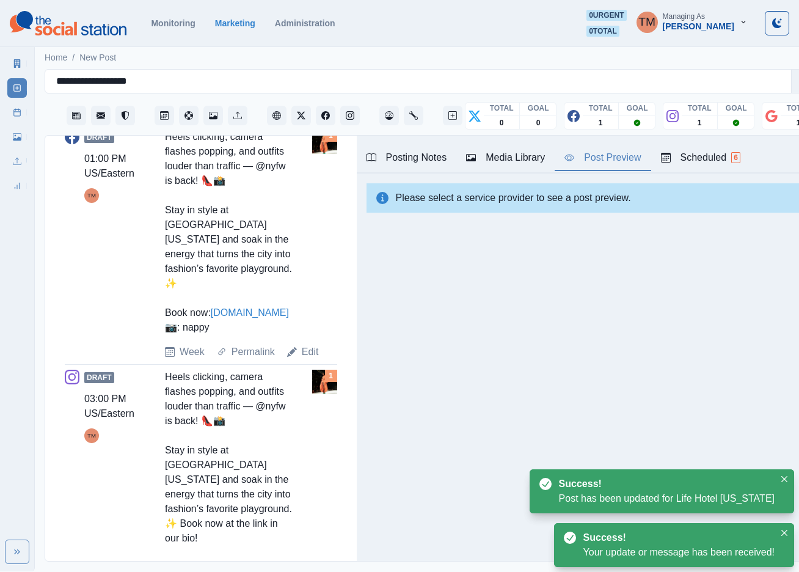
drag, startPoint x: 308, startPoint y: 368, endPoint x: 304, endPoint y: 376, distance: 8.2
click at [308, 359] on link "Edit" at bounding box center [310, 351] width 17 height 15
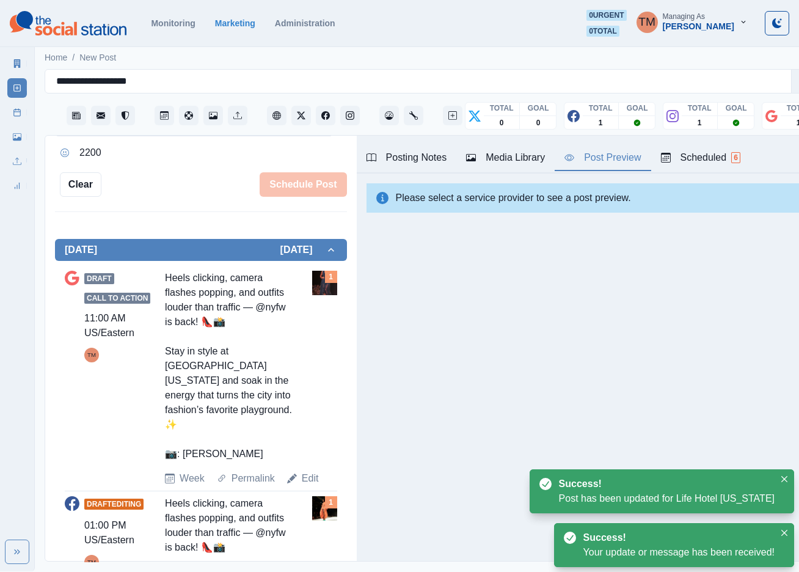
scroll to position [216, 0]
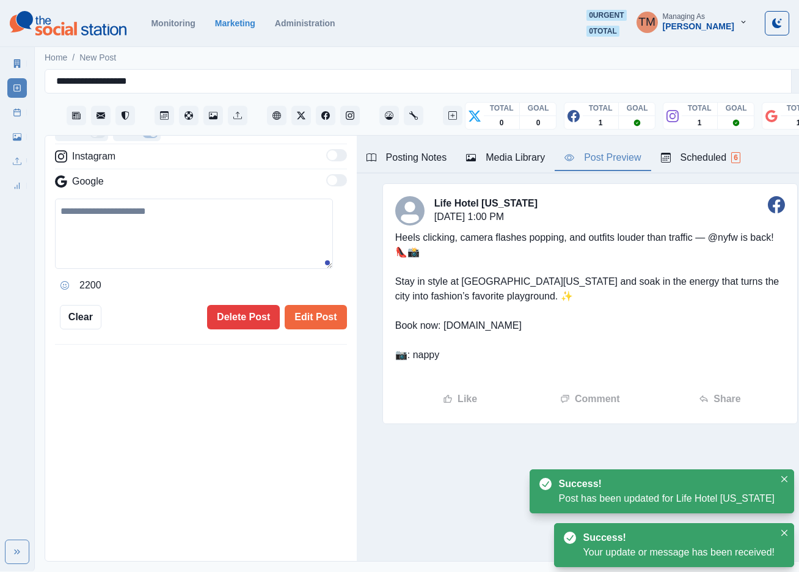
type input "*******"
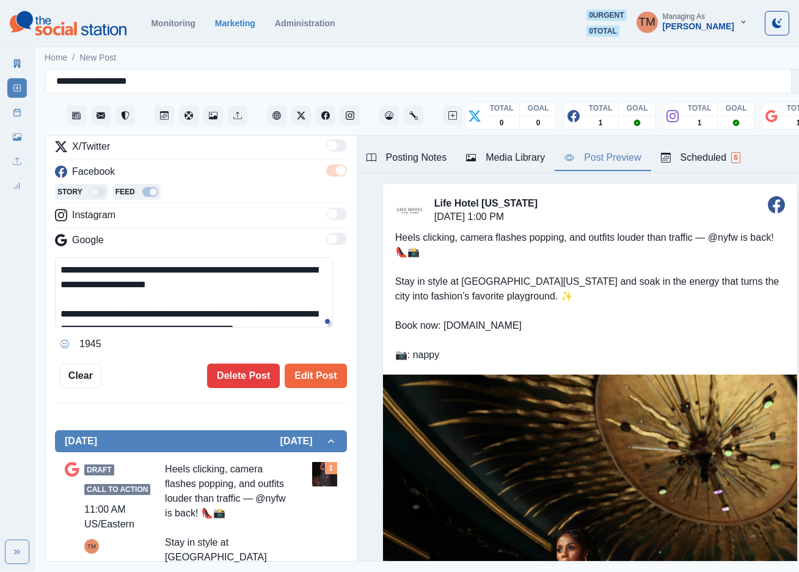
scroll to position [72, 0]
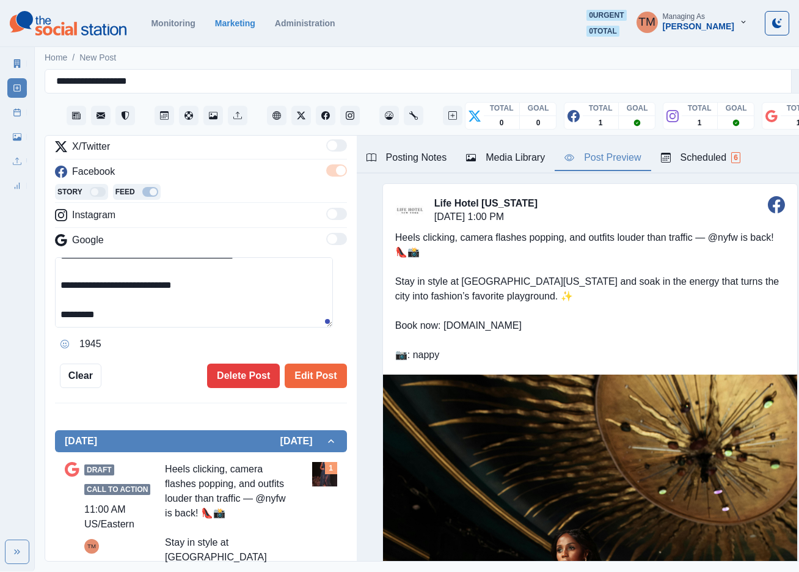
drag, startPoint x: 81, startPoint y: 314, endPoint x: 134, endPoint y: 314, distance: 53.7
click at [134, 314] on textarea "**********" at bounding box center [194, 292] width 278 height 70
paste textarea "**********"
type textarea "**********"
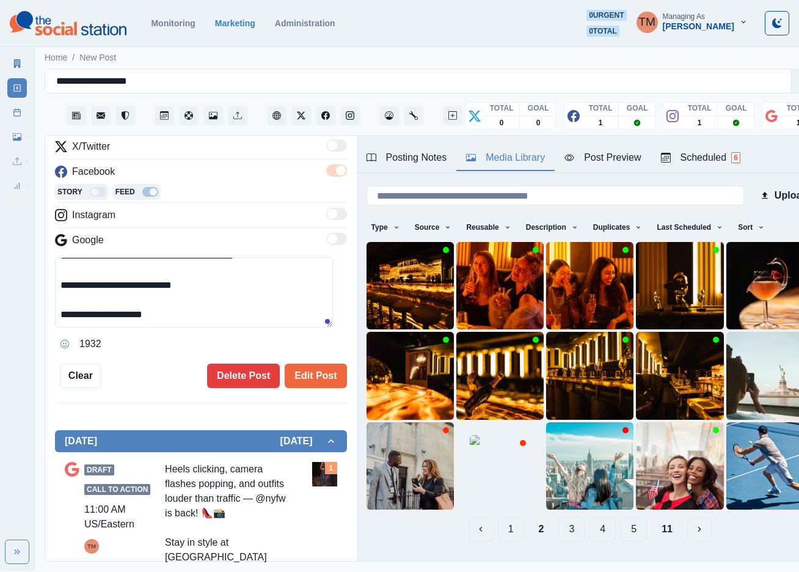
click at [503, 163] on div "Media Library" at bounding box center [505, 157] width 79 height 15
click at [498, 517] on button "1" at bounding box center [511, 529] width 26 height 24
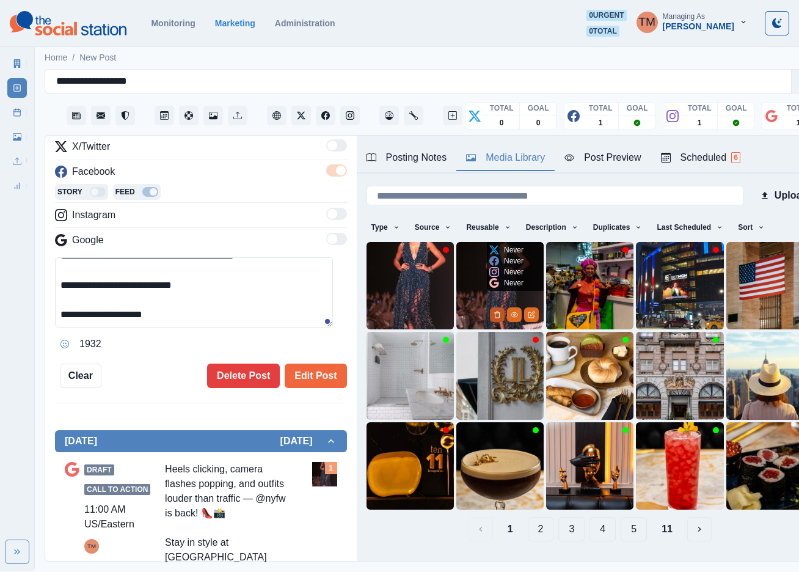
click at [493, 311] on icon "Delete Media" at bounding box center [496, 314] width 7 height 7
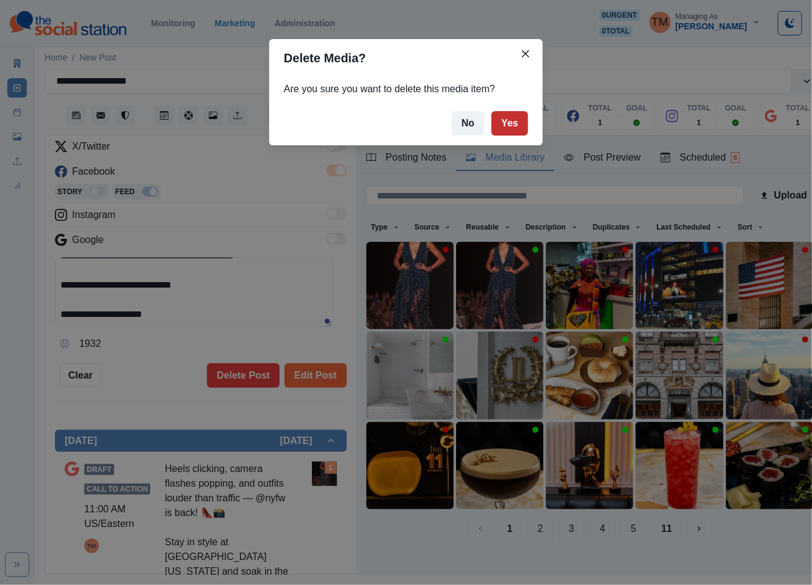
click at [508, 132] on button "Yes" at bounding box center [510, 123] width 37 height 24
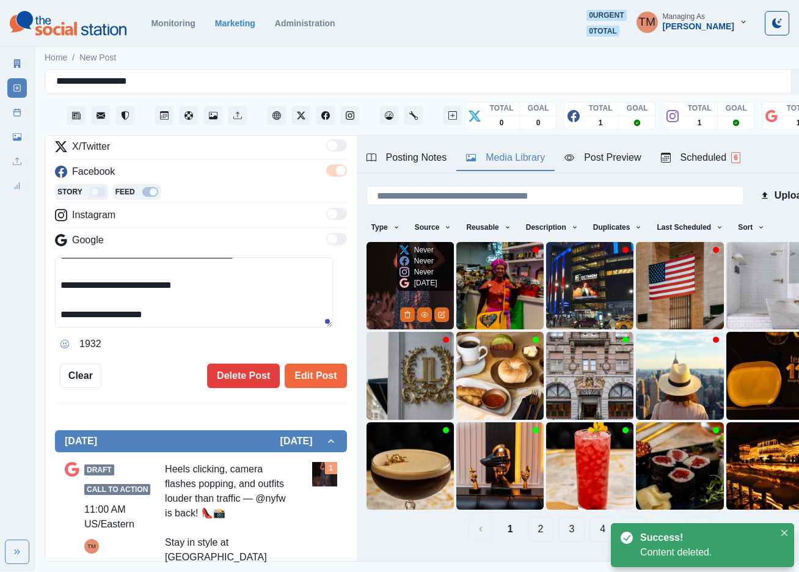
click at [385, 279] on img at bounding box center [409, 285] width 87 height 87
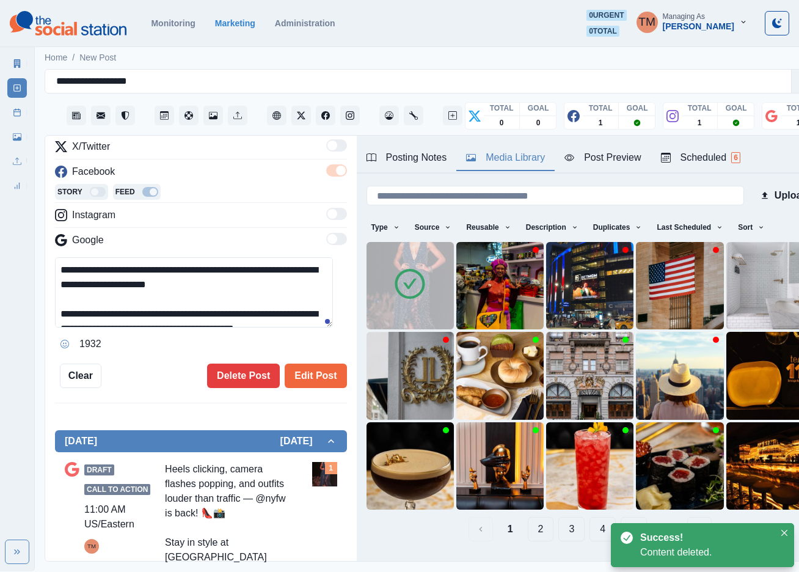
scroll to position [0, 0]
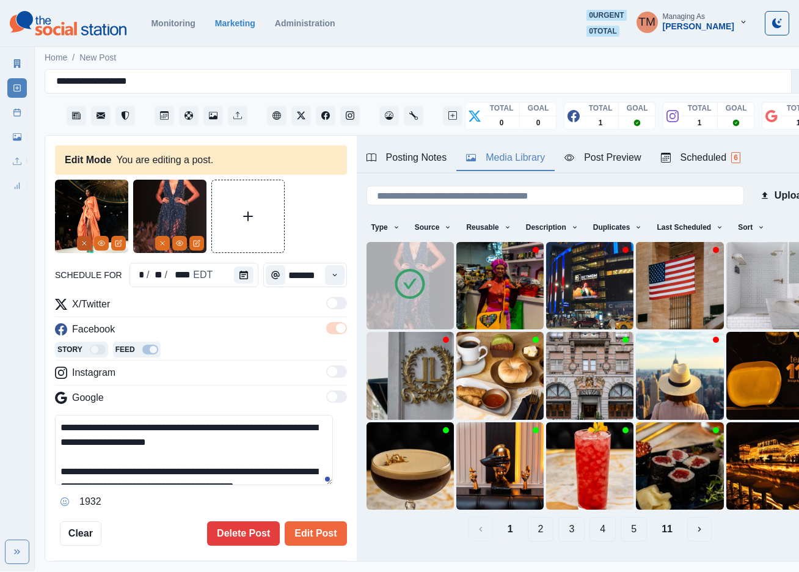
click at [82, 246] on icon "Remove" at bounding box center [84, 242] width 7 height 7
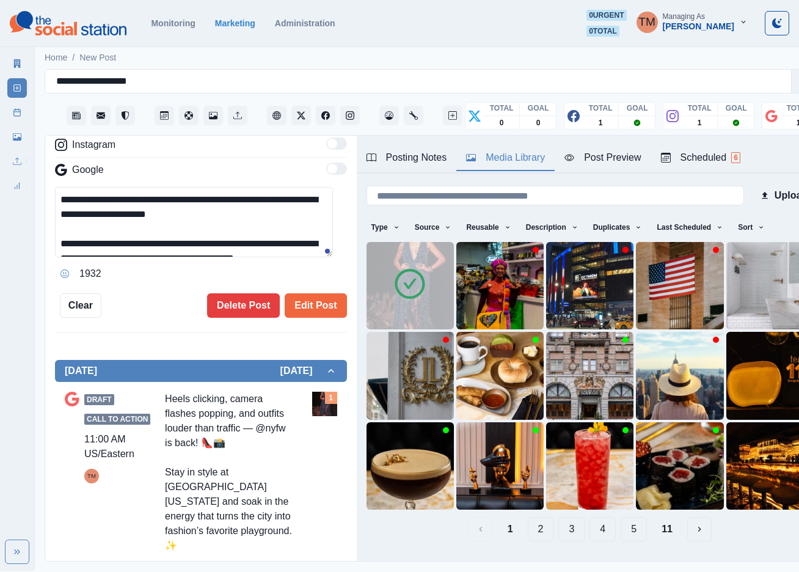
scroll to position [275, 0]
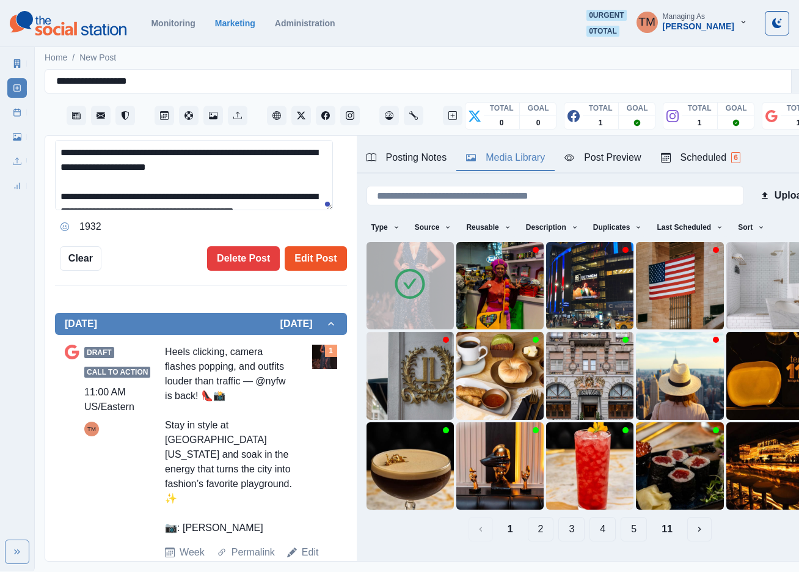
click at [299, 258] on button "Edit Post" at bounding box center [316, 258] width 62 height 24
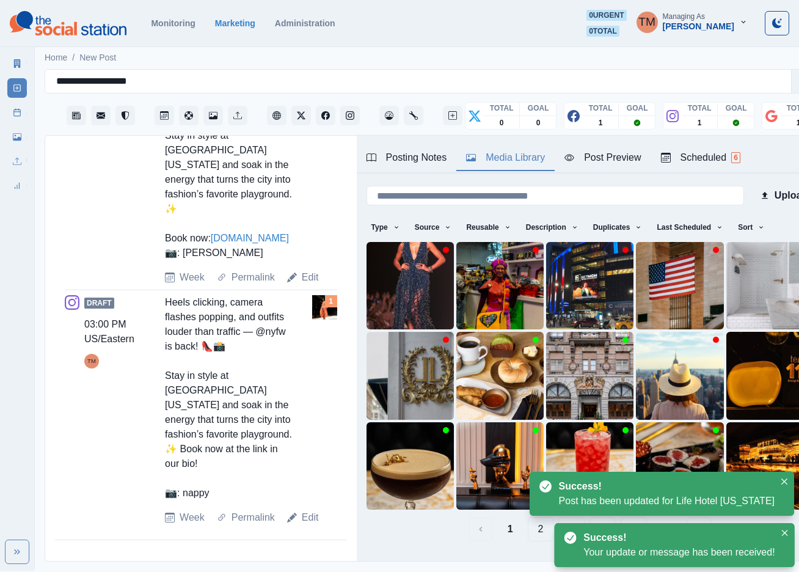
scroll to position [773, 0]
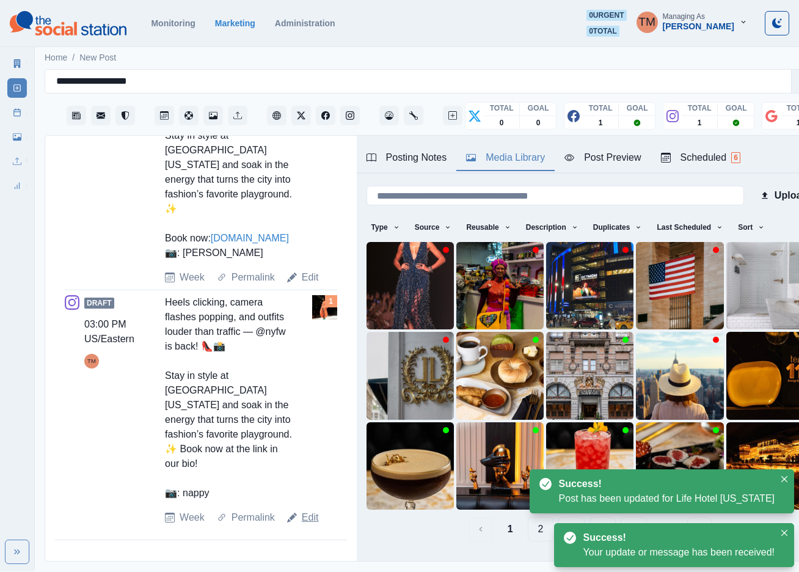
click at [306, 525] on link "Edit" at bounding box center [310, 517] width 17 height 15
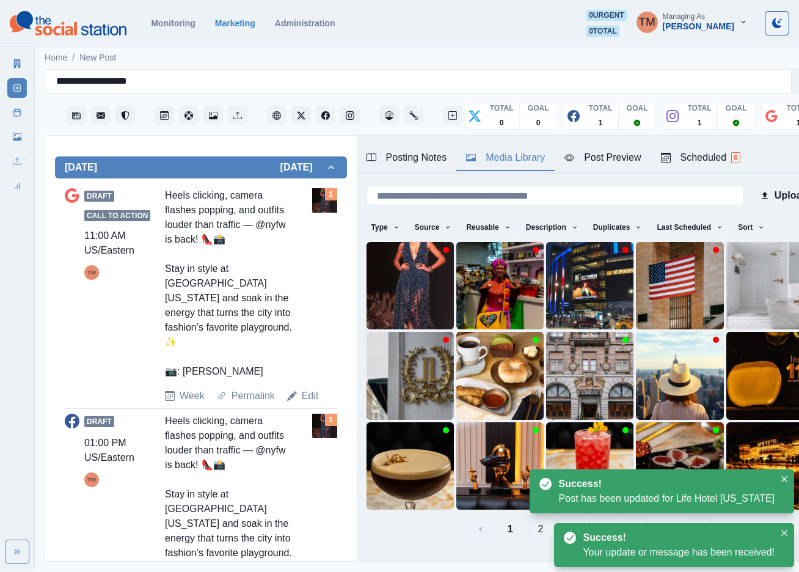
scroll to position [72, 0]
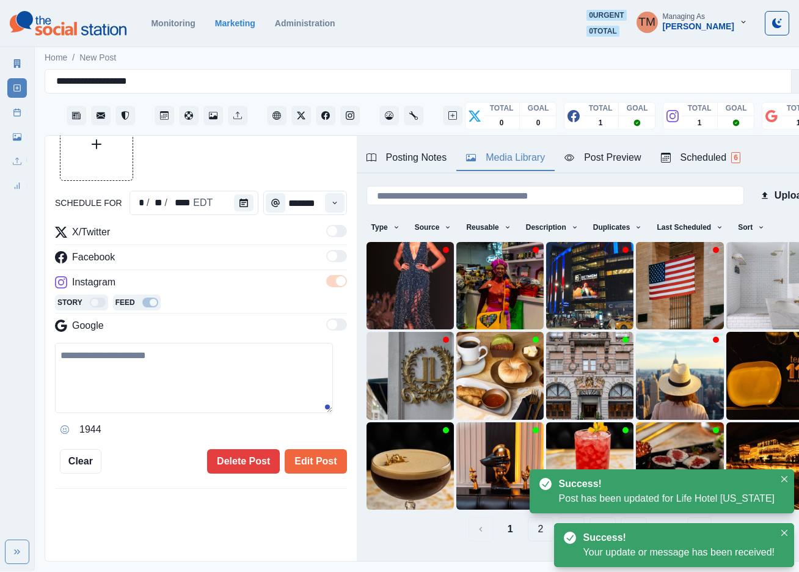
type input "*******"
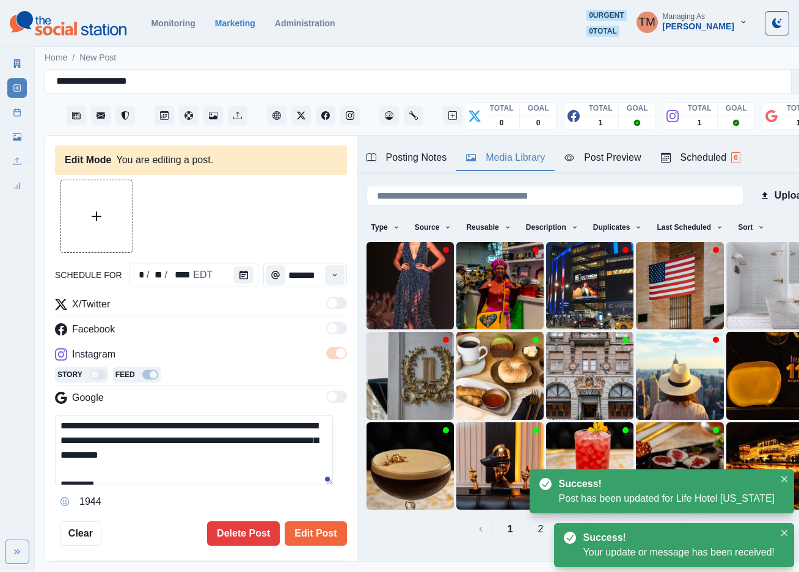
scroll to position [59, 0]
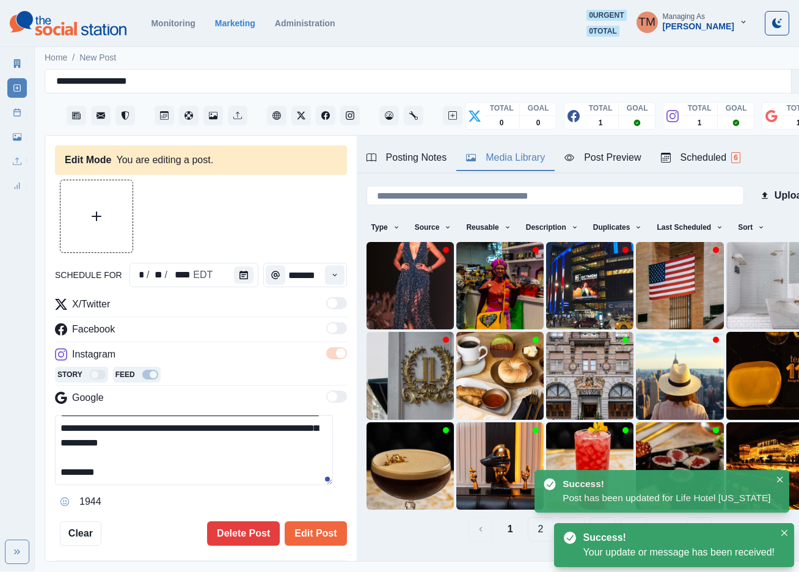
drag, startPoint x: 79, startPoint y: 473, endPoint x: 171, endPoint y: 475, distance: 91.6
click at [169, 475] on textarea "**********" at bounding box center [194, 450] width 278 height 70
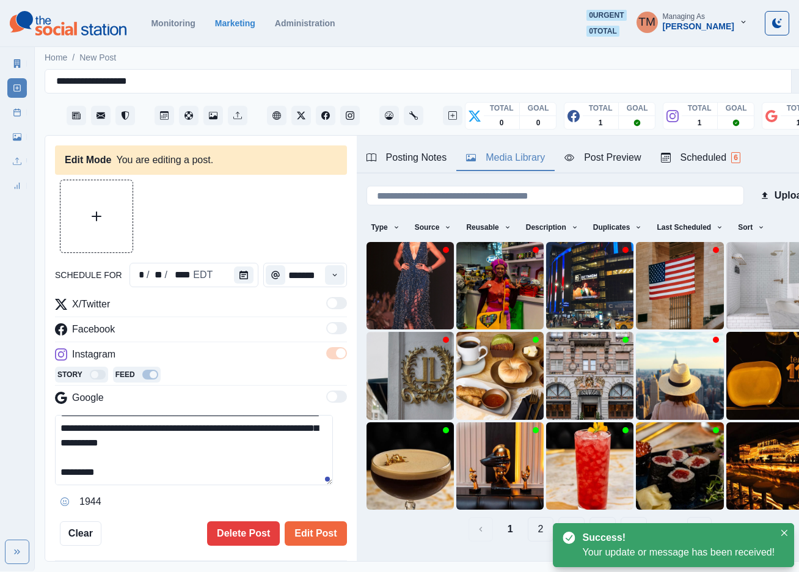
paste textarea "**********"
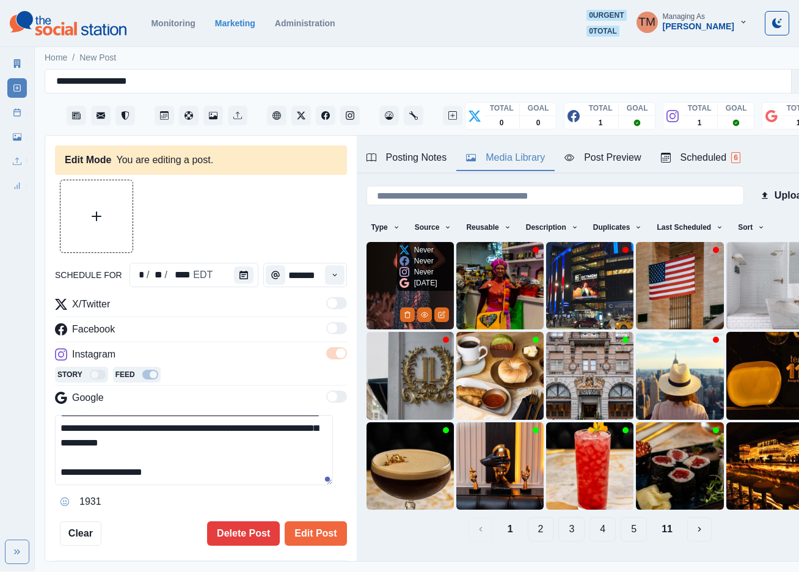
type textarea "**********"
click at [382, 290] on img at bounding box center [409, 285] width 87 height 87
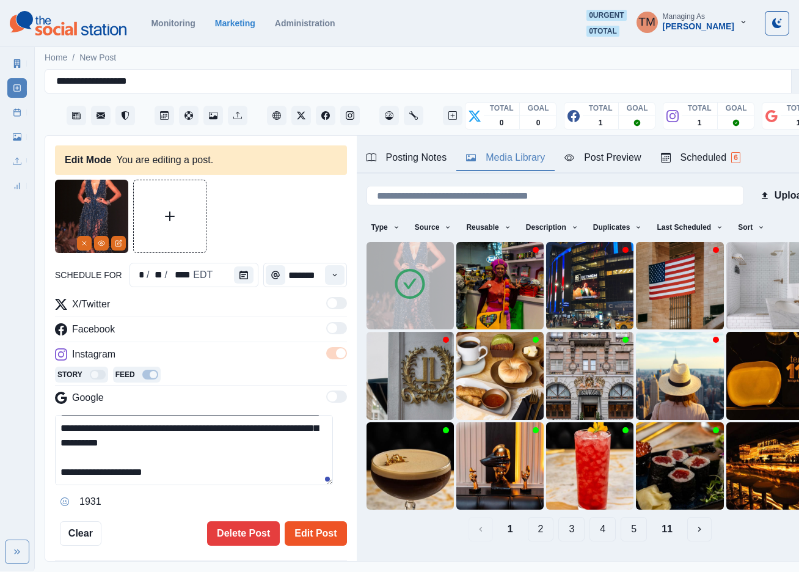
click at [311, 537] on button "Edit Post" at bounding box center [316, 533] width 62 height 24
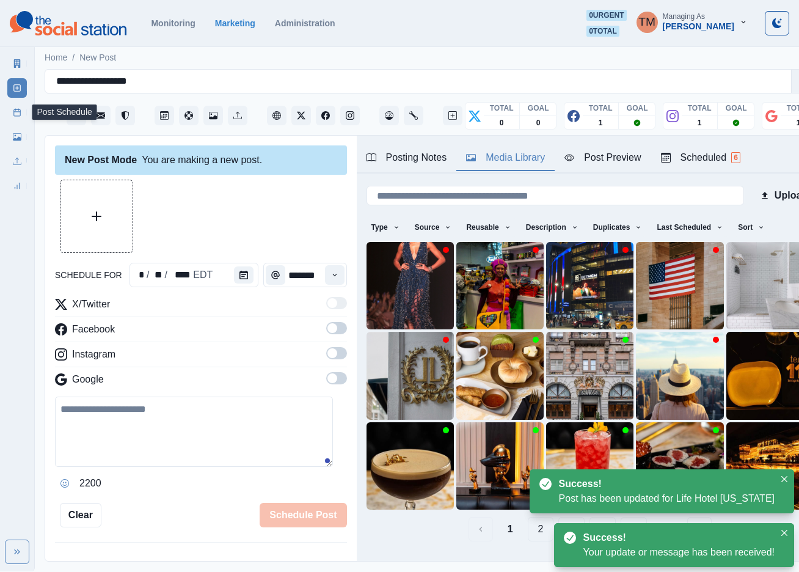
click at [19, 112] on icon at bounding box center [17, 112] width 9 height 9
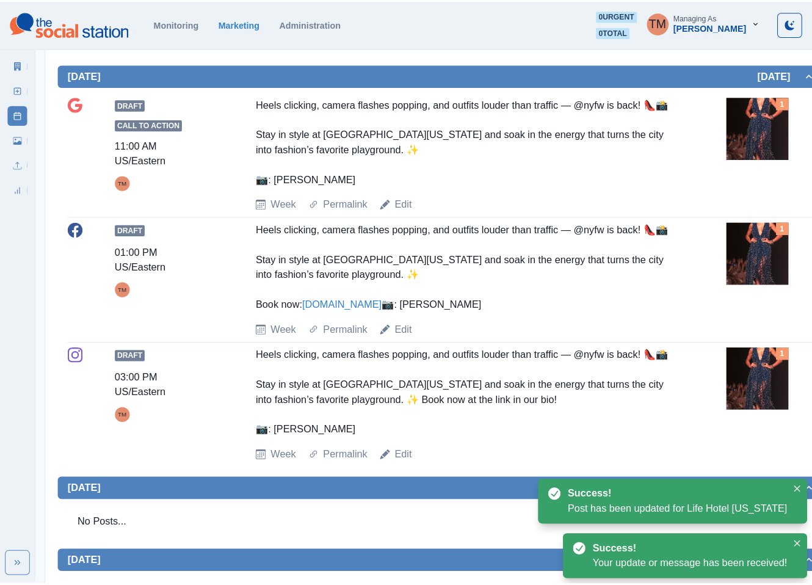
scroll to position [458, 0]
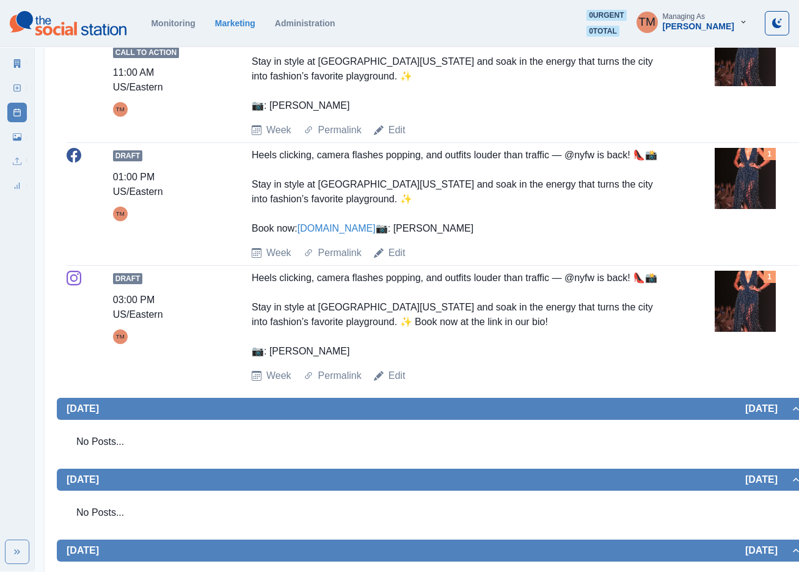
click at [752, 171] on img at bounding box center [745, 178] width 61 height 61
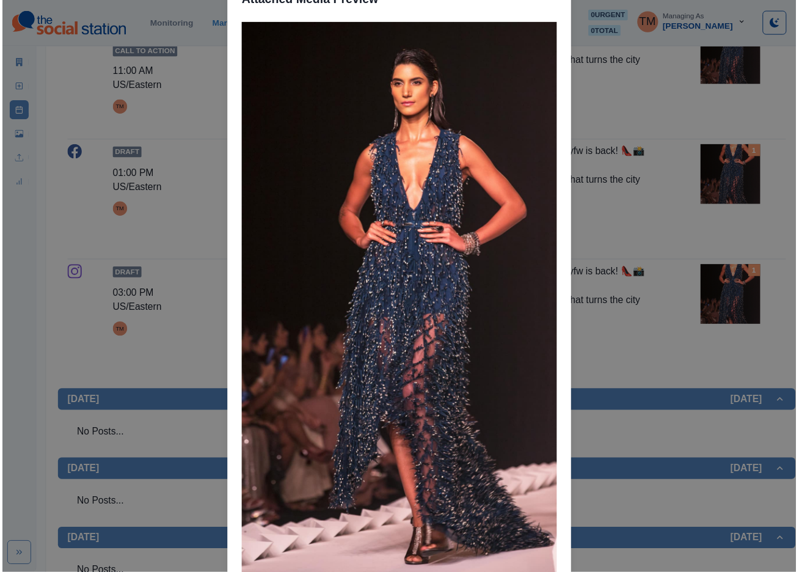
scroll to position [116, 0]
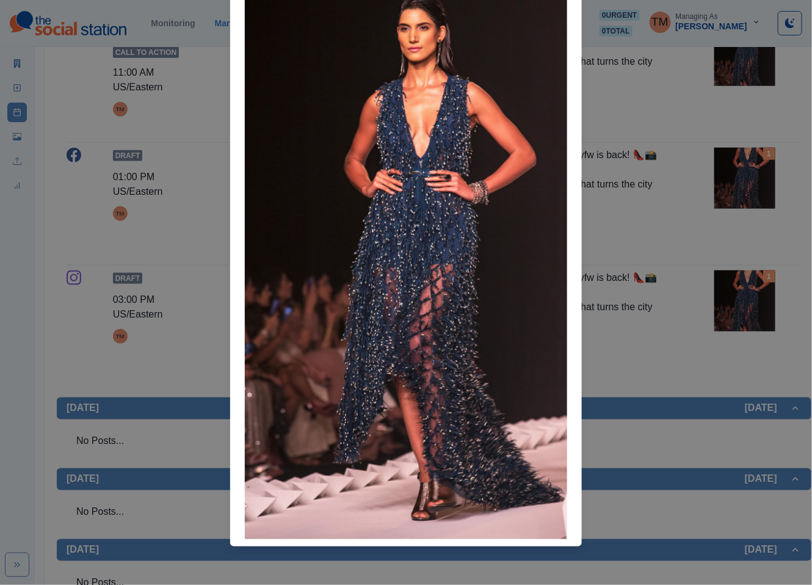
click at [746, 185] on div "Attached Media Preview" at bounding box center [406, 292] width 812 height 585
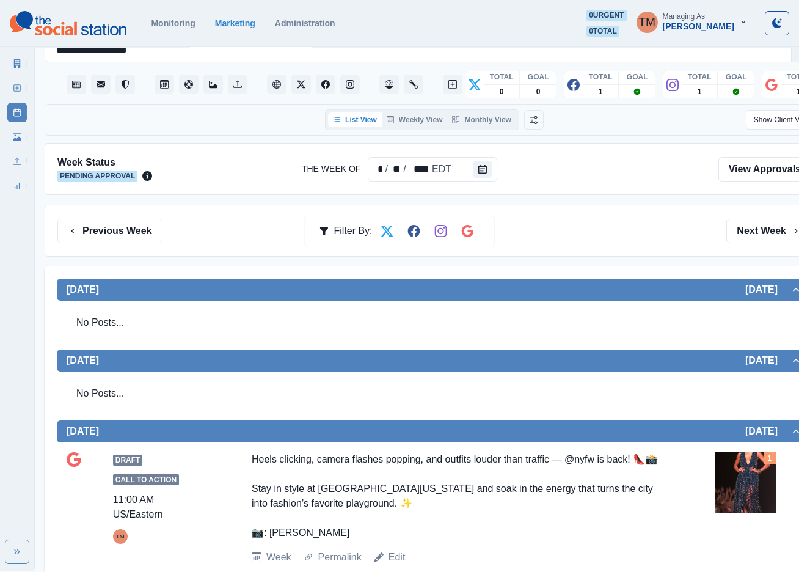
scroll to position [0, 0]
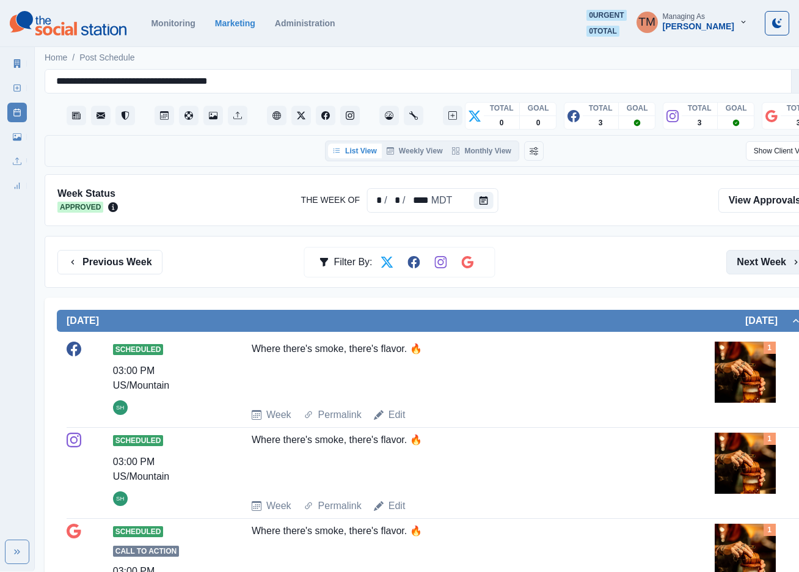
click at [757, 257] on button "Next Week" at bounding box center [768, 262] width 85 height 24
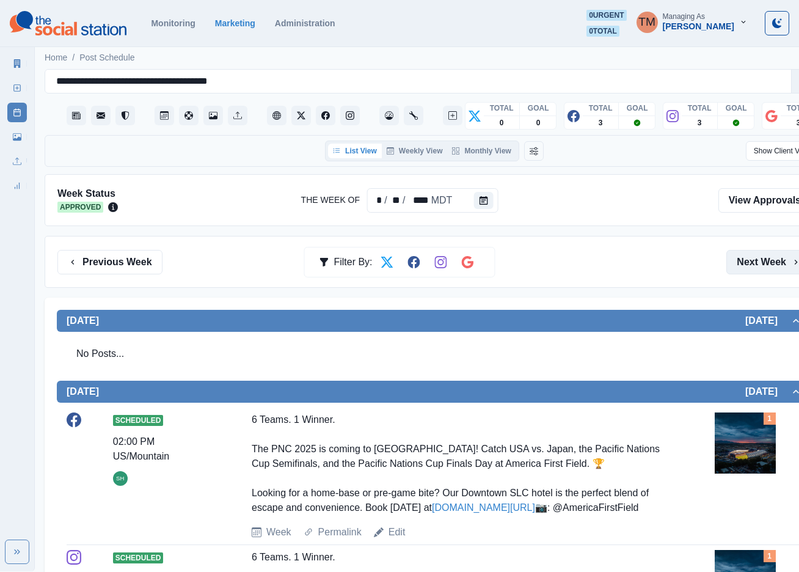
click at [757, 257] on button "Next Week" at bounding box center [768, 262] width 85 height 24
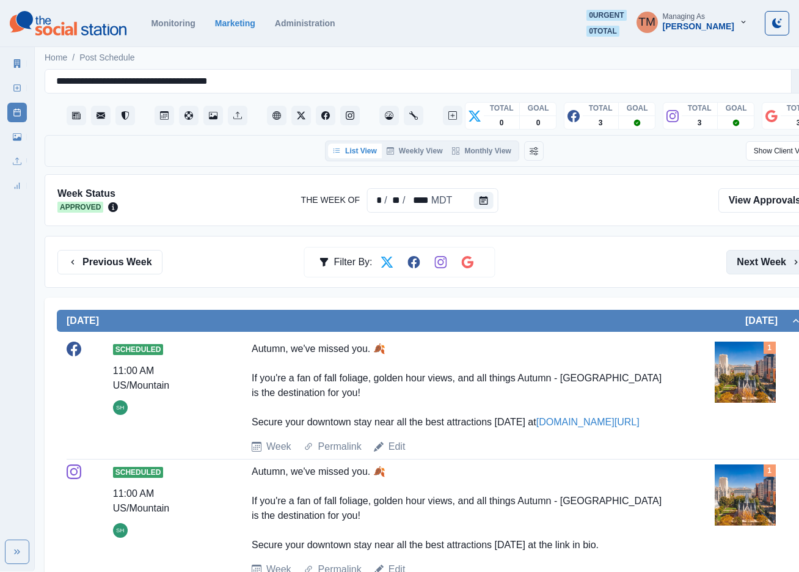
click at [757, 257] on button "Next Week" at bounding box center [768, 262] width 85 height 24
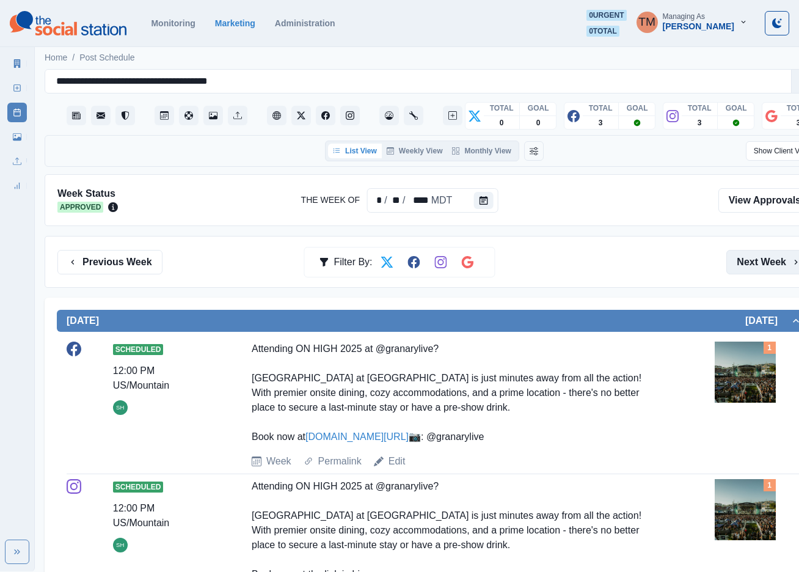
click at [757, 257] on button "Next Week" at bounding box center [768, 262] width 85 height 24
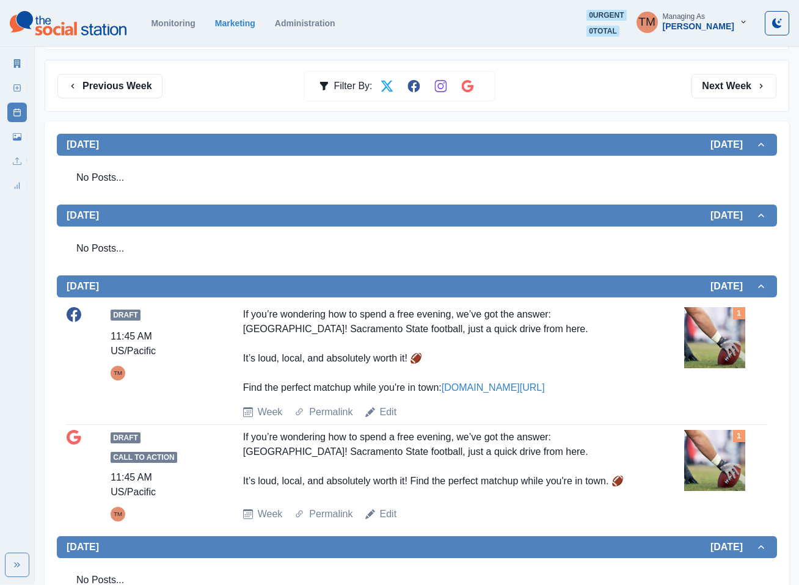
scroll to position [183, 0]
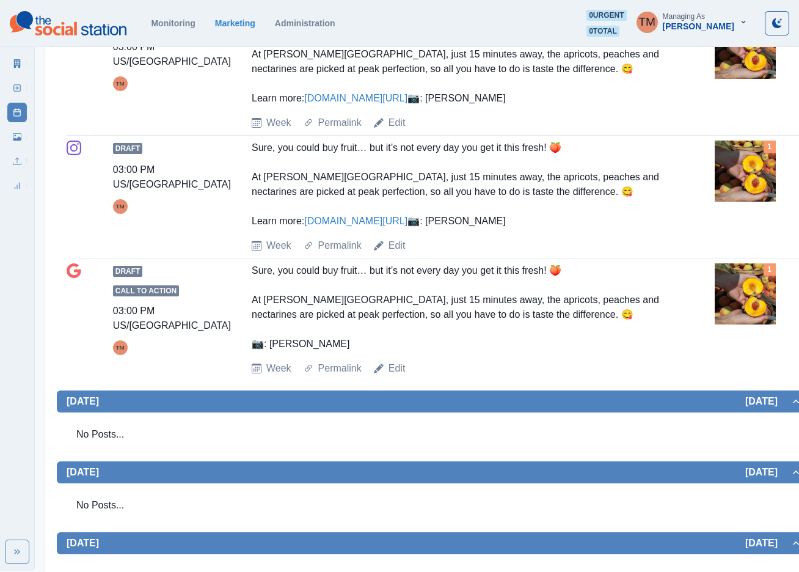
scroll to position [641, 0]
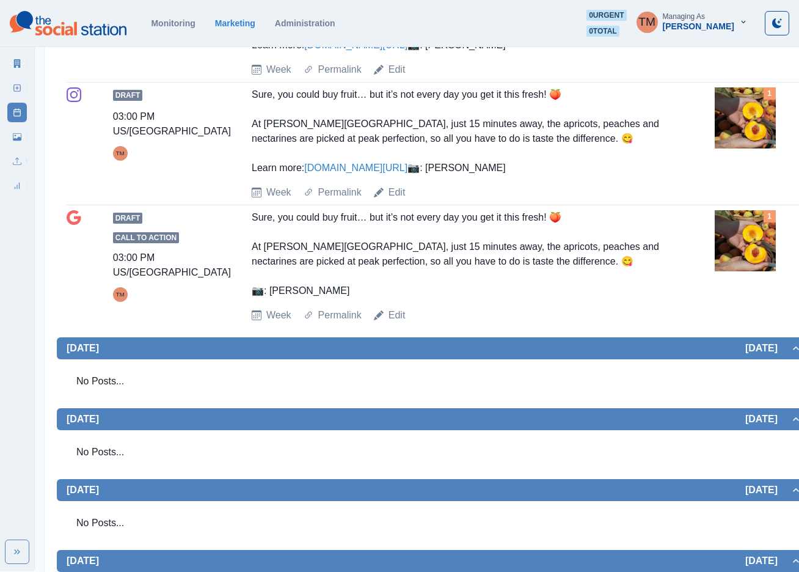
click at [735, 271] on img at bounding box center [745, 240] width 61 height 61
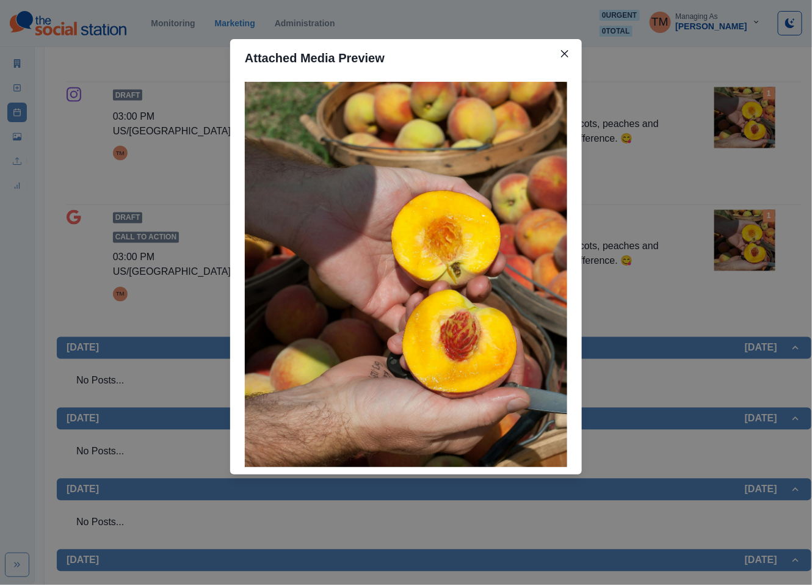
click at [735, 321] on div "Attached Media Preview" at bounding box center [406, 292] width 812 height 585
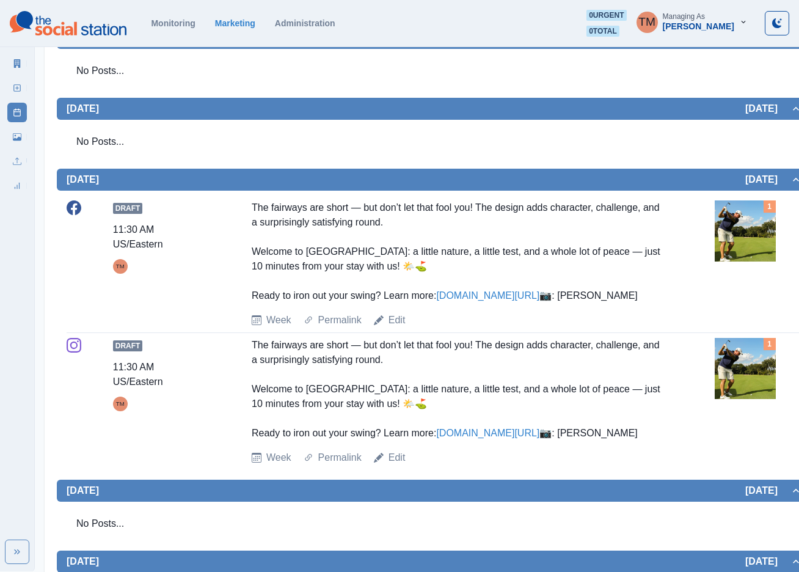
scroll to position [281, 0]
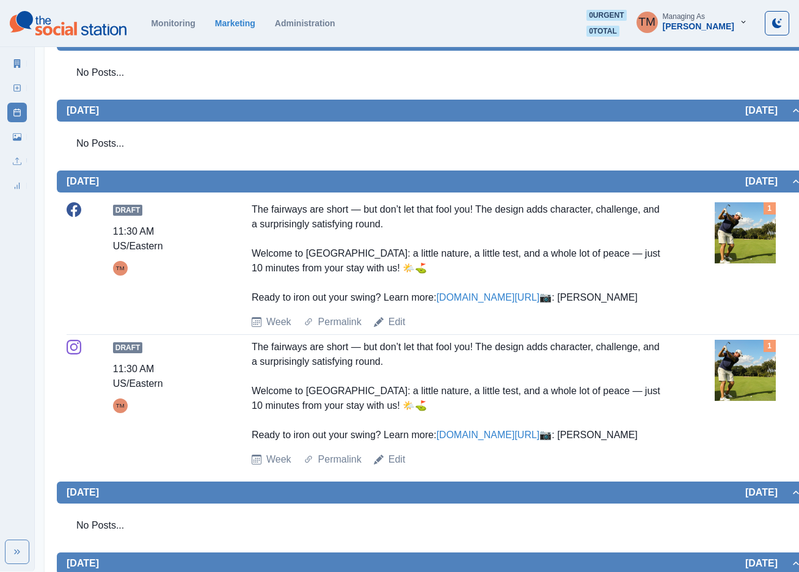
click at [737, 401] on img at bounding box center [745, 370] width 61 height 61
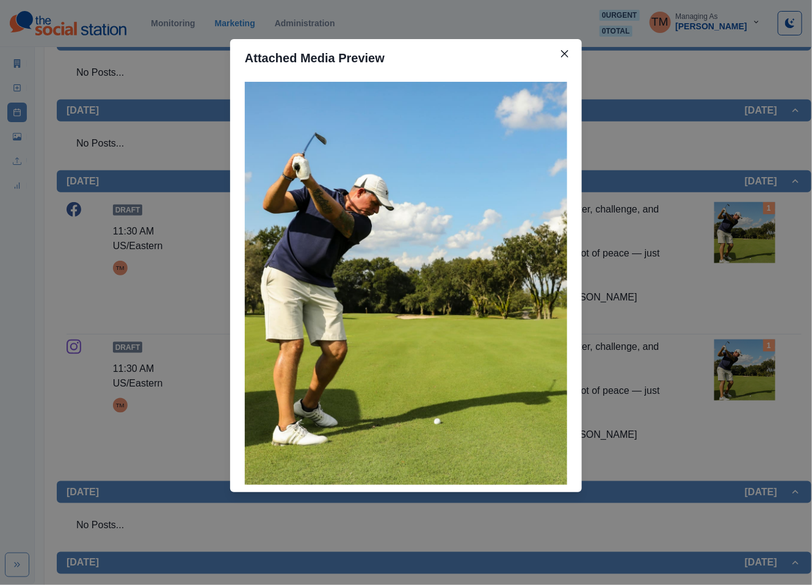
click at [753, 410] on div "Attached Media Preview" at bounding box center [406, 292] width 812 height 585
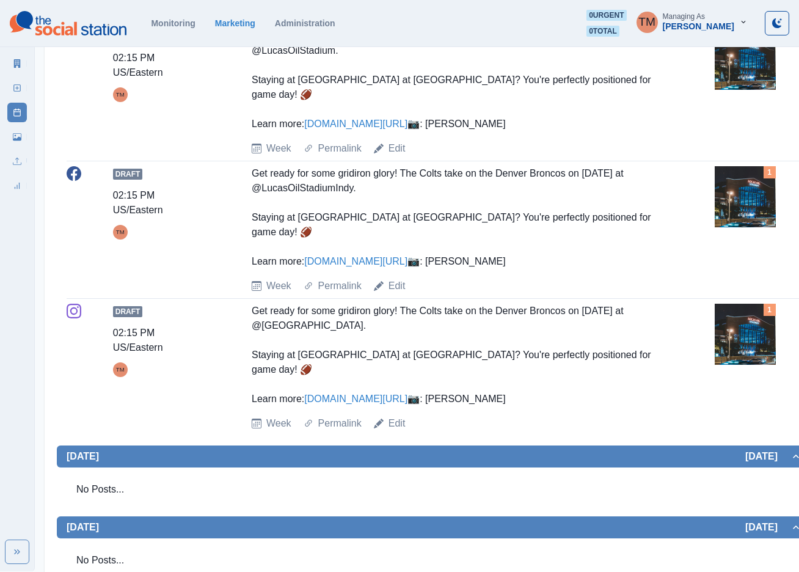
scroll to position [458, 0]
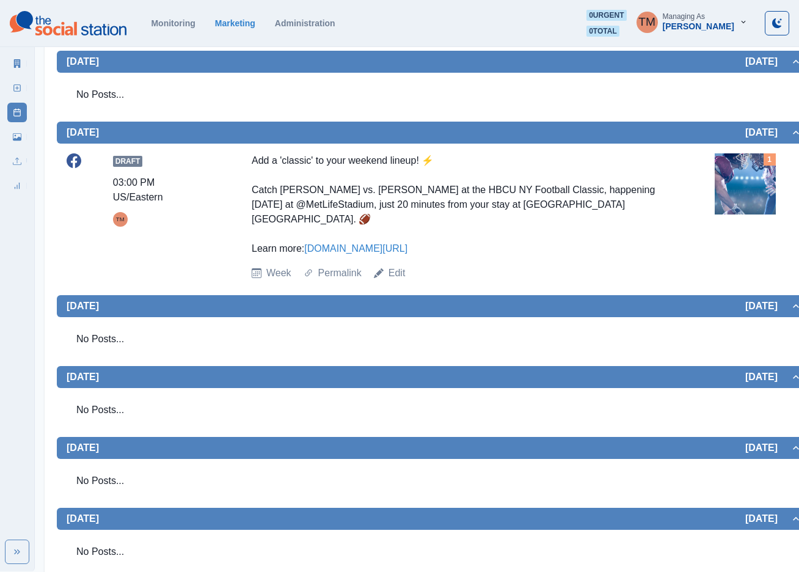
scroll to position [360, 0]
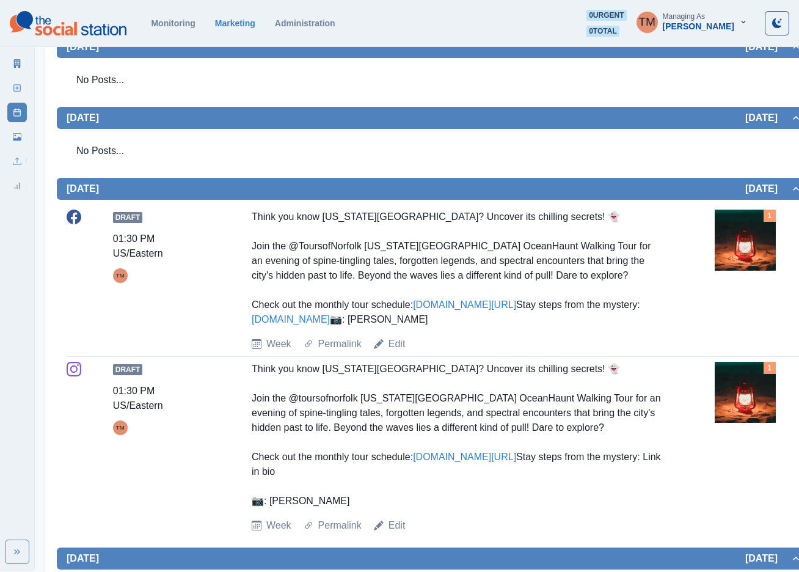
scroll to position [97, 0]
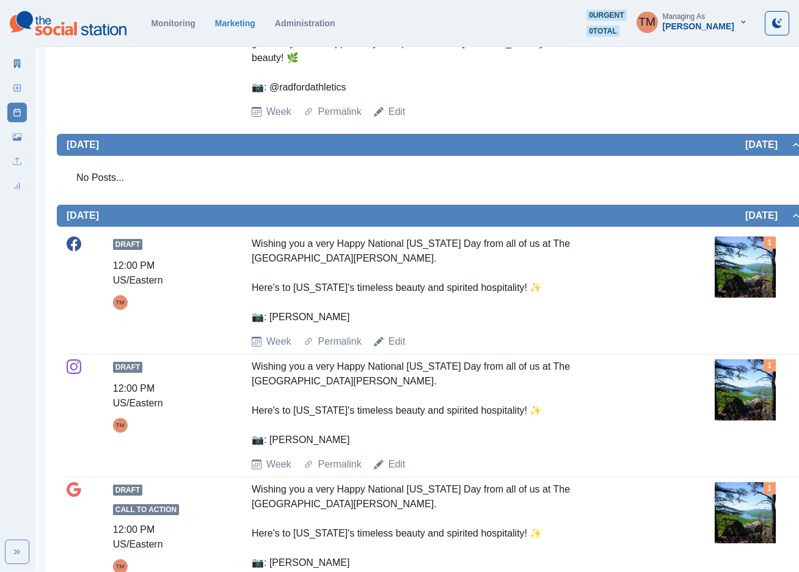
scroll to position [1705, 0]
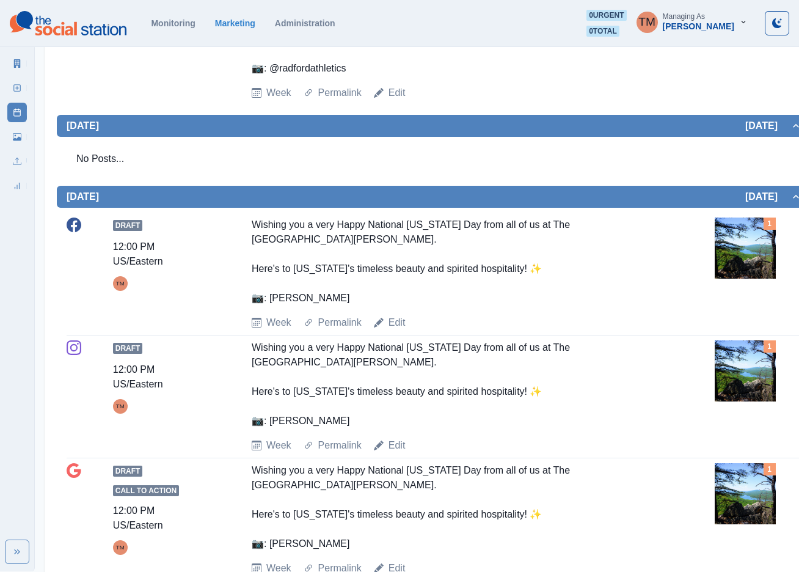
click at [738, 359] on img at bounding box center [745, 370] width 61 height 61
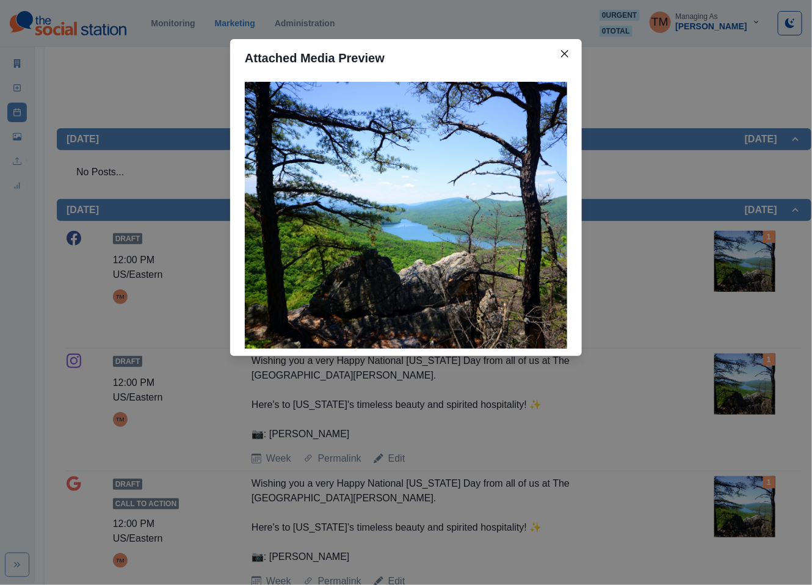
click at [753, 369] on div "Attached Media Preview" at bounding box center [406, 292] width 812 height 585
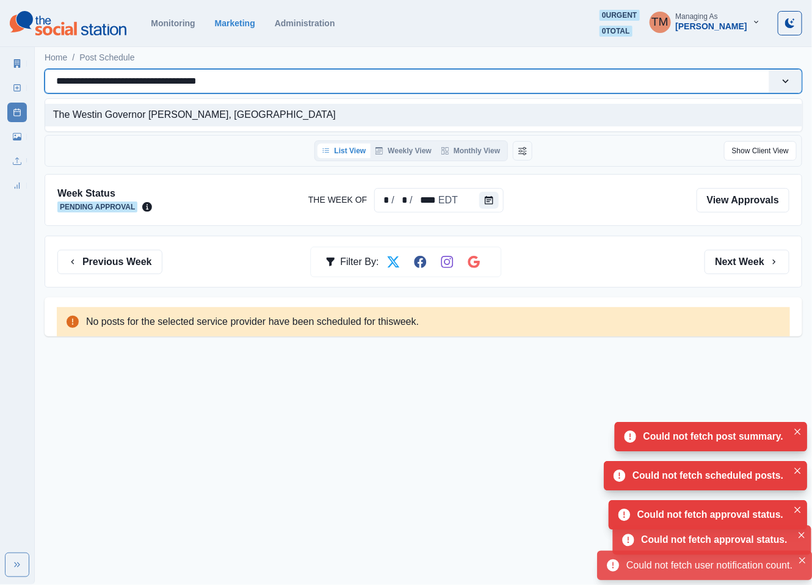
click at [361, 86] on div "**********" at bounding box center [407, 81] width 702 height 17
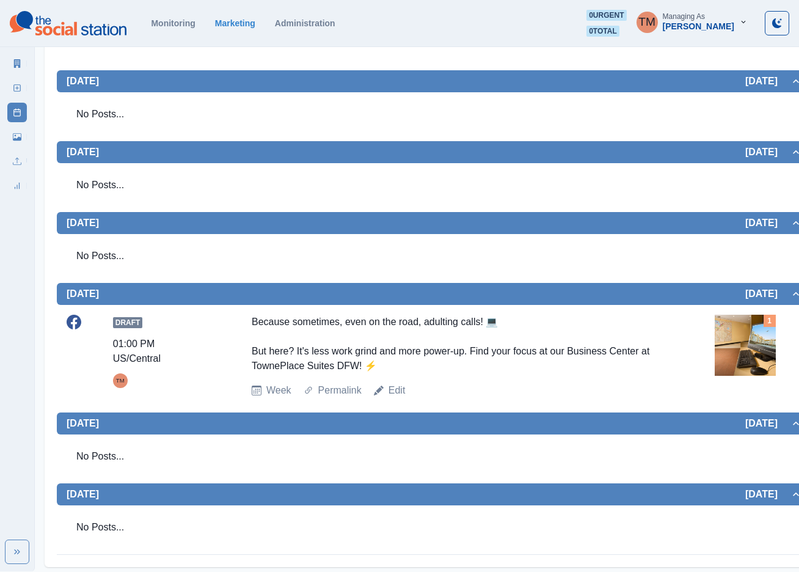
scroll to position [316, 0]
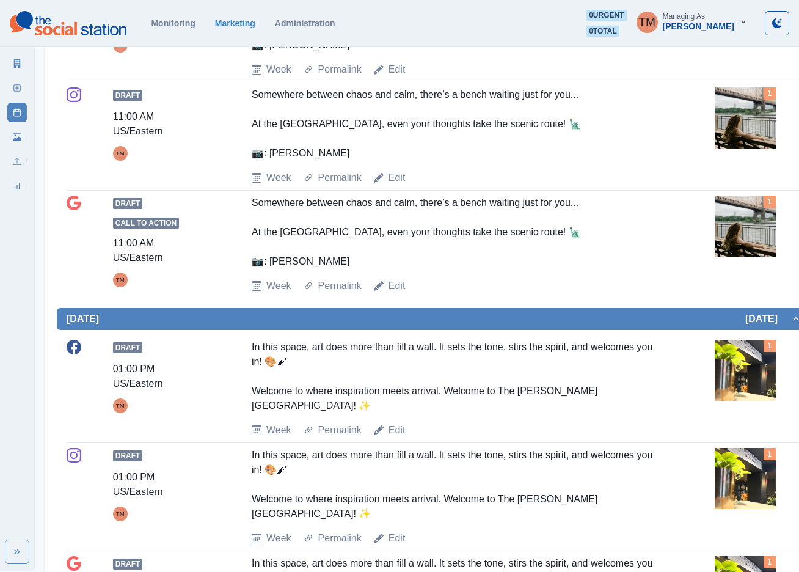
scroll to position [410, 0]
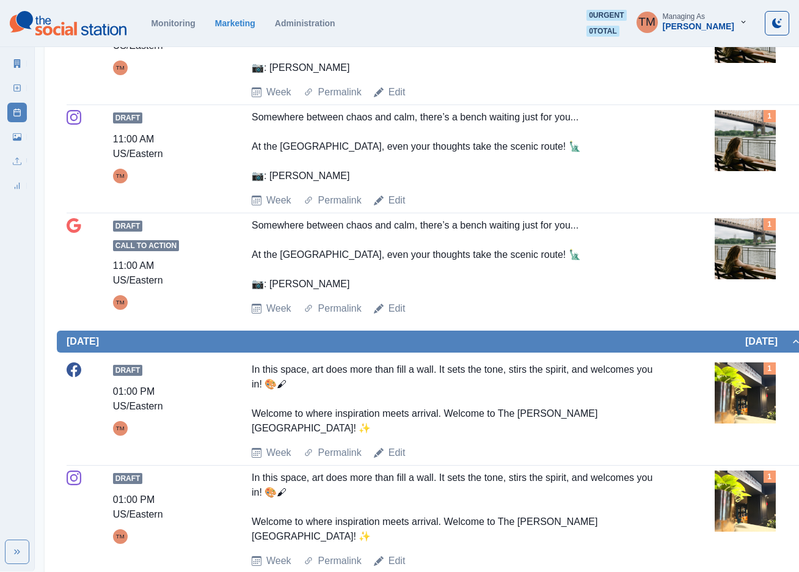
click at [757, 152] on img at bounding box center [745, 140] width 61 height 61
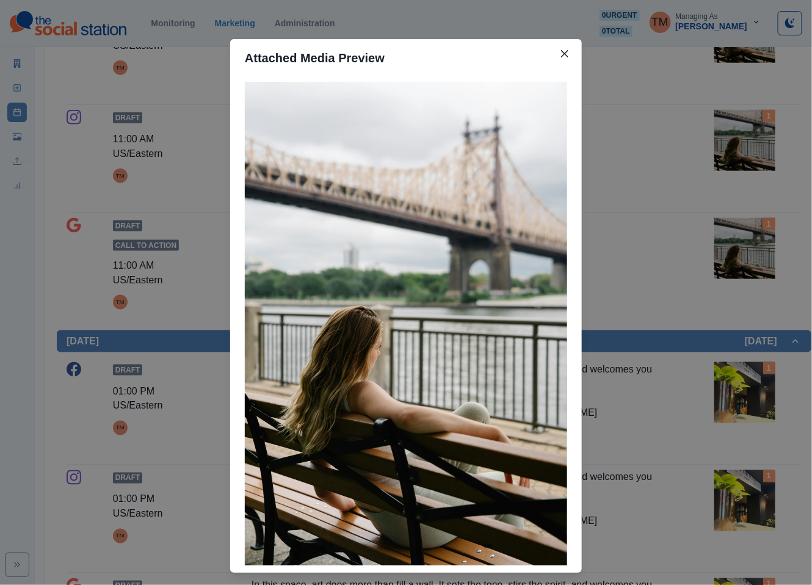
click at [757, 152] on div "Attached Media Preview" at bounding box center [406, 292] width 812 height 585
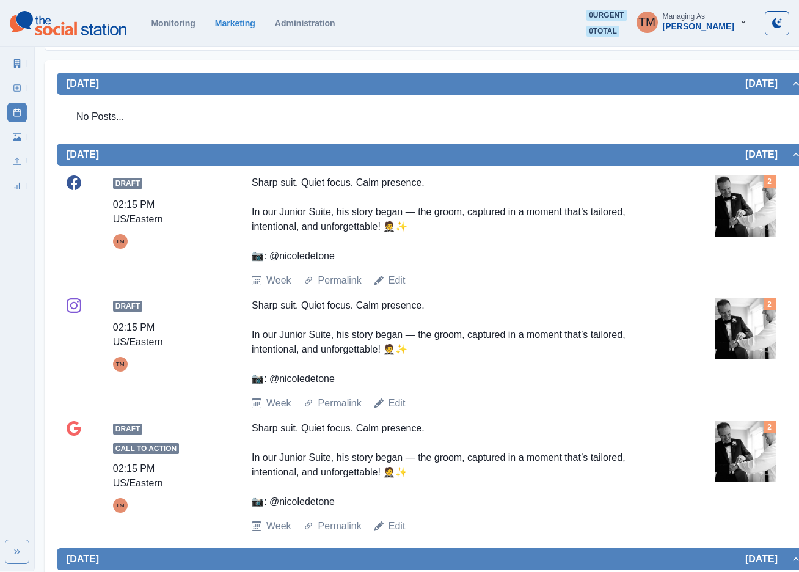
scroll to position [208, 0]
